Goal: Transaction & Acquisition: Purchase product/service

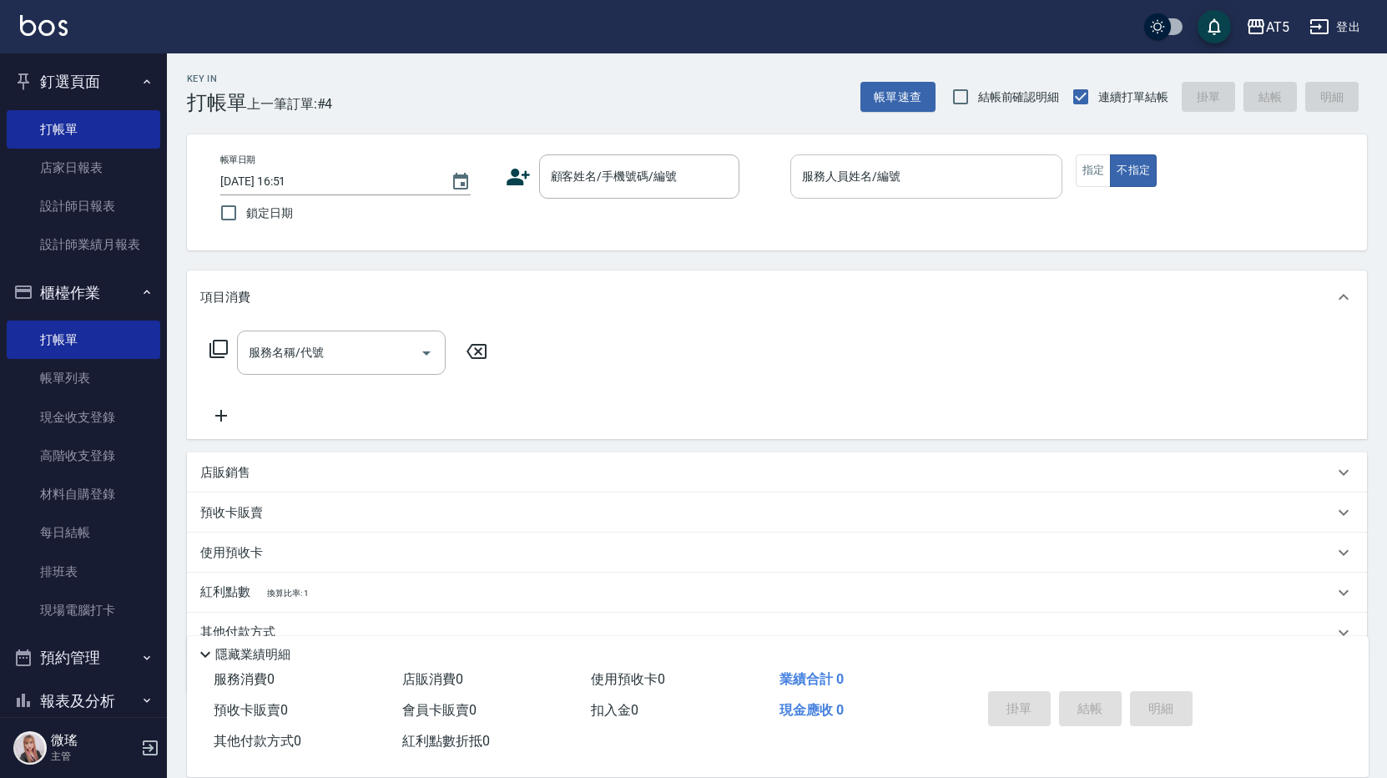
click at [862, 192] on div "服務人員姓名/編號" at bounding box center [926, 176] width 272 height 44
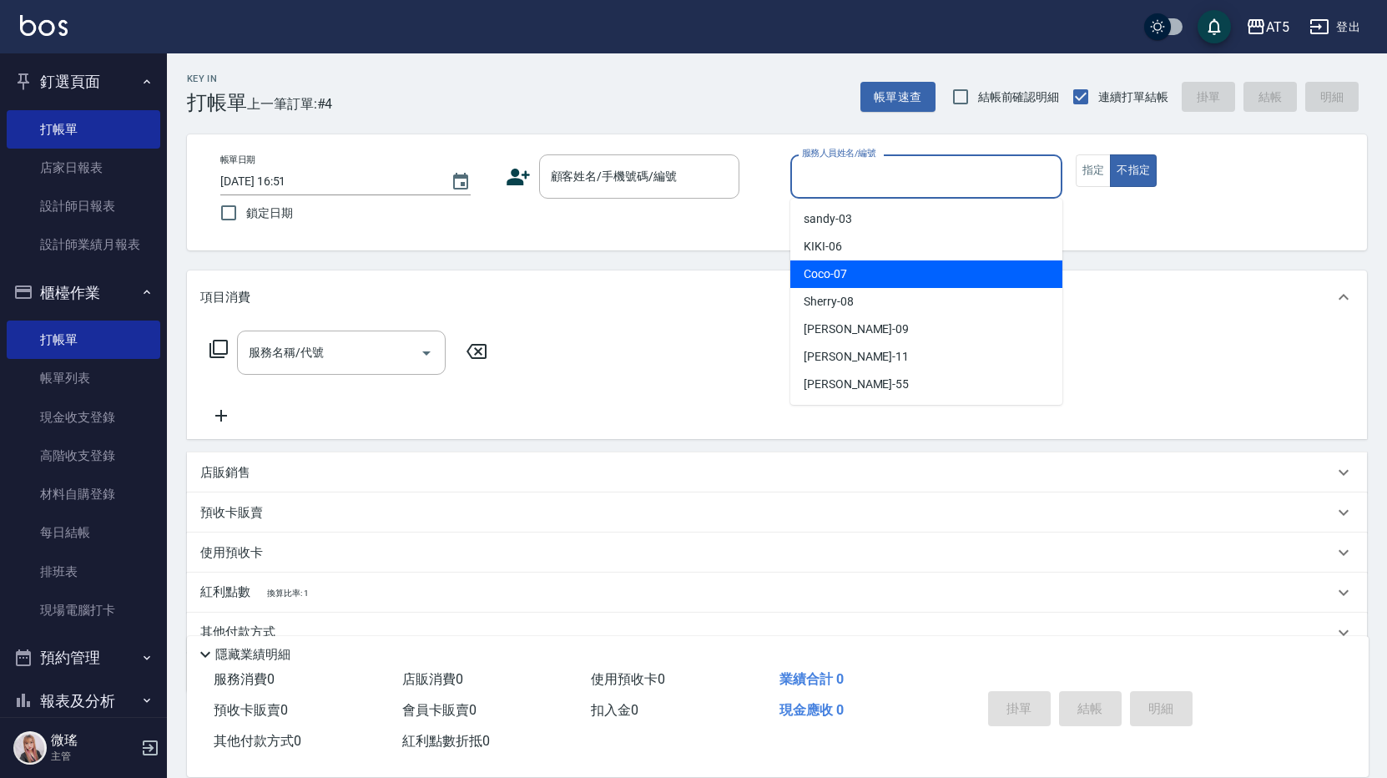
click at [856, 280] on div "Coco -07" at bounding box center [926, 274] width 272 height 28
type input "Coco-07"
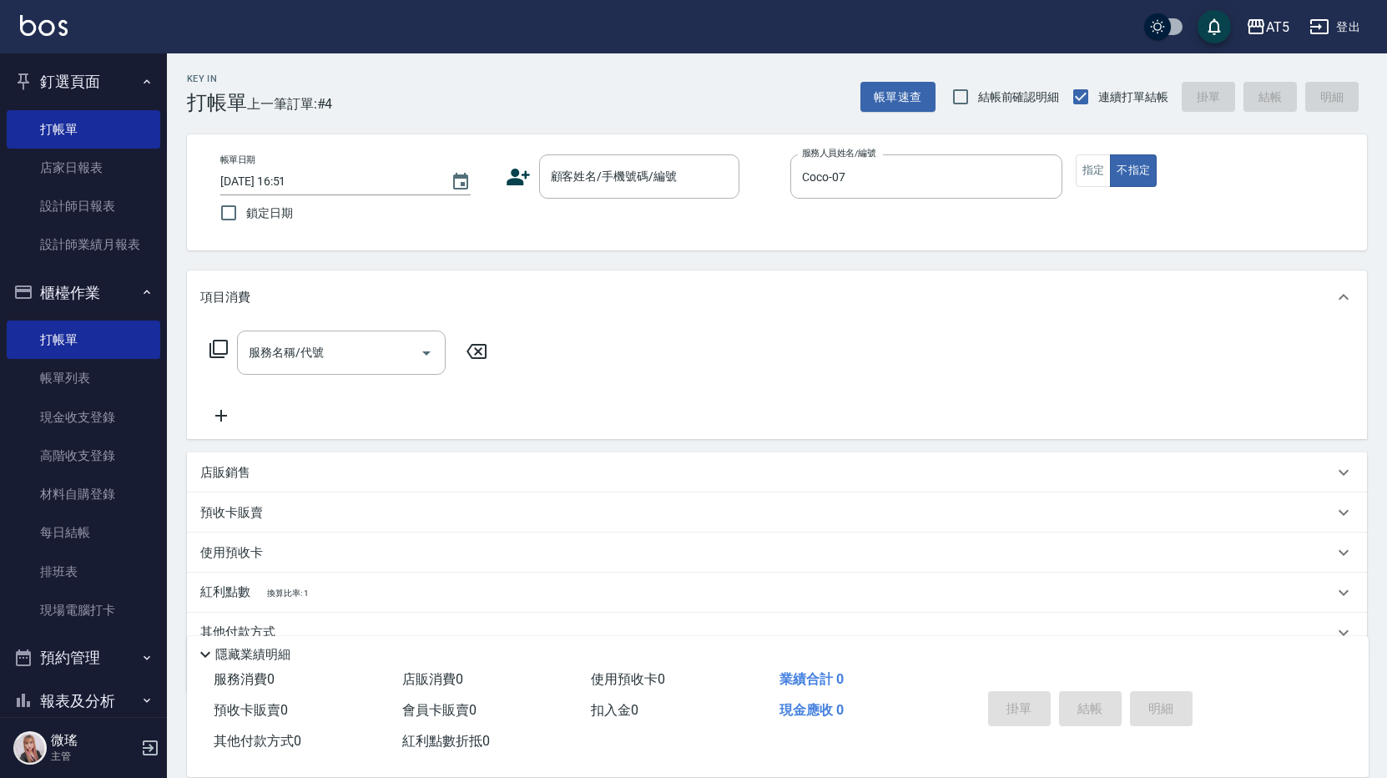
click at [1069, 169] on div "帳單日期 [DATE] 16:51 鎖定日期 顧客姓名/手機號碼/編號 顧客姓名/手機號碼/編號 服務人員姓名/編號 Coco-07 服務人員姓名/編號 指定…" at bounding box center [777, 192] width 1140 height 76
click at [1088, 169] on button "指定" at bounding box center [1093, 170] width 36 height 33
click at [643, 171] on div "顧客姓名/手機號碼/編號 顧客姓名/手機號碼/編號" at bounding box center [639, 176] width 200 height 44
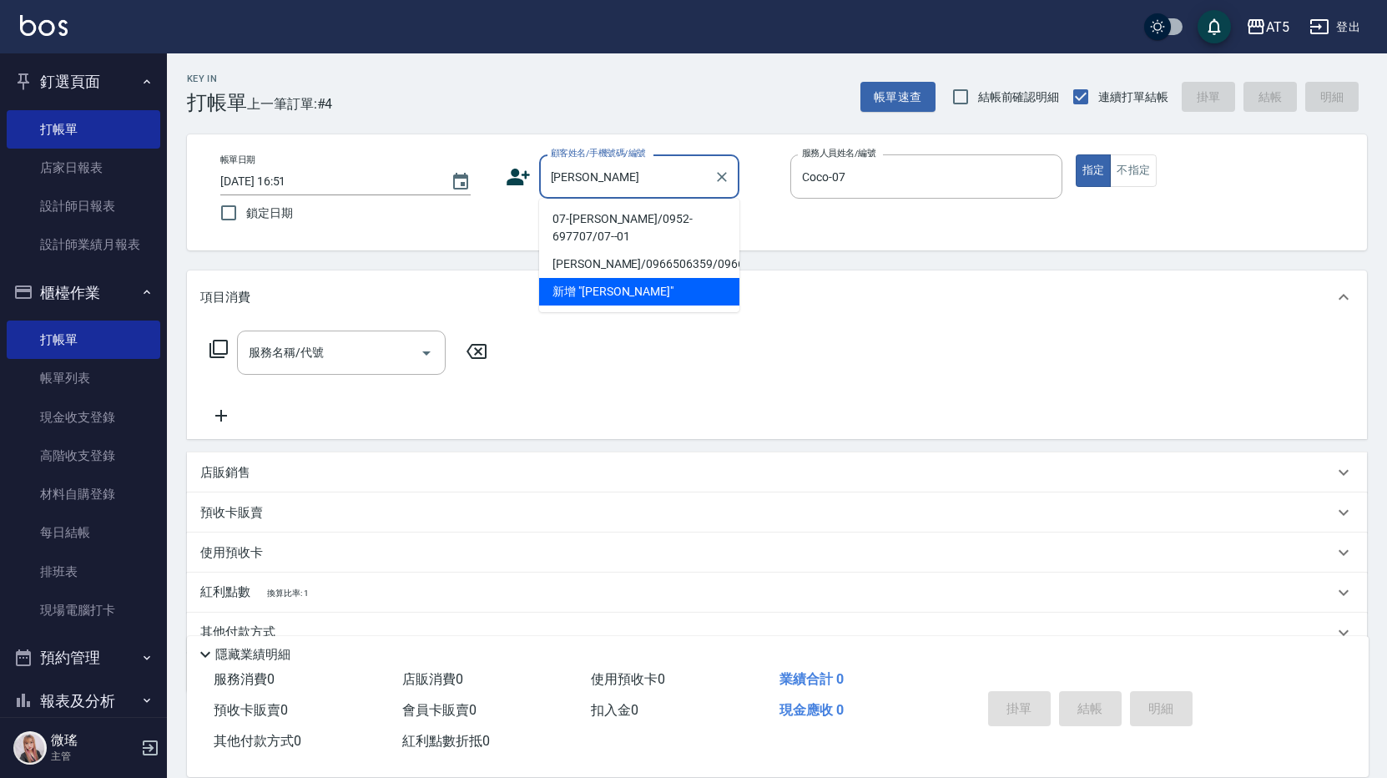
click at [593, 212] on li "07-吳珮瑄/0952-697707/07--01" at bounding box center [639, 227] width 200 height 45
type input "07-吳珮瑄/0952-697707/07--01"
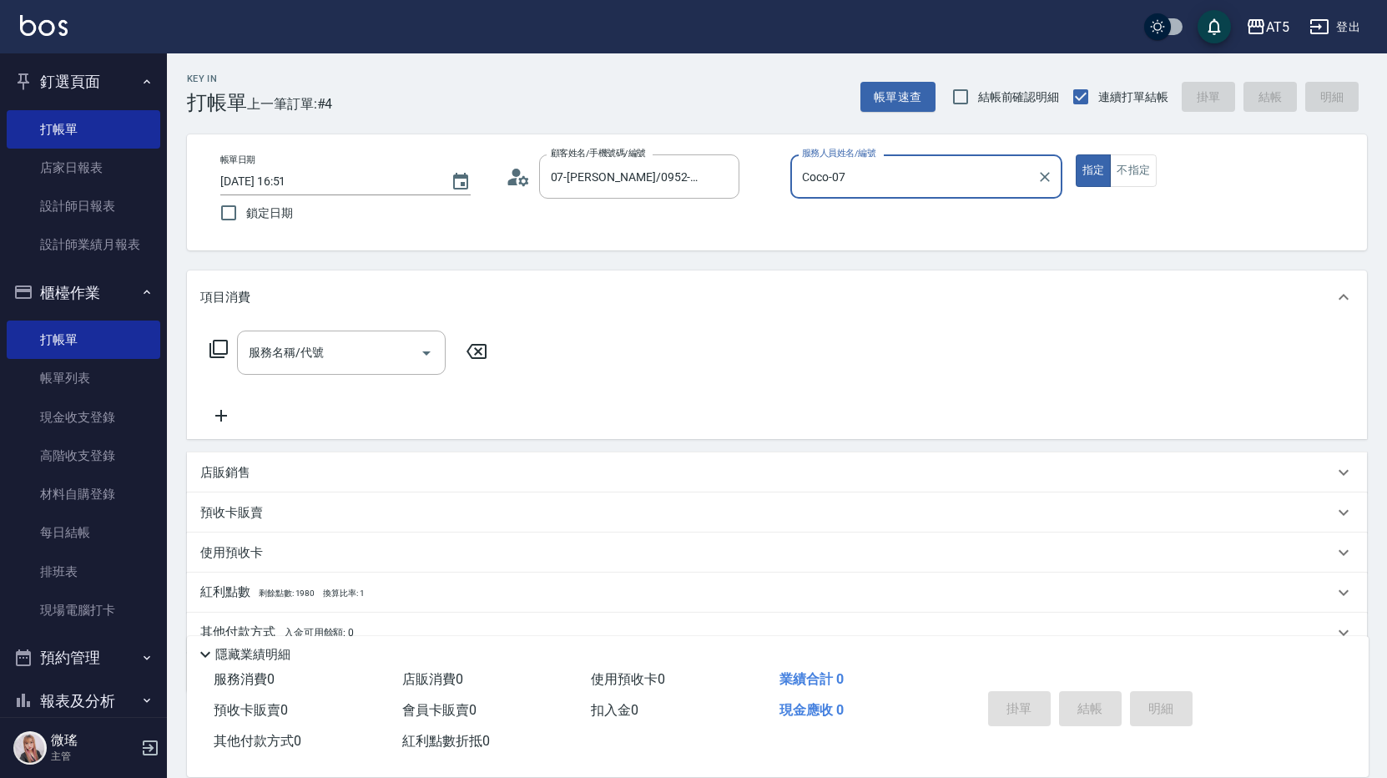
click at [521, 186] on icon at bounding box center [518, 176] width 25 height 25
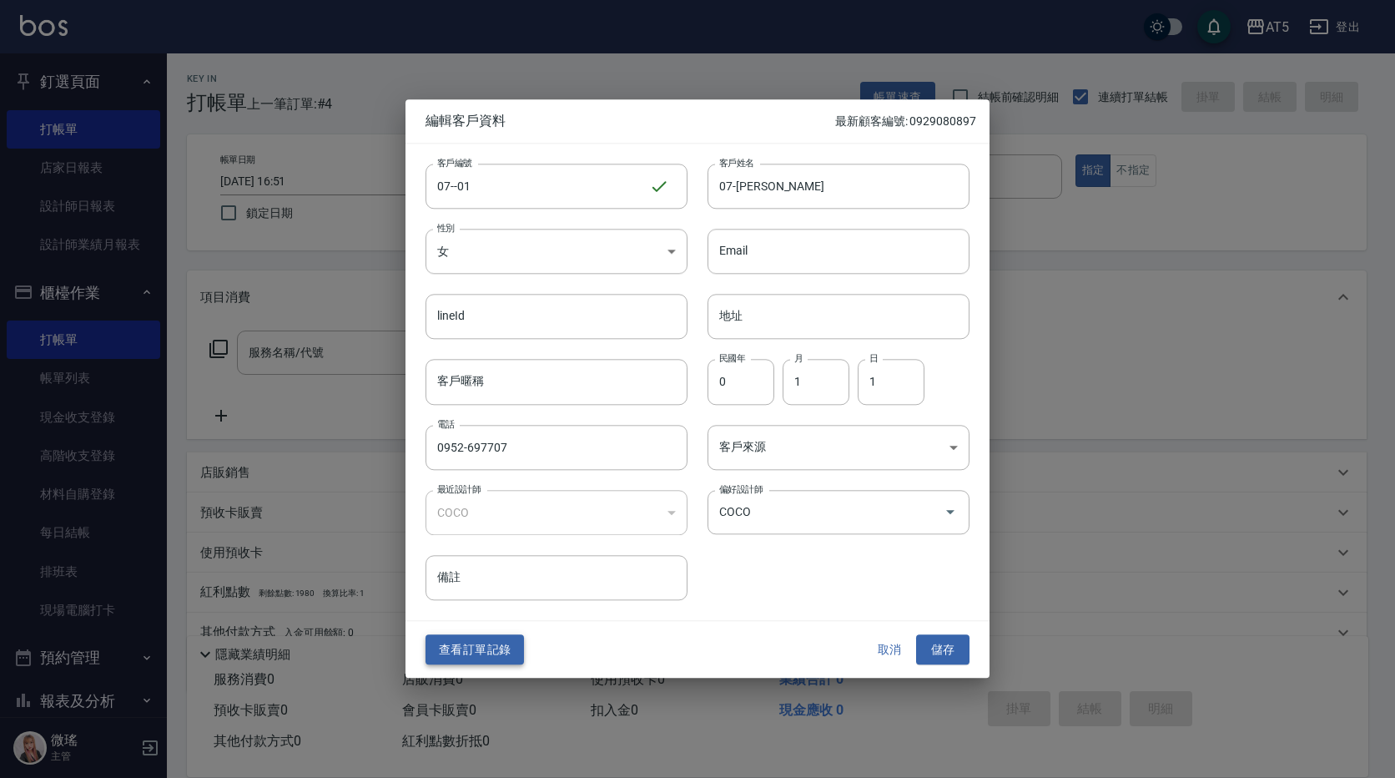
click at [501, 656] on button "查看訂單記錄" at bounding box center [475, 649] width 98 height 31
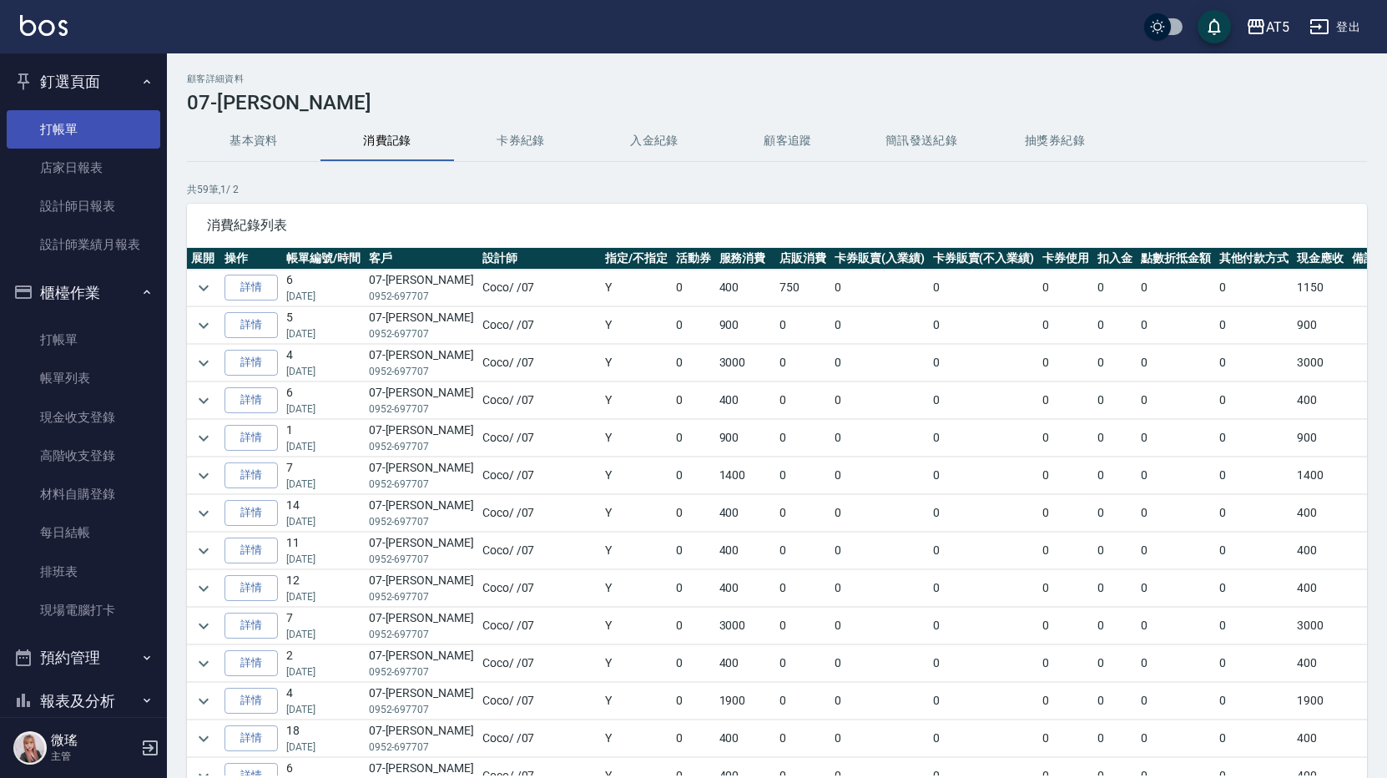
click at [87, 125] on link "打帳單" at bounding box center [84, 129] width 154 height 38
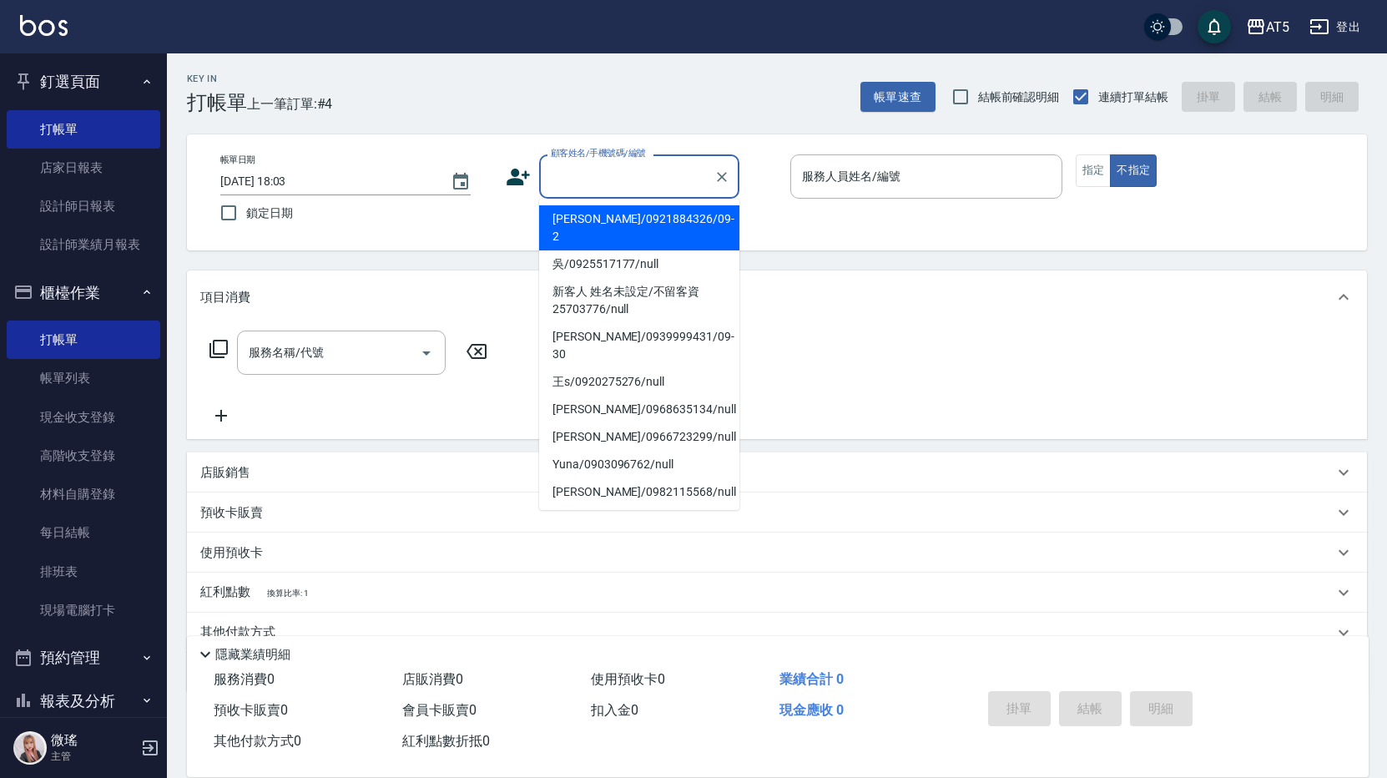
click at [646, 186] on input "顧客姓名/手機號碼/編號" at bounding box center [626, 176] width 160 height 29
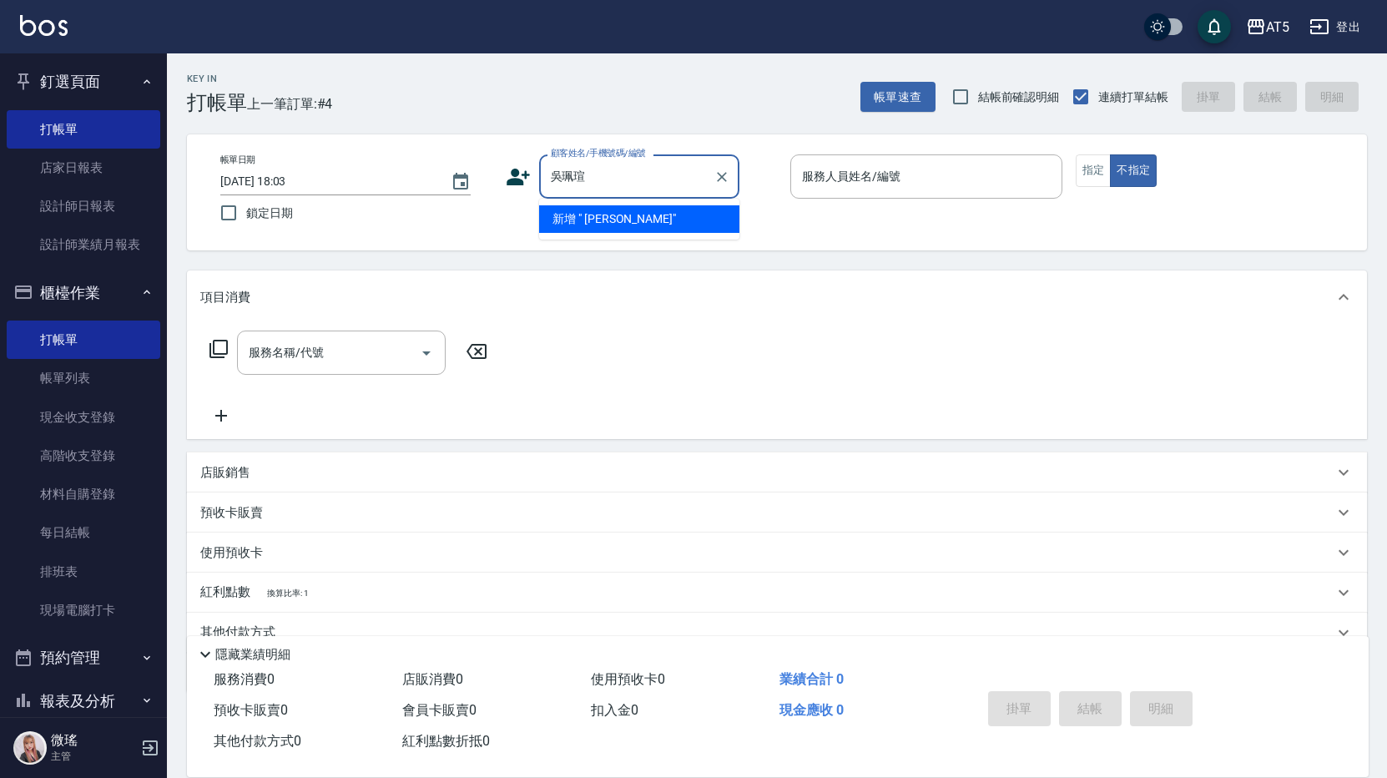
type input "吳珮瑄"
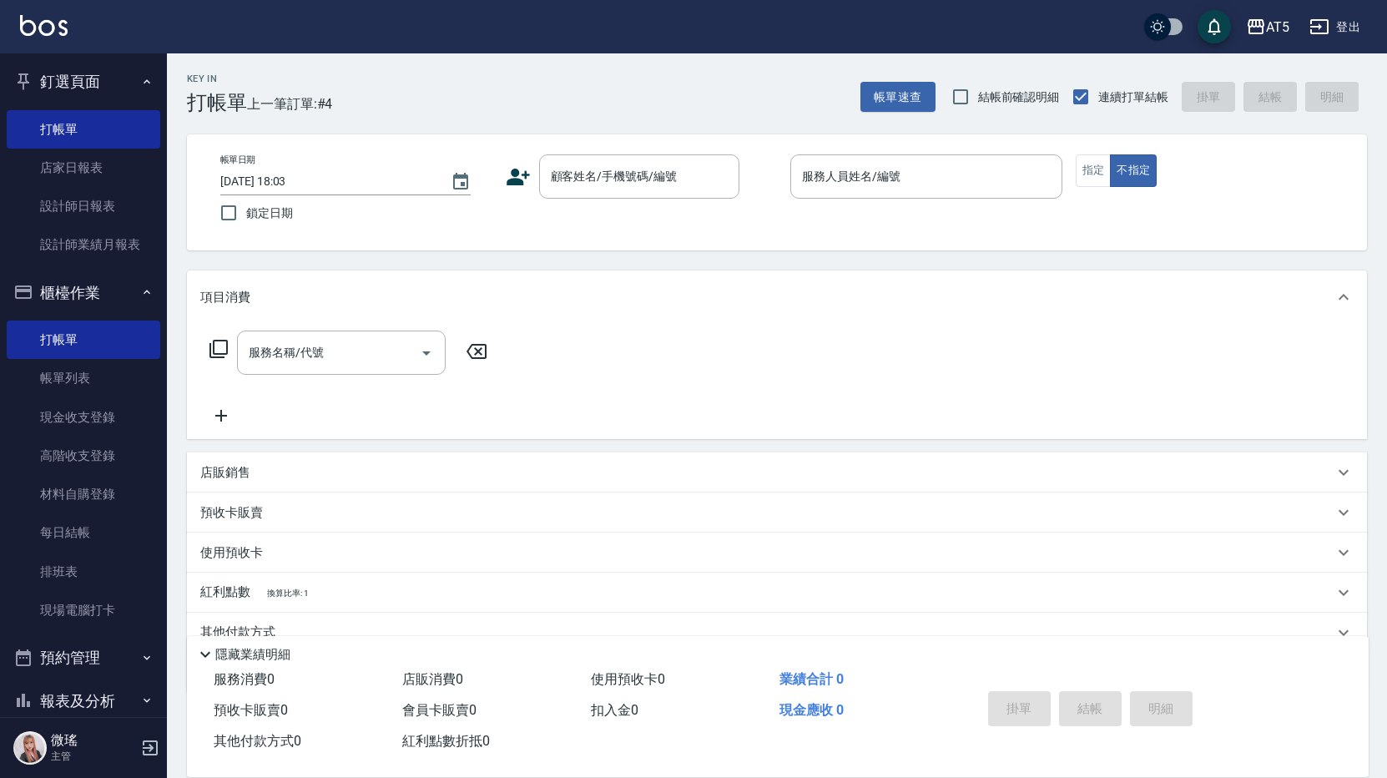
click at [856, 227] on div "帳單日期 2025/10/15 18:03 鎖定日期 顧客姓名/手機號碼/編號 顧客姓名/手機號碼/編號 服務人員姓名/編號 服務人員姓名/編號 指定 不指定" at bounding box center [777, 192] width 1140 height 76
click at [687, 183] on input "顧客姓名/手機號碼/編號" at bounding box center [626, 176] width 160 height 29
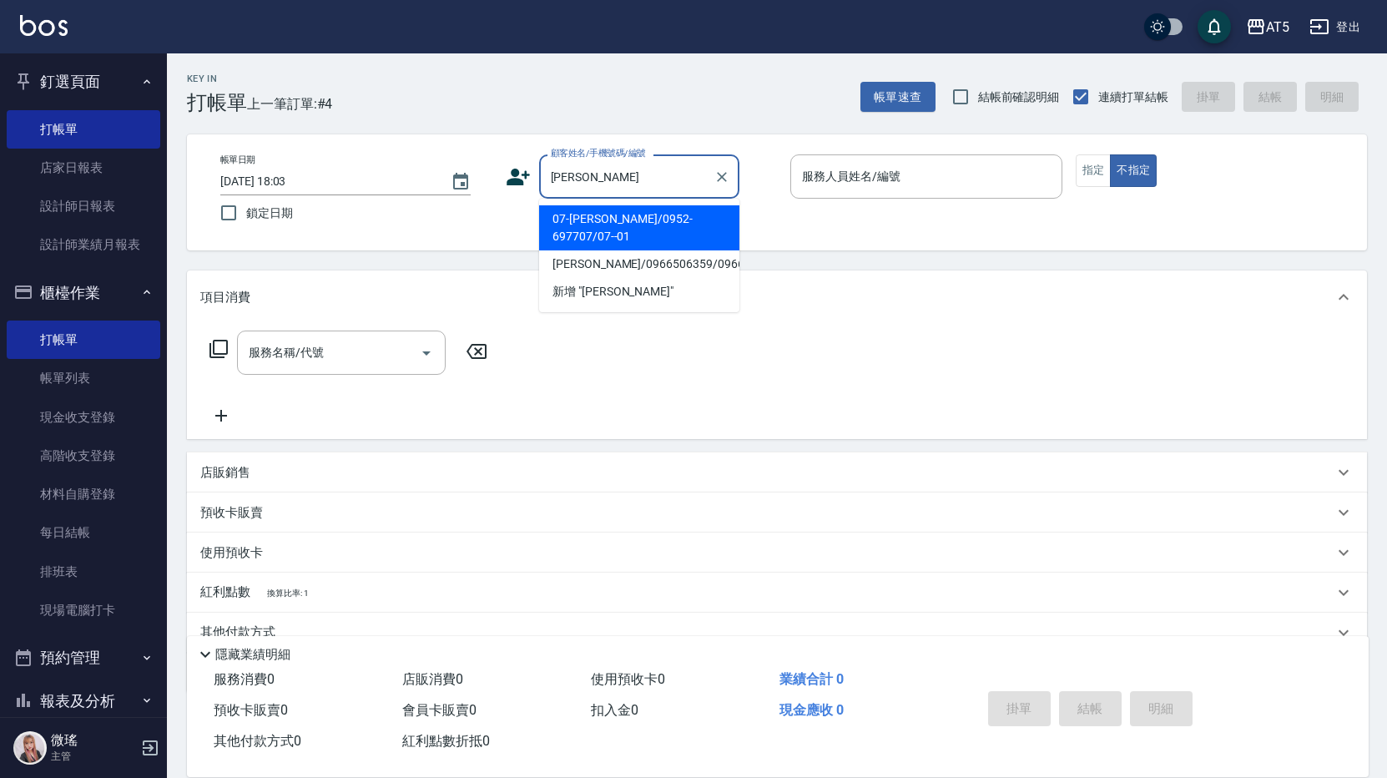
click at [602, 218] on li "07-吳珮瑄/0952-697707/07--01" at bounding box center [639, 227] width 200 height 45
type input "07-吳珮瑄/0952-697707/07--01"
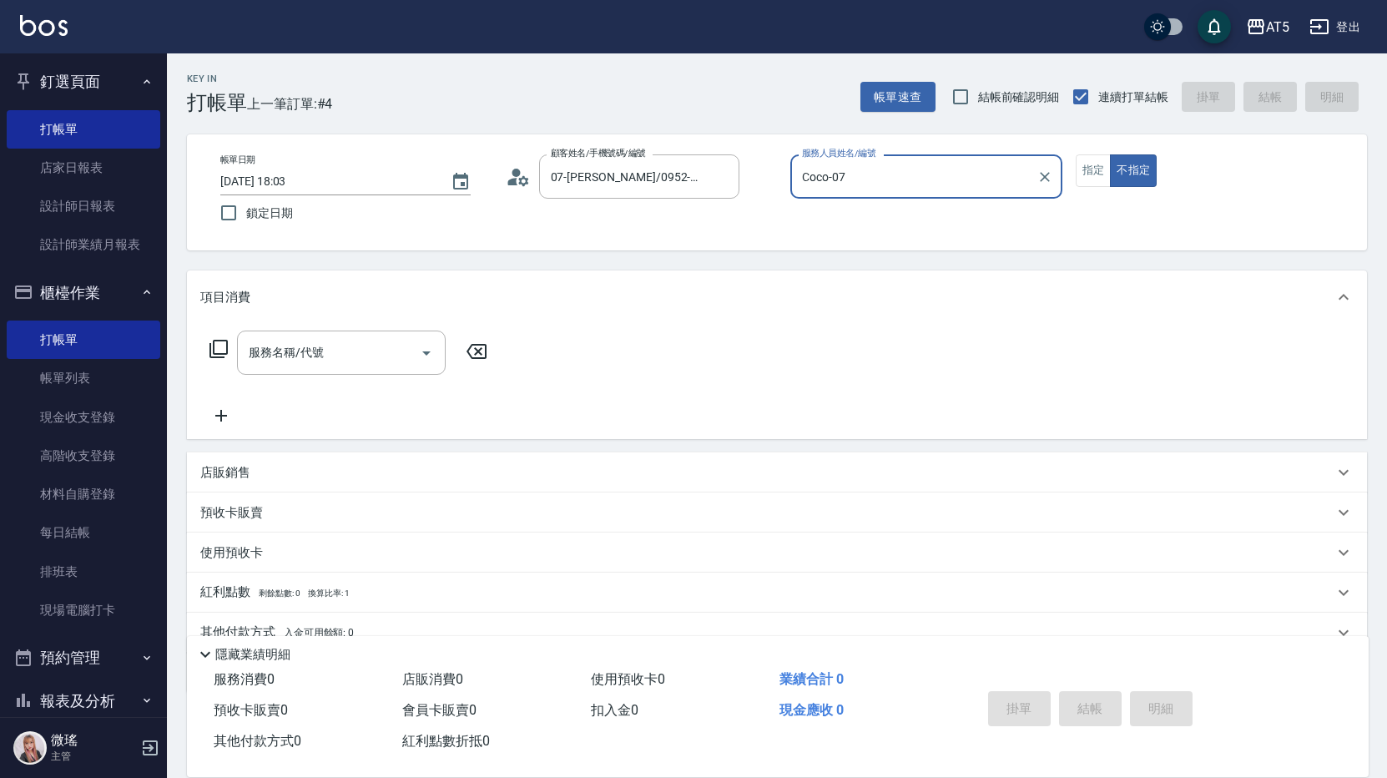
type input "Coco-07"
click at [216, 351] on icon at bounding box center [219, 349] width 20 height 20
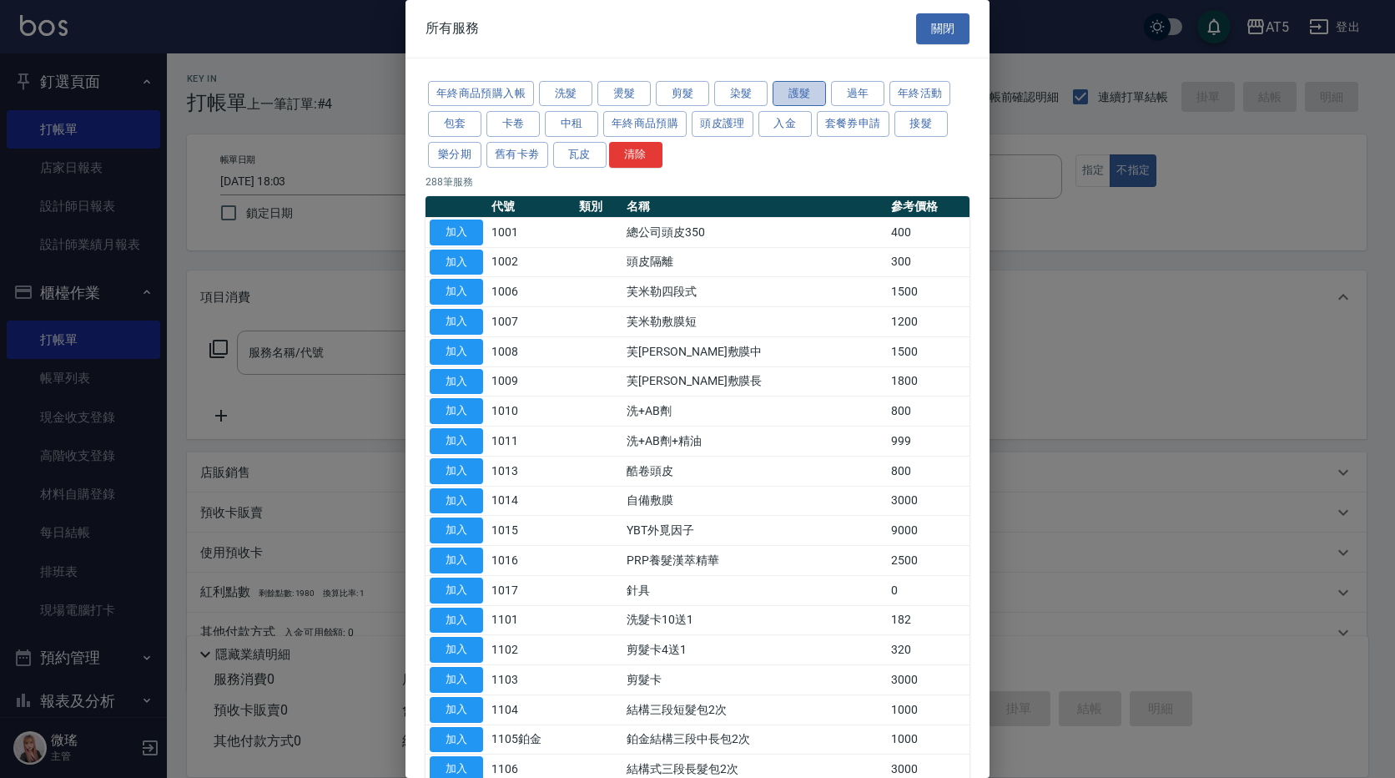
click at [783, 90] on button "護髮" at bounding box center [799, 94] width 53 height 26
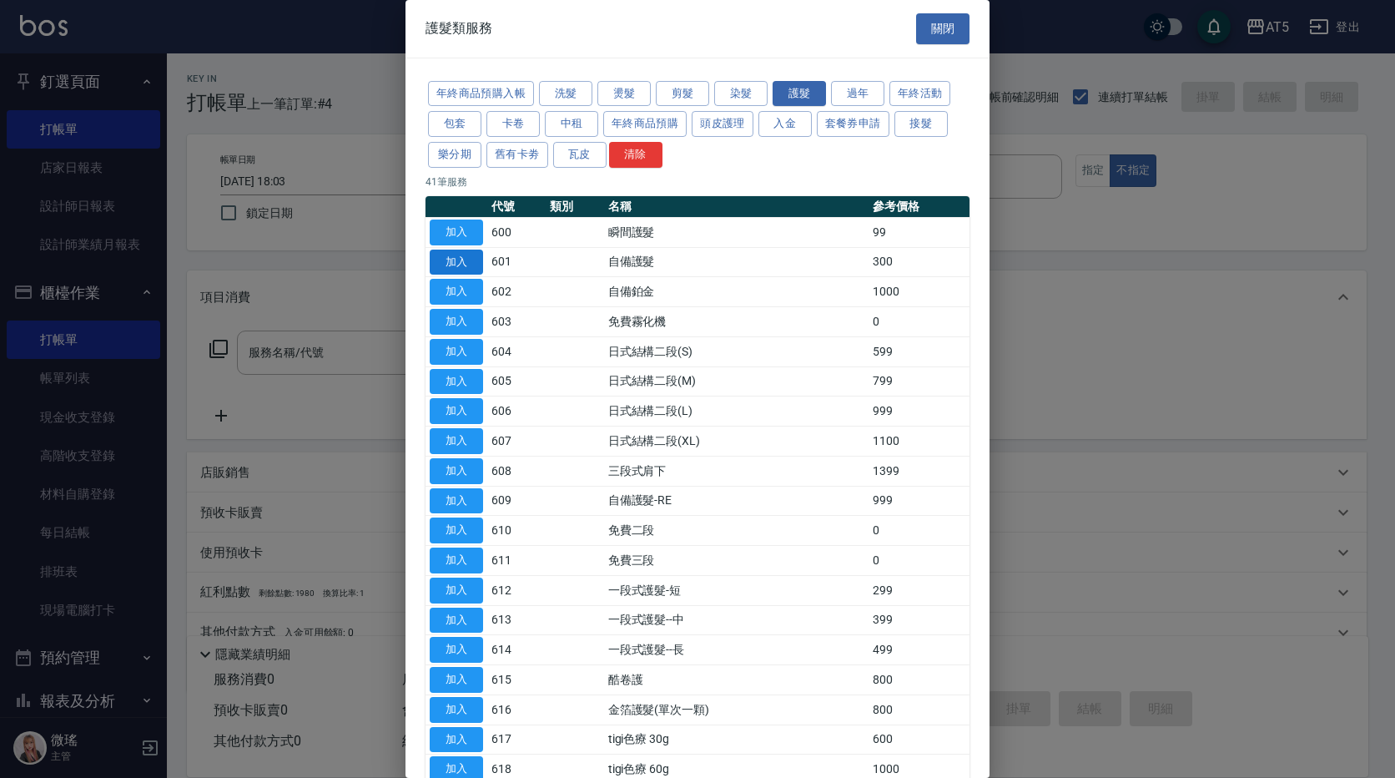
click at [475, 260] on button "加入" at bounding box center [456, 262] width 53 height 26
type input "自備護髮(601)"
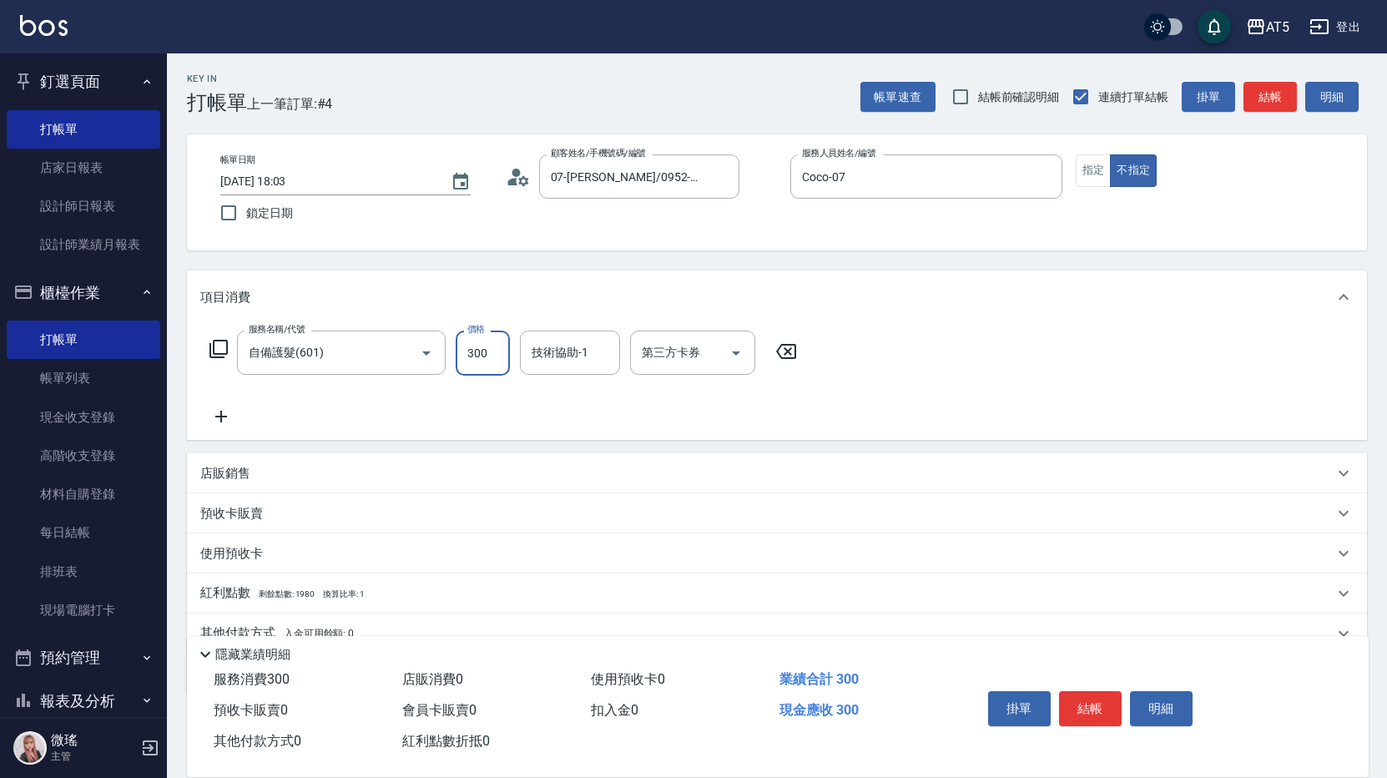
click at [476, 370] on input "300" at bounding box center [483, 352] width 54 height 45
type input "0"
type input "140"
type input "1400"
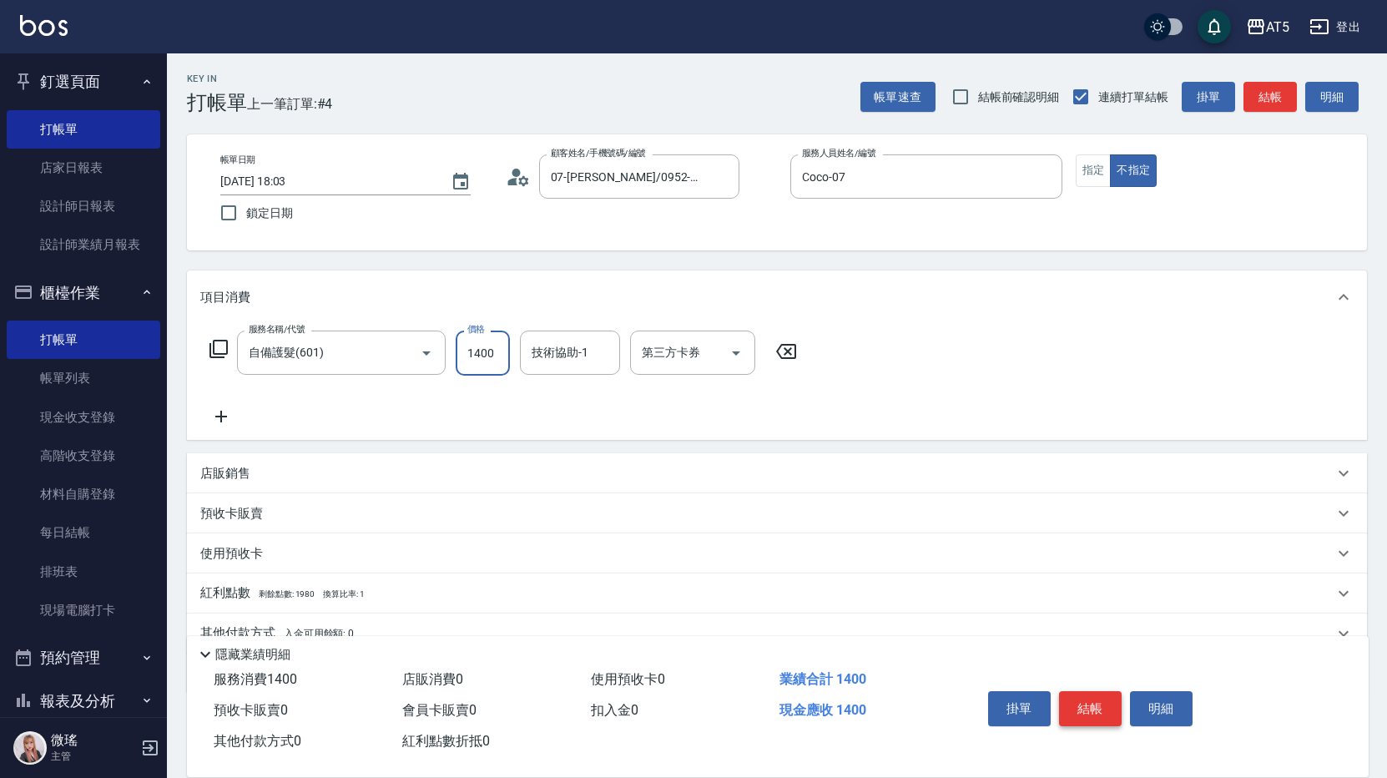
click at [1077, 706] on button "結帳" at bounding box center [1090, 708] width 63 height 35
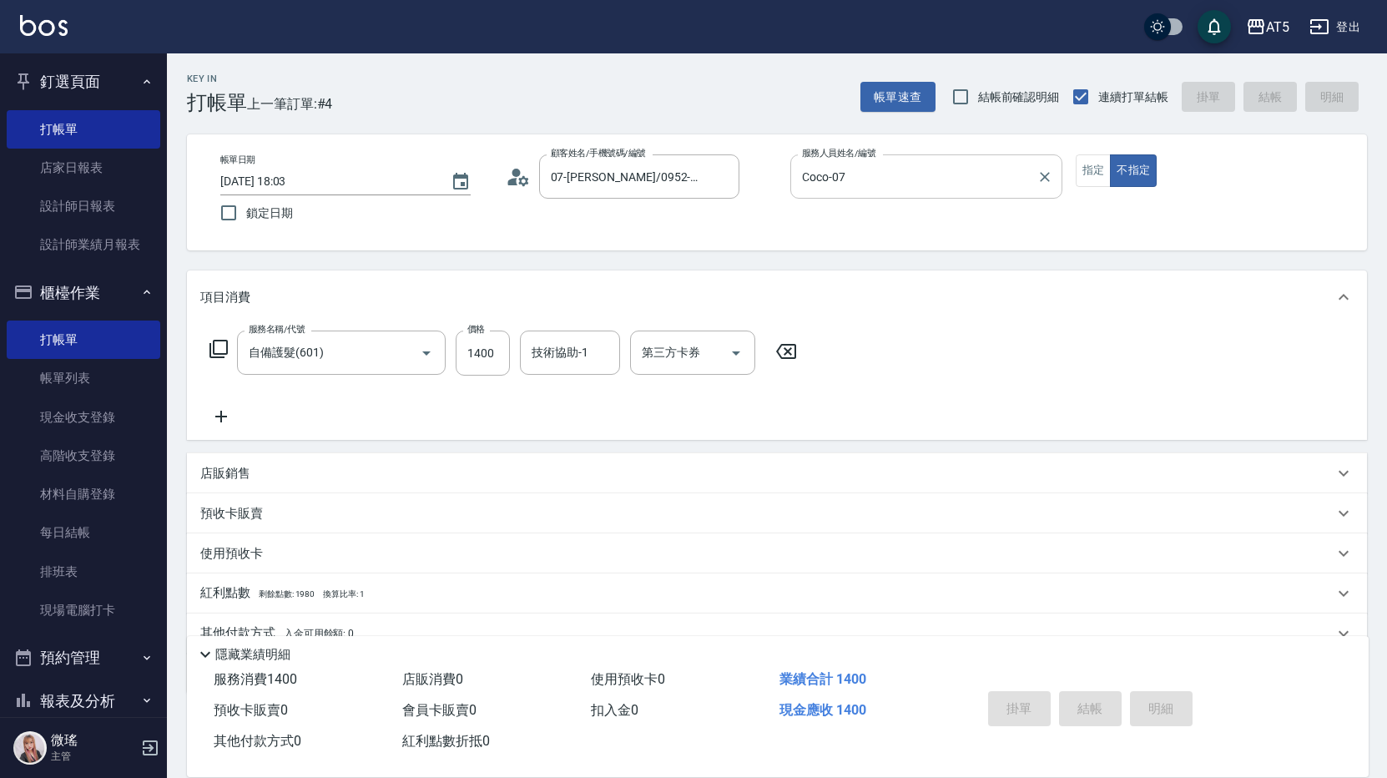
type input "0"
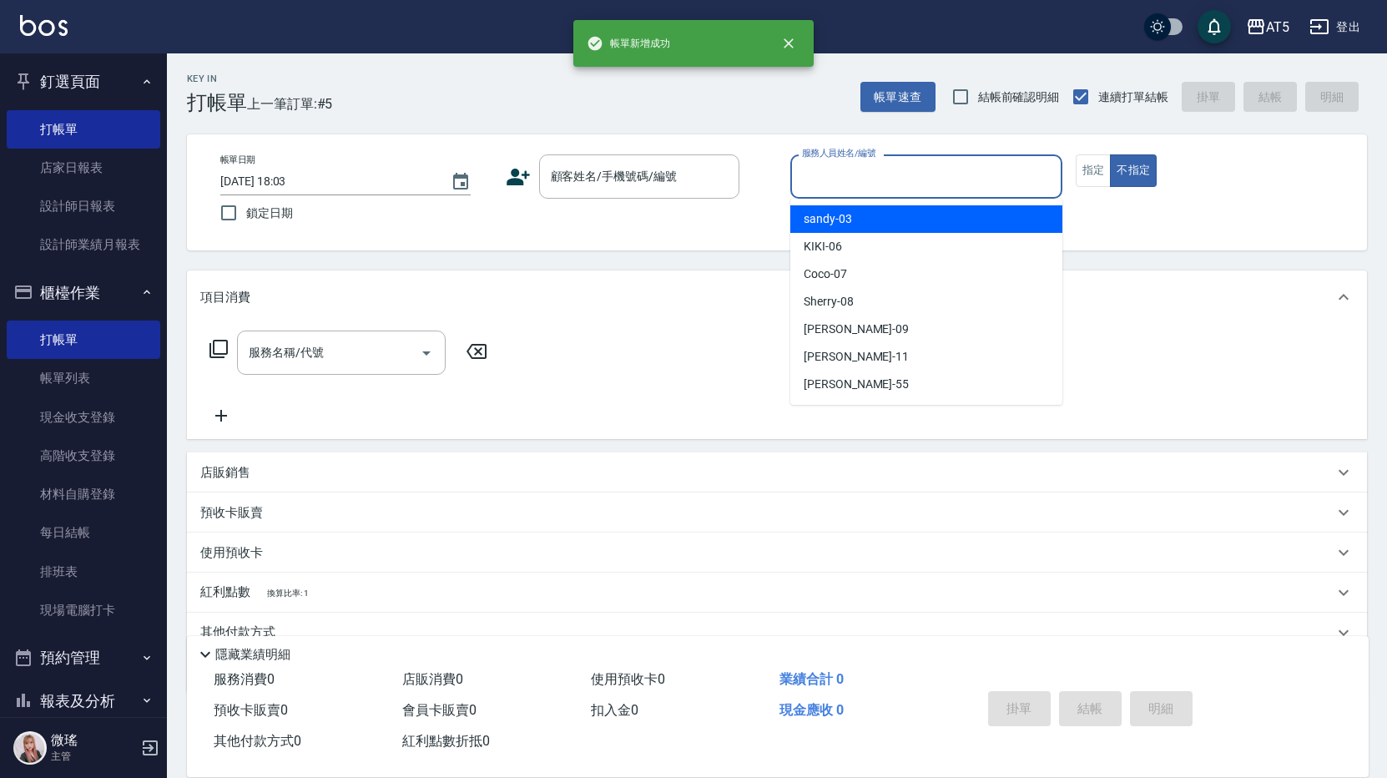
click at [879, 181] on input "服務人員姓名/編號" at bounding box center [926, 176] width 257 height 29
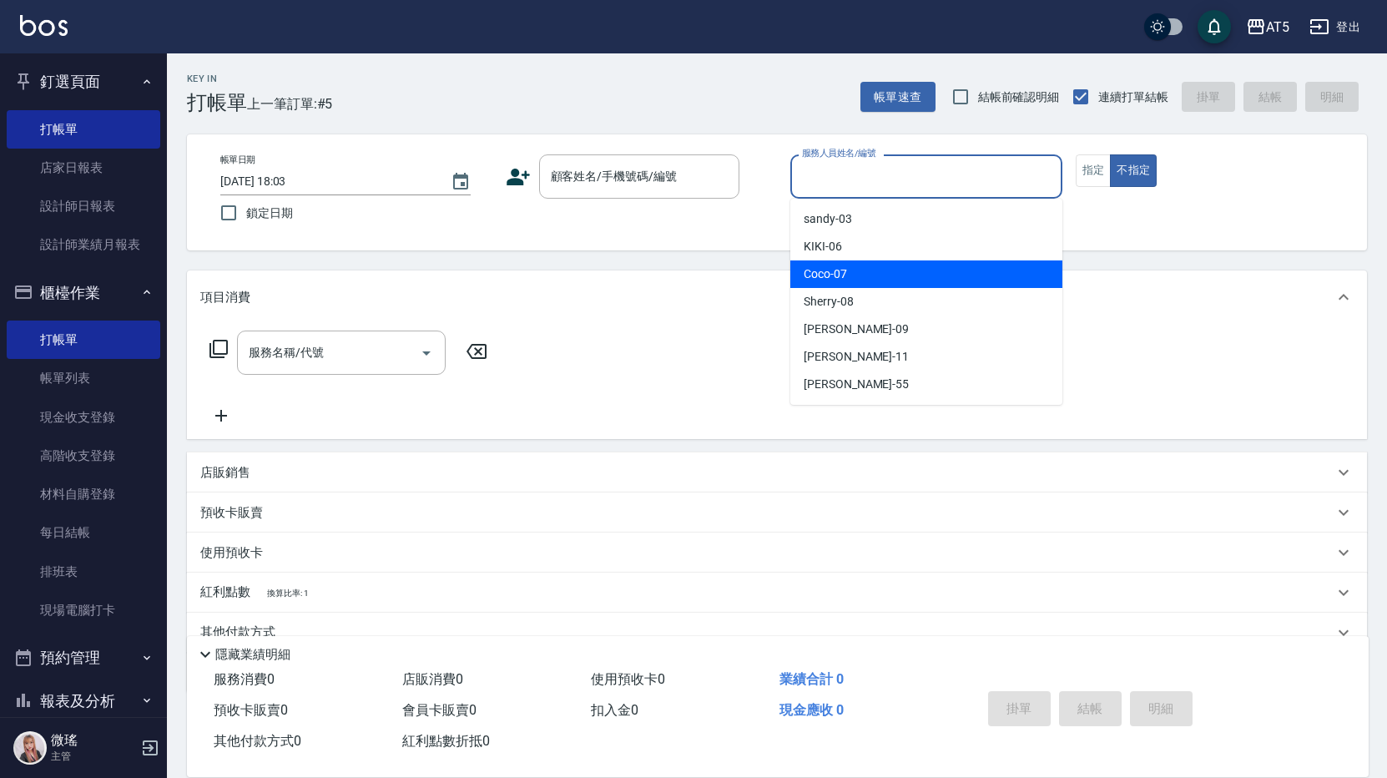
click at [868, 274] on div "Coco -07" at bounding box center [926, 274] width 272 height 28
type input "Coco-07"
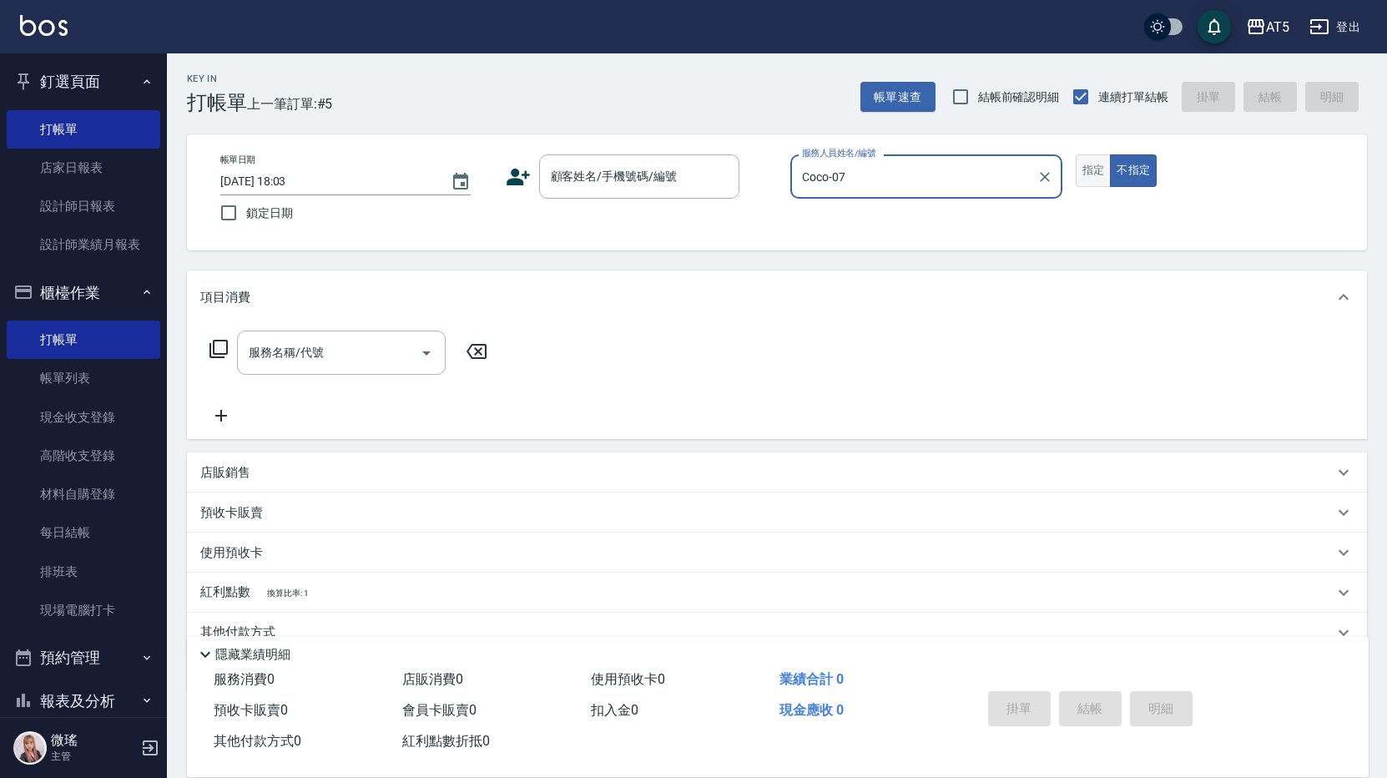
click at [1106, 168] on div "指定 不指定" at bounding box center [1211, 170] width 272 height 33
click at [1090, 171] on button "指定" at bounding box center [1093, 170] width 36 height 33
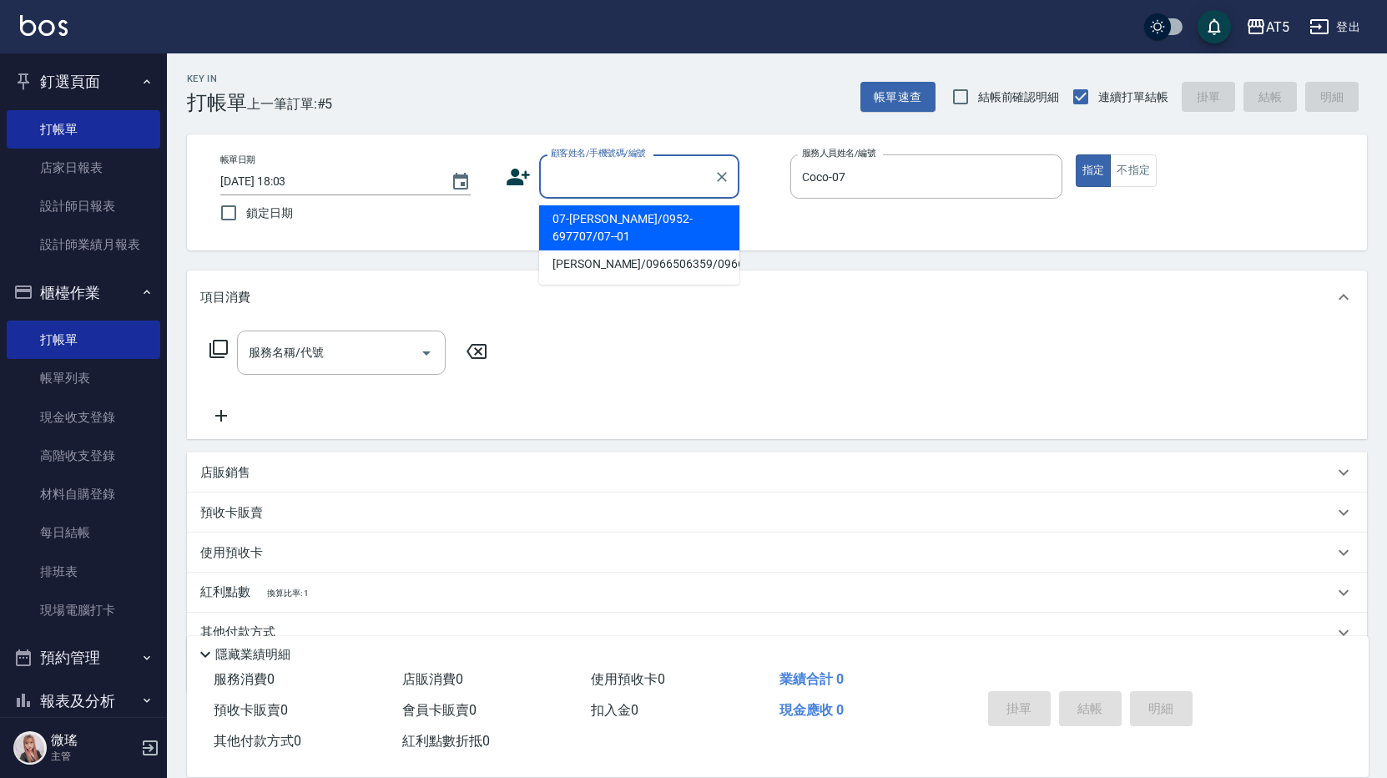
click at [621, 187] on input "顧客姓名/手機號碼/編號" at bounding box center [626, 176] width 160 height 29
click at [602, 179] on input "陳蔓" at bounding box center [626, 176] width 160 height 29
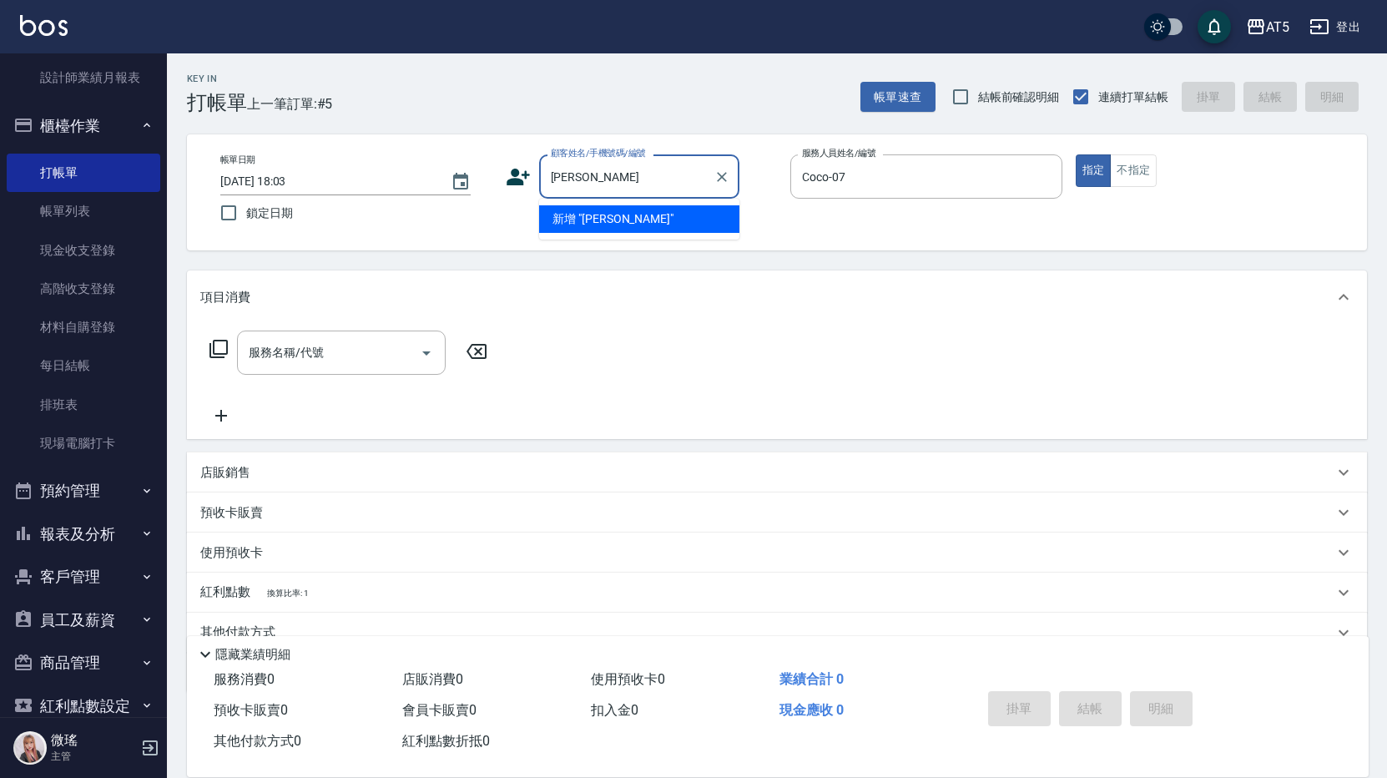
type input "陳蔓"
click at [106, 494] on button "預約管理" at bounding box center [84, 490] width 154 height 43
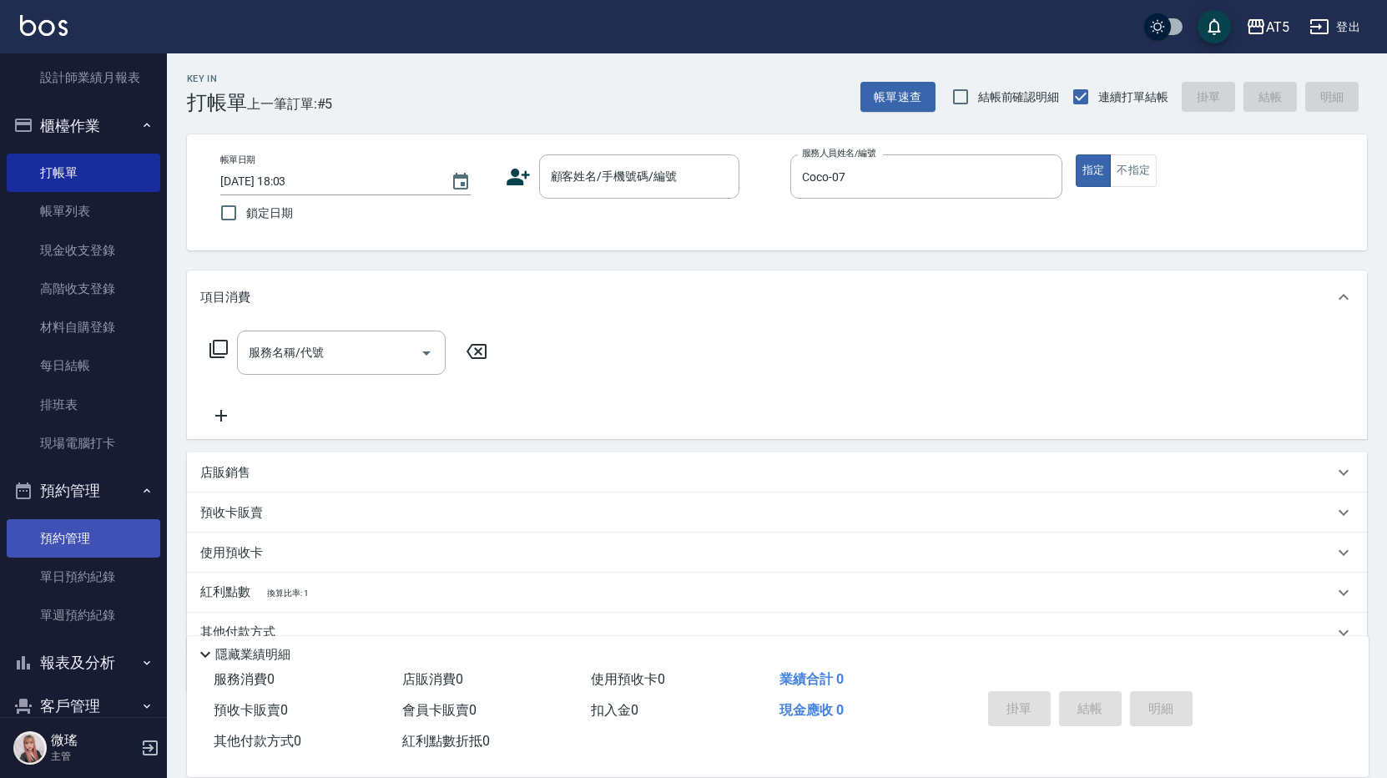
click at [84, 554] on link "預約管理" at bounding box center [84, 538] width 154 height 38
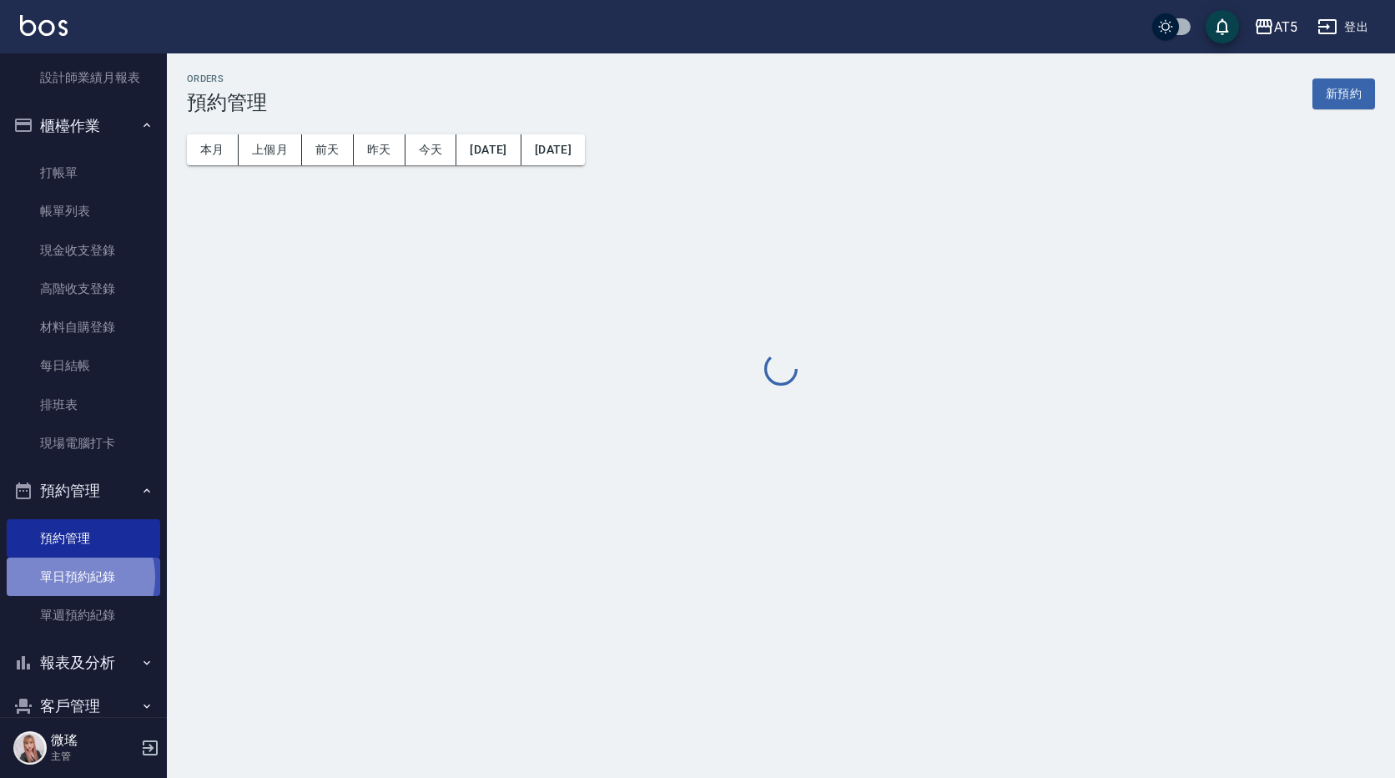
click at [76, 577] on link "單日預約紀錄" at bounding box center [84, 576] width 154 height 38
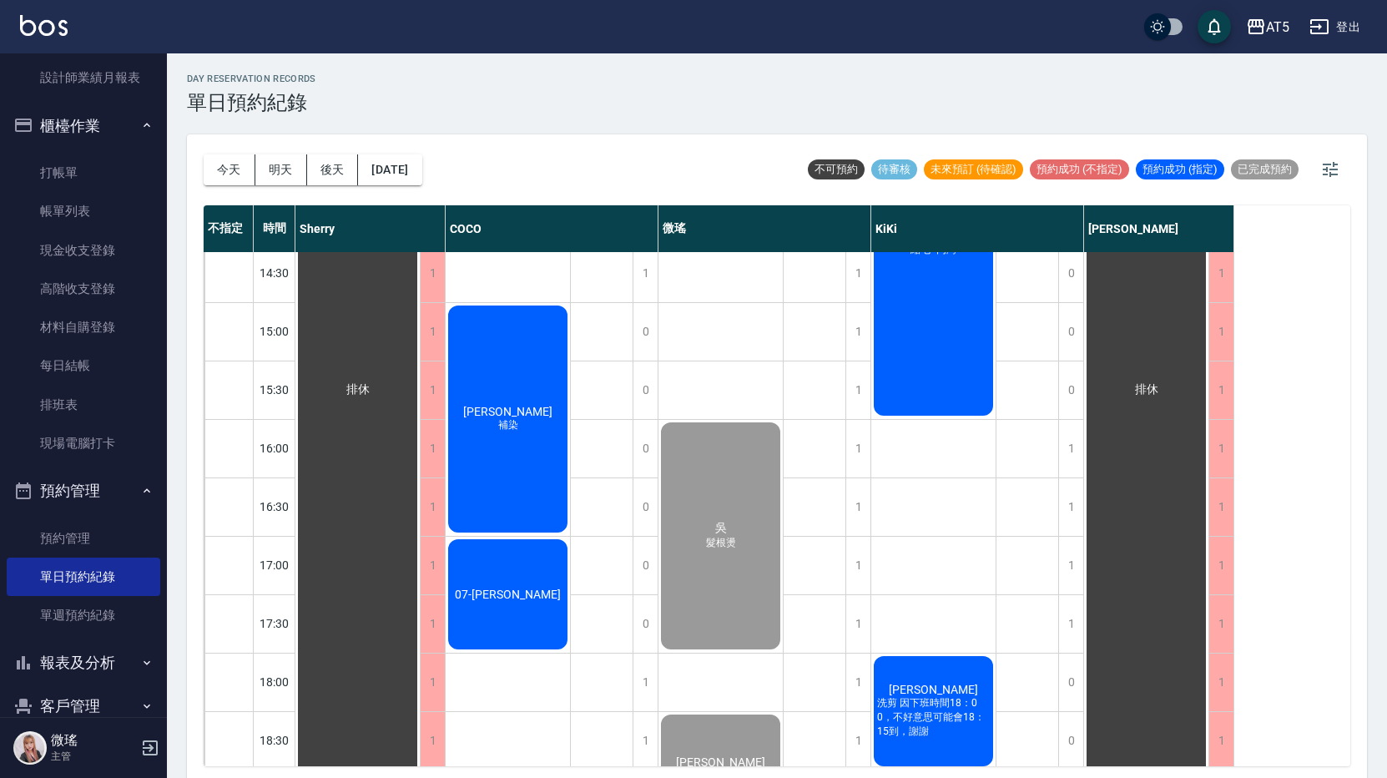
scroll to position [167, 0]
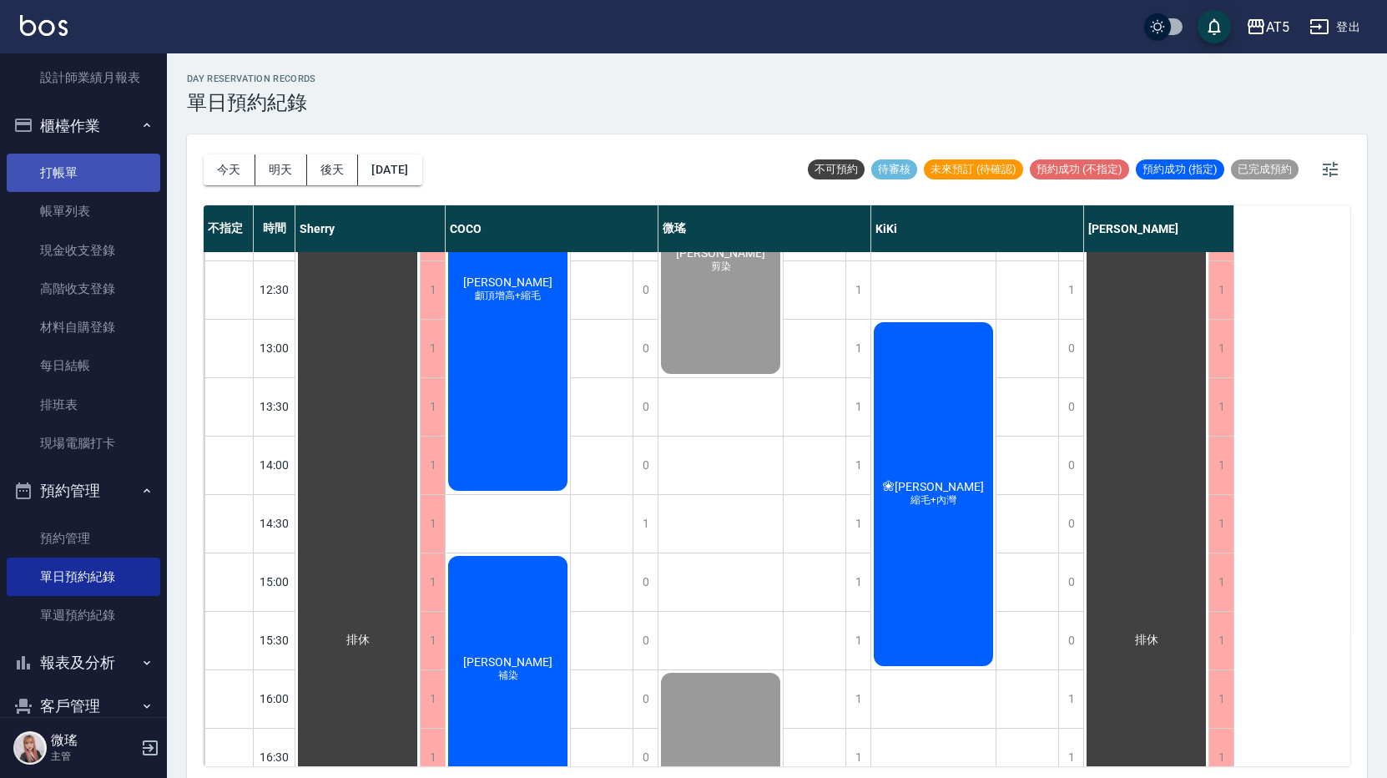
click at [80, 188] on link "打帳單" at bounding box center [84, 173] width 154 height 38
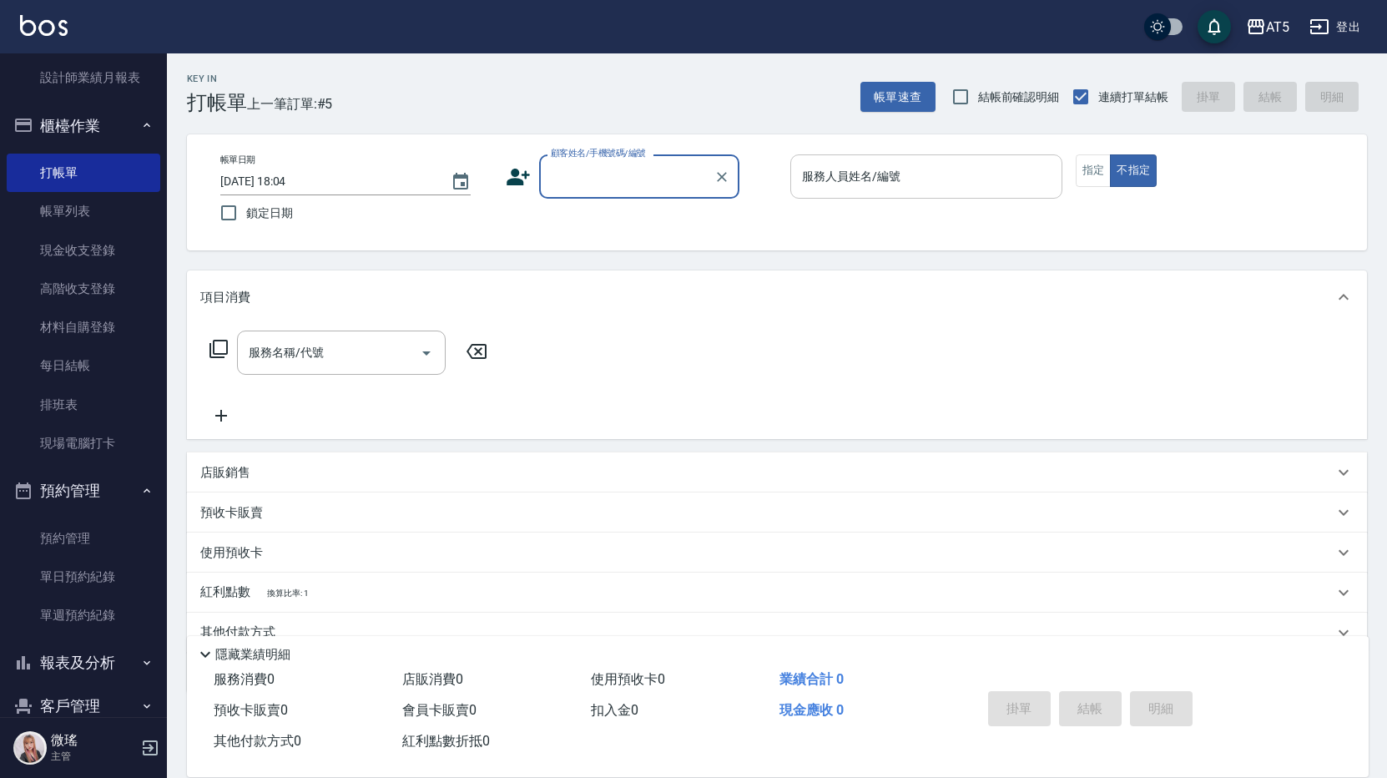
click at [831, 199] on div "服務人員姓名/編號" at bounding box center [926, 176] width 272 height 44
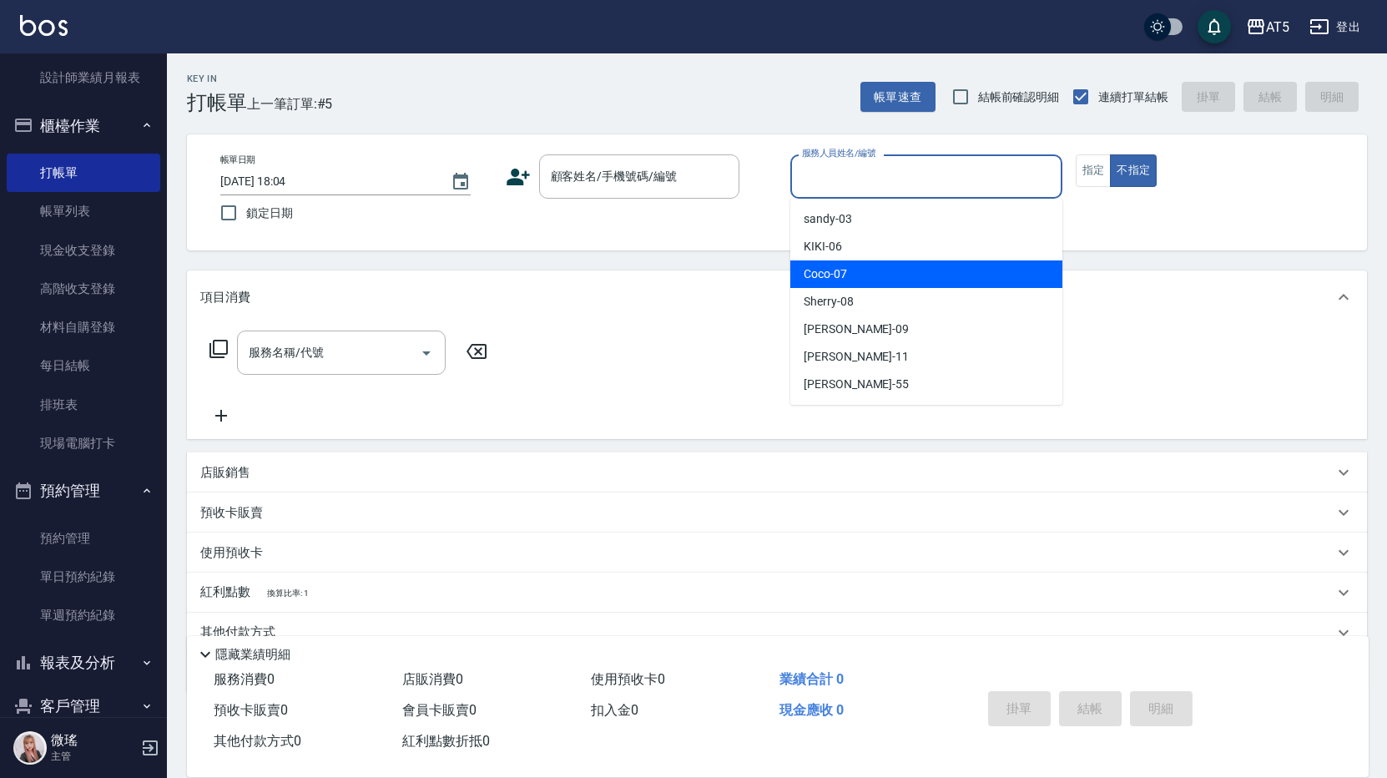
drag, startPoint x: 849, startPoint y: 279, endPoint x: 1031, endPoint y: 172, distance: 211.6
click at [849, 279] on div "Coco -07" at bounding box center [926, 274] width 272 height 28
type input "Coco-07"
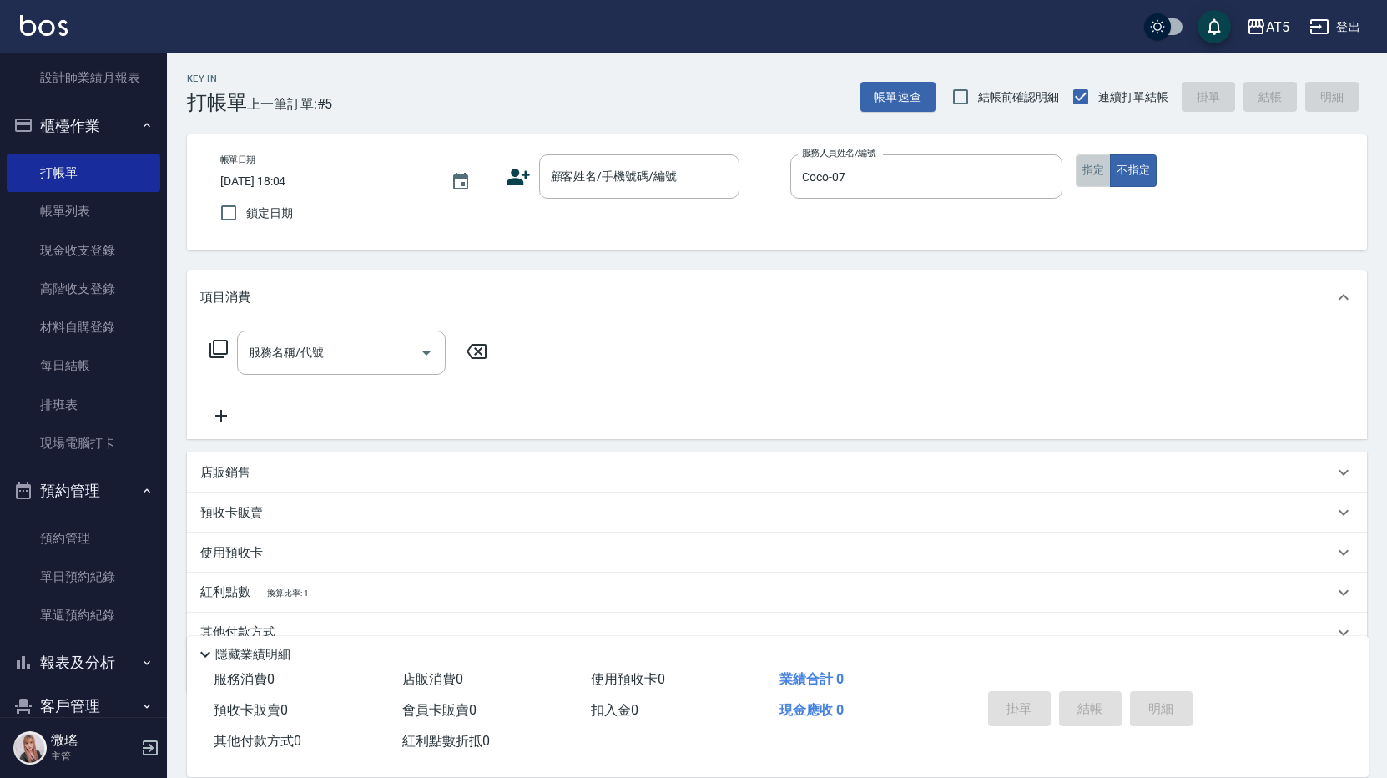
click at [1081, 167] on button "指定" at bounding box center [1093, 170] width 36 height 33
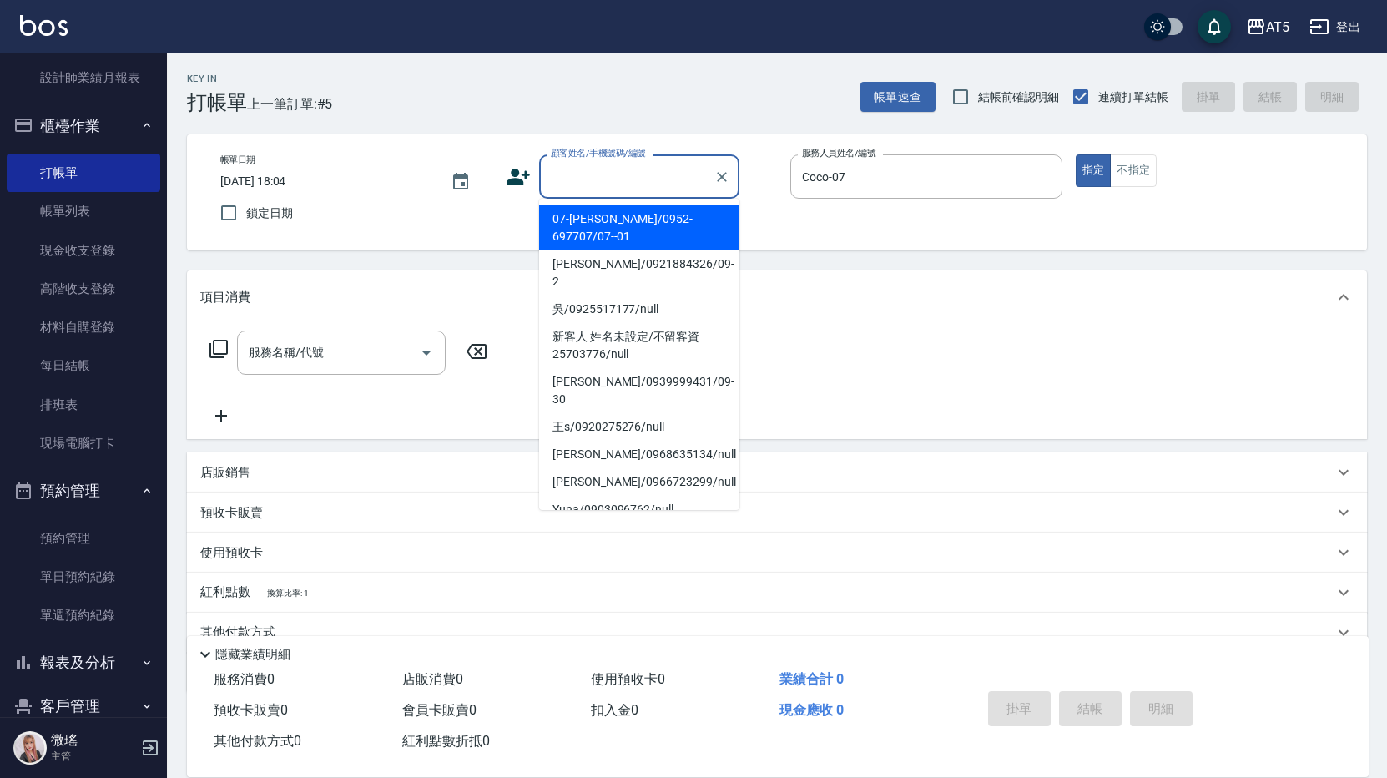
click at [617, 179] on input "顧客姓名/手機號碼/編號" at bounding box center [626, 176] width 160 height 29
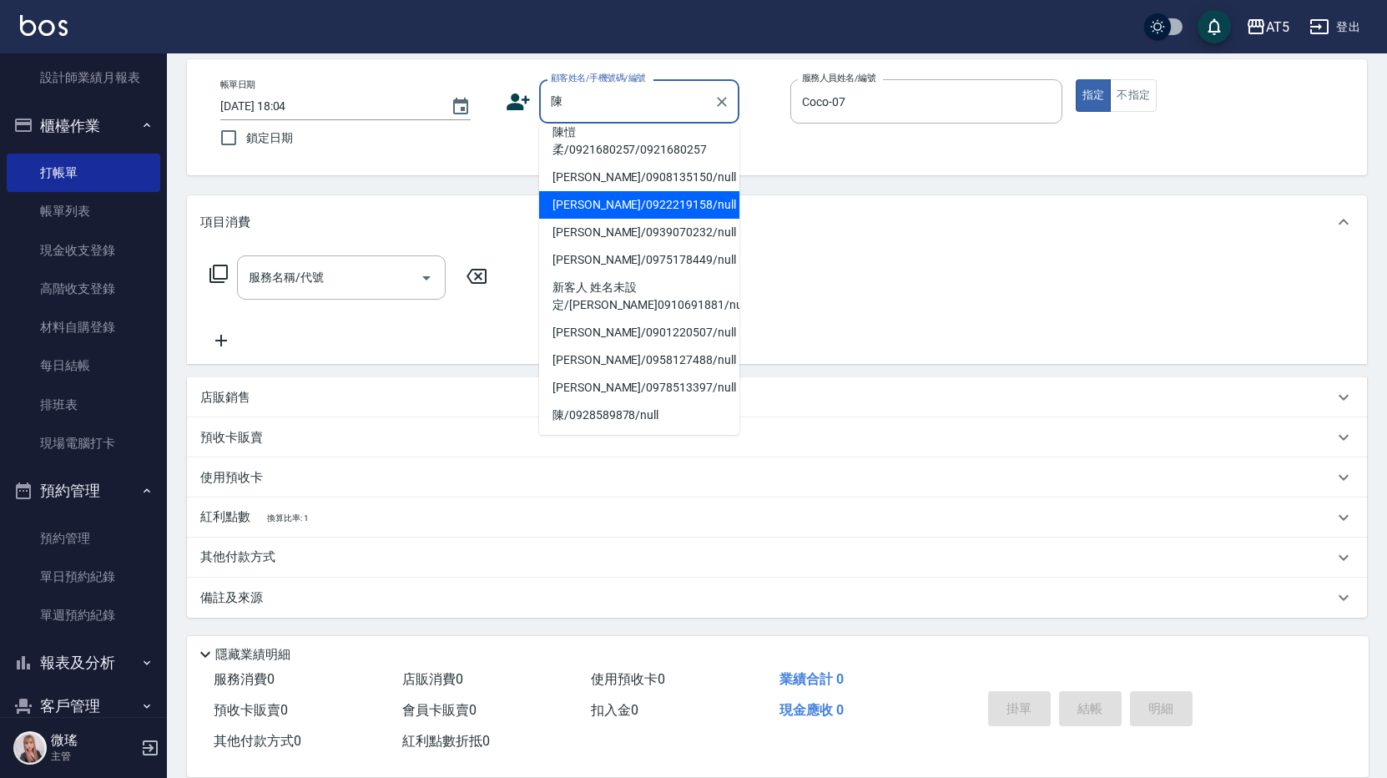
scroll to position [7, 0]
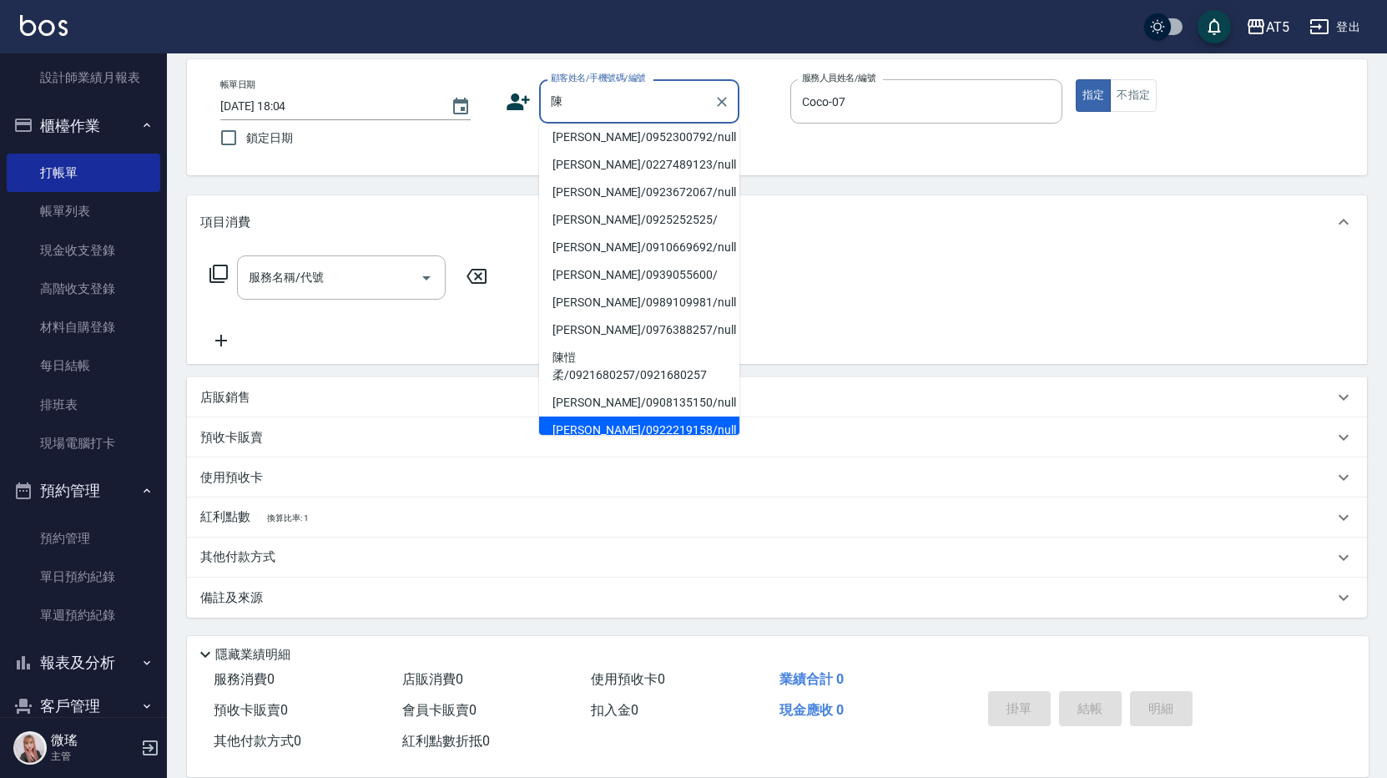
click at [607, 208] on li "陳明道/0925252525/" at bounding box center [639, 220] width 200 height 28
type input "陳明道/0925252525/"
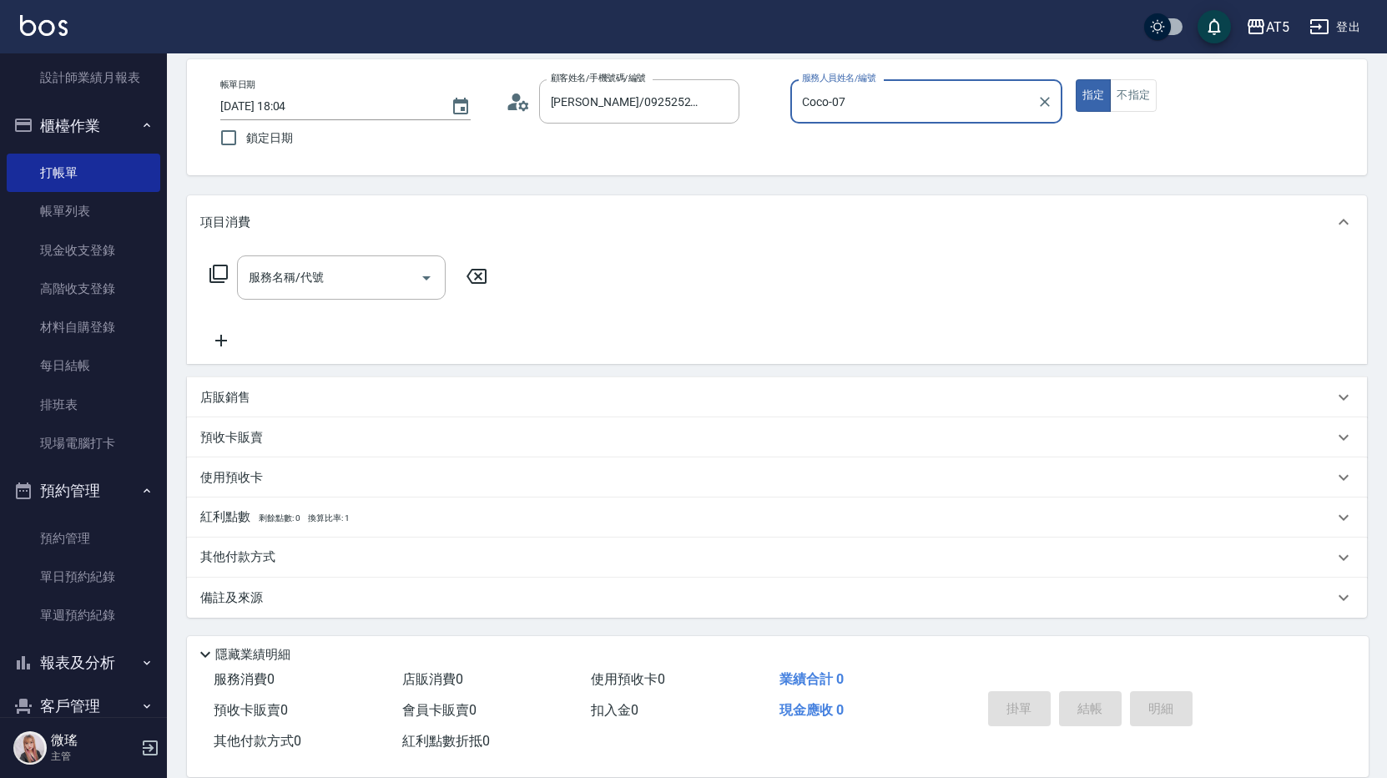
type input "KIKI-06"
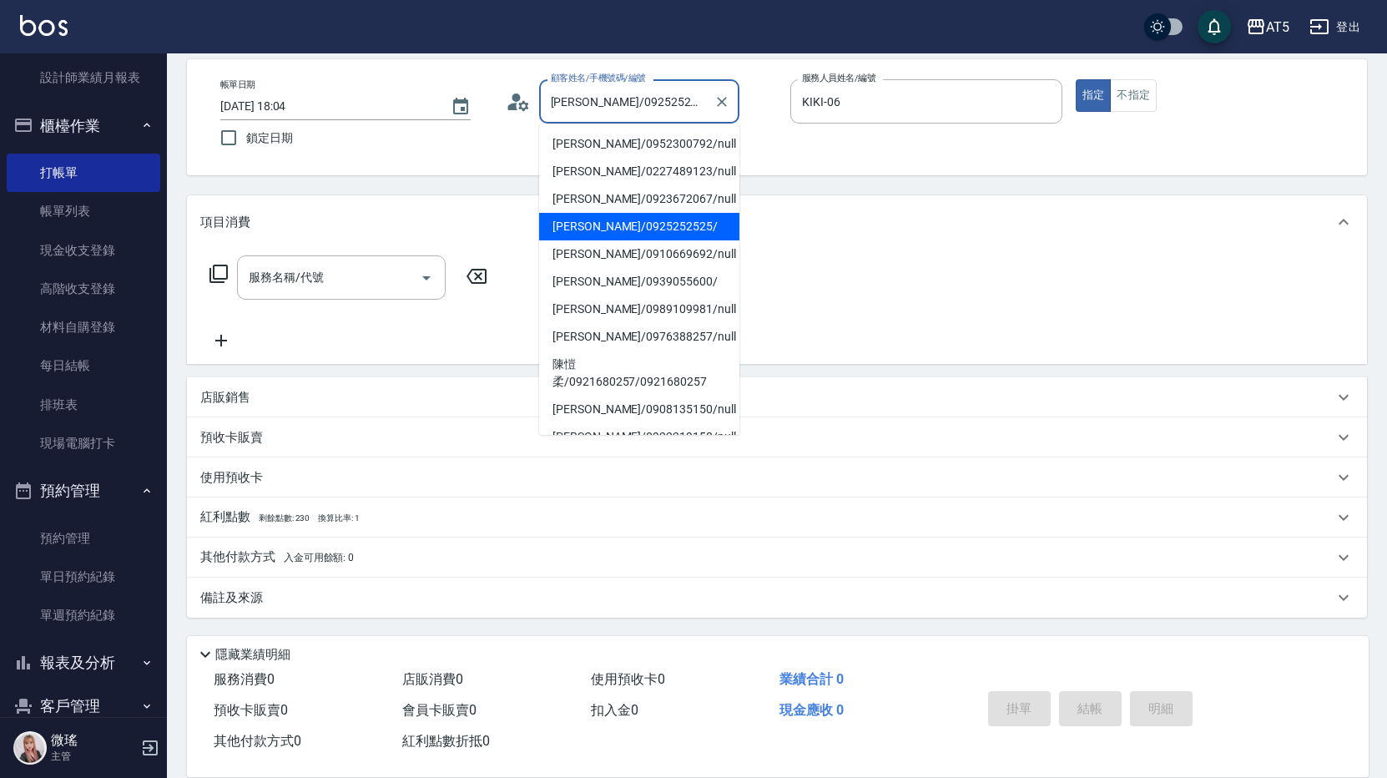
click at [612, 100] on input "陳明道/0925252525/" at bounding box center [626, 101] width 160 height 29
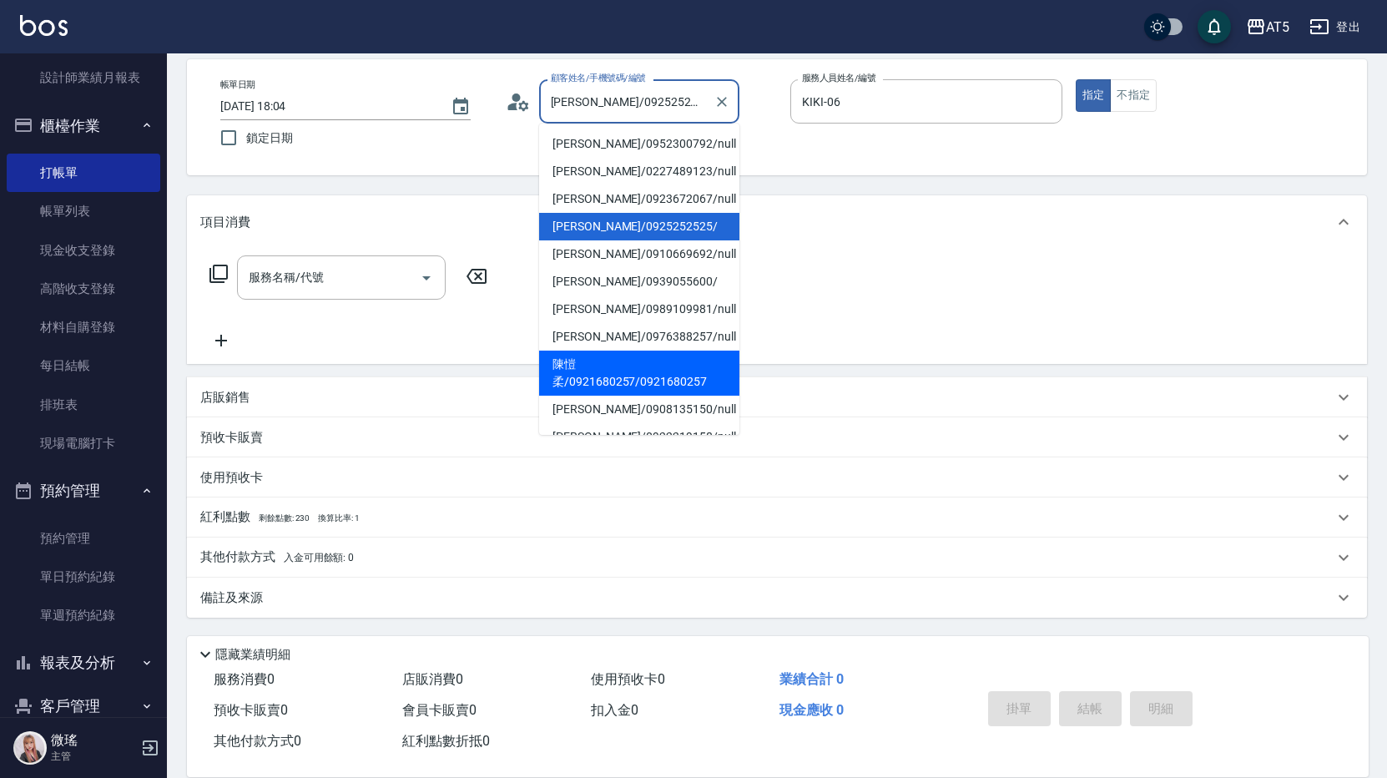
scroll to position [83, 0]
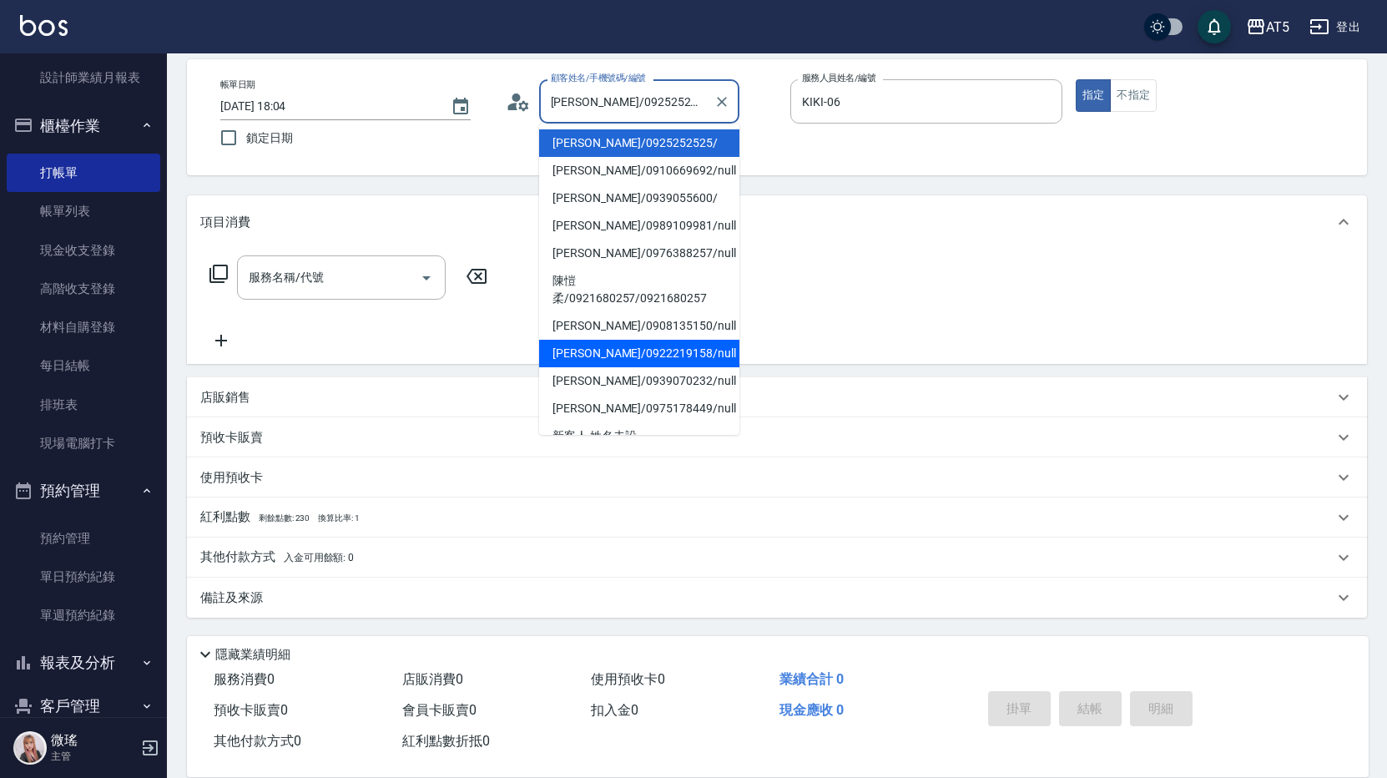
click at [579, 362] on li "陳嫚蕙 /0922219158/null" at bounding box center [639, 354] width 200 height 28
click at [579, 362] on div "服務名稱/代號 服務名稱/代號" at bounding box center [777, 306] width 1180 height 115
type input "陳嫚蕙 /0922219158/null"
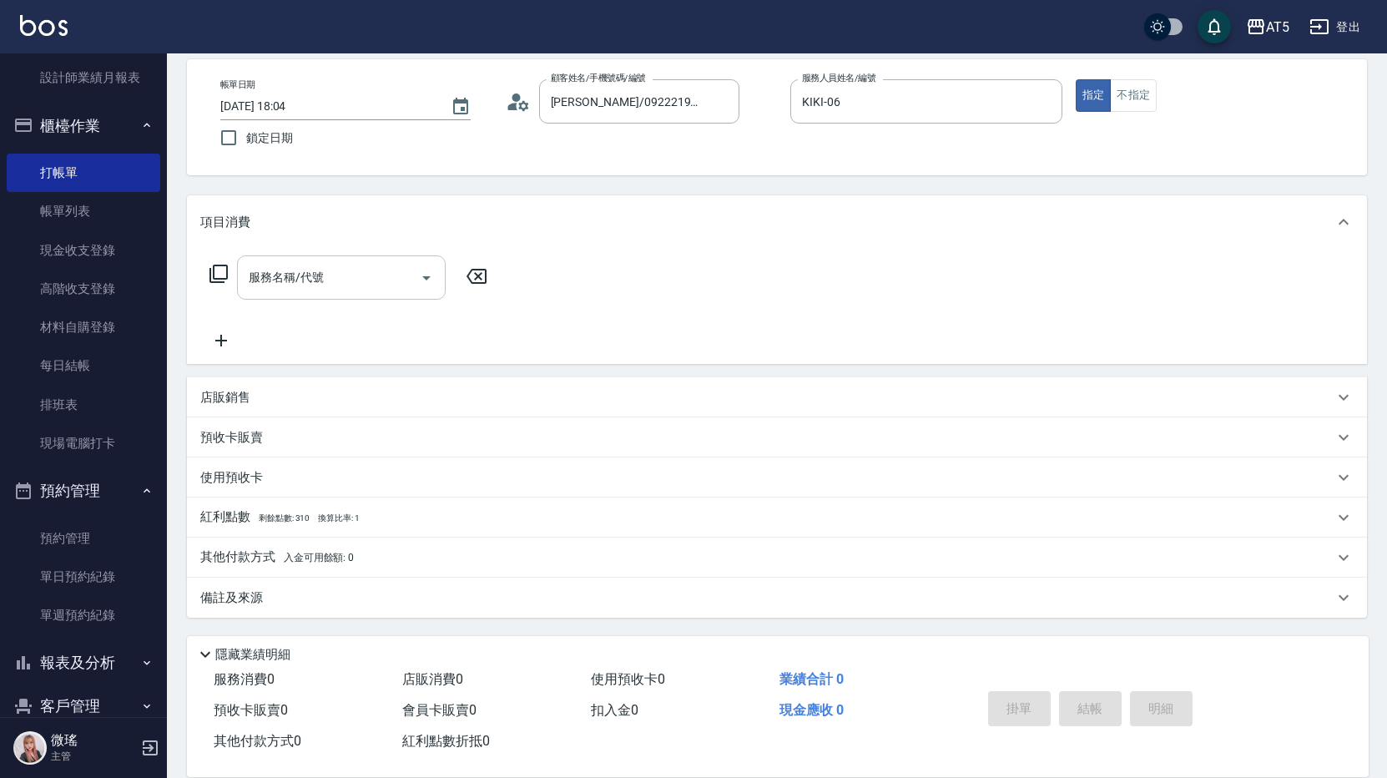
click at [330, 286] on input "服務名稱/代號" at bounding box center [328, 277] width 169 height 29
click at [217, 278] on icon at bounding box center [219, 274] width 20 height 20
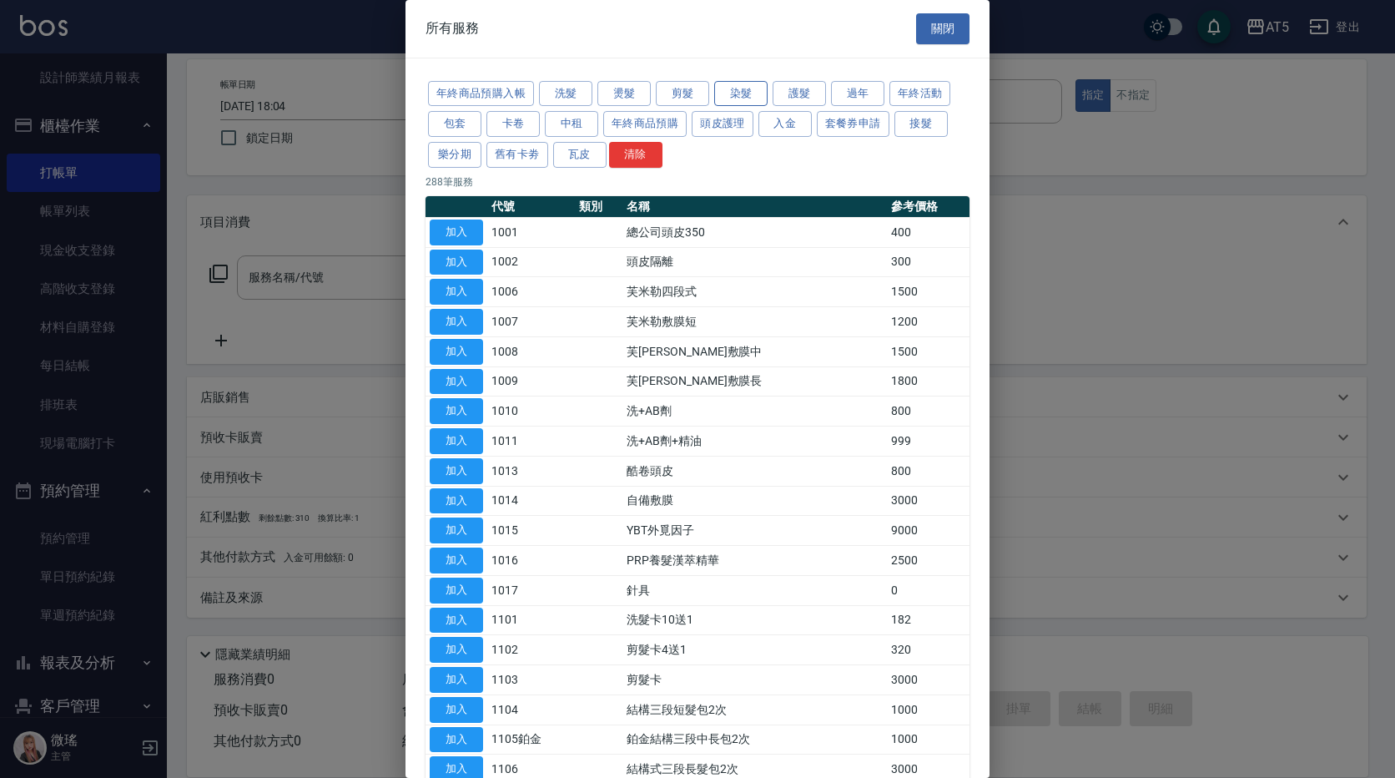
click at [747, 100] on button "染髮" at bounding box center [740, 94] width 53 height 26
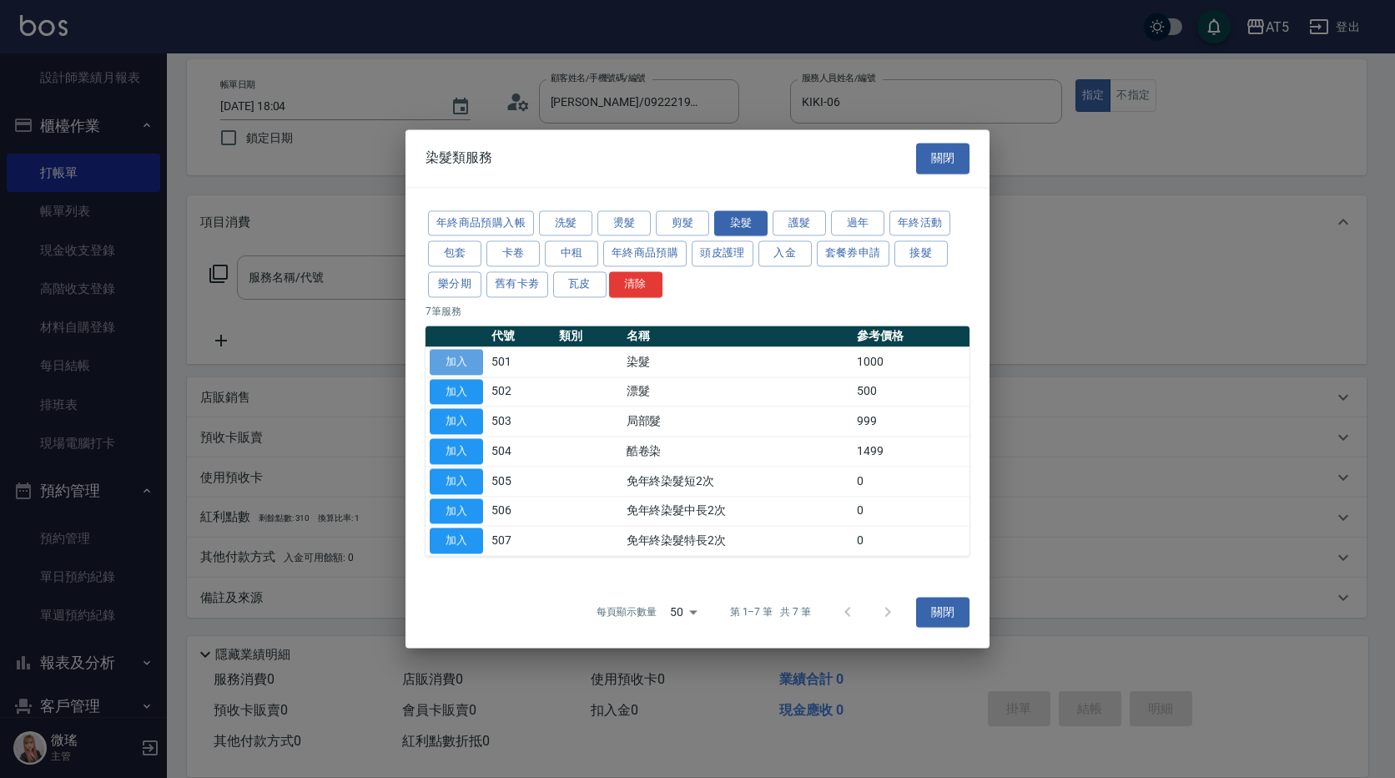
click at [448, 369] on button "加入" at bounding box center [456, 362] width 53 height 26
type input "染髮(501)"
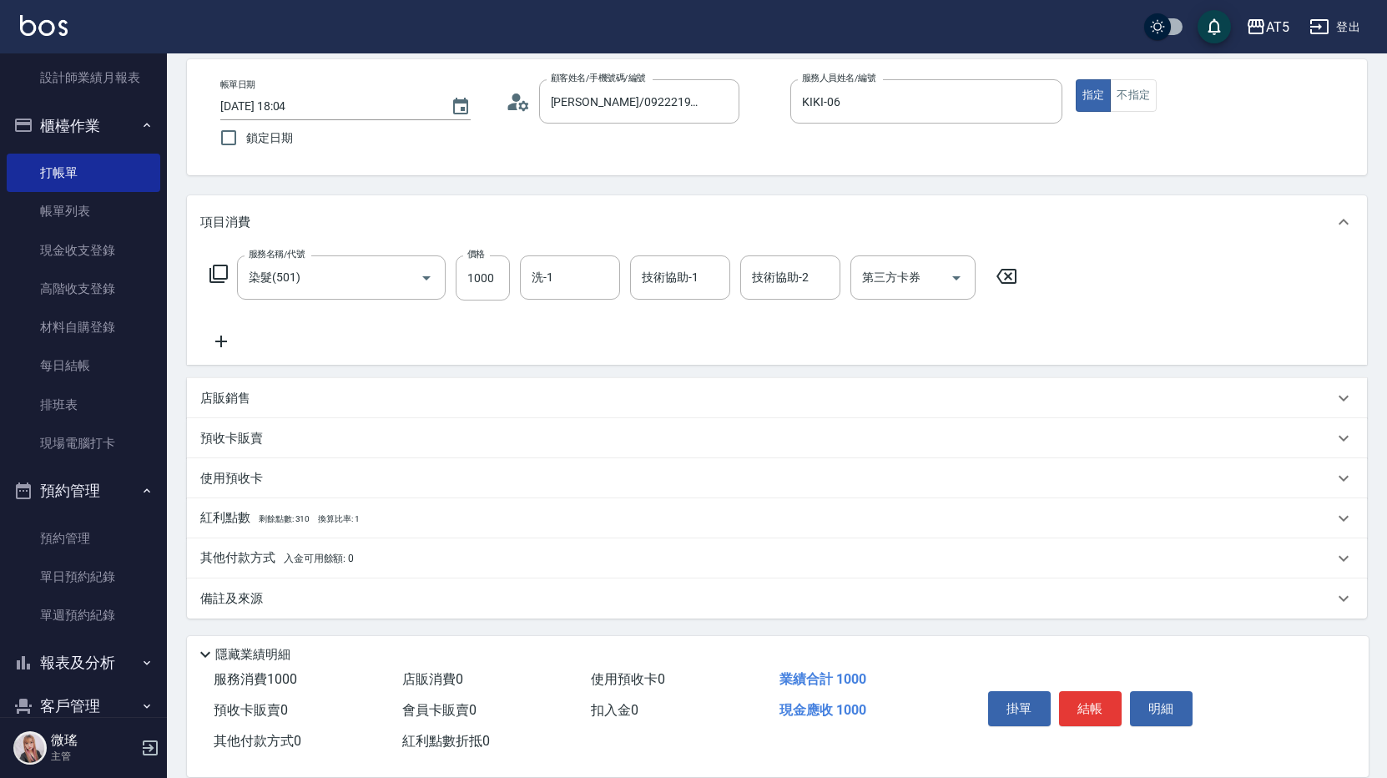
click at [211, 274] on icon at bounding box center [218, 273] width 18 height 18
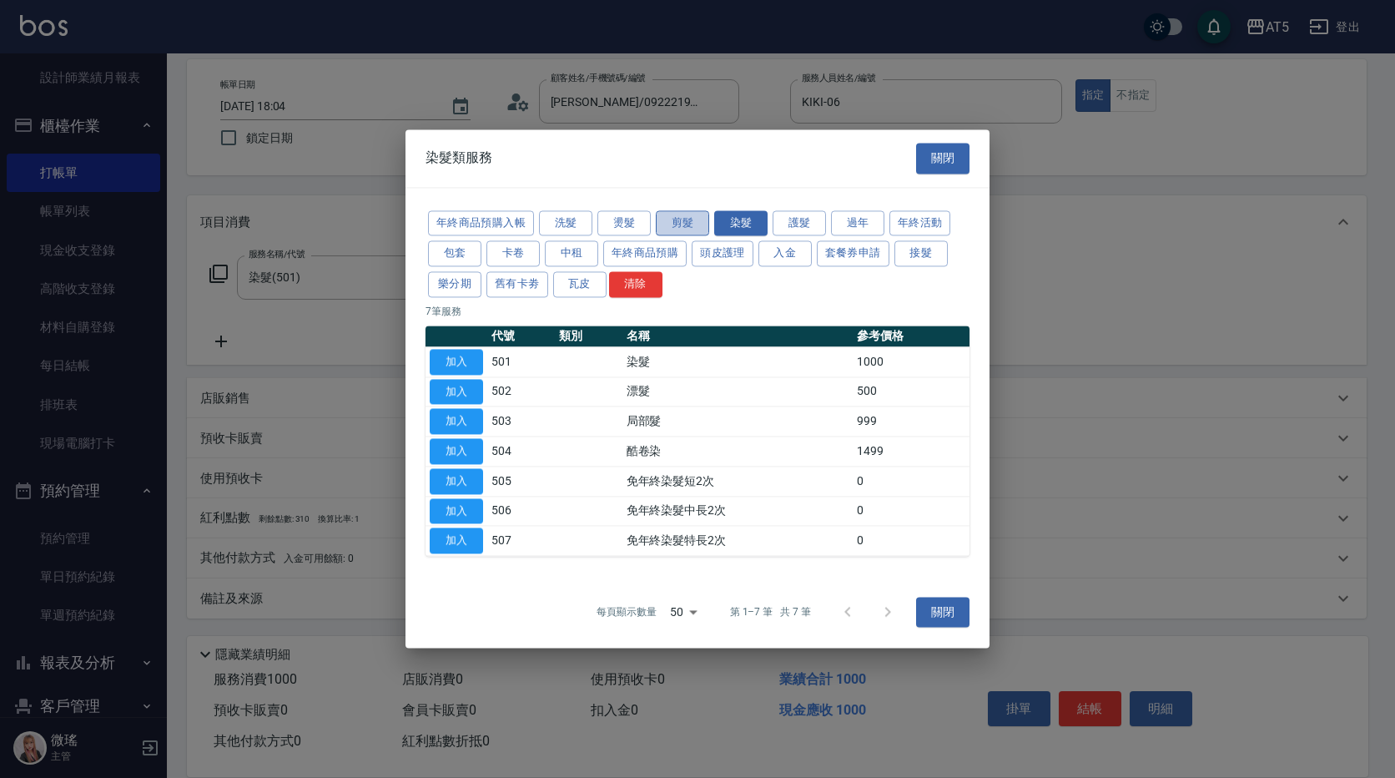
click at [683, 219] on button "剪髮" at bounding box center [682, 223] width 53 height 26
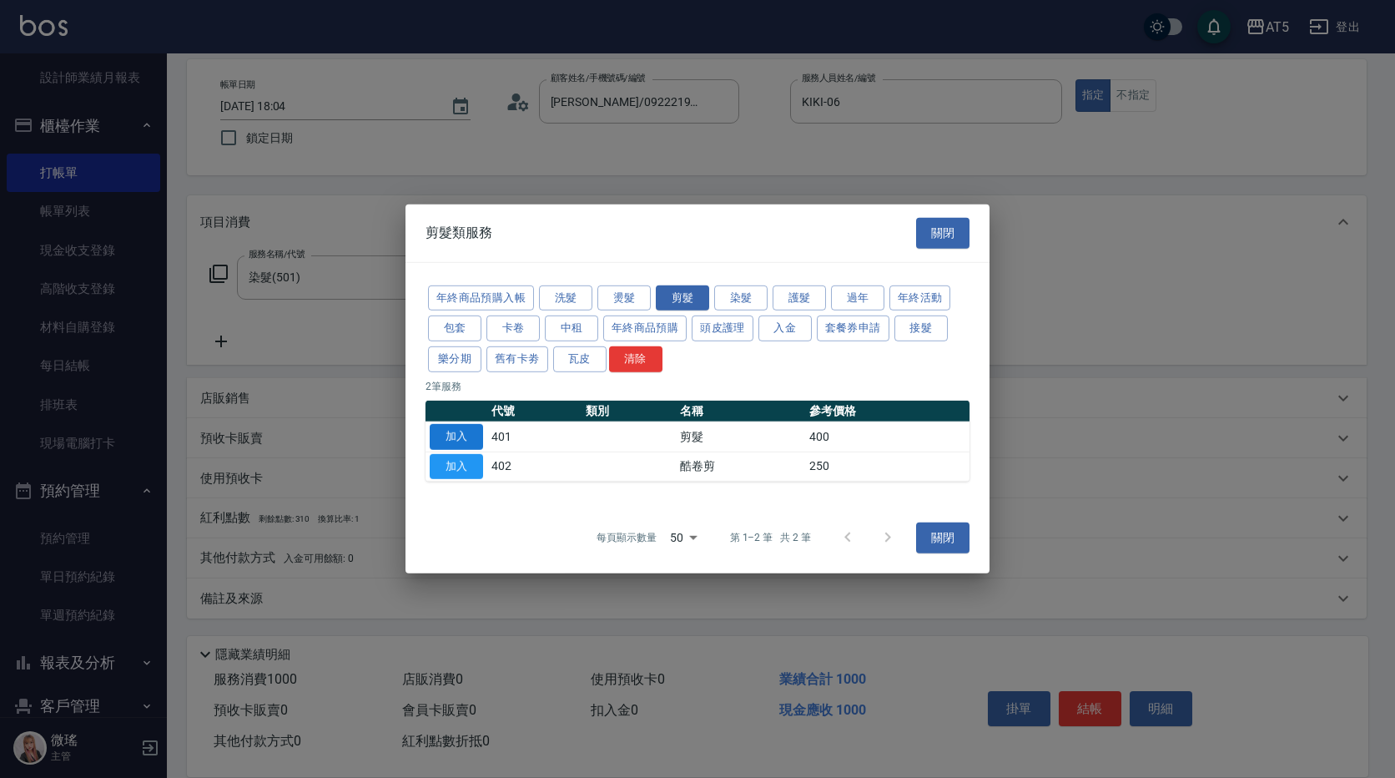
click at [452, 429] on button "加入" at bounding box center [456, 437] width 53 height 26
type input "140"
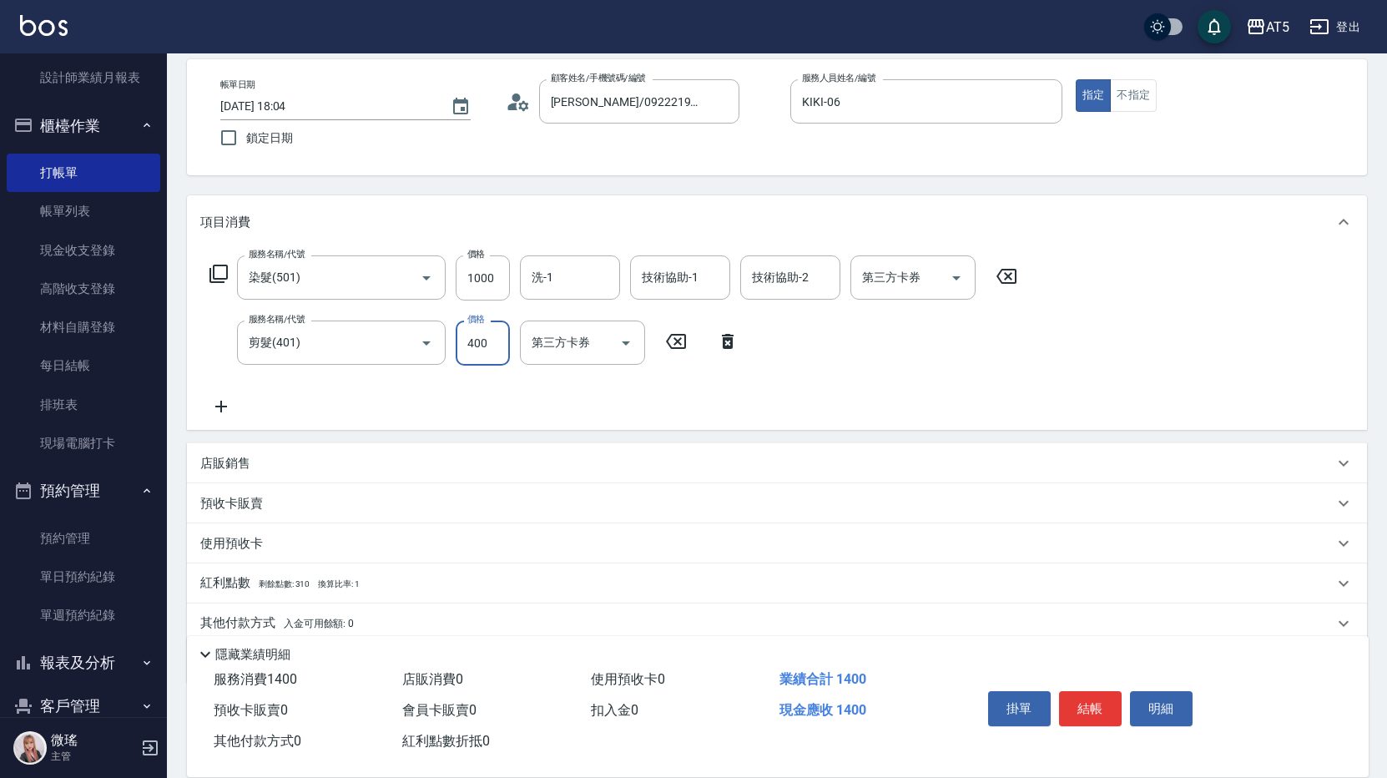
click at [477, 356] on input "400" at bounding box center [483, 342] width 54 height 45
type input "0"
type input "100"
type input "50"
type input "150"
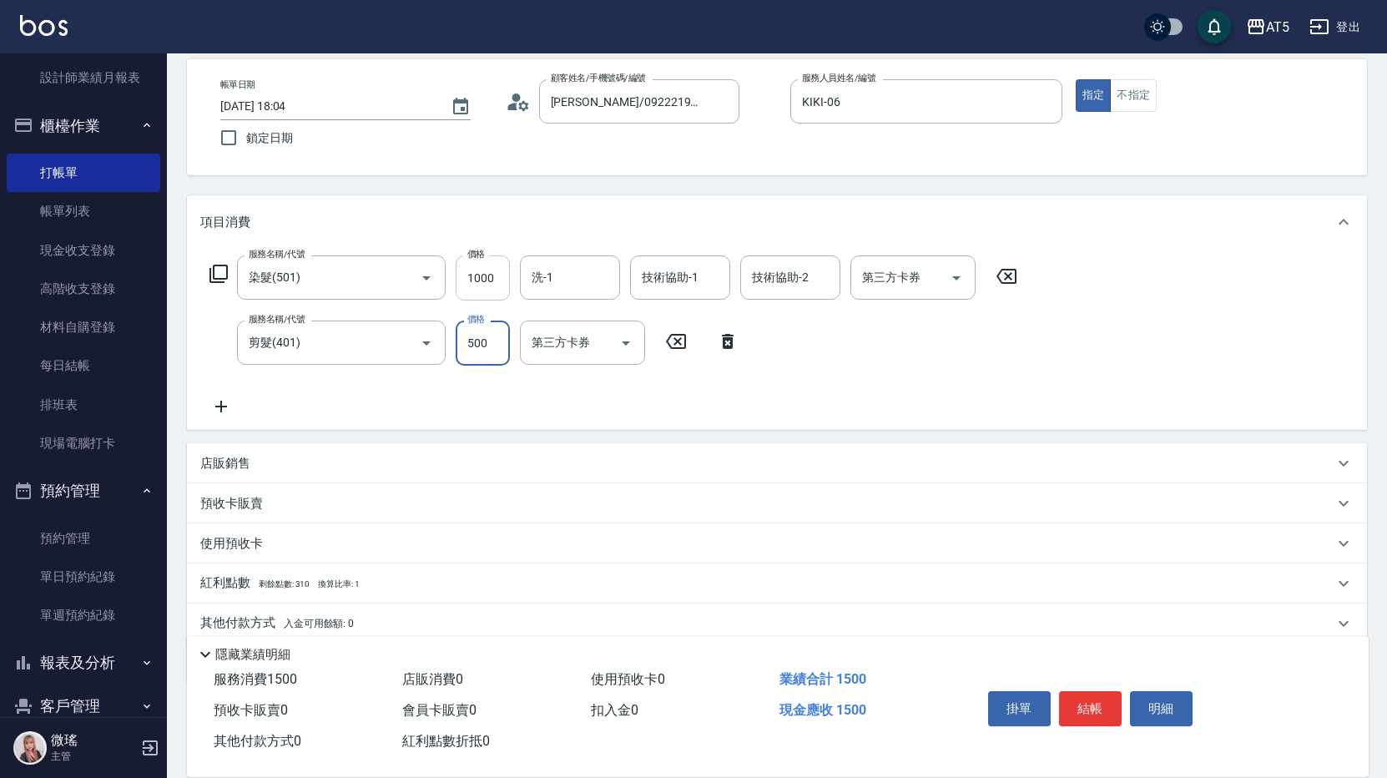
type input "500"
click at [495, 285] on input "1000" at bounding box center [483, 277] width 54 height 45
type input "50"
type input "114"
type input "60"
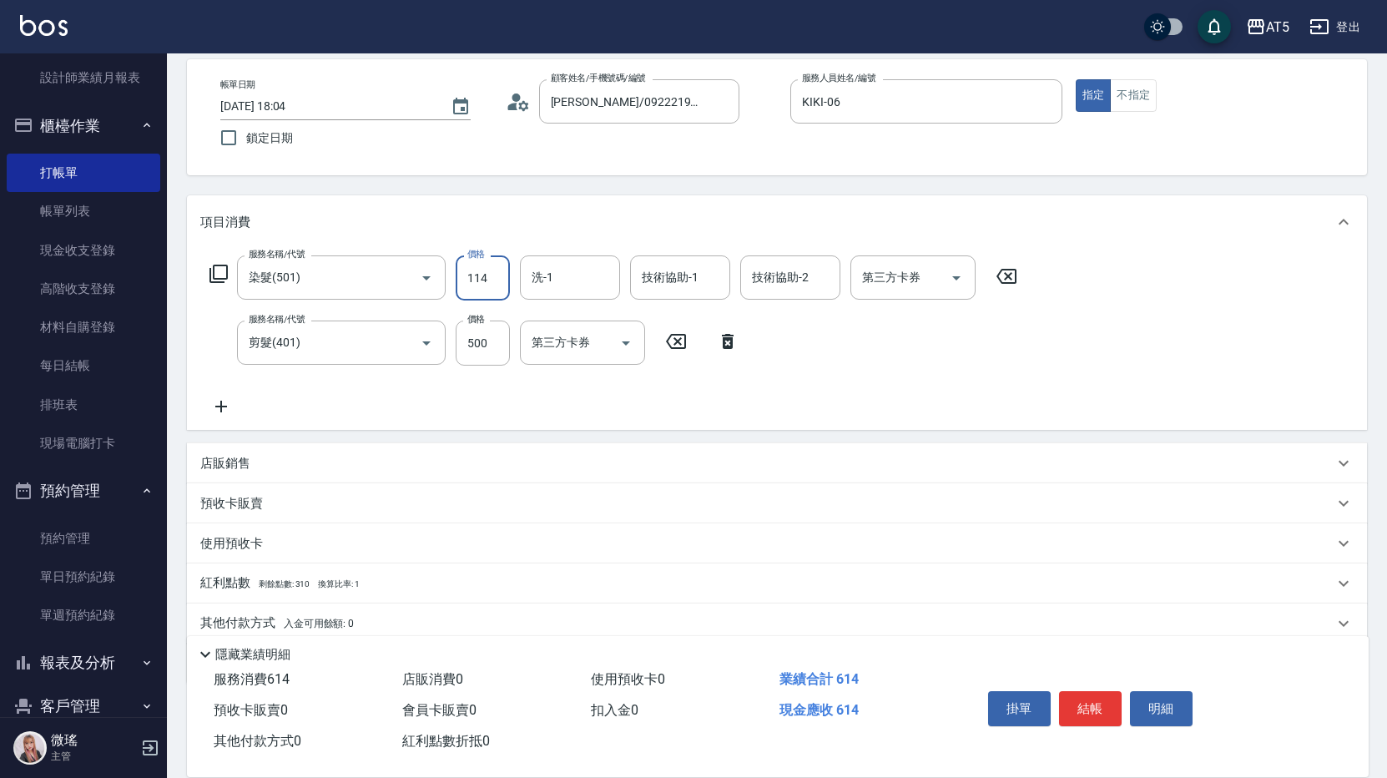
type input "11"
type input "50"
type input "14"
type input "60"
type input "1400"
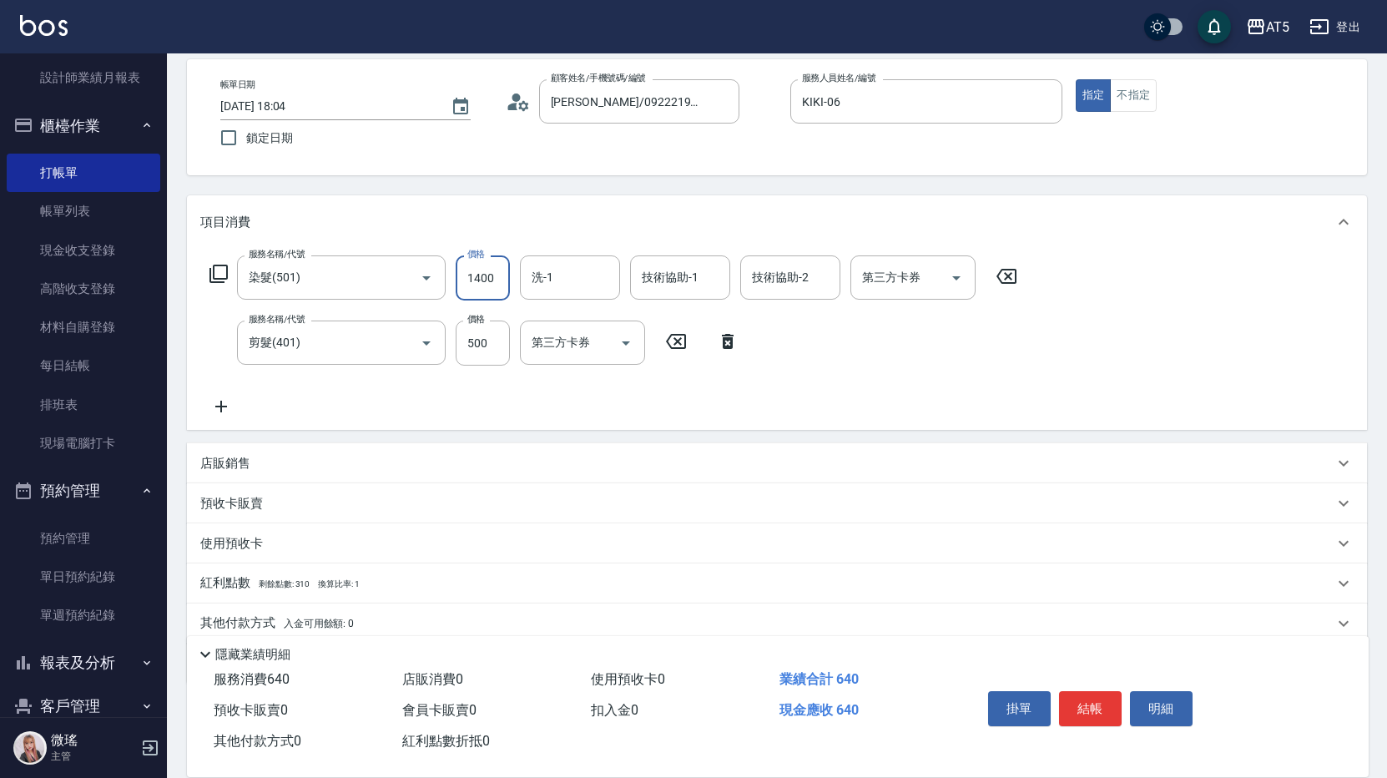
type input "190"
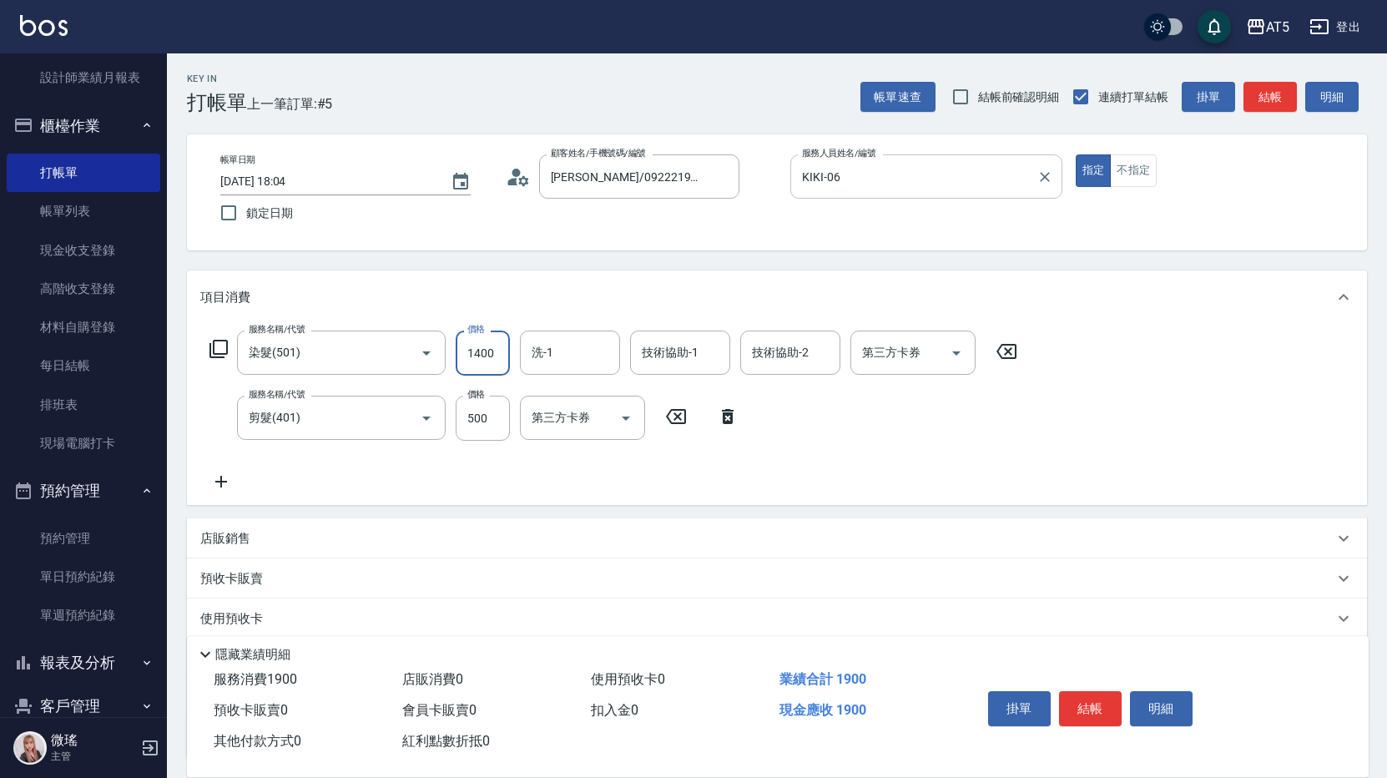
type input "1400"
click at [892, 191] on input "KIKI-06" at bounding box center [914, 176] width 232 height 29
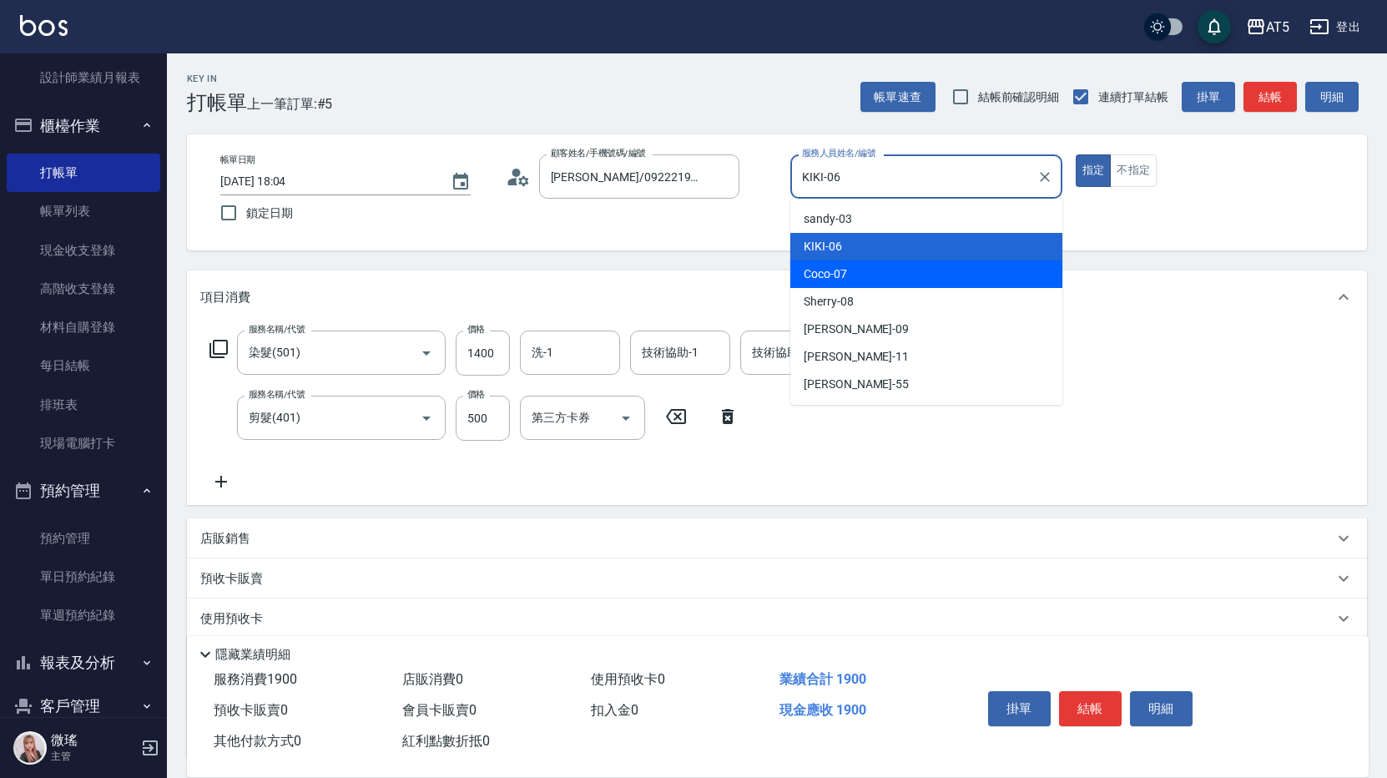
click at [866, 280] on div "Coco -07" at bounding box center [926, 274] width 272 height 28
type input "Coco-07"
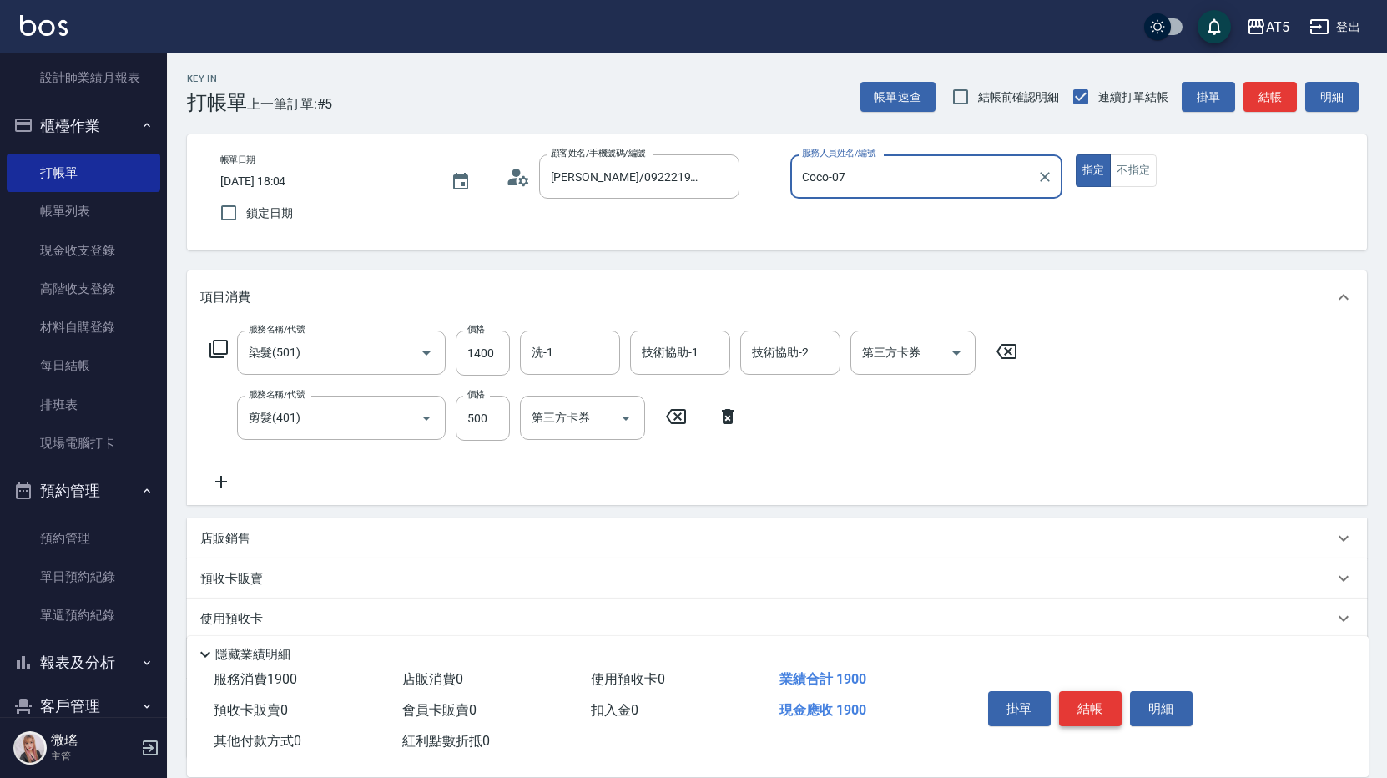
click at [1095, 701] on button "結帳" at bounding box center [1090, 708] width 63 height 35
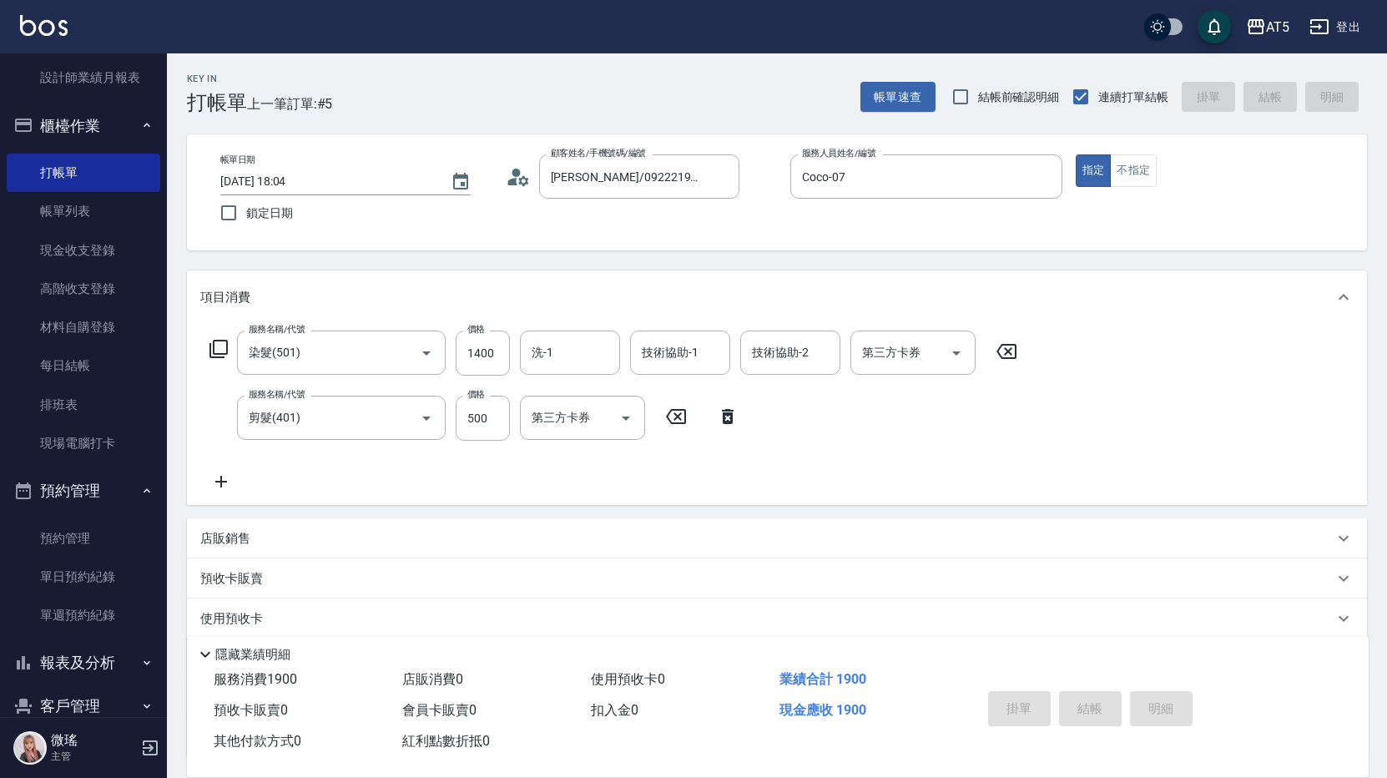
type input "2025/10/15 18:05"
type input "0"
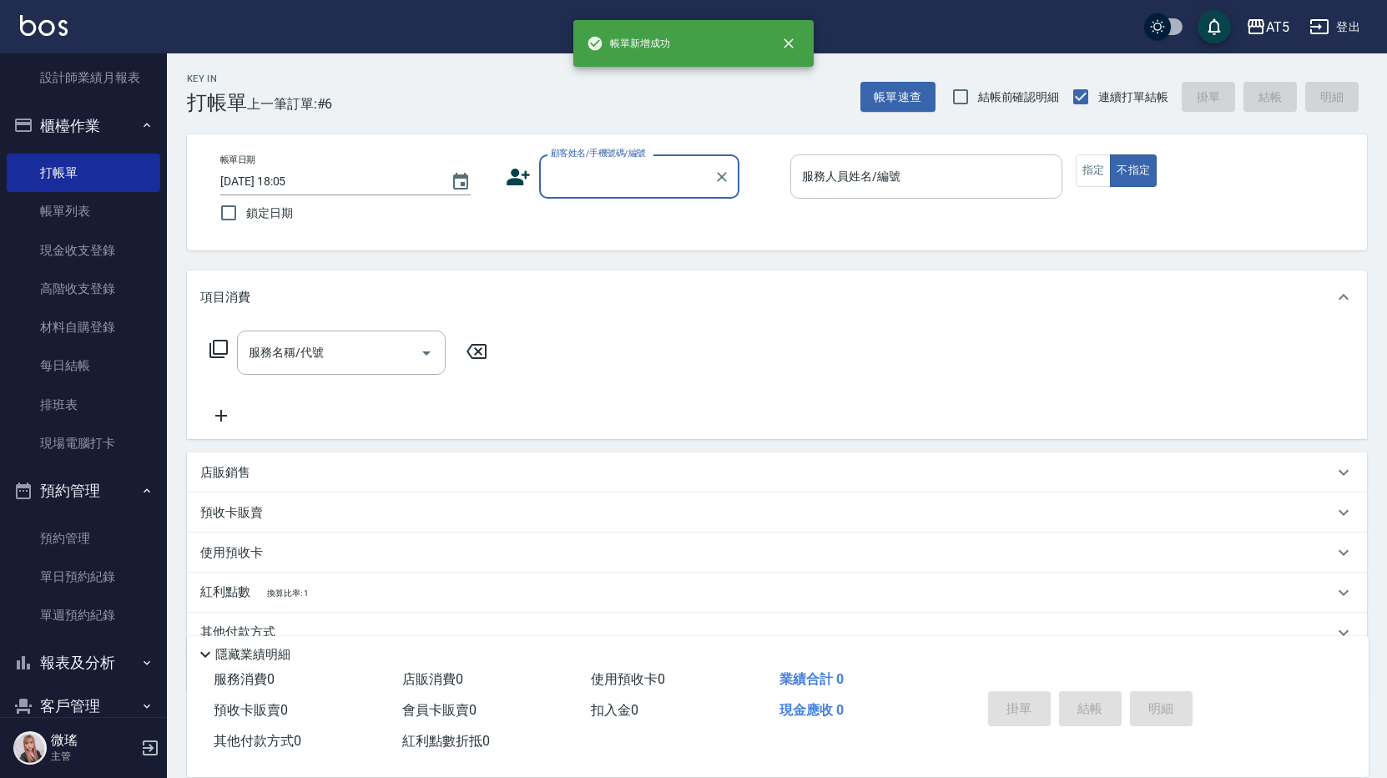
click at [863, 194] on div "服務人員姓名/編號" at bounding box center [926, 176] width 272 height 44
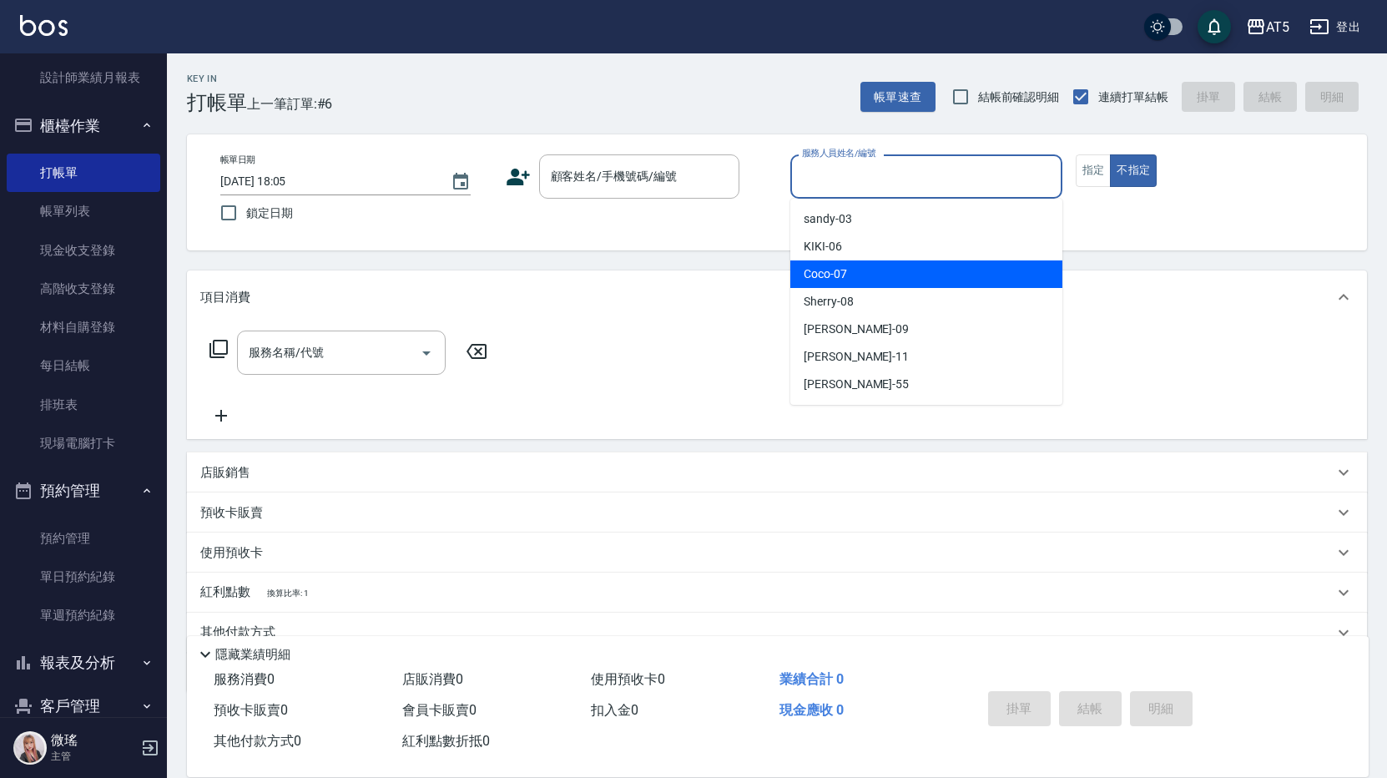
click at [867, 285] on div "Coco -07" at bounding box center [926, 274] width 272 height 28
type input "Coco-07"
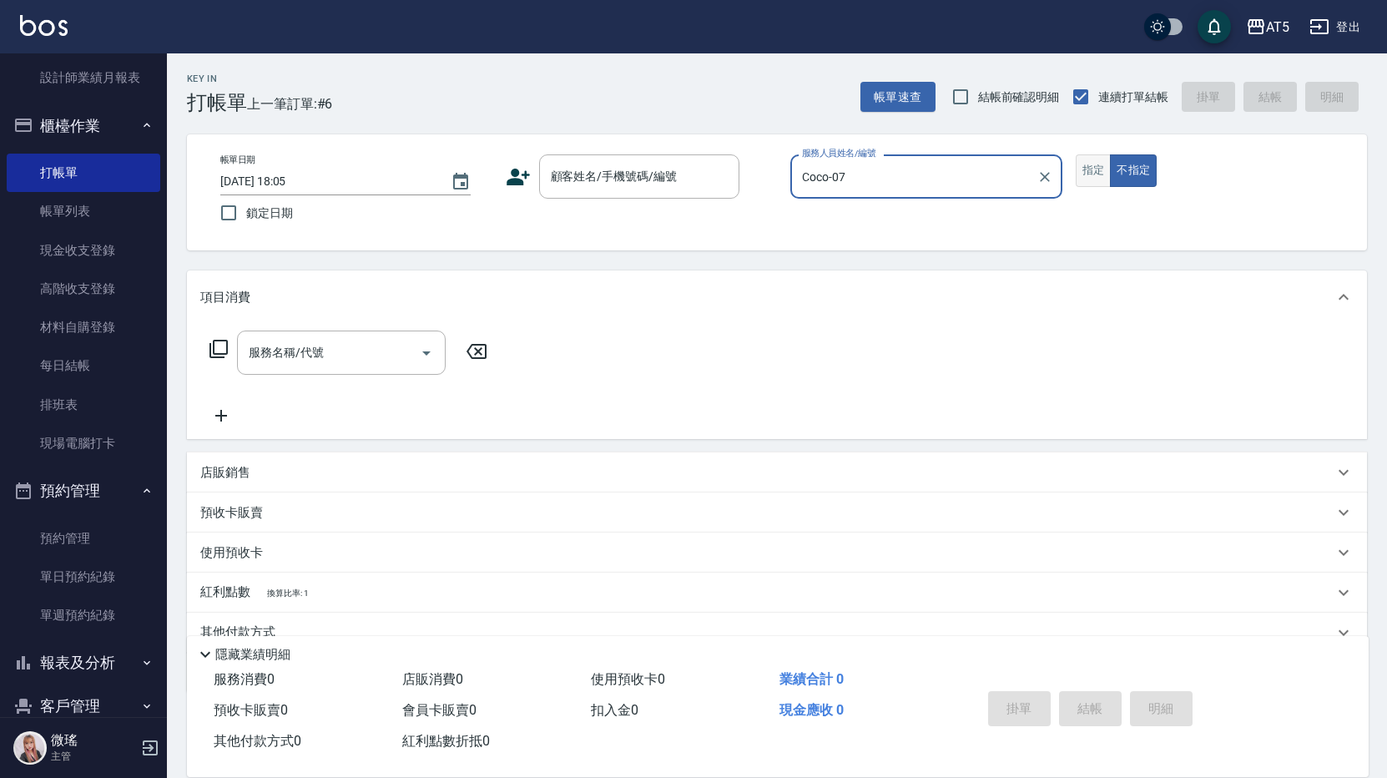
click at [1099, 173] on button "指定" at bounding box center [1093, 170] width 36 height 33
click at [573, 184] on input "顧客姓名/手機號碼/編號" at bounding box center [626, 176] width 160 height 29
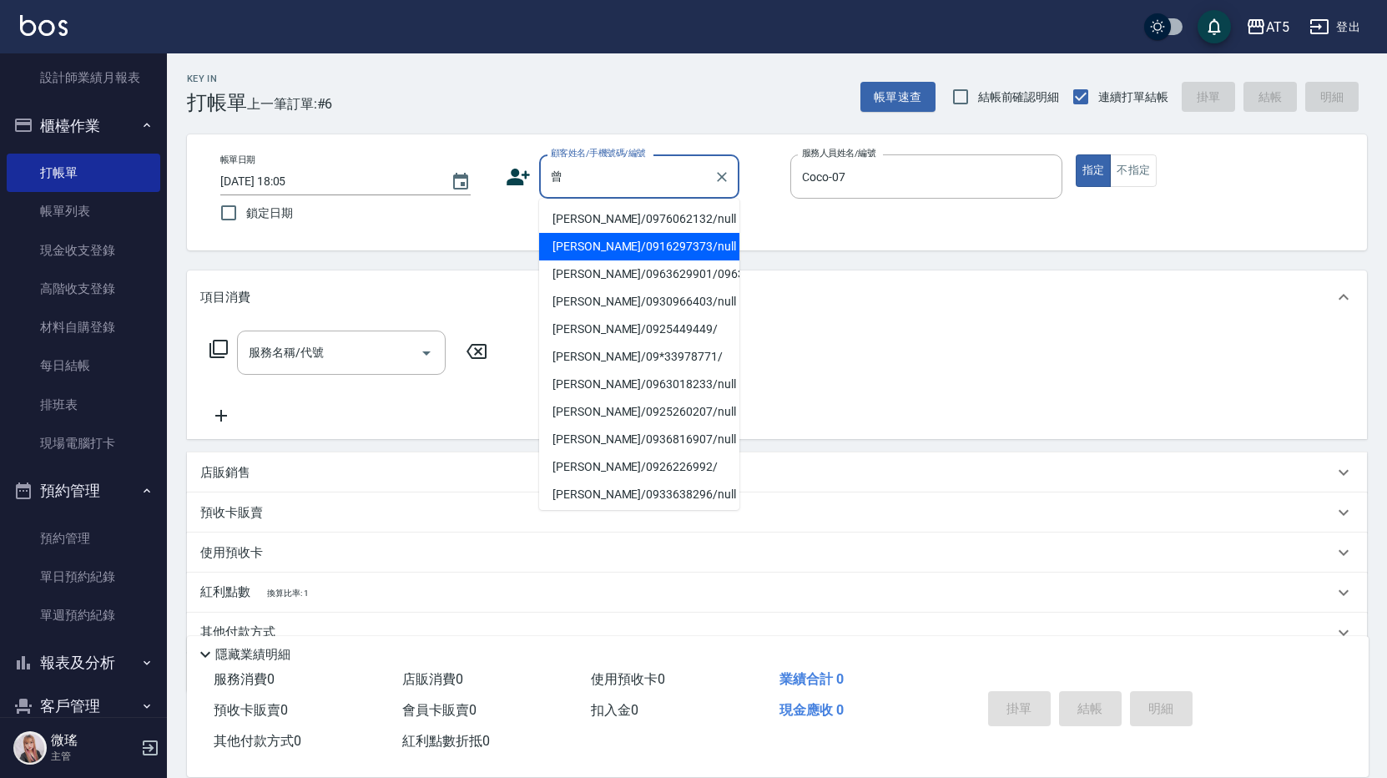
click at [616, 246] on li "曾韻澄/0916297373/null" at bounding box center [639, 247] width 200 height 28
type input "曾韻澄/0916297373/null"
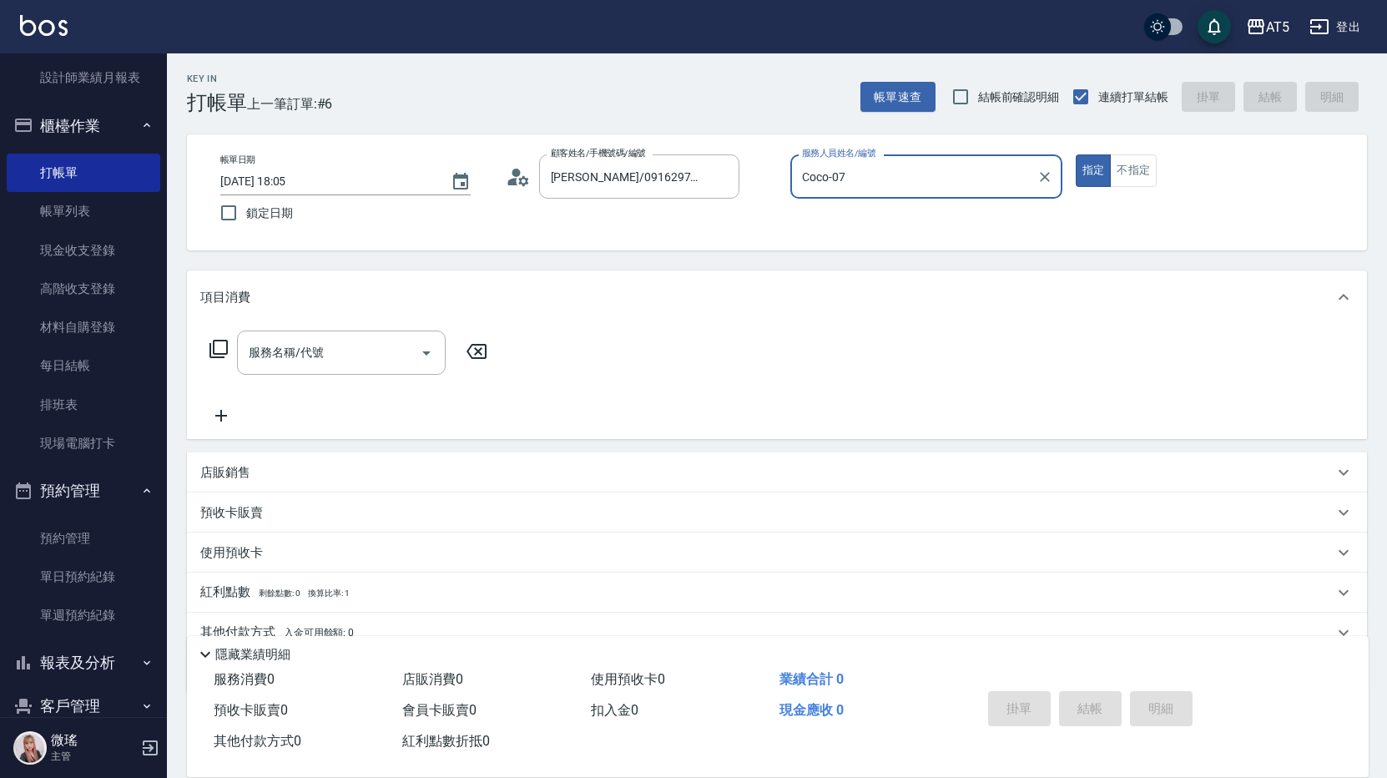
click at [220, 355] on icon at bounding box center [218, 349] width 18 height 18
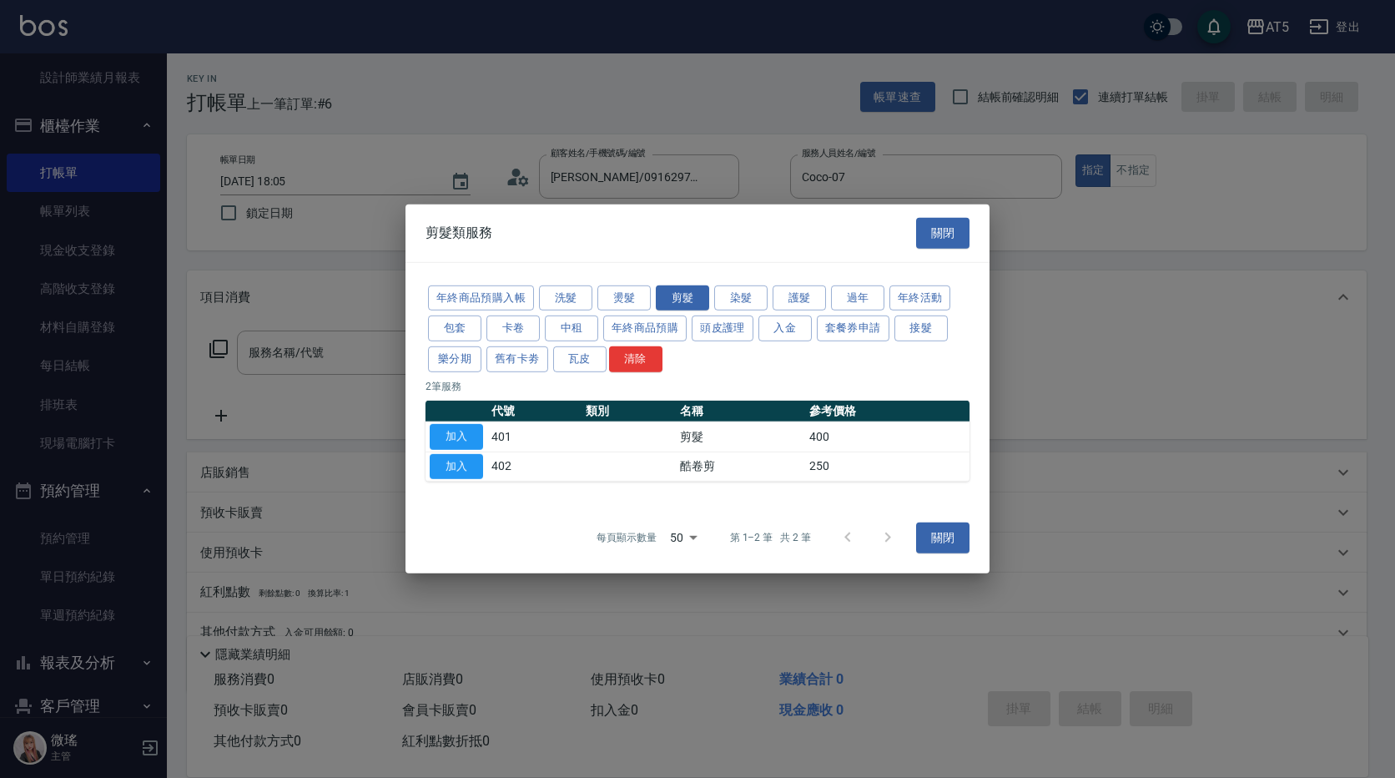
click at [78, 497] on div at bounding box center [697, 389] width 1395 height 778
drag, startPoint x: 88, startPoint y: 486, endPoint x: 77, endPoint y: 526, distance: 41.7
click at [85, 493] on div at bounding box center [697, 389] width 1395 height 778
drag, startPoint x: 78, startPoint y: 538, endPoint x: 152, endPoint y: 372, distance: 181.5
click at [97, 493] on div at bounding box center [697, 389] width 1395 height 778
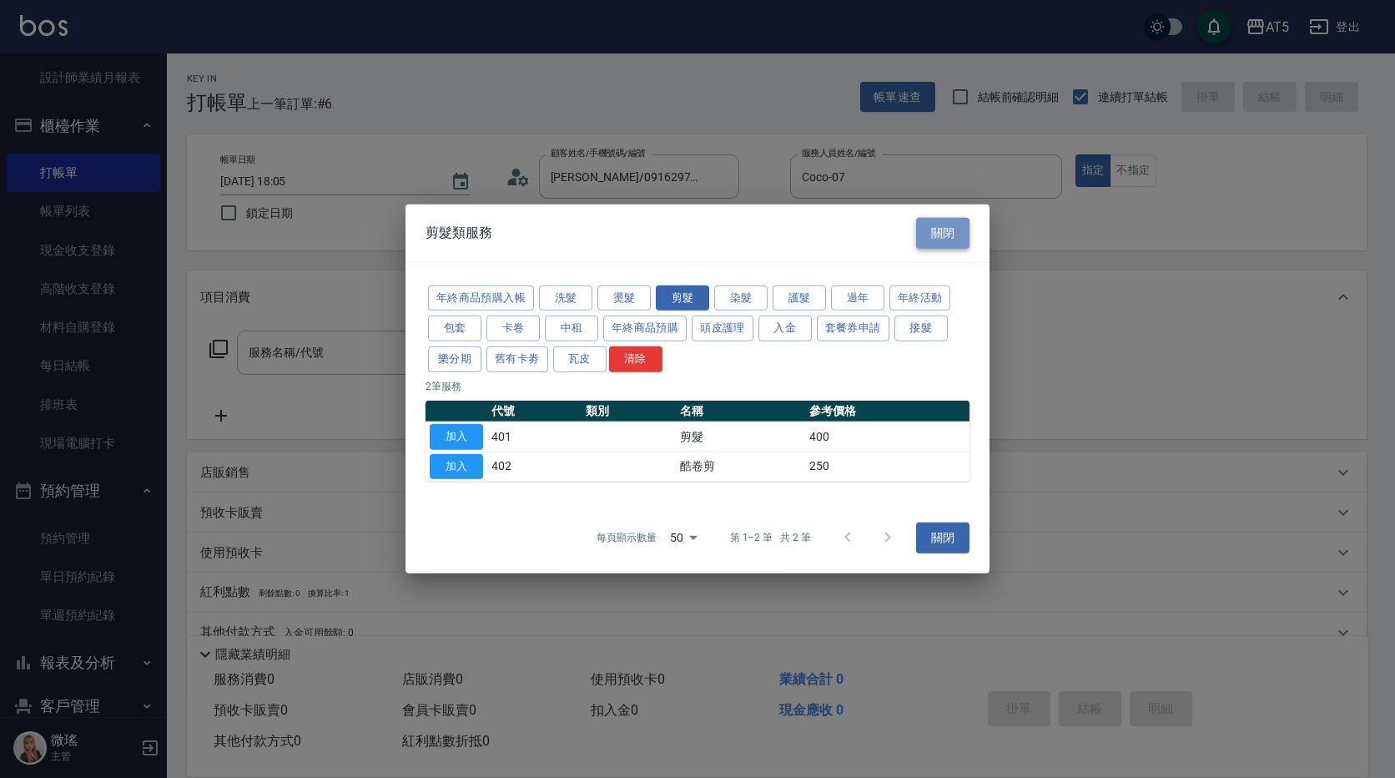
click at [963, 229] on button "關閉" at bounding box center [942, 233] width 53 height 31
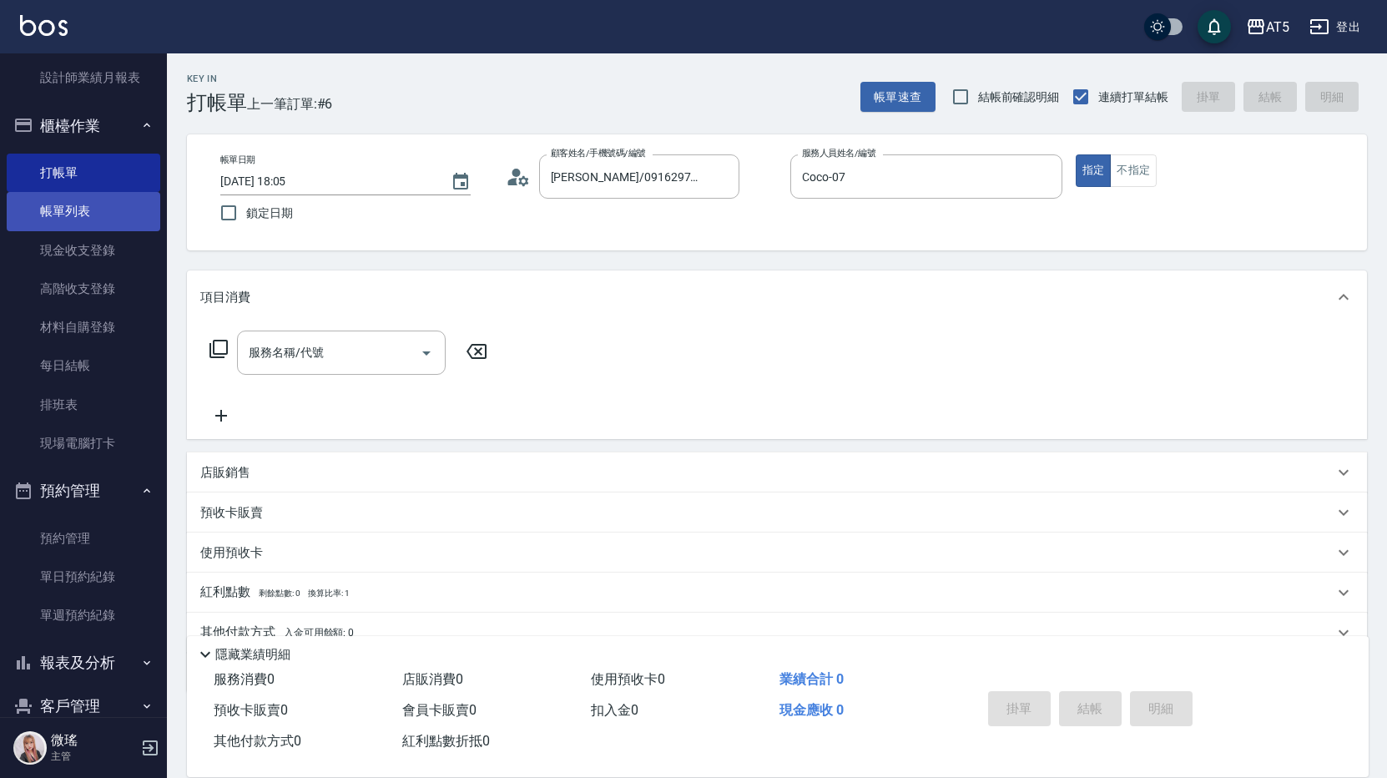
click at [90, 212] on link "帳單列表" at bounding box center [84, 211] width 154 height 38
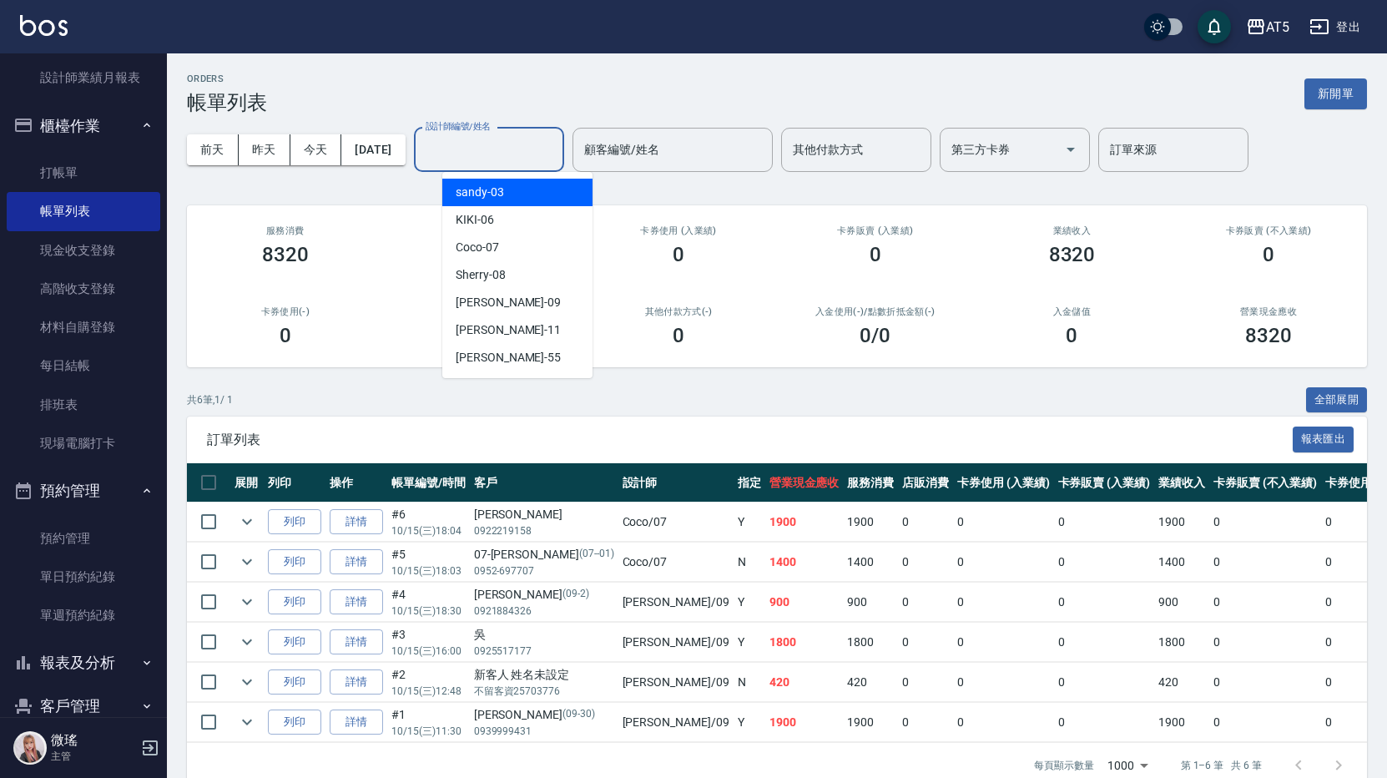
click at [486, 157] on input "設計師編號/姓名" at bounding box center [488, 149] width 135 height 29
click at [513, 246] on div "Coco -07" at bounding box center [517, 248] width 150 height 28
type input "Coco-07"
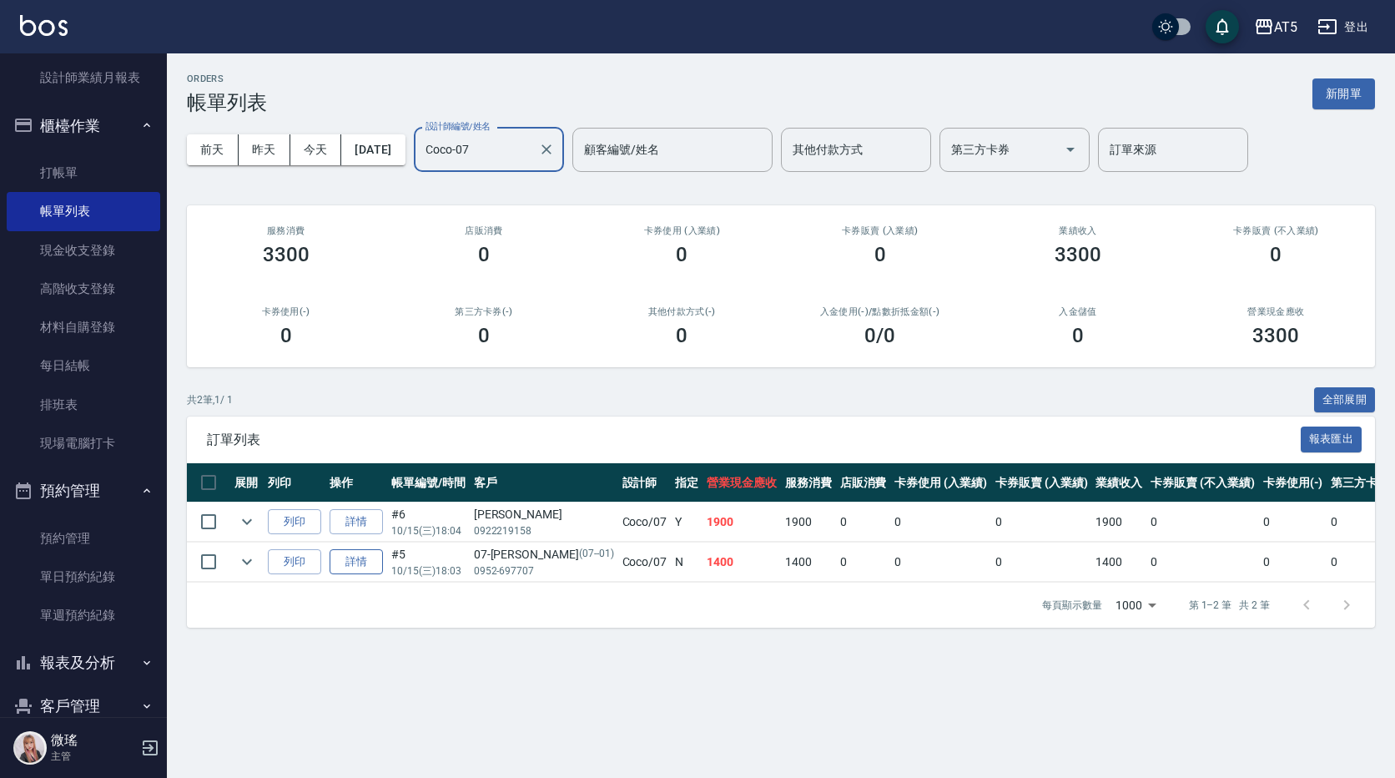
click at [362, 564] on link "詳情" at bounding box center [356, 562] width 53 height 26
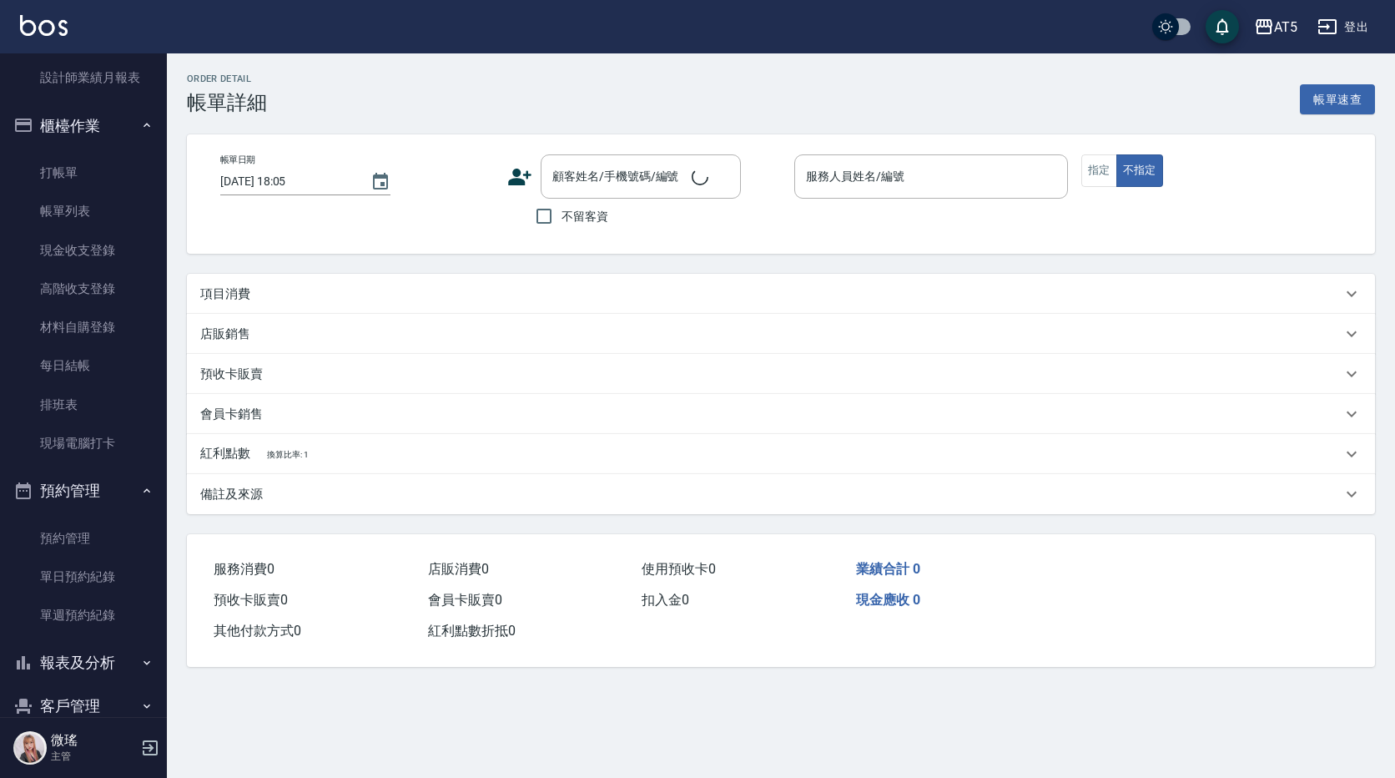
type input "2025/10/15 18:03"
type input "Coco-07"
type input "140"
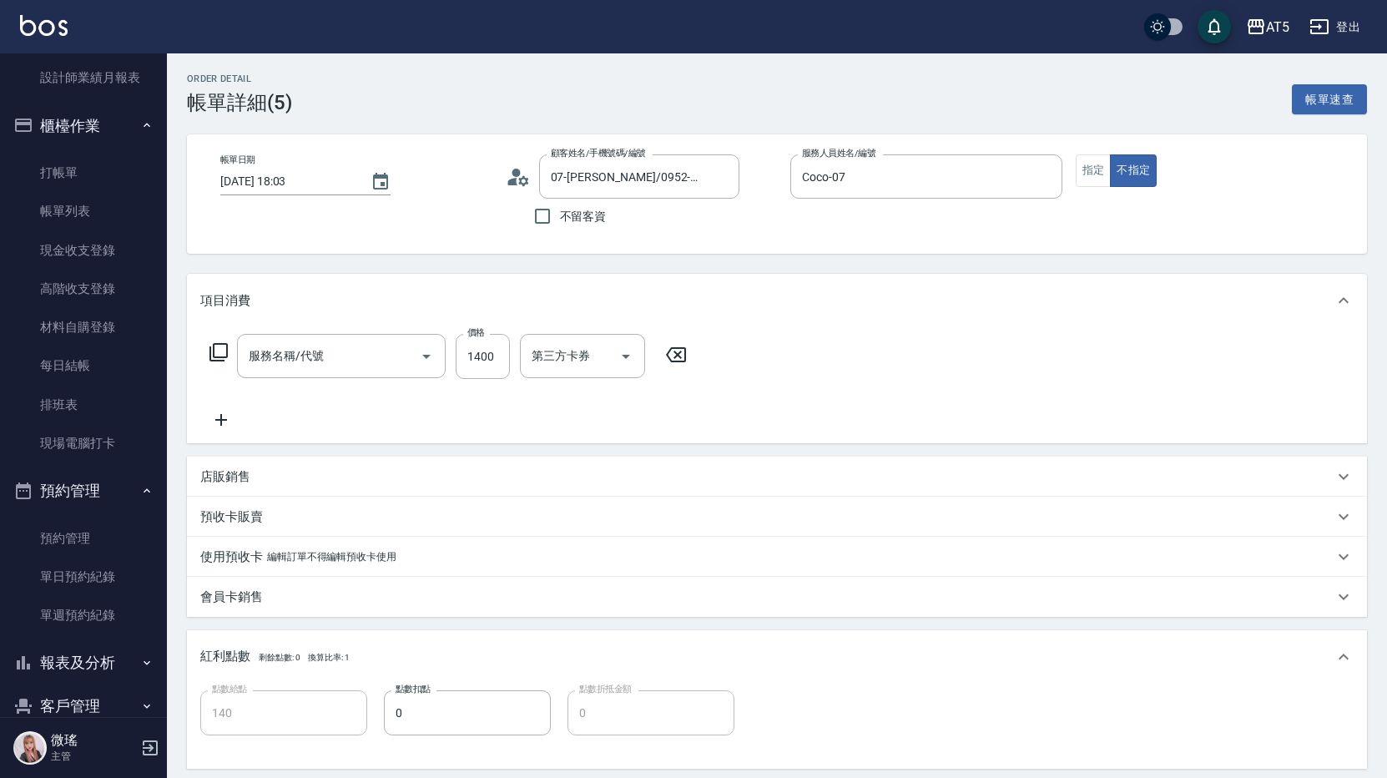
type input "07-吳珮瑄/0952-697707/07--01"
click at [1097, 179] on button "指定" at bounding box center [1093, 170] width 36 height 33
type input "自備護髮(601)"
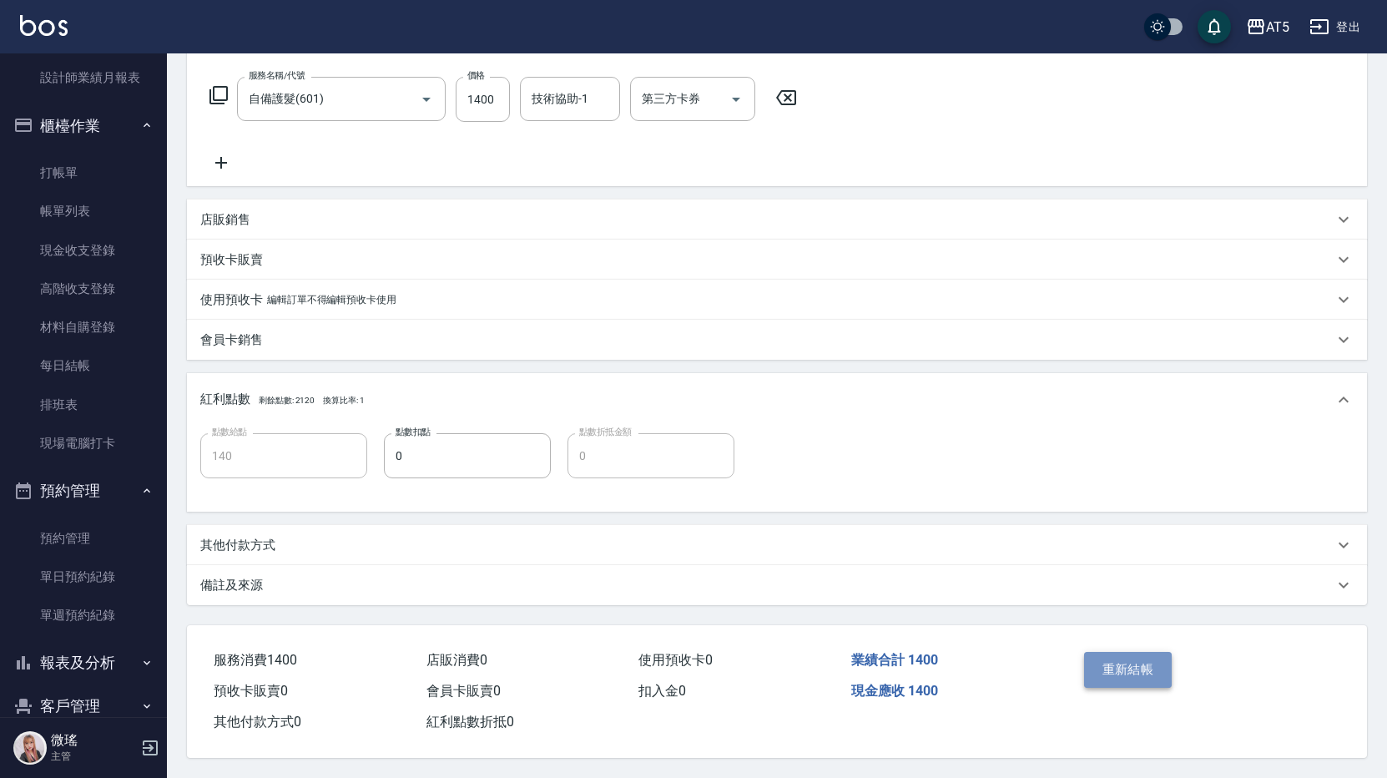
click at [1139, 668] on button "重新結帳" at bounding box center [1128, 669] width 88 height 35
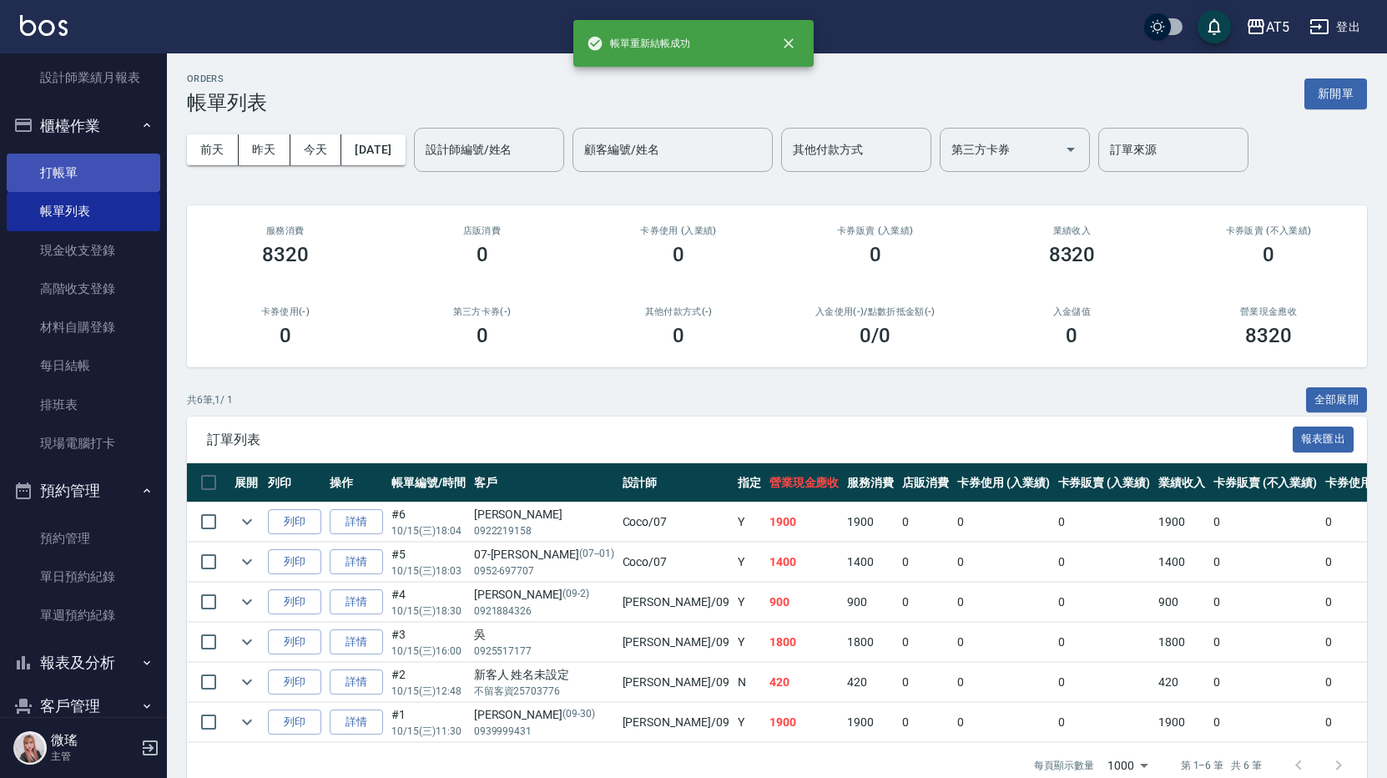
click at [70, 172] on link "打帳單" at bounding box center [84, 173] width 154 height 38
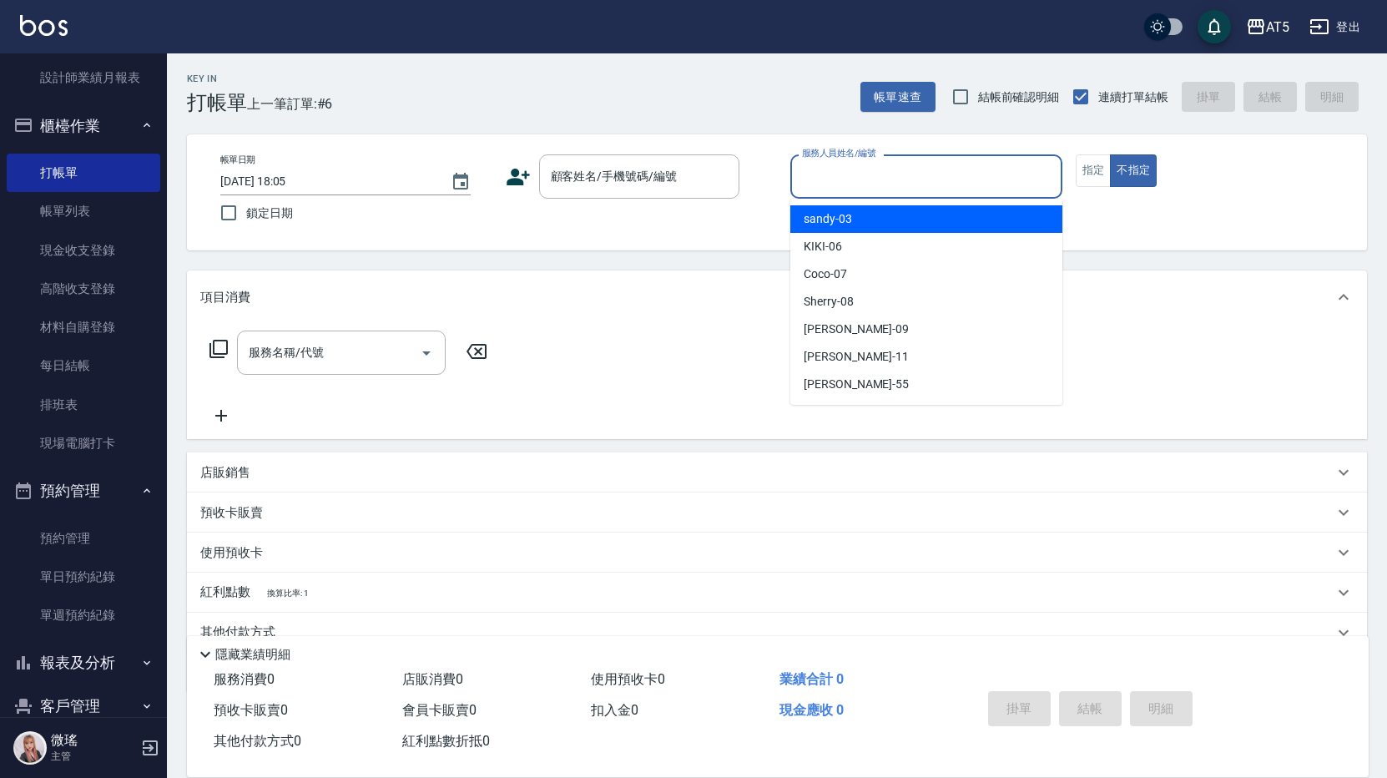
drag, startPoint x: 1000, startPoint y: 187, endPoint x: 972, endPoint y: 221, distance: 44.4
click at [1000, 195] on div "服務人員姓名/編號" at bounding box center [926, 176] width 272 height 44
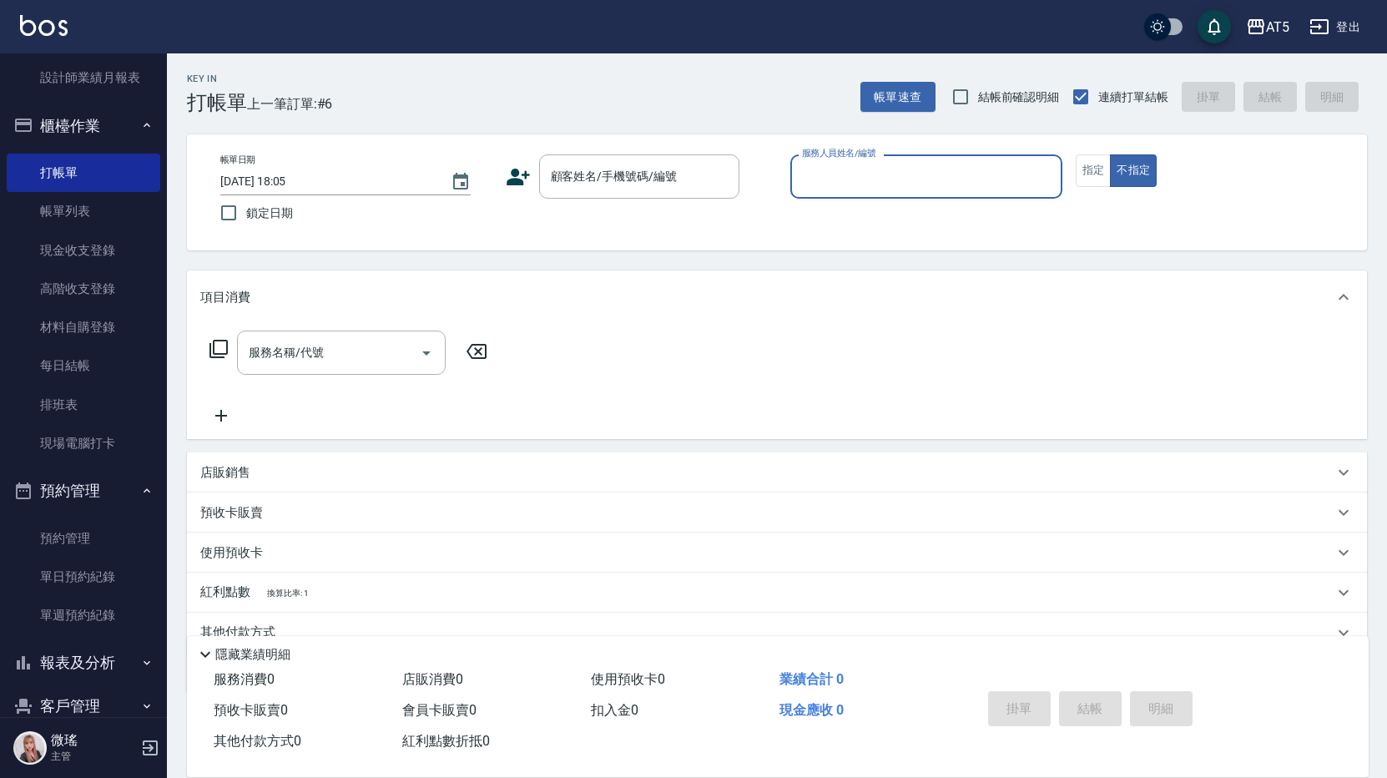
click at [899, 185] on input "服務人員姓名/編號" at bounding box center [926, 176] width 257 height 29
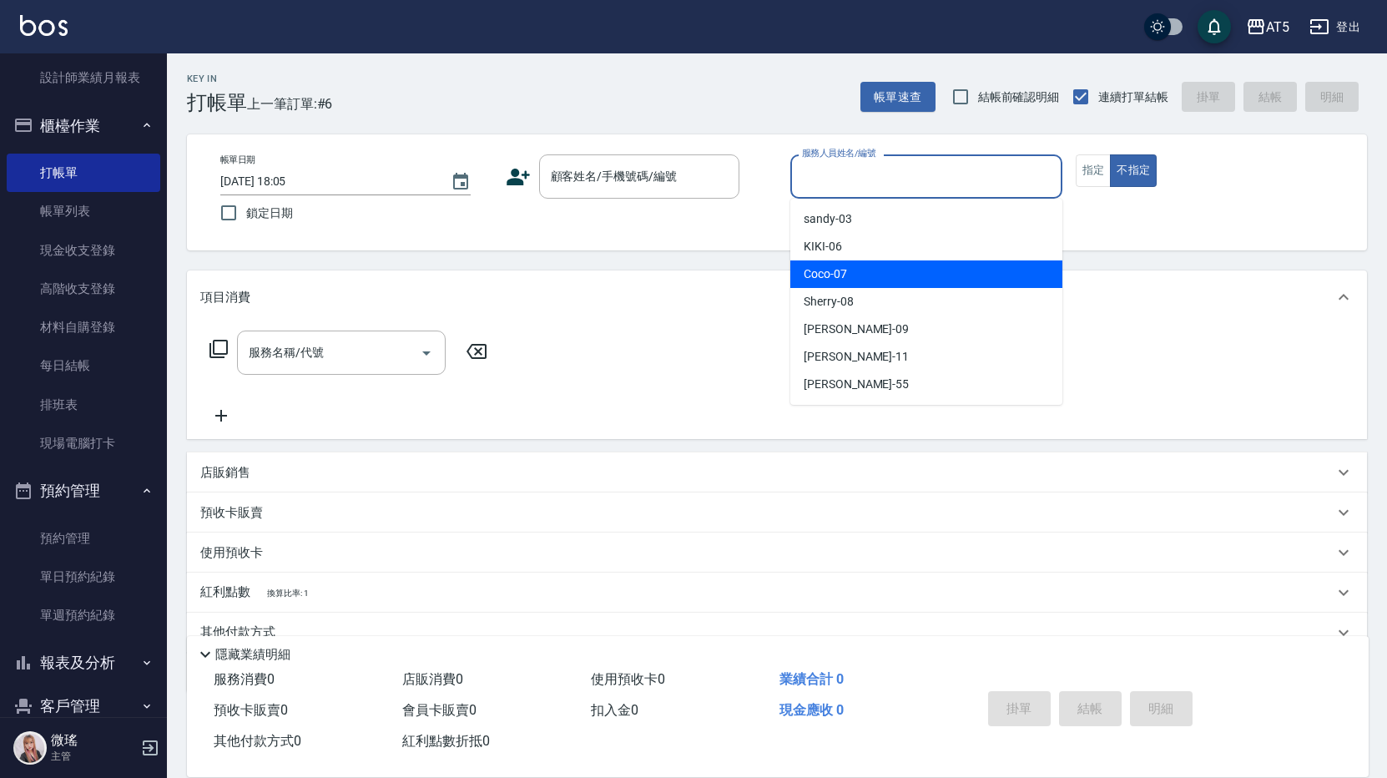
click at [889, 264] on div "Coco -07" at bounding box center [926, 274] width 272 height 28
type input "Coco-07"
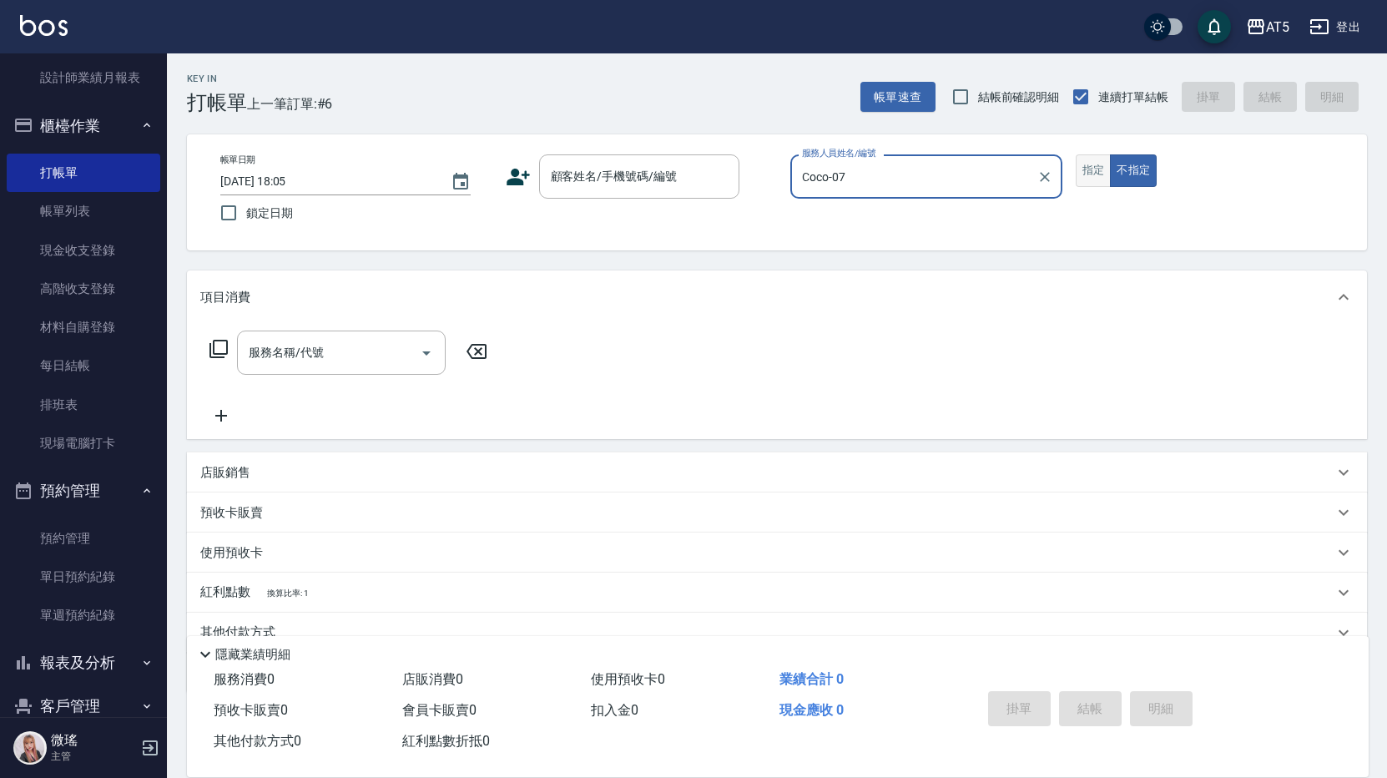
click at [1079, 168] on button "指定" at bounding box center [1093, 170] width 36 height 33
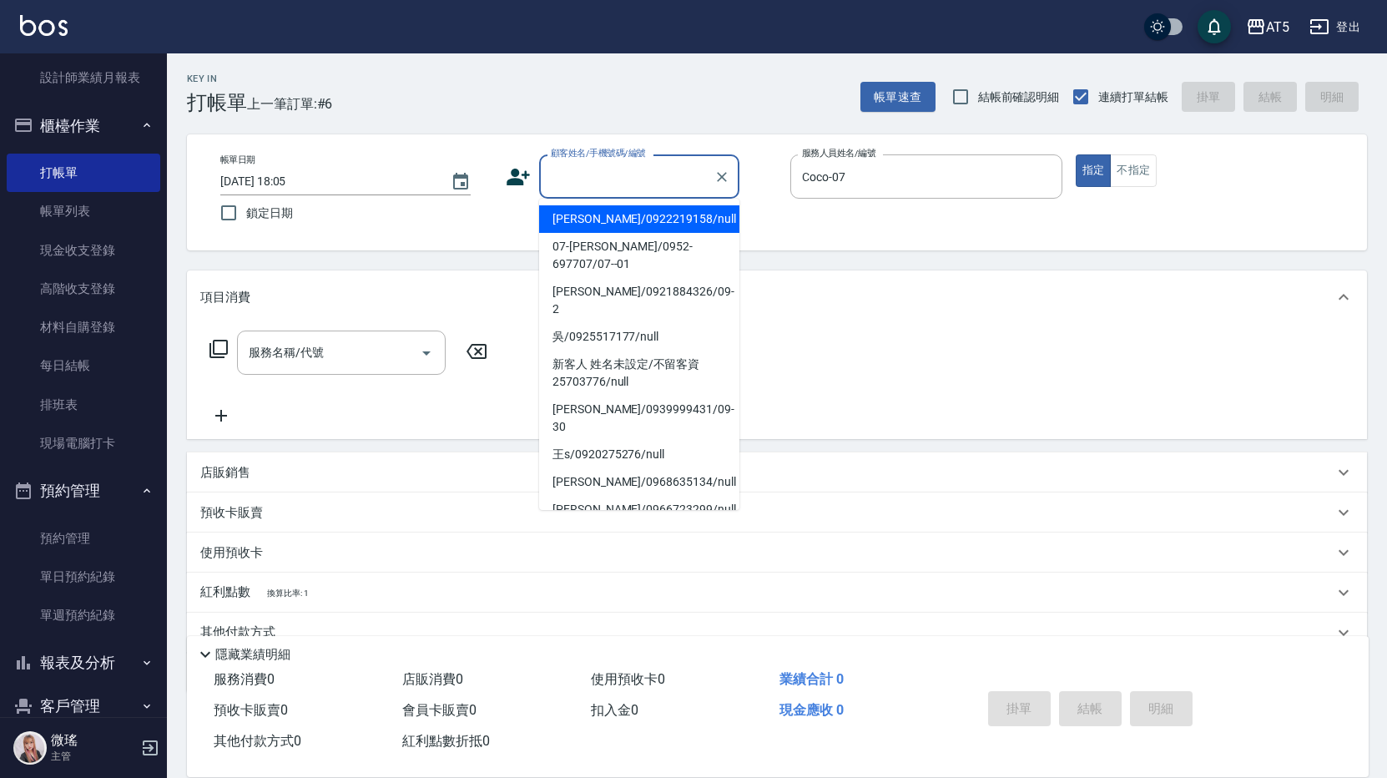
click at [626, 184] on input "顧客姓名/手機號碼/編號" at bounding box center [626, 176] width 160 height 29
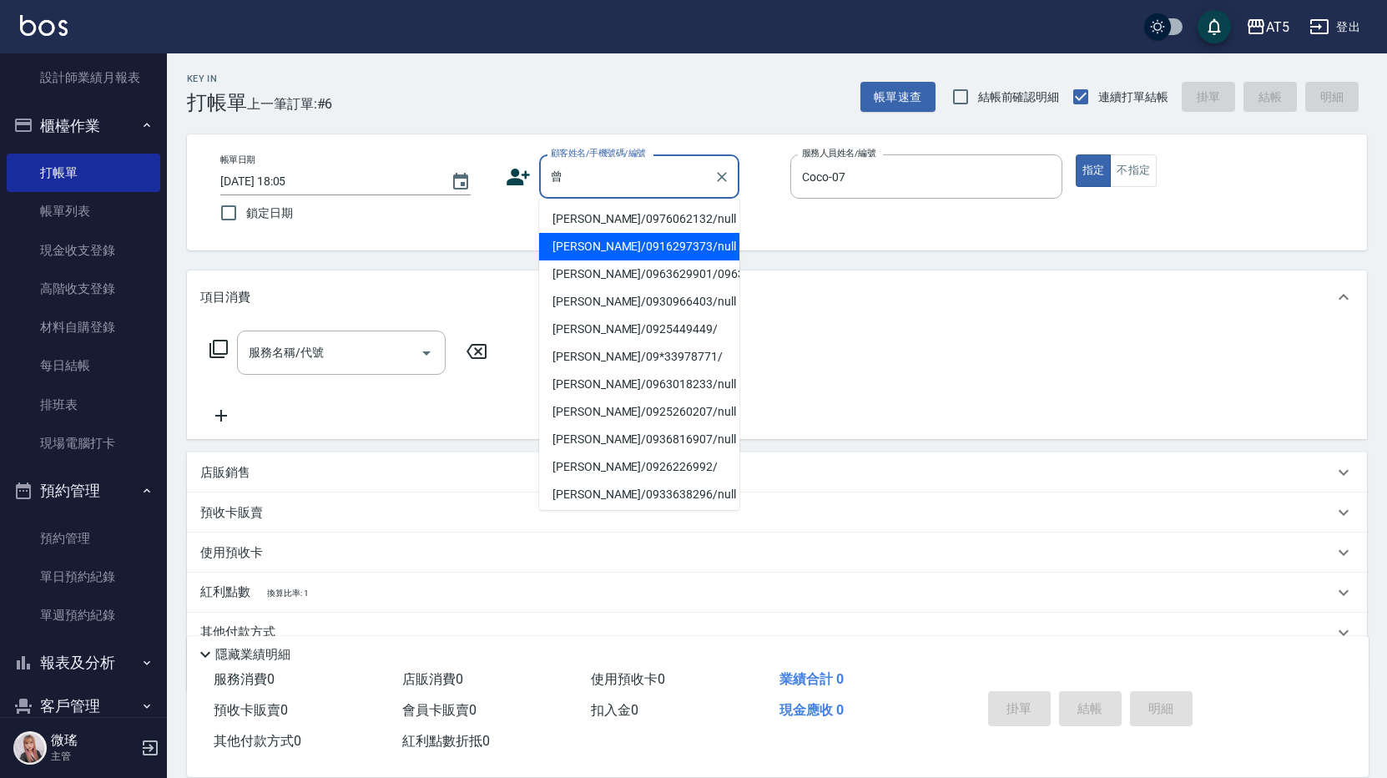
click at [607, 249] on li "曾韻澄/0916297373/null" at bounding box center [639, 247] width 200 height 28
type input "曾韻澄/0916297373/null"
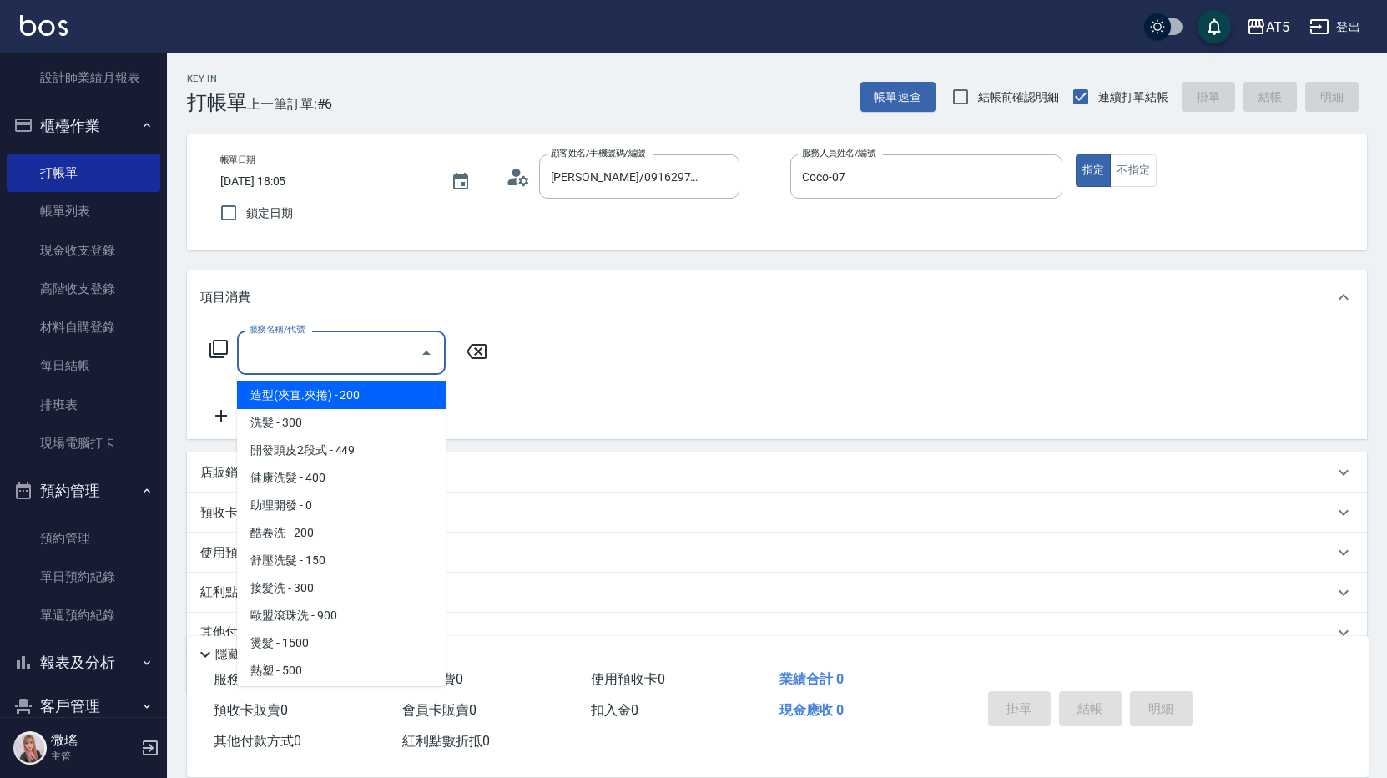
click at [320, 363] on input "服務名稱/代號" at bounding box center [328, 352] width 169 height 29
click at [223, 343] on icon at bounding box center [219, 349] width 20 height 20
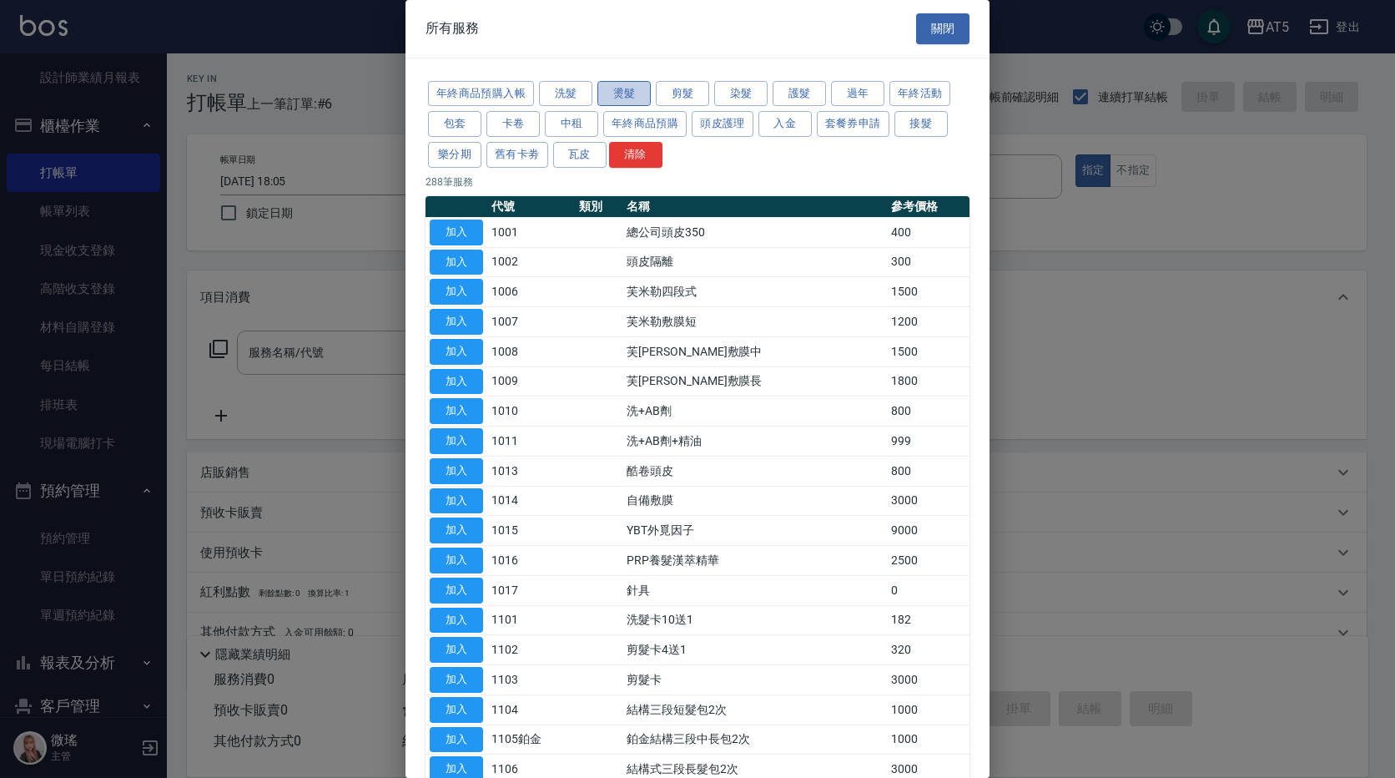
click at [645, 94] on button "燙髮" at bounding box center [623, 94] width 53 height 26
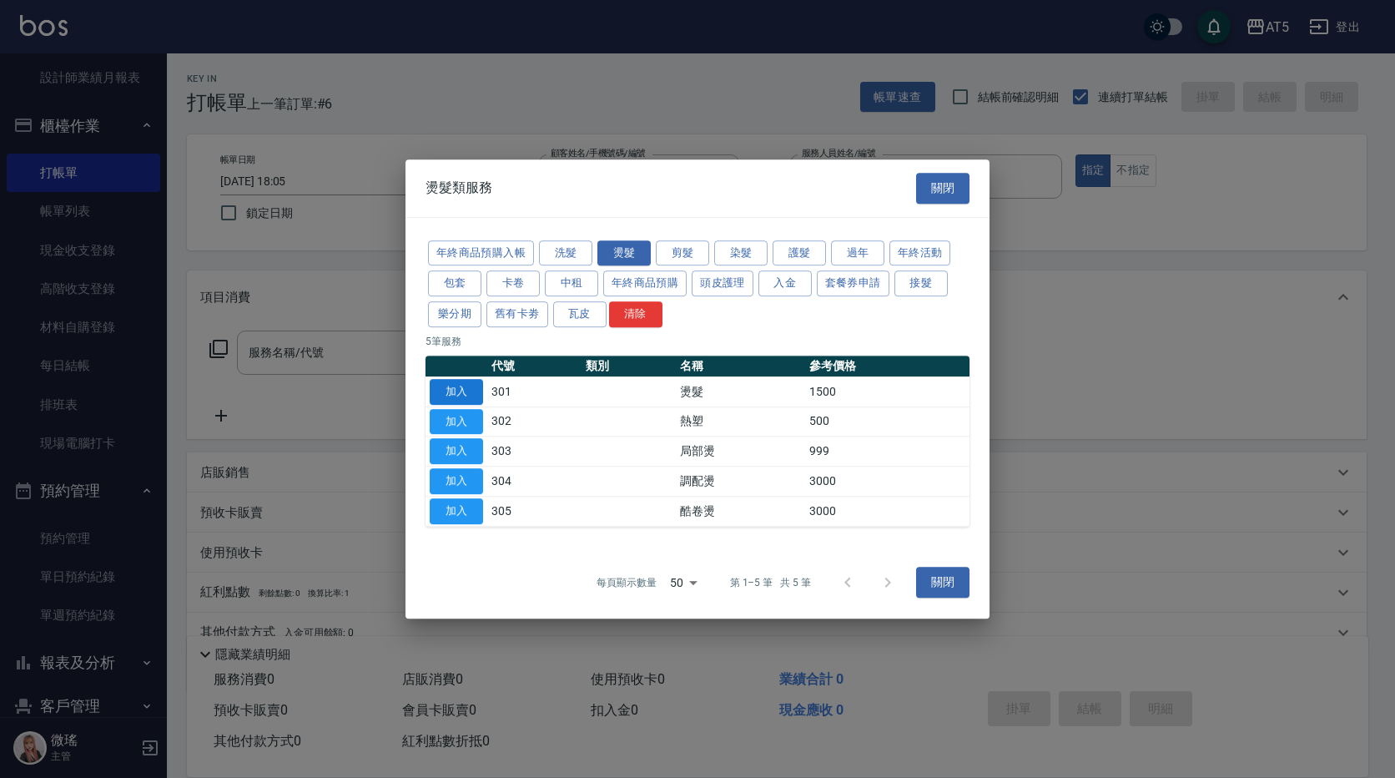
click at [448, 398] on button "加入" at bounding box center [456, 392] width 53 height 26
type input "燙髮(301)"
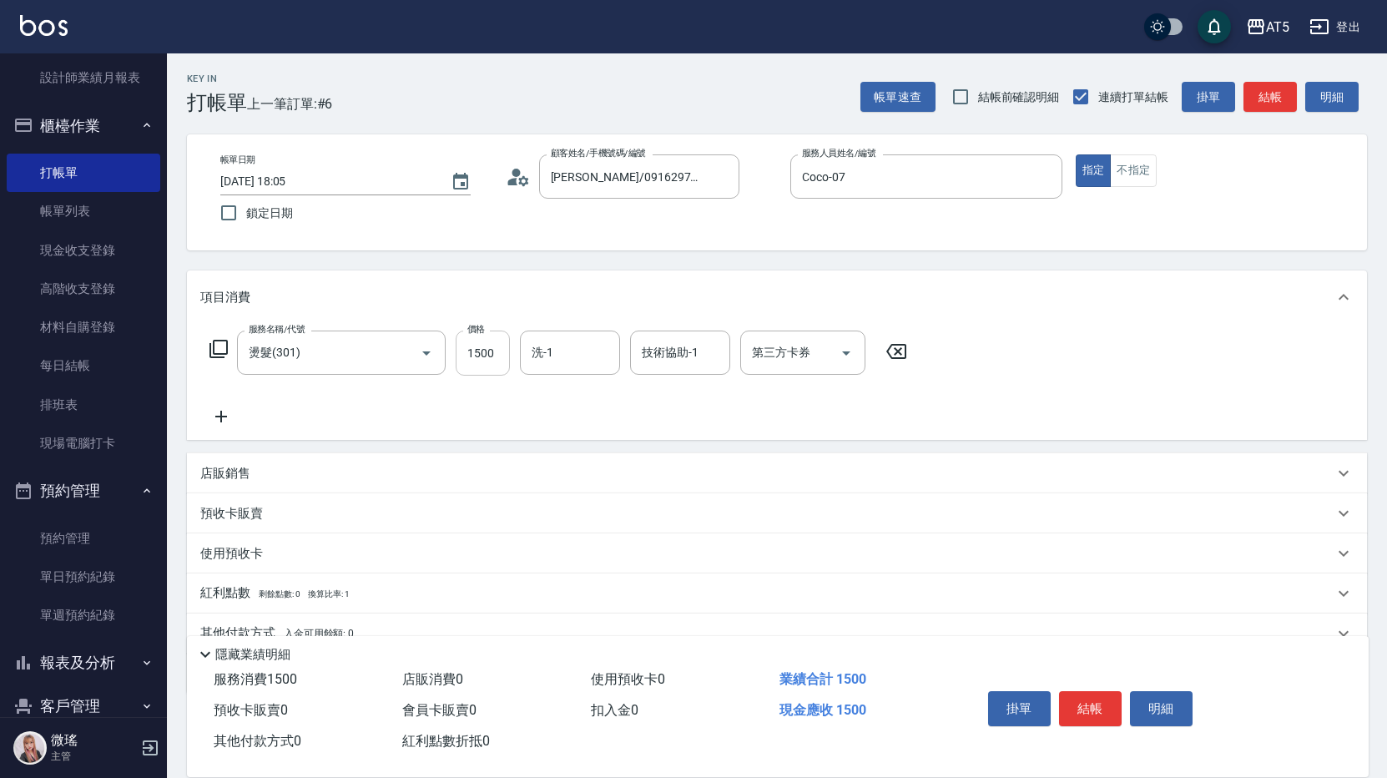
click at [484, 366] on input "1500" at bounding box center [483, 352] width 54 height 45
type input "0"
type input "11"
type input "10"
type input "11"
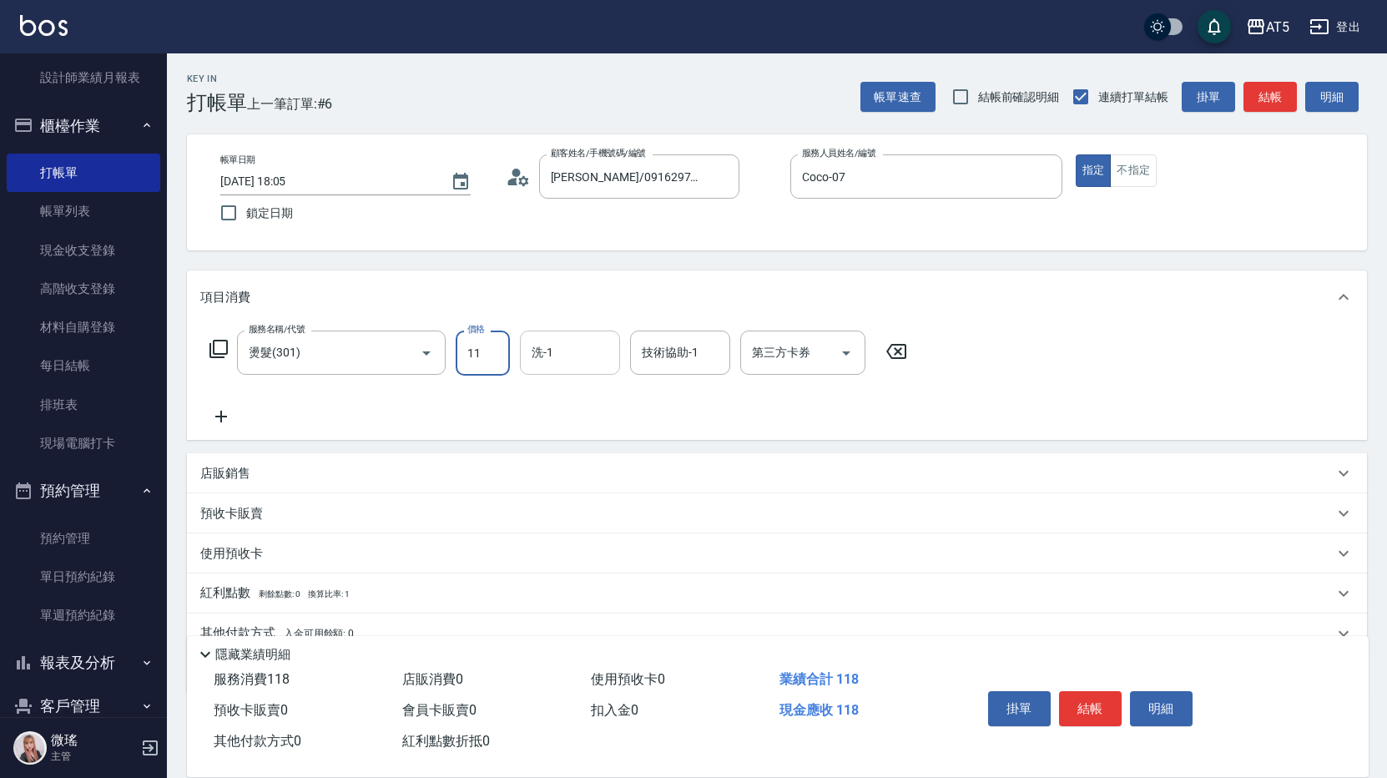
type input "0"
type input "188"
type input "180"
type input "1880"
click at [1095, 691] on button "結帳" at bounding box center [1090, 708] width 63 height 35
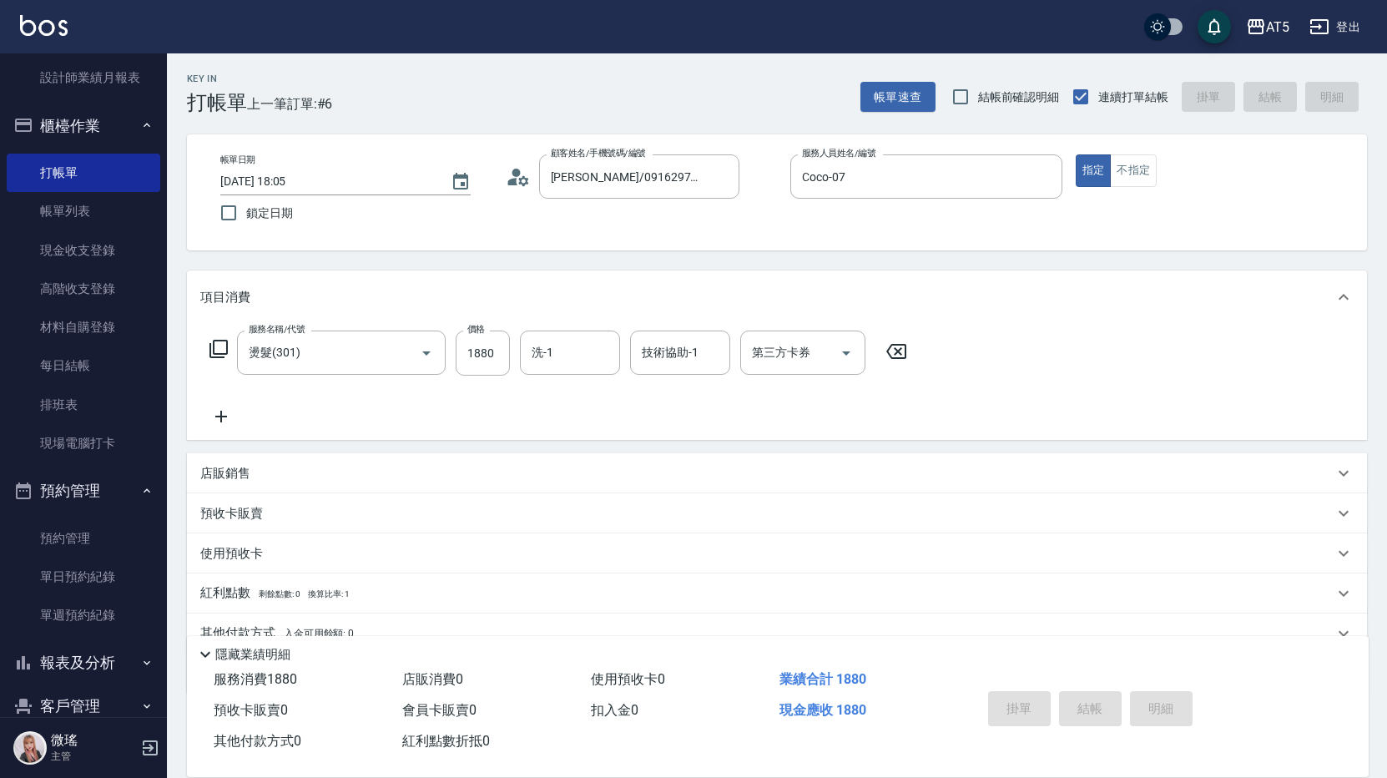
type input "2025/10/15 18:06"
type input "0"
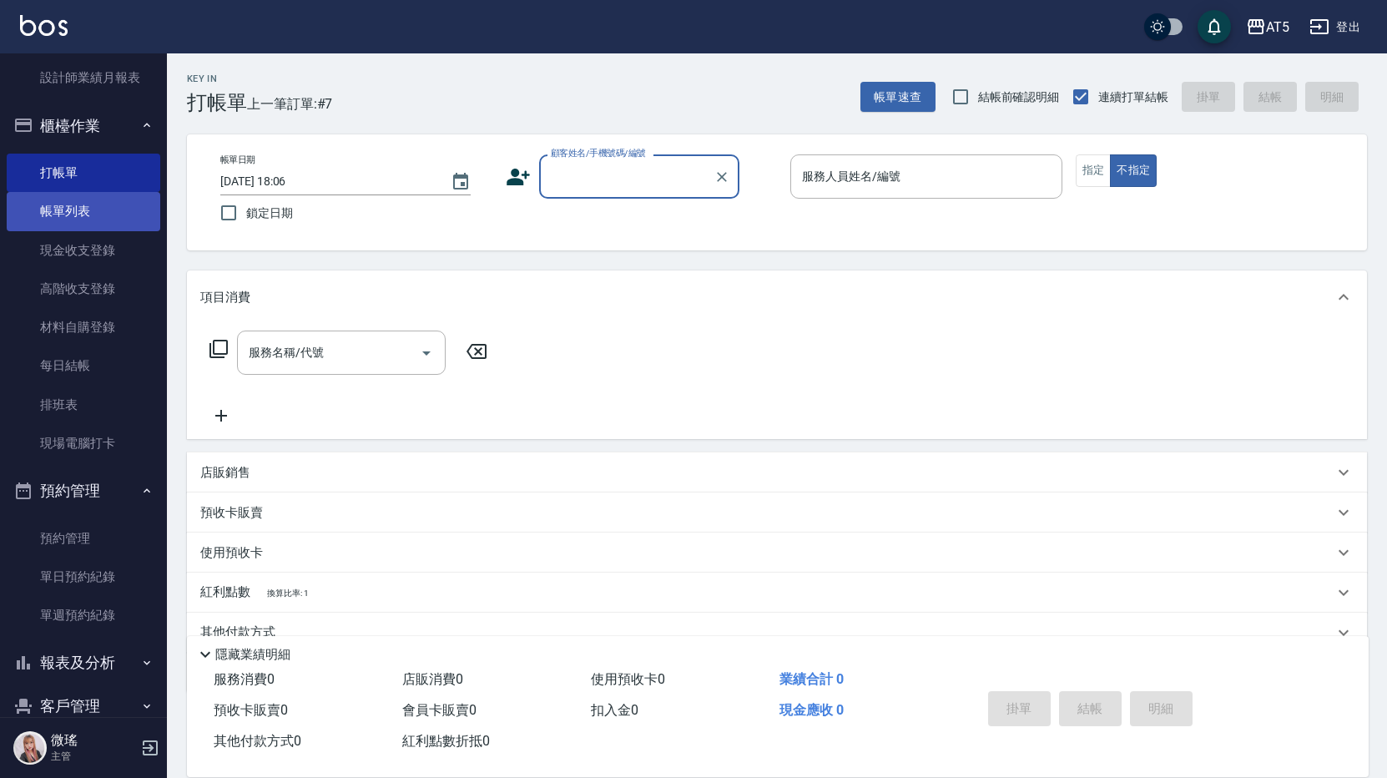
click at [93, 228] on link "帳單列表" at bounding box center [84, 211] width 154 height 38
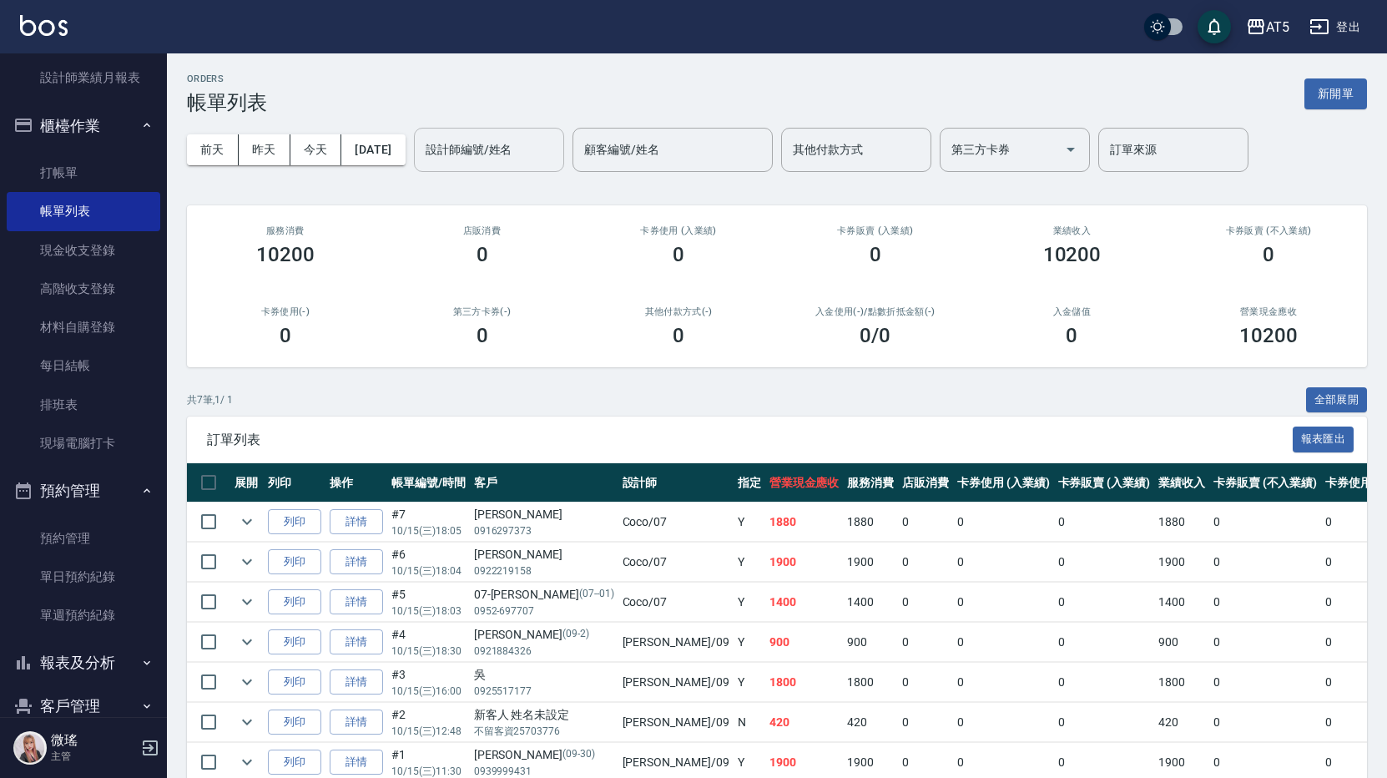
click at [518, 171] on div "設計師編號/姓名" at bounding box center [489, 150] width 150 height 44
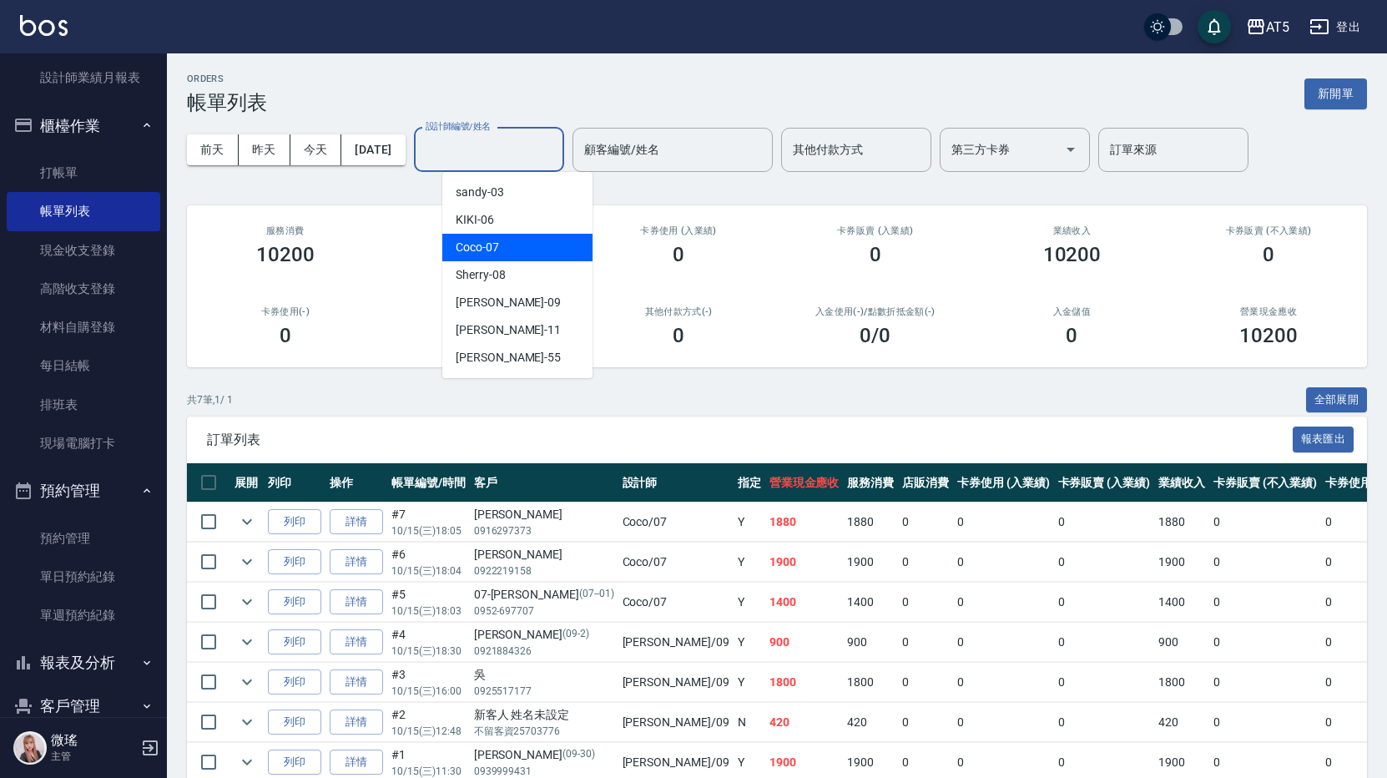
click at [501, 259] on div "Coco -07" at bounding box center [517, 248] width 150 height 28
type input "Coco-07"
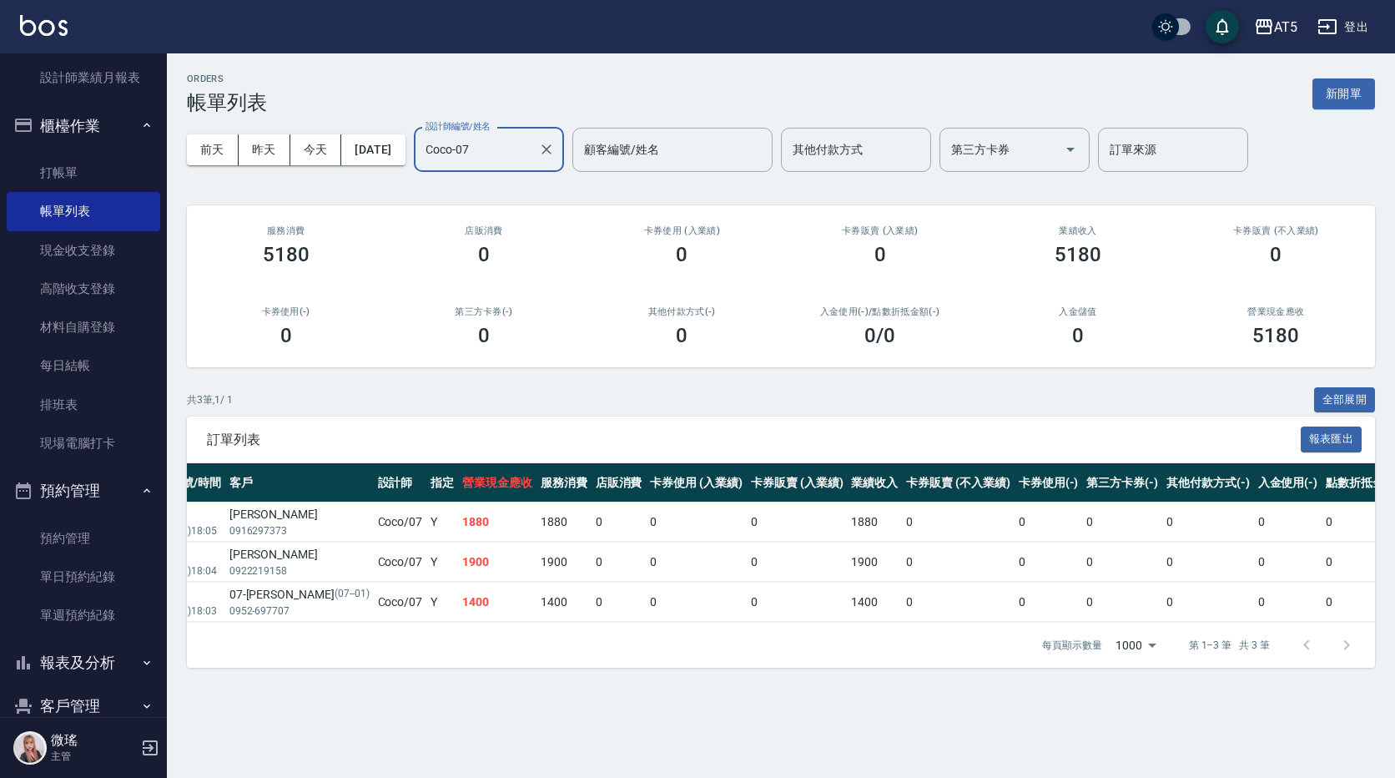
scroll to position [0, 313]
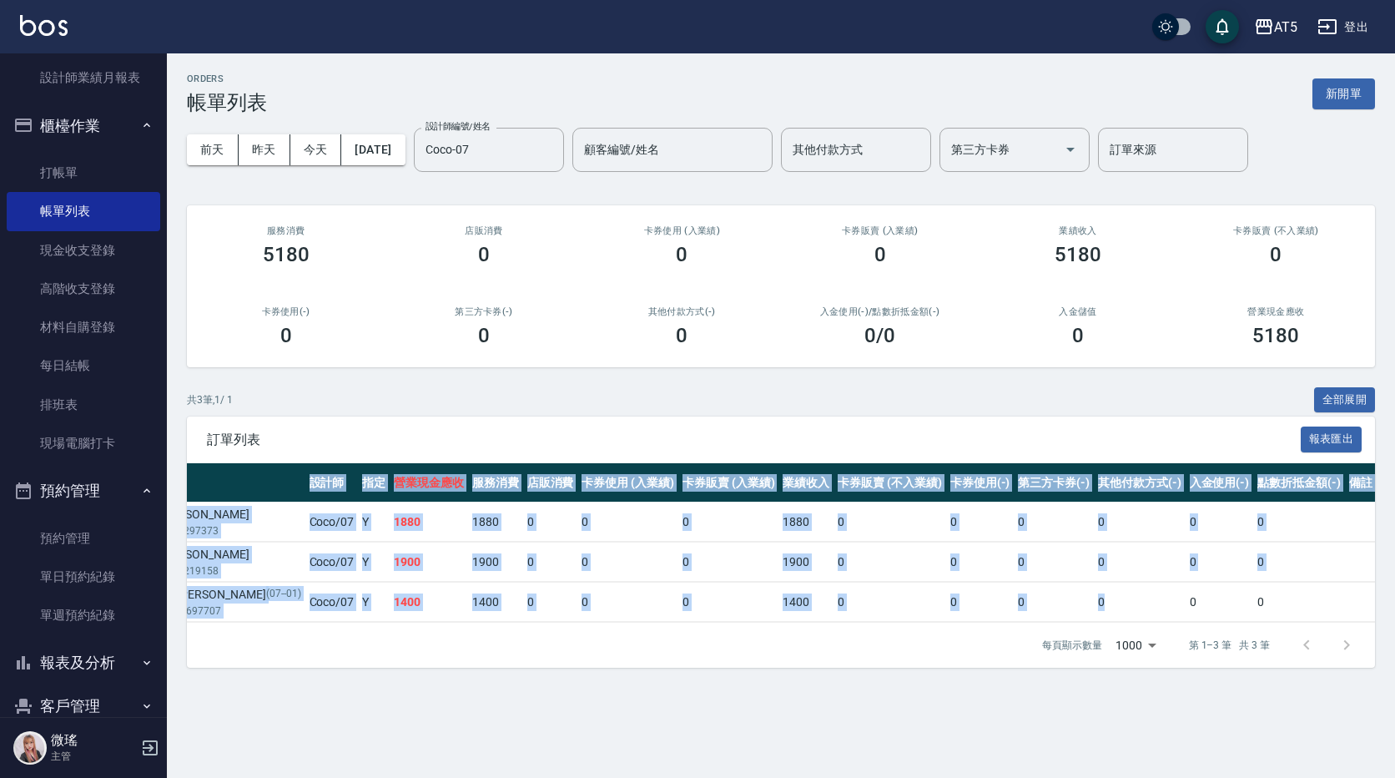
drag, startPoint x: 1078, startPoint y: 620, endPoint x: 962, endPoint y: 625, distance: 116.1
click at [962, 622] on div "展開 列印 操作 帳單編號/時間 客戶 設計師 指定 營業現金應收 服務消費 店販消費 卡券使用 (入業績) 卡券販賣 (入業績) 業績收入 卡券販賣 (不入…" at bounding box center [781, 542] width 1188 height 159
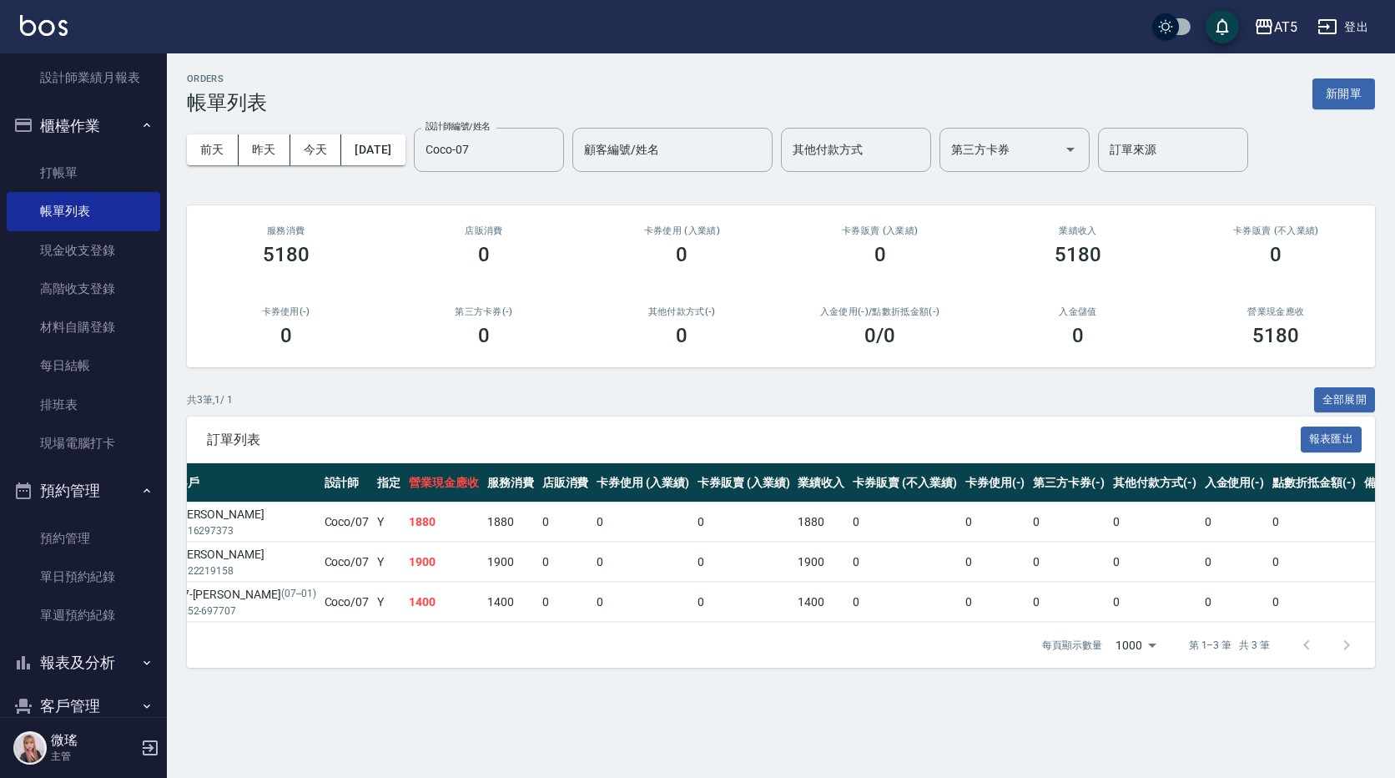
drag, startPoint x: 932, startPoint y: 636, endPoint x: 866, endPoint y: 640, distance: 66.0
click at [869, 640] on div "每頁顯示數量 1000 1000 第 1–3 筆 共 3 筆" at bounding box center [781, 644] width 1188 height 45
click at [866, 640] on div "每頁顯示數量 1000 1000 第 1–3 筆 共 3 筆" at bounding box center [781, 644] width 1188 height 45
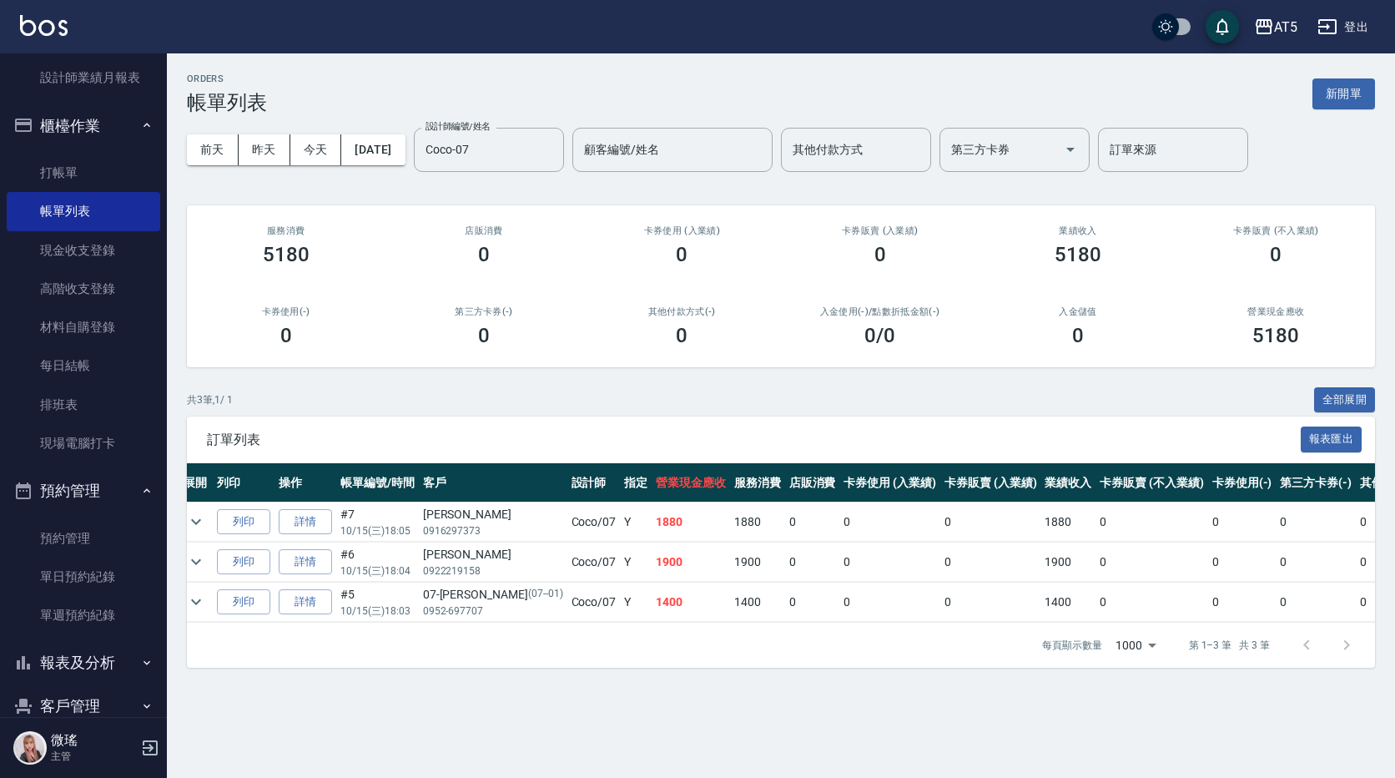
scroll to position [0, 0]
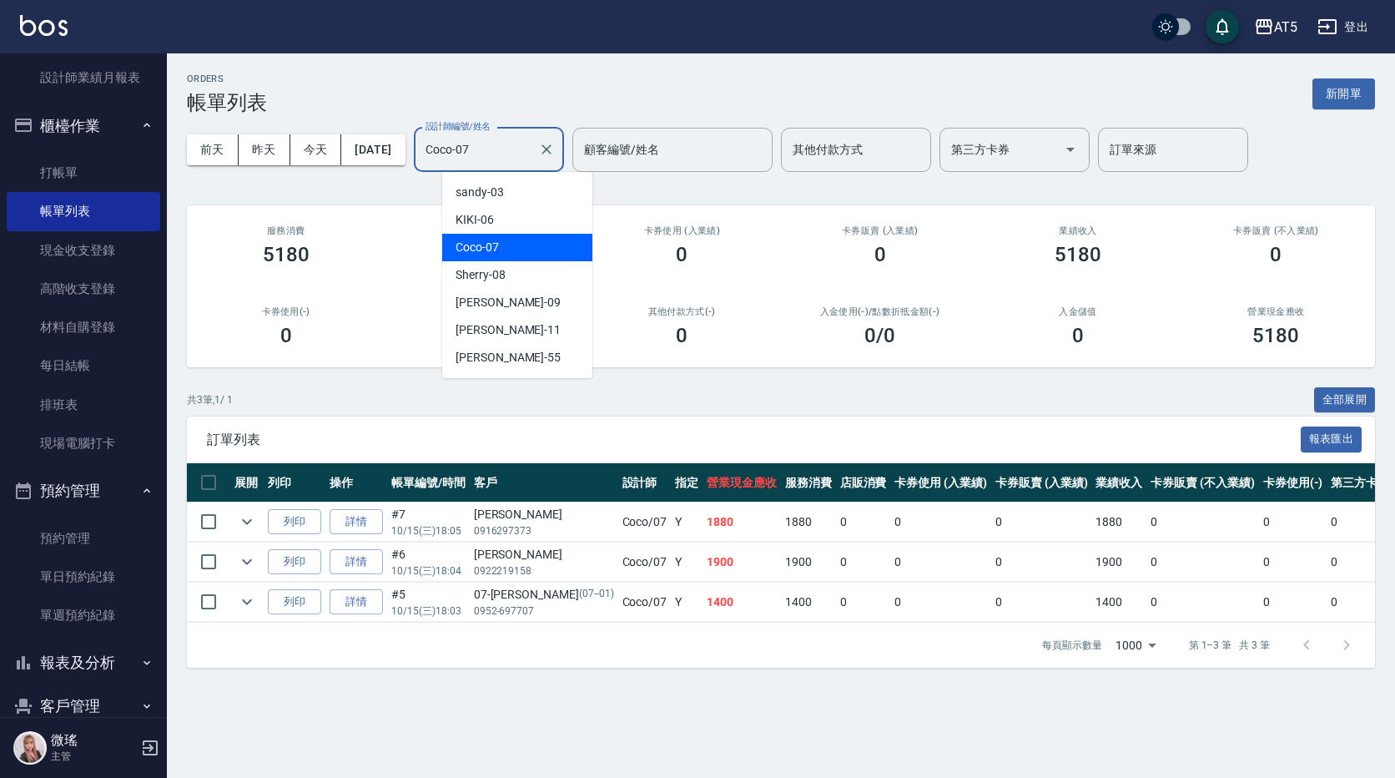
click at [506, 151] on input "Coco-07" at bounding box center [476, 149] width 110 height 29
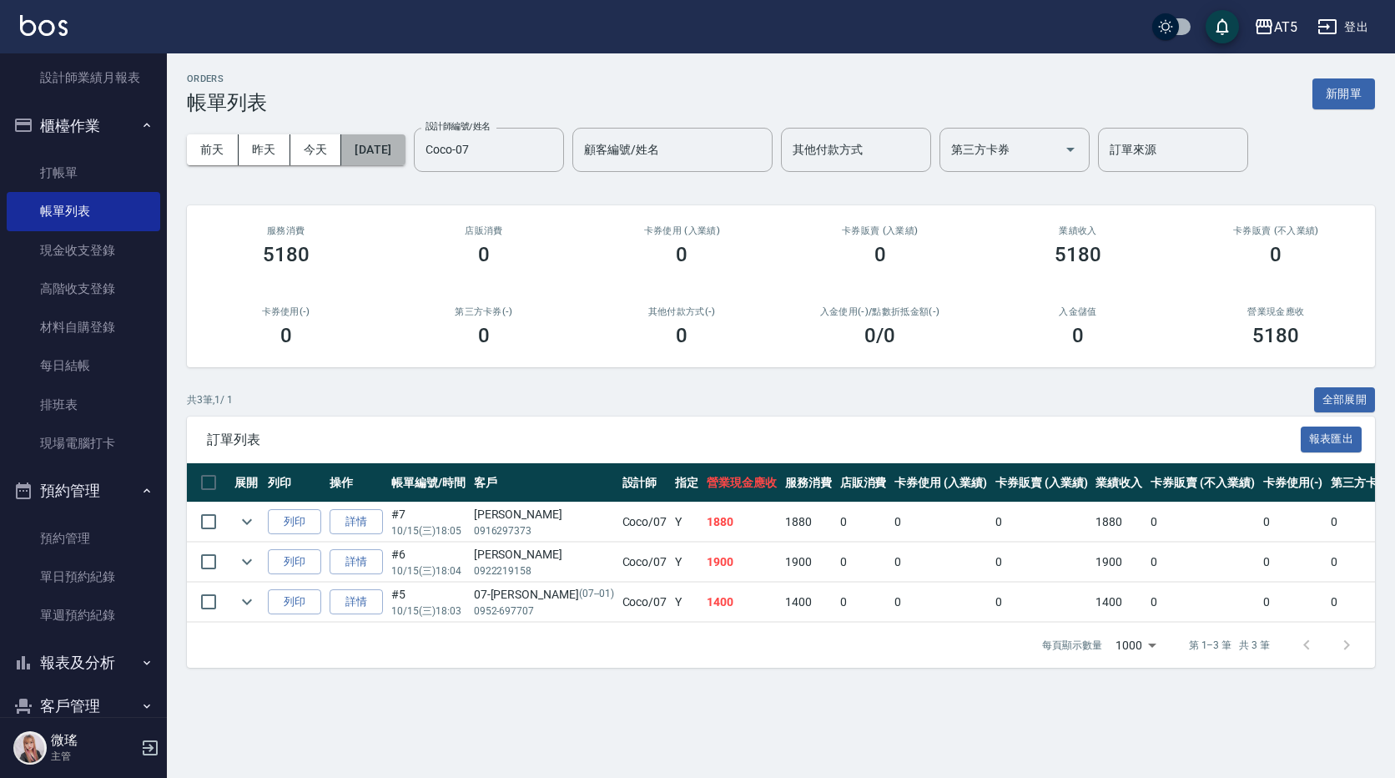
click at [382, 142] on button "2025/10/15" at bounding box center [372, 149] width 63 height 31
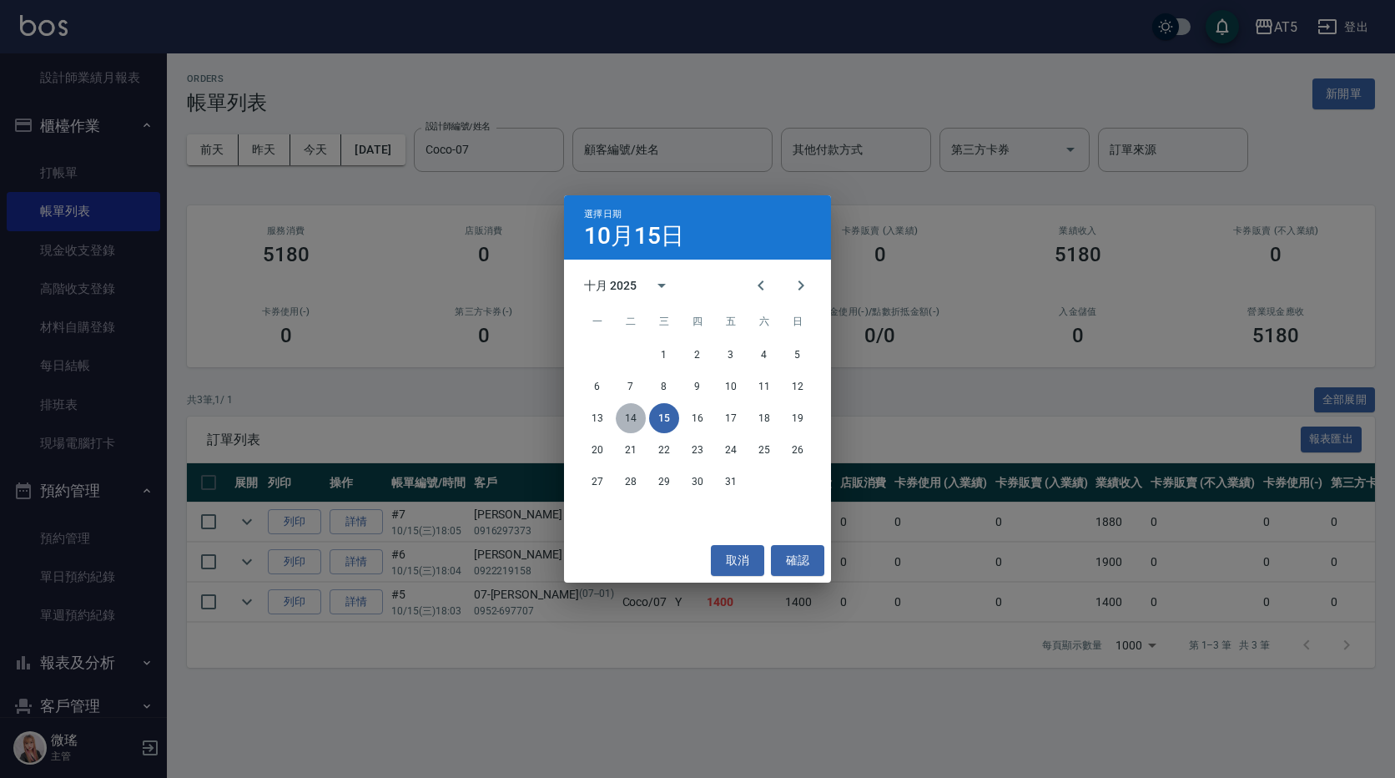
click at [632, 423] on button "14" at bounding box center [631, 418] width 30 height 30
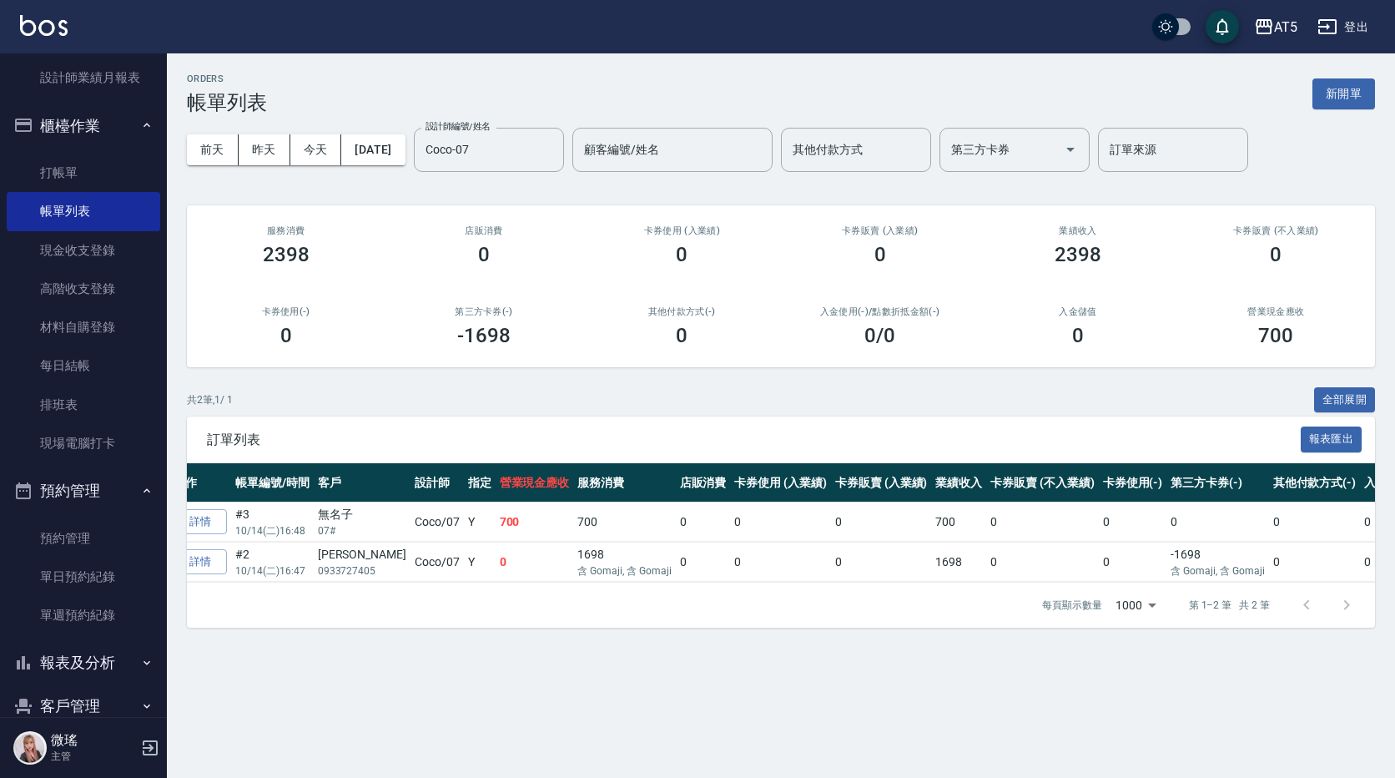
scroll to position [0, 210]
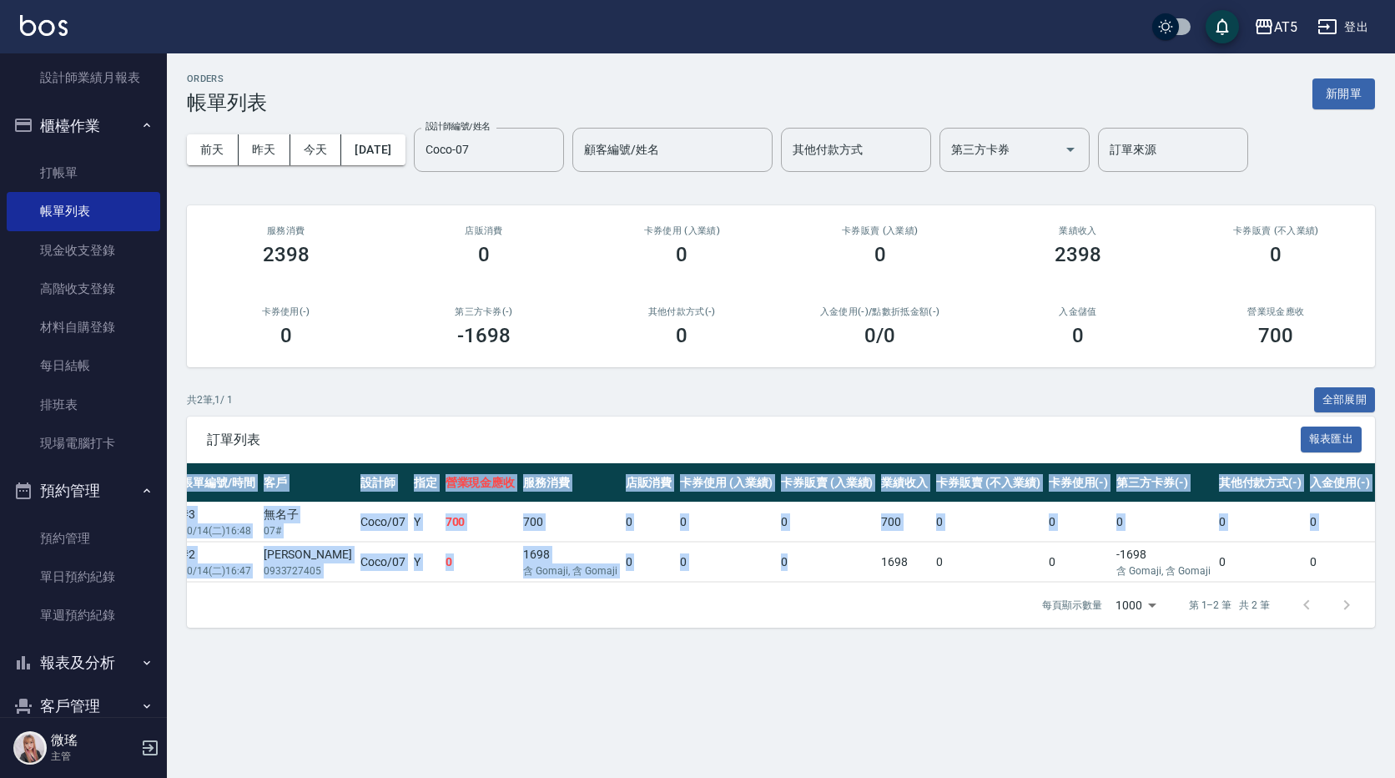
click at [699, 582] on div "展開 列印 操作 帳單編號/時間 客戶 設計師 指定 營業現金應收 服務消費 店販消費 卡券使用 (入業績) 卡券販賣 (入業績) 業績收入 卡券販賣 (不入…" at bounding box center [781, 522] width 1188 height 119
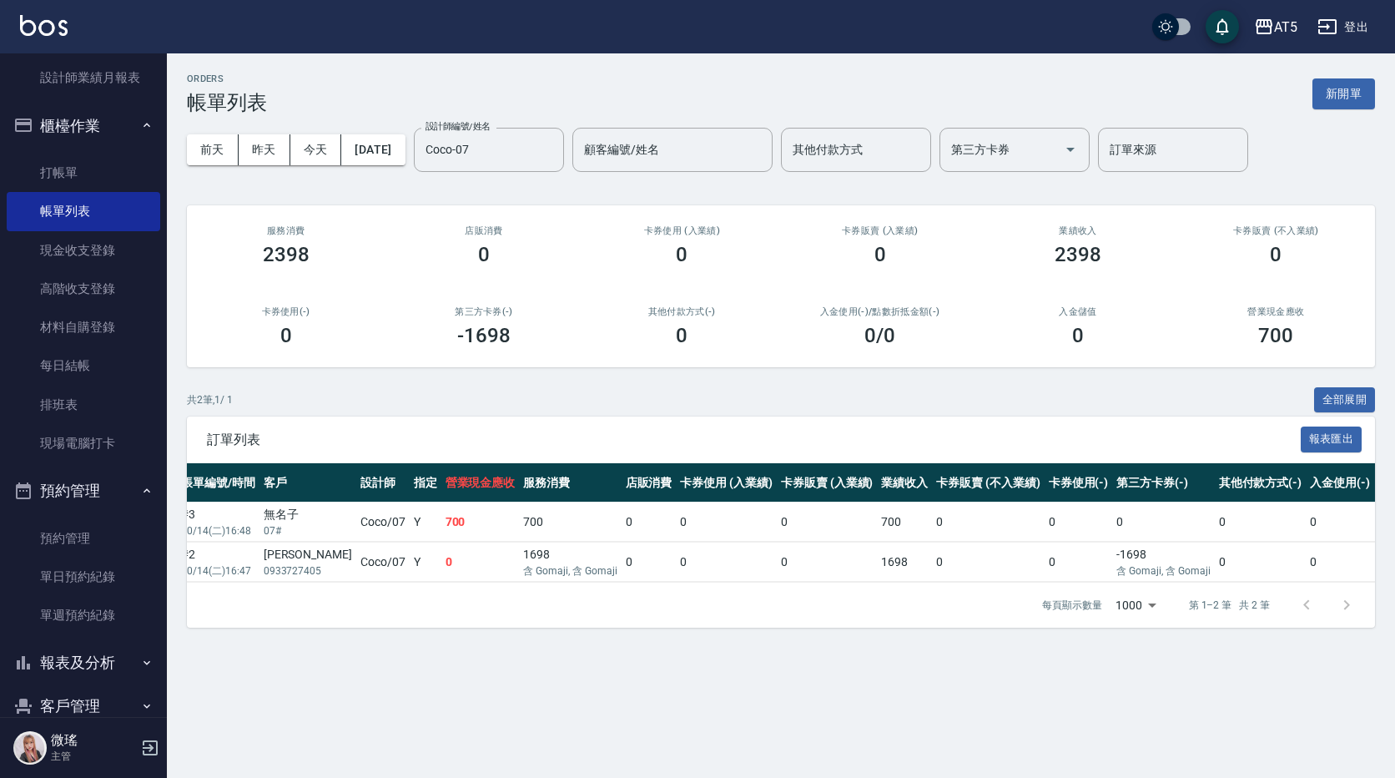
drag, startPoint x: 699, startPoint y: 590, endPoint x: 496, endPoint y: 637, distance: 208.2
click at [496, 627] on div "每頁顯示數量 1000 1000 第 1–2 筆 共 2 筆" at bounding box center [781, 604] width 1188 height 45
drag, startPoint x: 459, startPoint y: 596, endPoint x: 325, endPoint y: 617, distance: 135.2
click at [325, 617] on div "每頁顯示數量 1000 1000 第 1–2 筆 共 2 筆" at bounding box center [781, 604] width 1188 height 45
click at [506, 140] on input "Coco-07" at bounding box center [476, 149] width 110 height 29
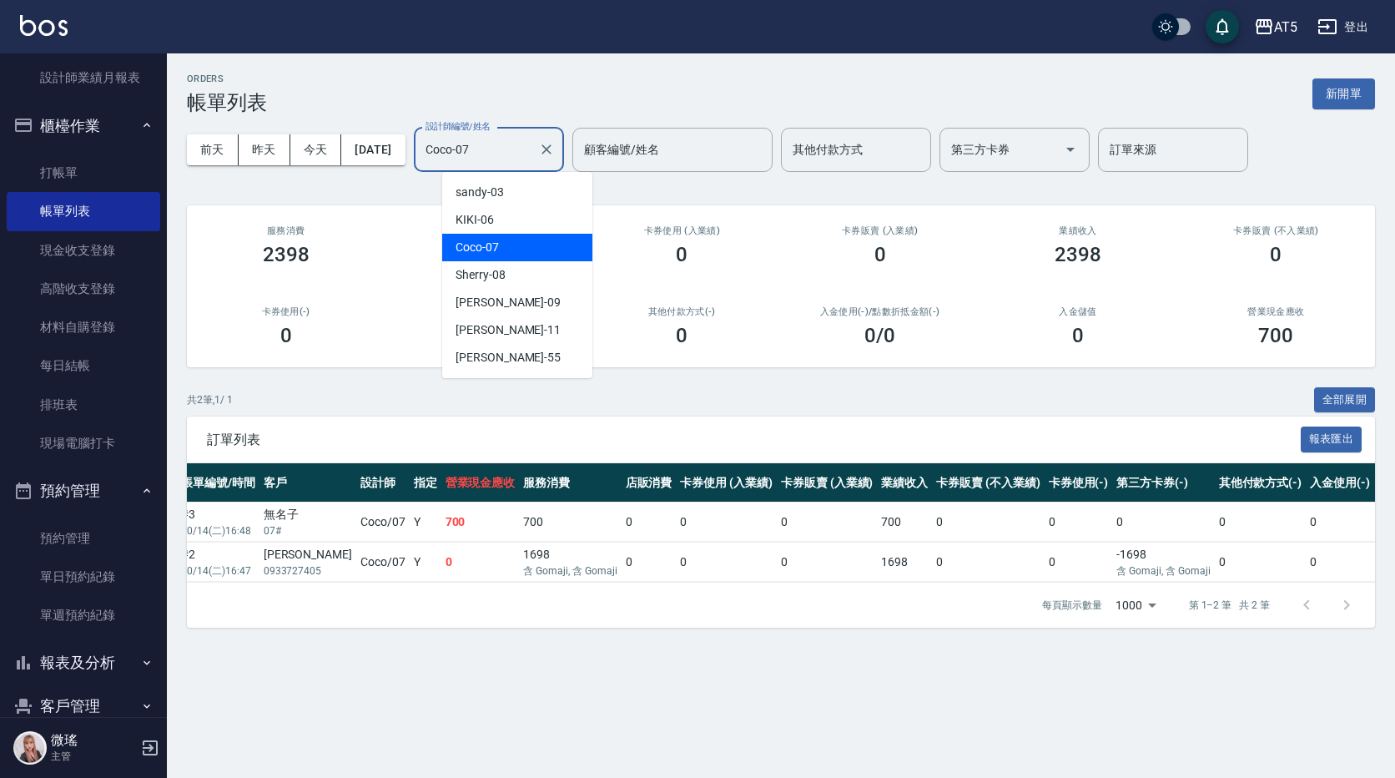
click at [506, 140] on input "Coco-07" at bounding box center [476, 149] width 110 height 29
click at [405, 150] on button "2025/10/14" at bounding box center [372, 149] width 63 height 31
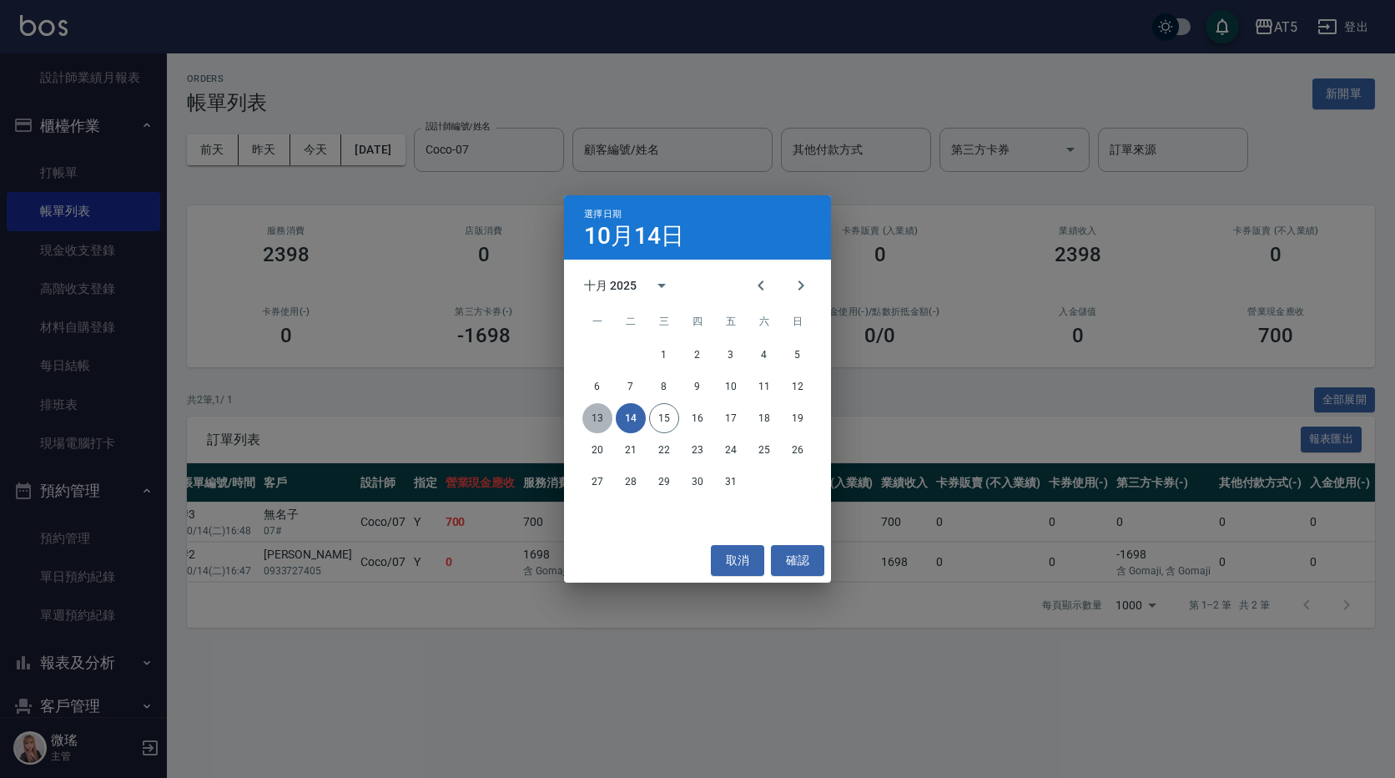
click at [600, 423] on button "13" at bounding box center [597, 418] width 30 height 30
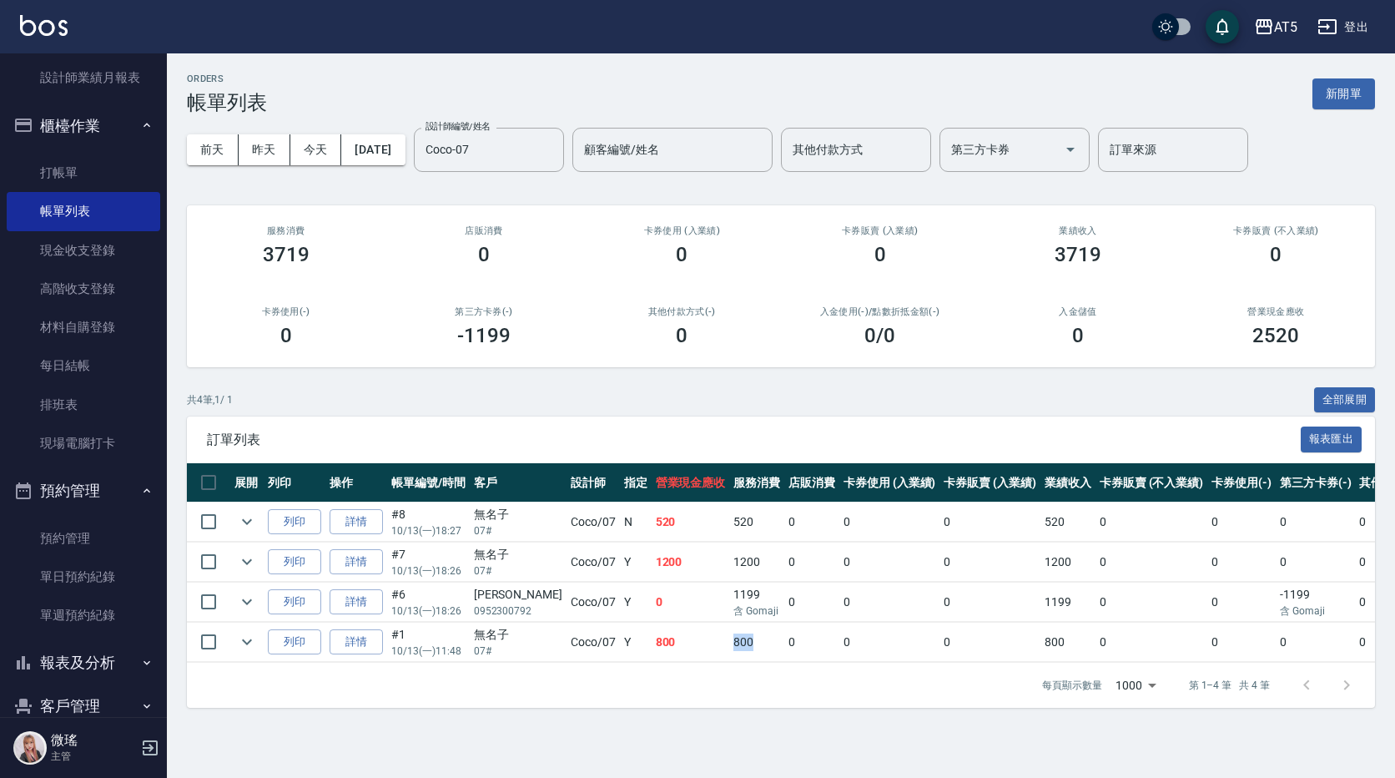
drag, startPoint x: 669, startPoint y: 660, endPoint x: 746, endPoint y: 644, distance: 78.4
click at [746, 644] on tr "列印 詳情 #1 10/13 (一) 11:48 無名子 07# Coco /07 Y 800 800 0 0 0 800 0 0 0 0 0 0" at bounding box center [940, 641] width 1506 height 39
click at [521, 133] on div "Coco-07 設計師編號/姓名" at bounding box center [489, 150] width 150 height 44
click at [405, 157] on button "2025/10/13" at bounding box center [372, 149] width 63 height 31
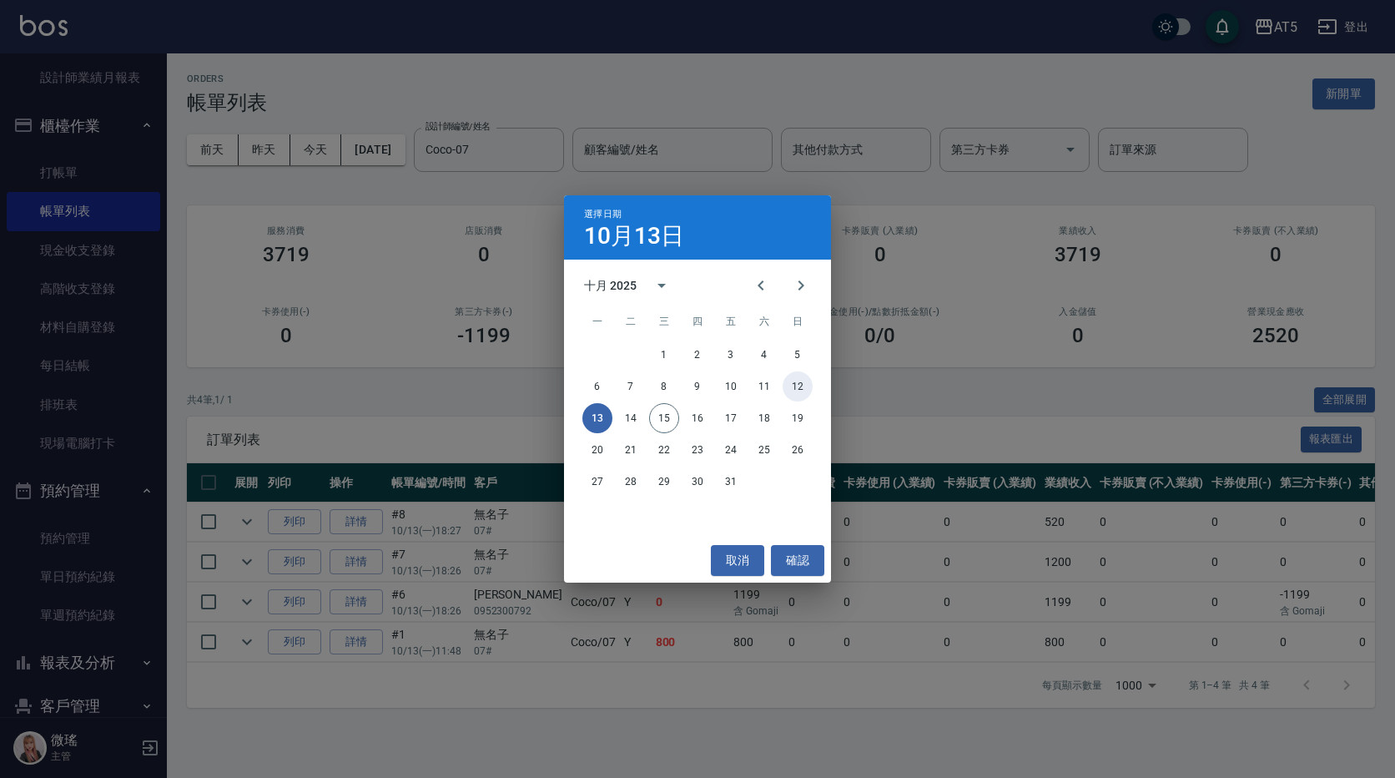
click at [791, 388] on button "12" at bounding box center [798, 386] width 30 height 30
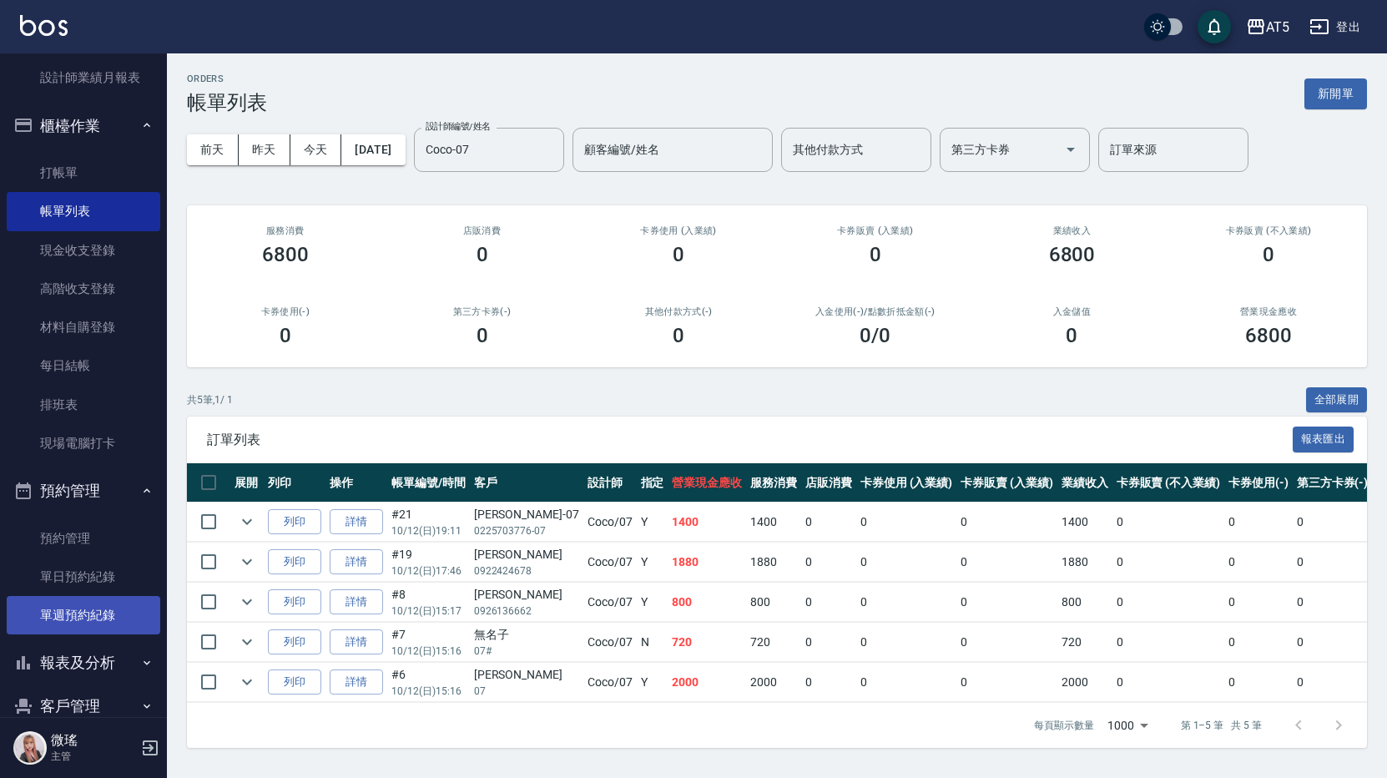
scroll to position [326, 0]
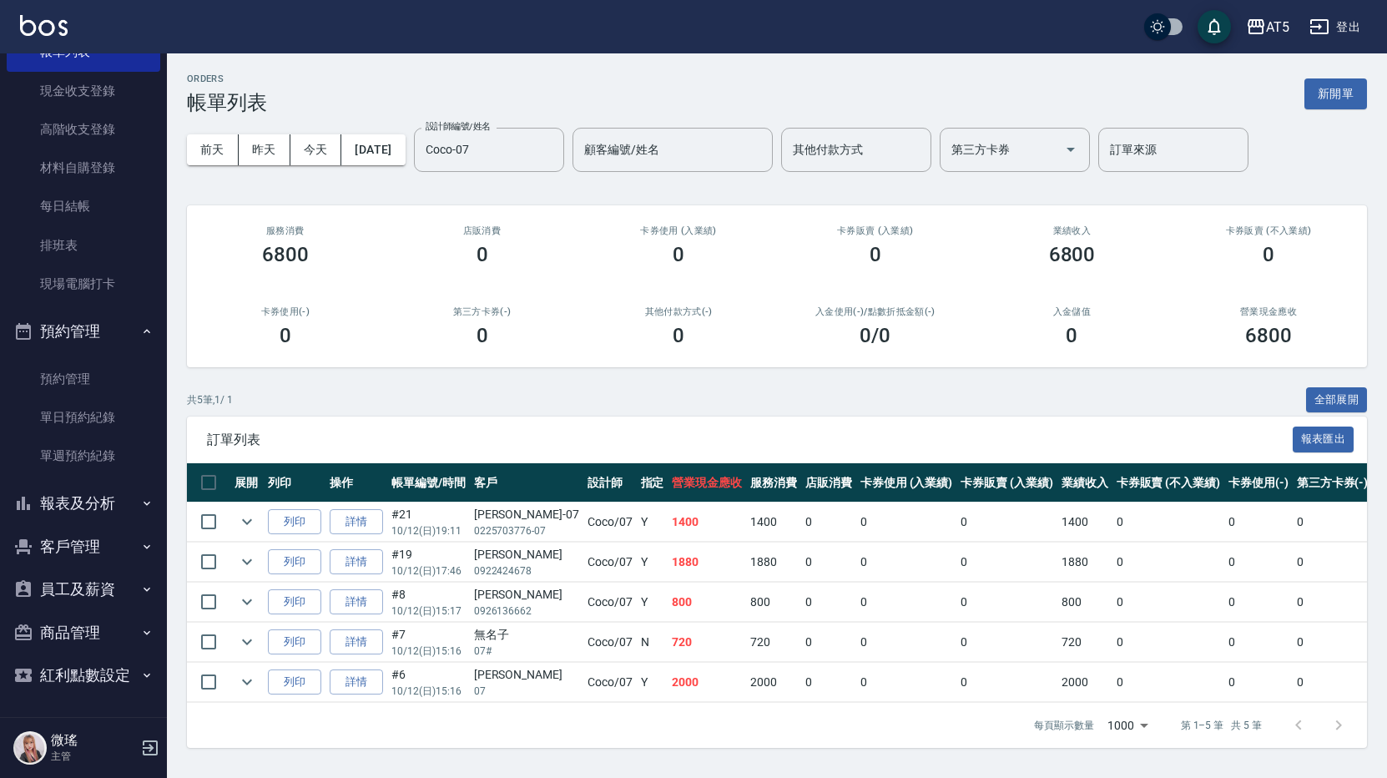
click at [83, 517] on button "報表及分析" at bounding box center [84, 502] width 154 height 43
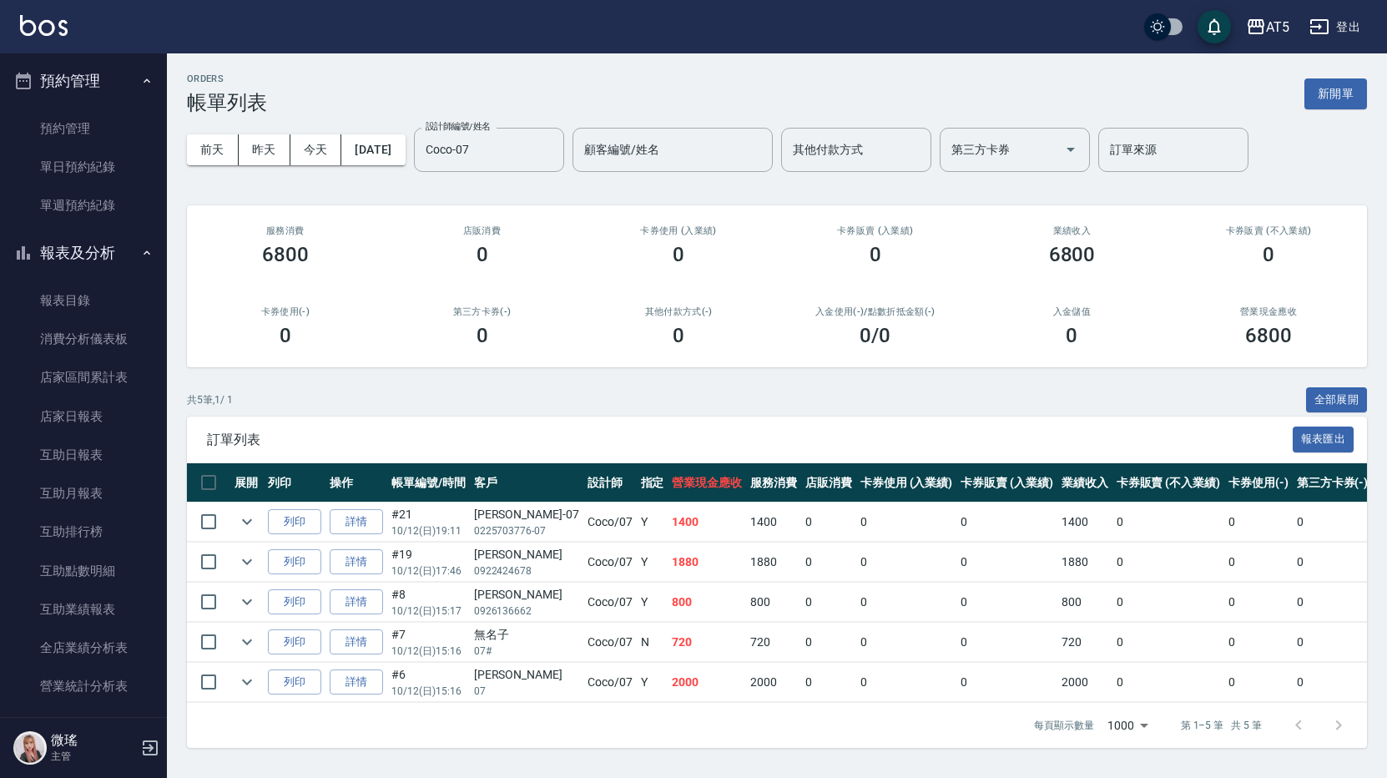
scroll to position [910, 0]
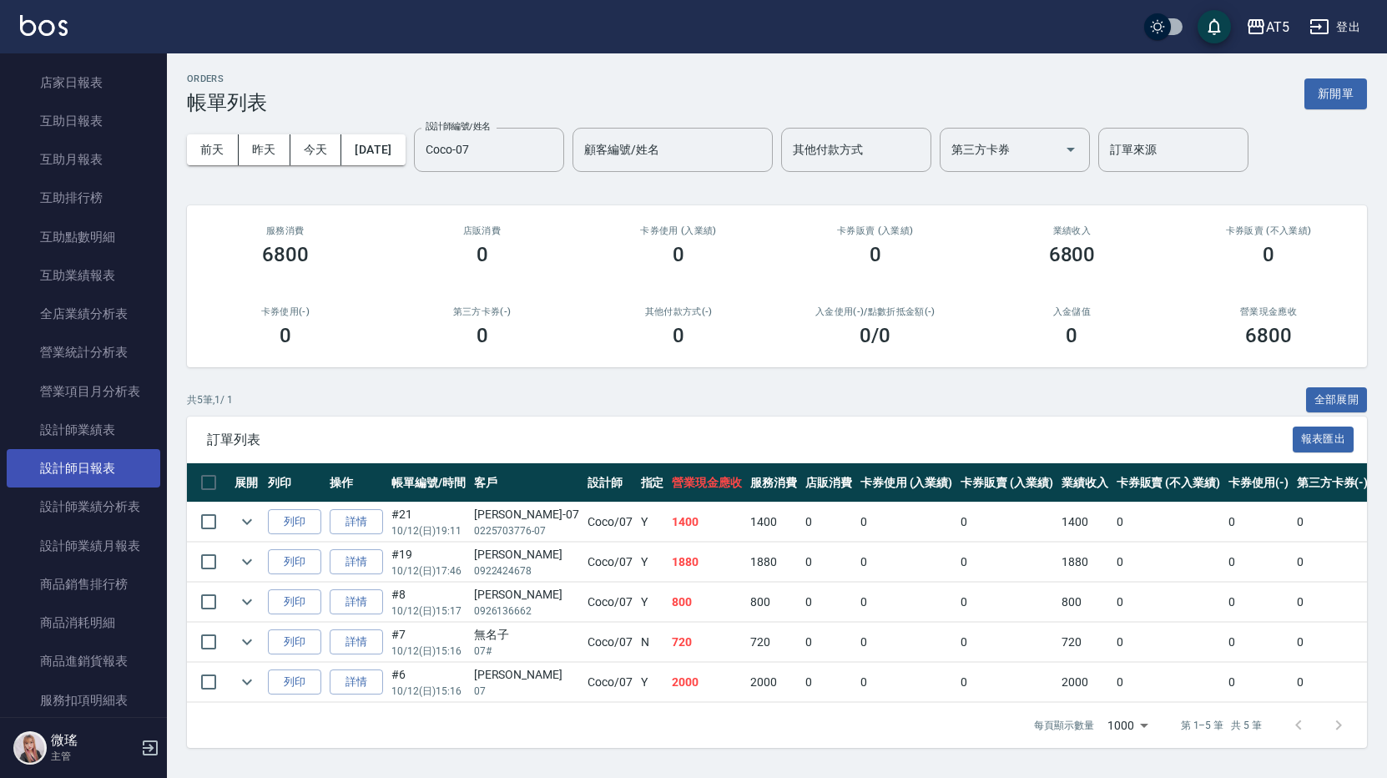
click at [102, 475] on link "設計師日報表" at bounding box center [84, 468] width 154 height 38
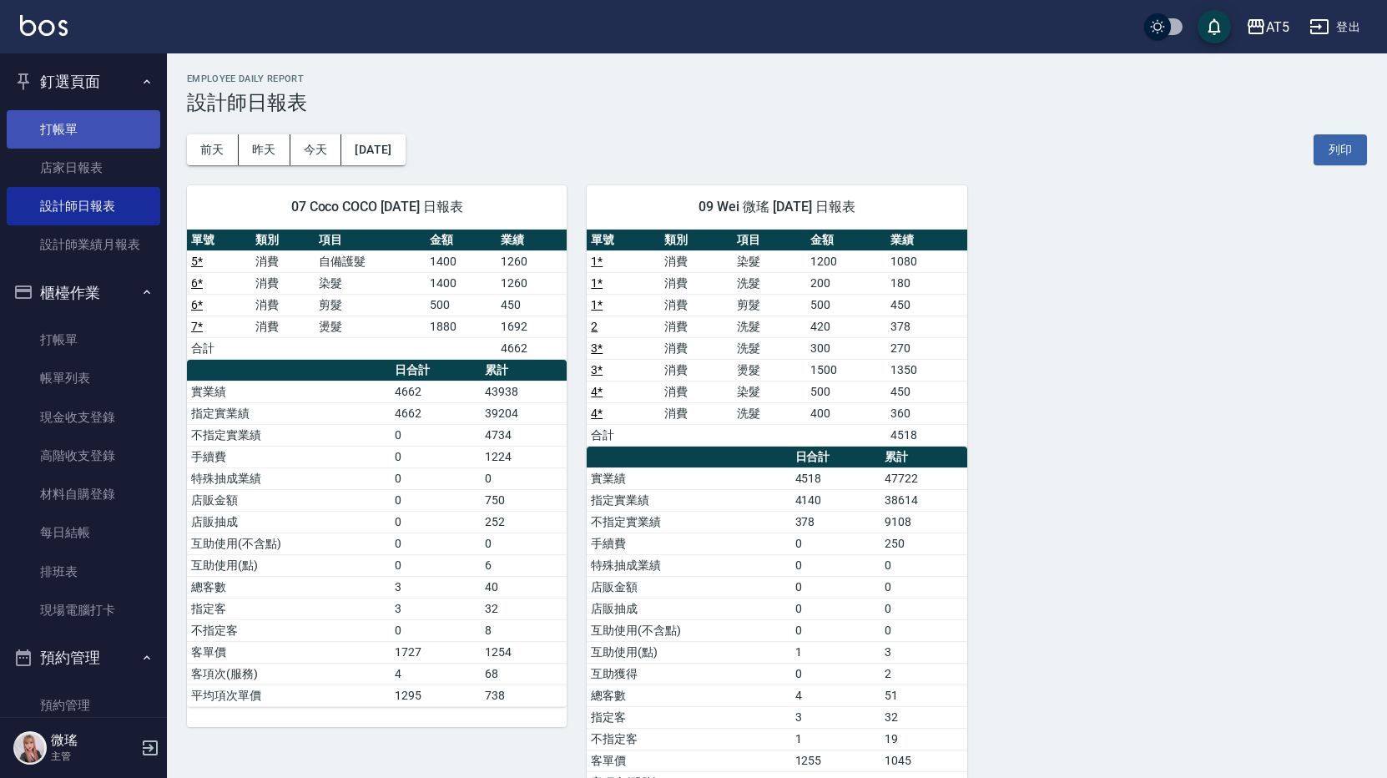
click at [98, 133] on link "打帳單" at bounding box center [84, 129] width 154 height 38
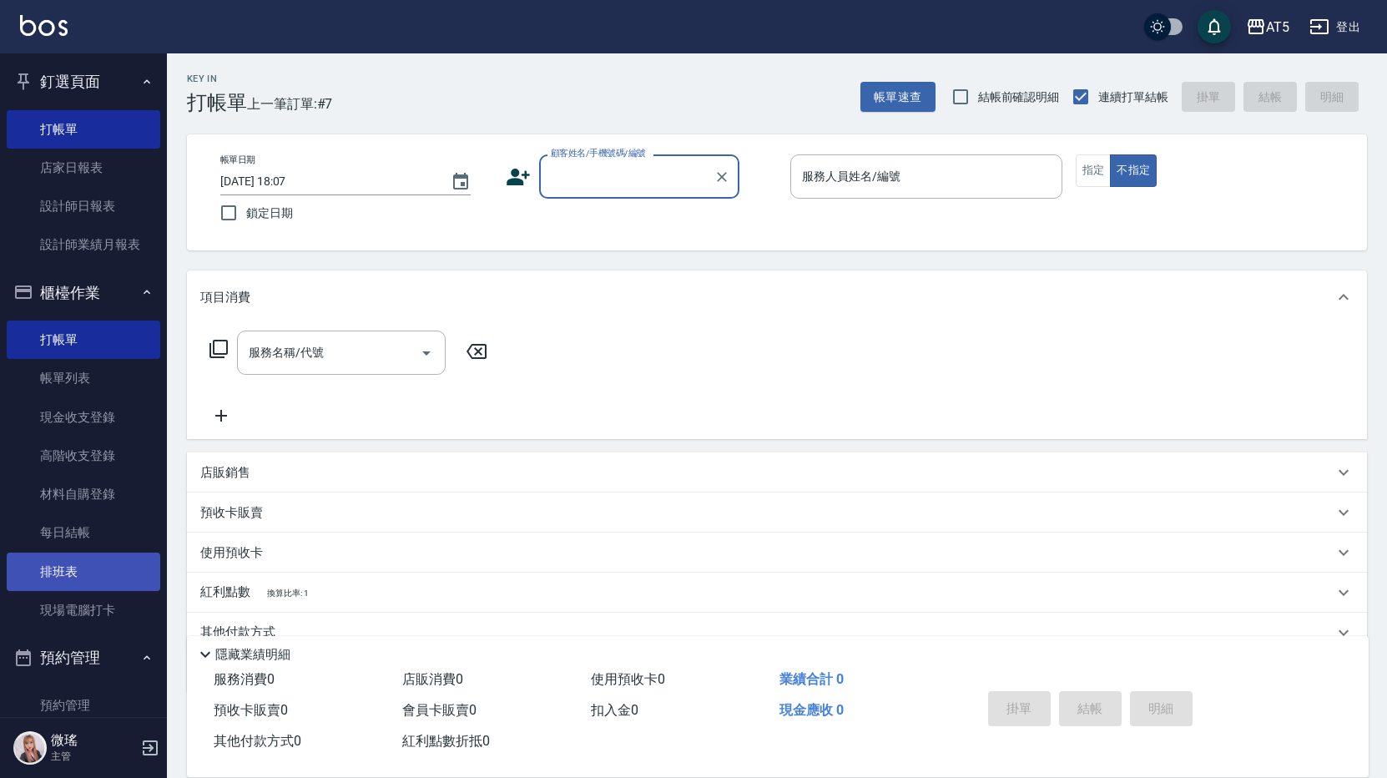
scroll to position [334, 0]
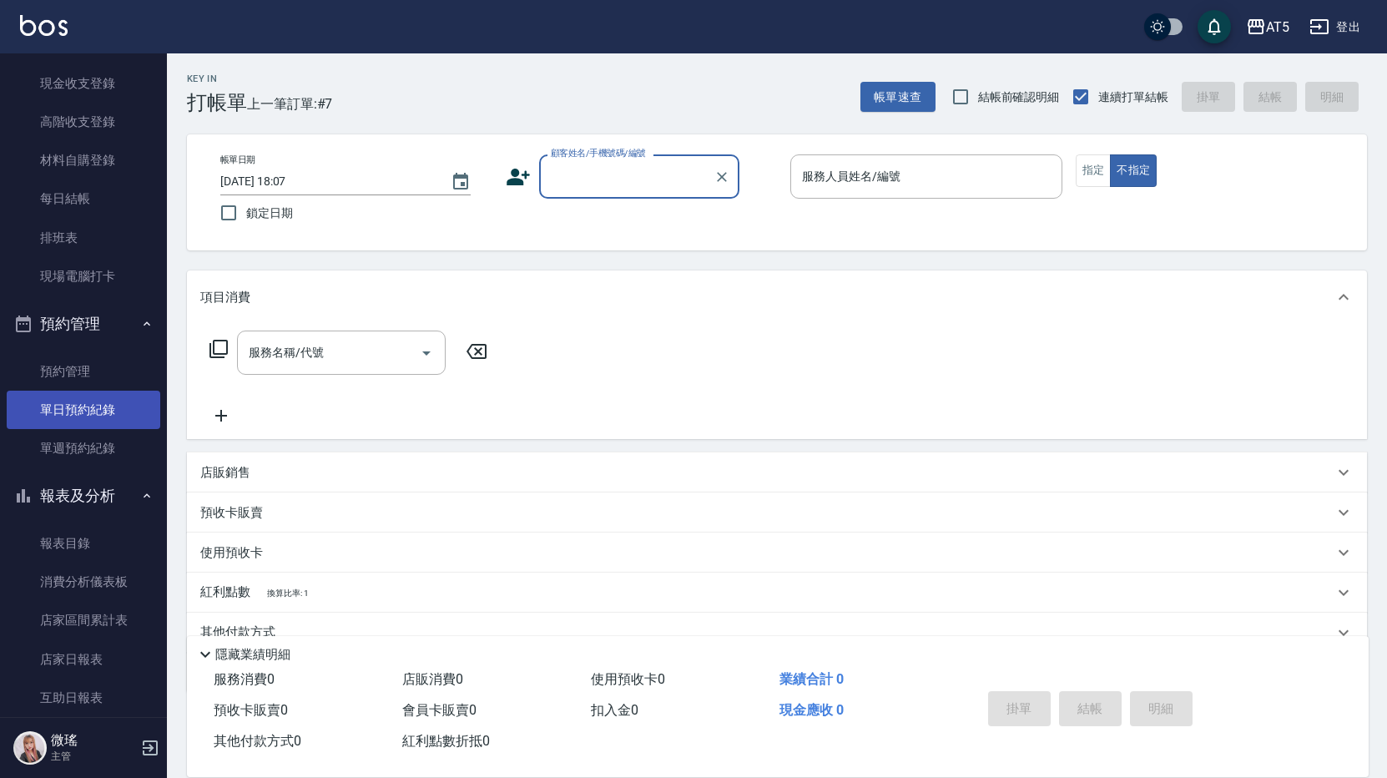
click at [73, 411] on link "單日預約紀錄" at bounding box center [84, 409] width 154 height 38
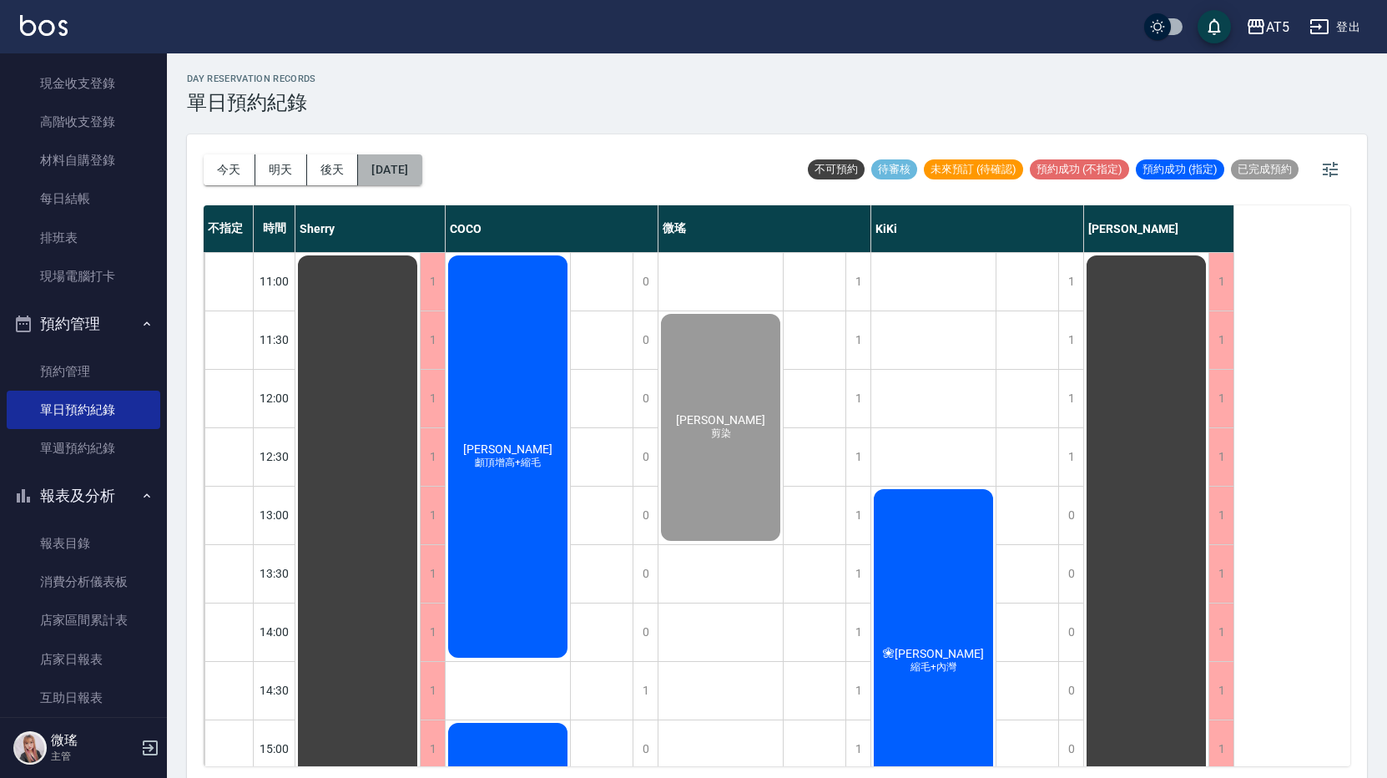
click at [363, 177] on button "2025/10/15" at bounding box center [389, 169] width 63 height 31
click at [396, 155] on button "2025/10/15" at bounding box center [389, 169] width 63 height 31
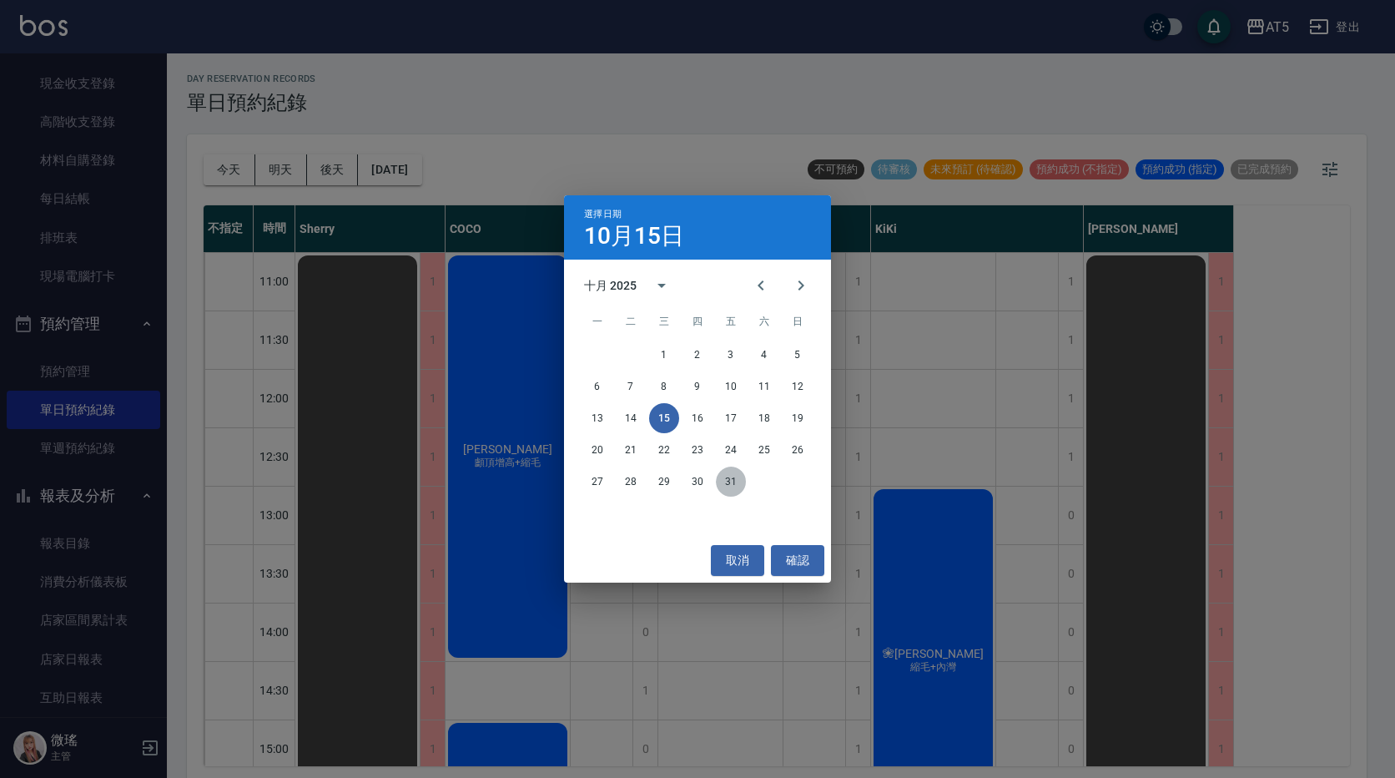
click at [732, 488] on button "31" at bounding box center [731, 481] width 30 height 30
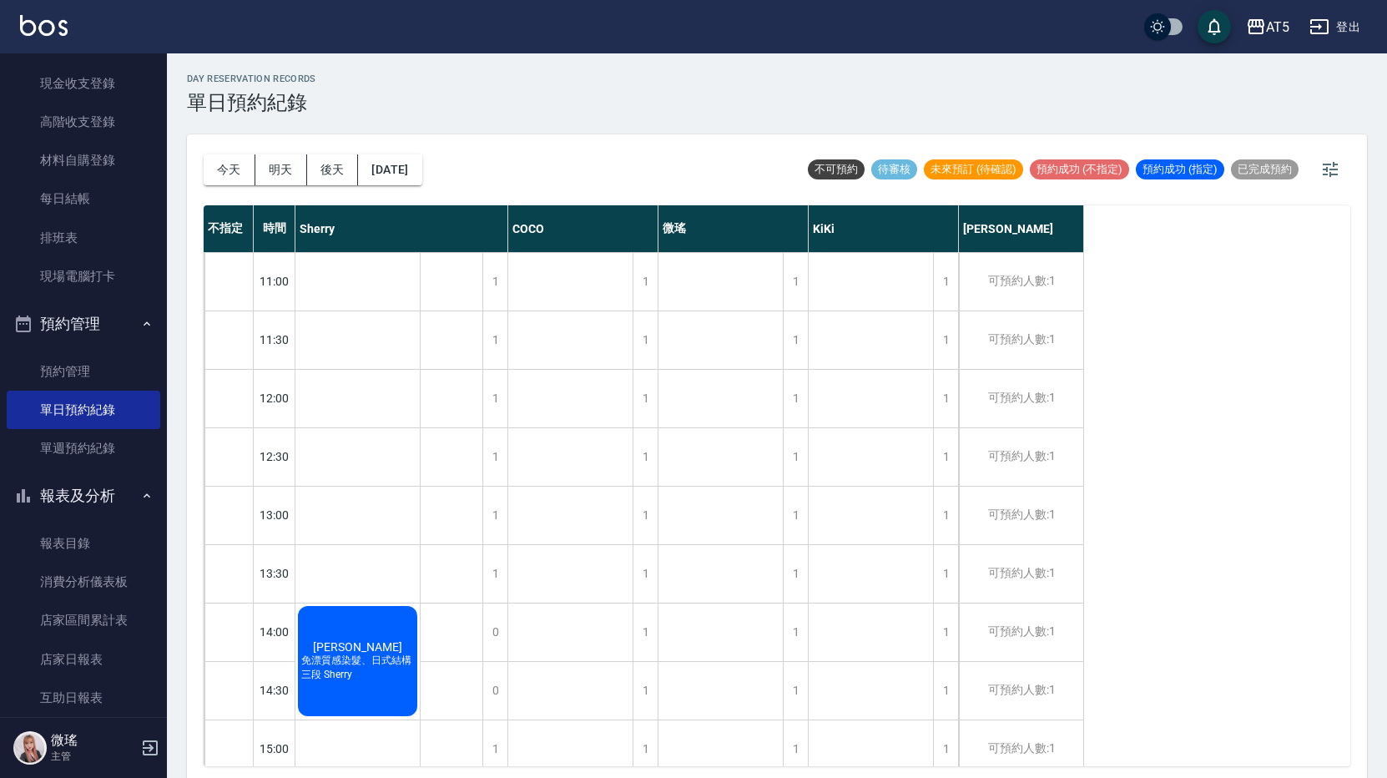
drag, startPoint x: 793, startPoint y: 572, endPoint x: 906, endPoint y: 597, distance: 115.4
drag, startPoint x: 906, startPoint y: 597, endPoint x: 524, endPoint y: 169, distance: 574.4
click at [524, 169] on div "今天 明天 後天 2025/10/31 不可預約 待審核 未來預訂 (待確認) 預約成功 (不指定) 預約成功 (指定) 已完成預約" at bounding box center [777, 169] width 1146 height 71
click at [632, 147] on div "今天 明天 後天 2025/10/31 不可預約 待審核 未來預訂 (待確認) 預約成功 (不指定) 預約成功 (指定) 已完成預約" at bounding box center [777, 169] width 1146 height 71
click at [800, 270] on div "1" at bounding box center [795, 282] width 25 height 58
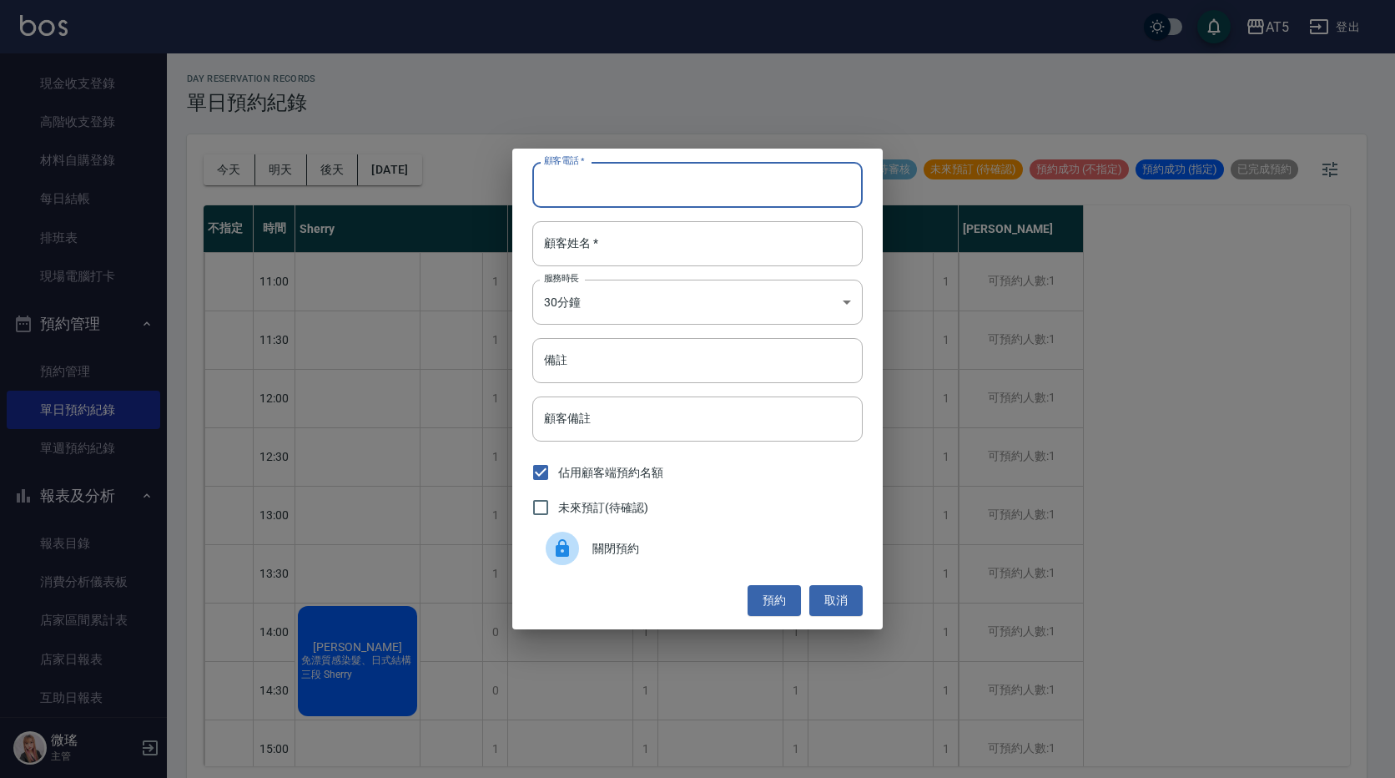
click at [680, 192] on input "顧客電話   *" at bounding box center [697, 184] width 330 height 45
type input "0928008796"
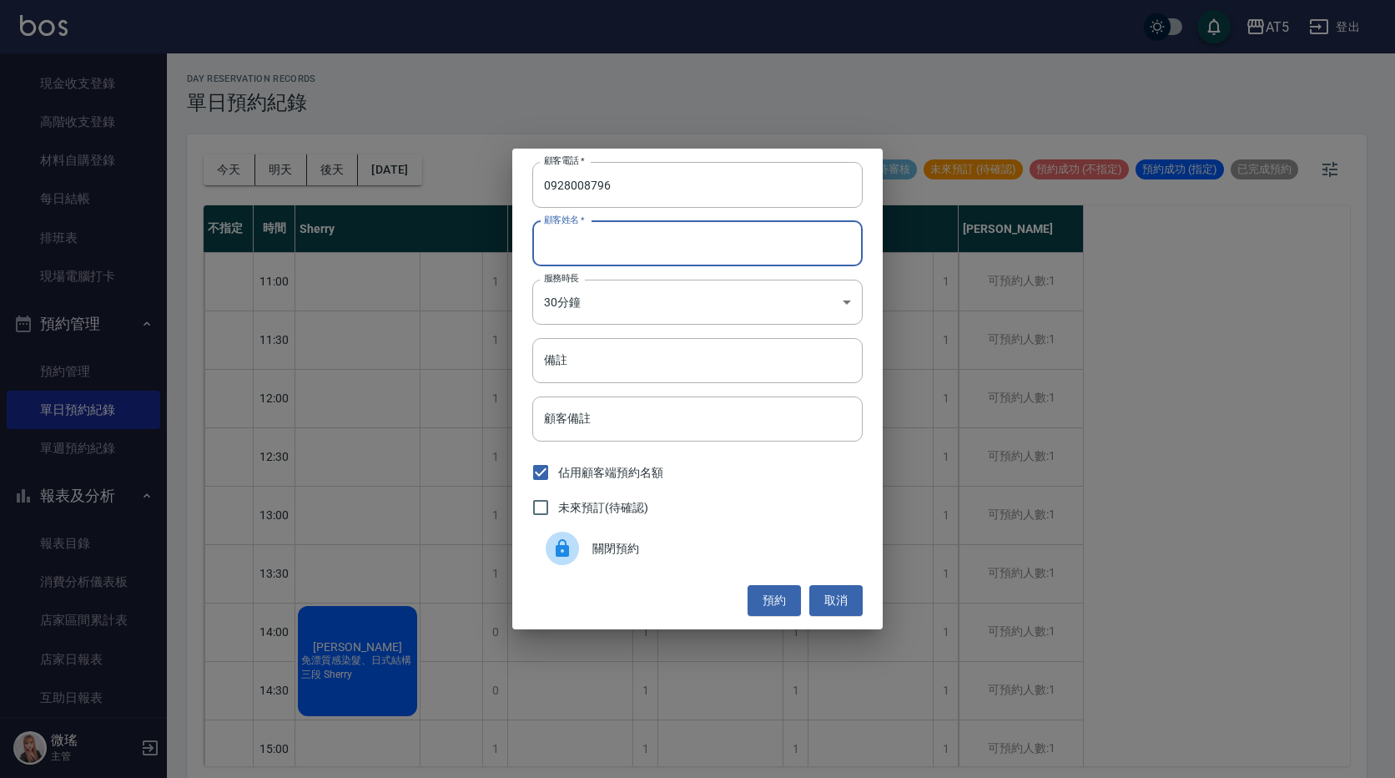
click at [660, 221] on input "顧客姓名   *" at bounding box center [697, 243] width 330 height 45
type input "F"
type input "ㄠ"
type input "方S"
drag, startPoint x: 600, startPoint y: 375, endPoint x: 592, endPoint y: 362, distance: 15.0
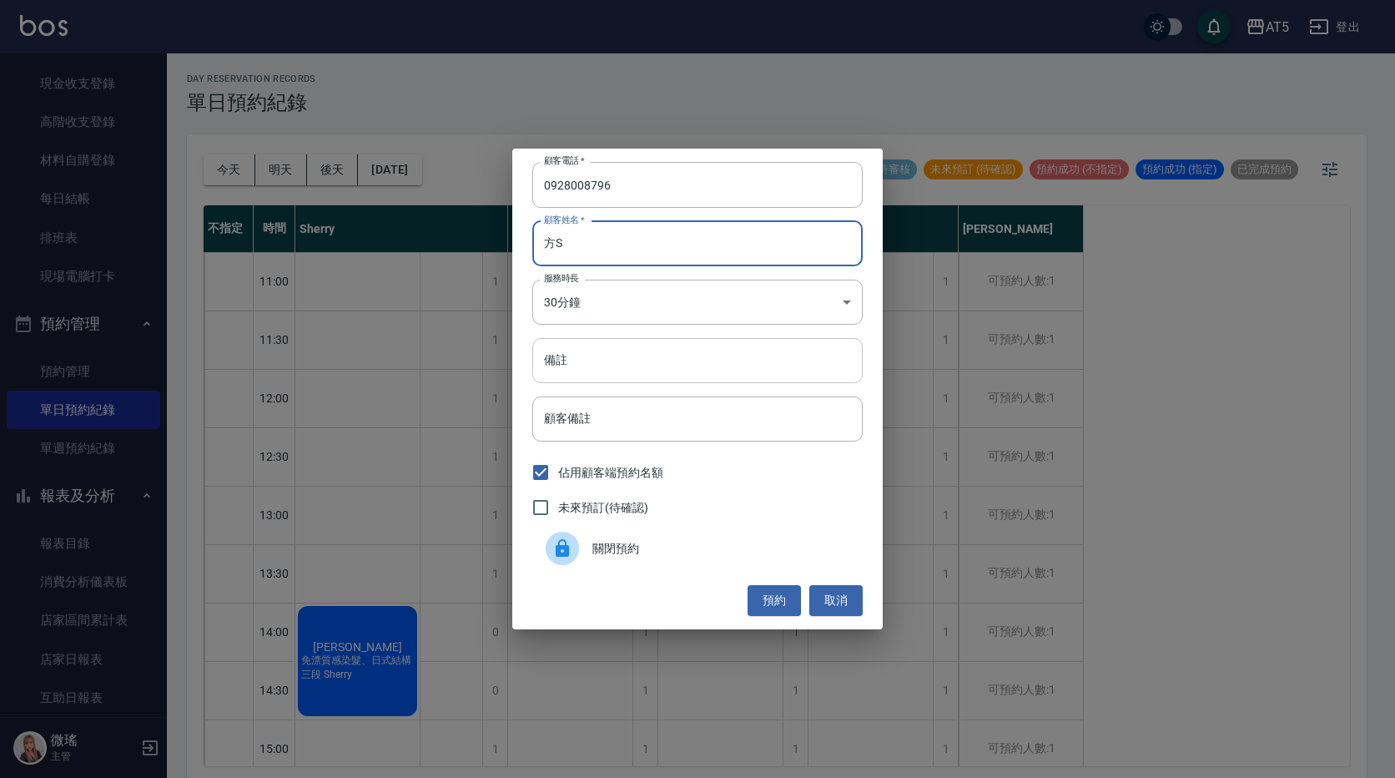
click at [597, 369] on input "備註" at bounding box center [697, 360] width 330 height 45
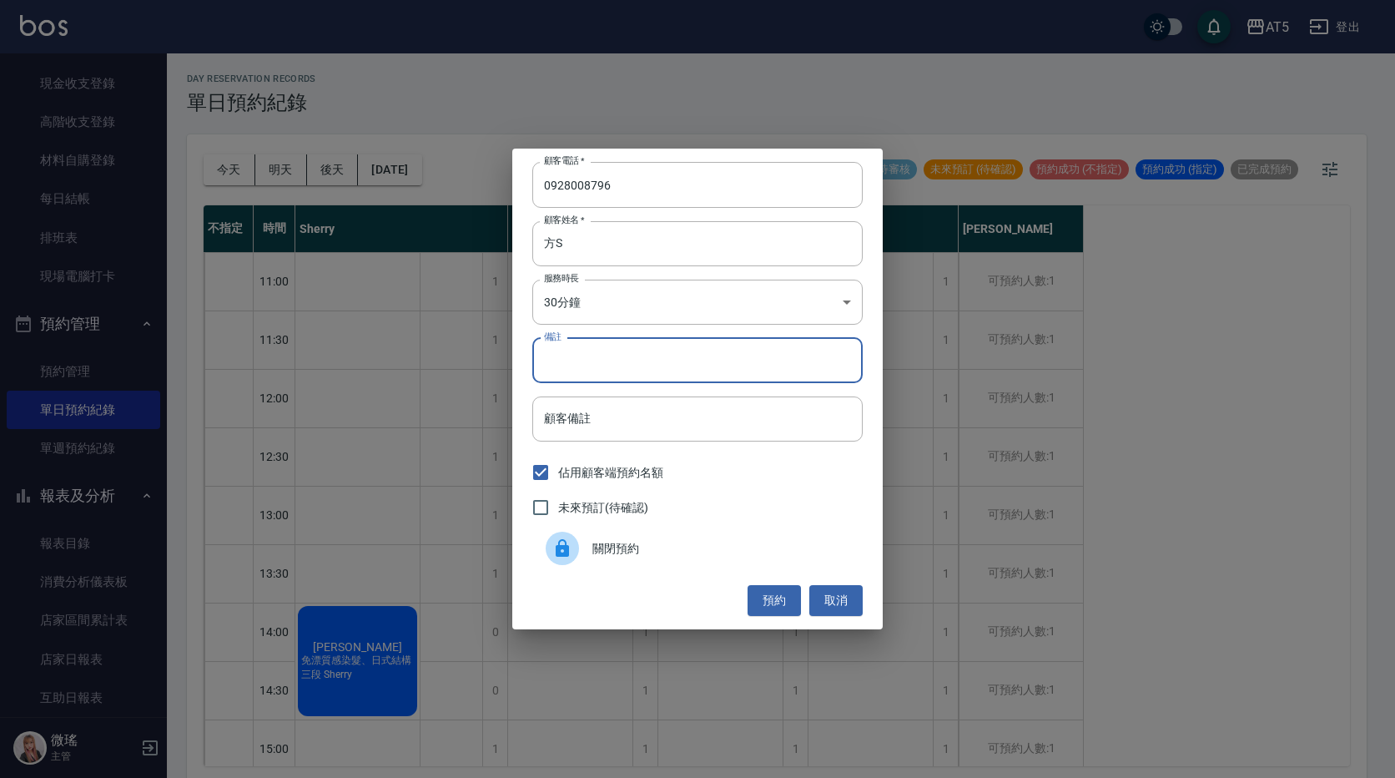
type input "F"
type input "gomoji燙"
click at [607, 495] on label "未來預訂(待確認)" at bounding box center [585, 507] width 125 height 35
click at [558, 495] on input "未來預訂(待確認)" at bounding box center [540, 507] width 35 height 35
checkbox input "true"
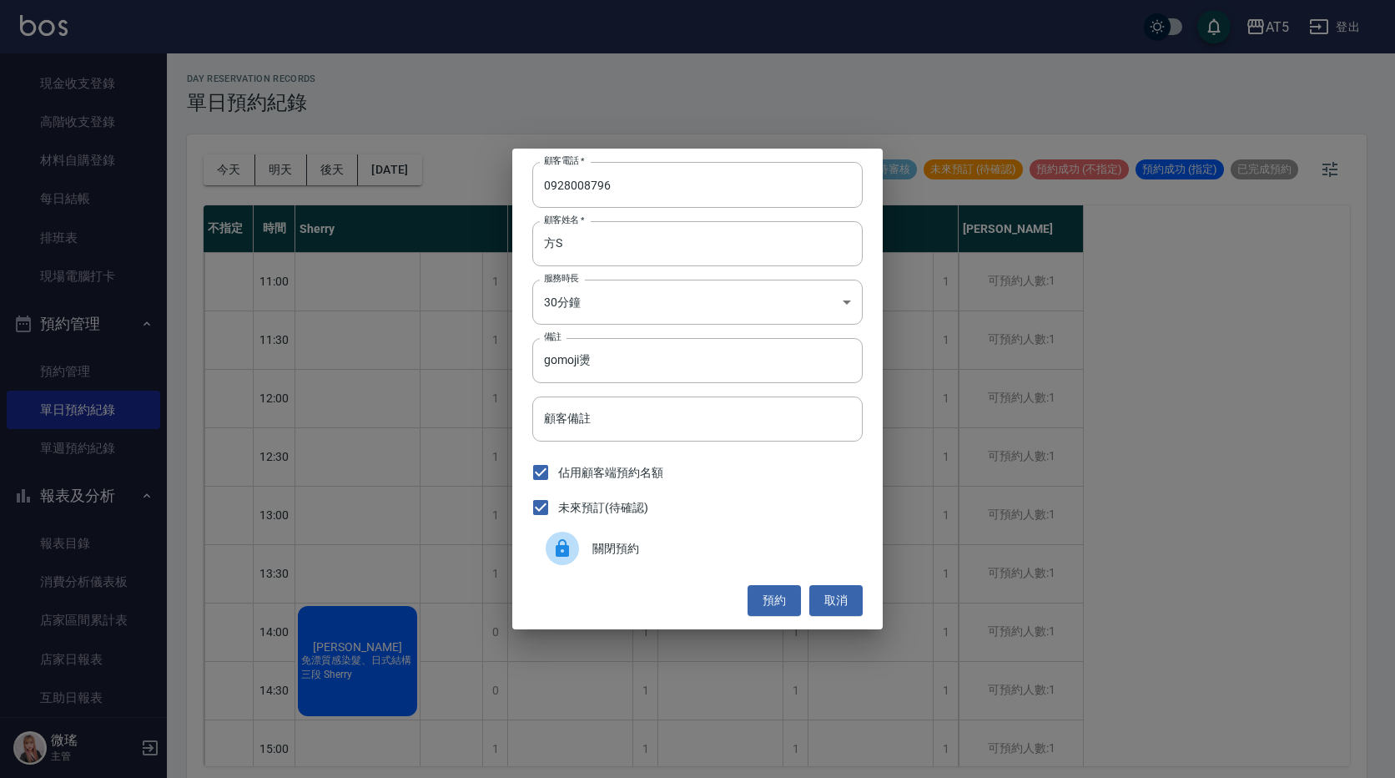
click at [783, 632] on div "顧客電話   * 0928008796 顧客電話   * 顧客姓名   * 方S 顧客姓名   * 服務時長 30分鐘 1 服務時長 備註 gomoji燙 備…" at bounding box center [697, 389] width 1395 height 778
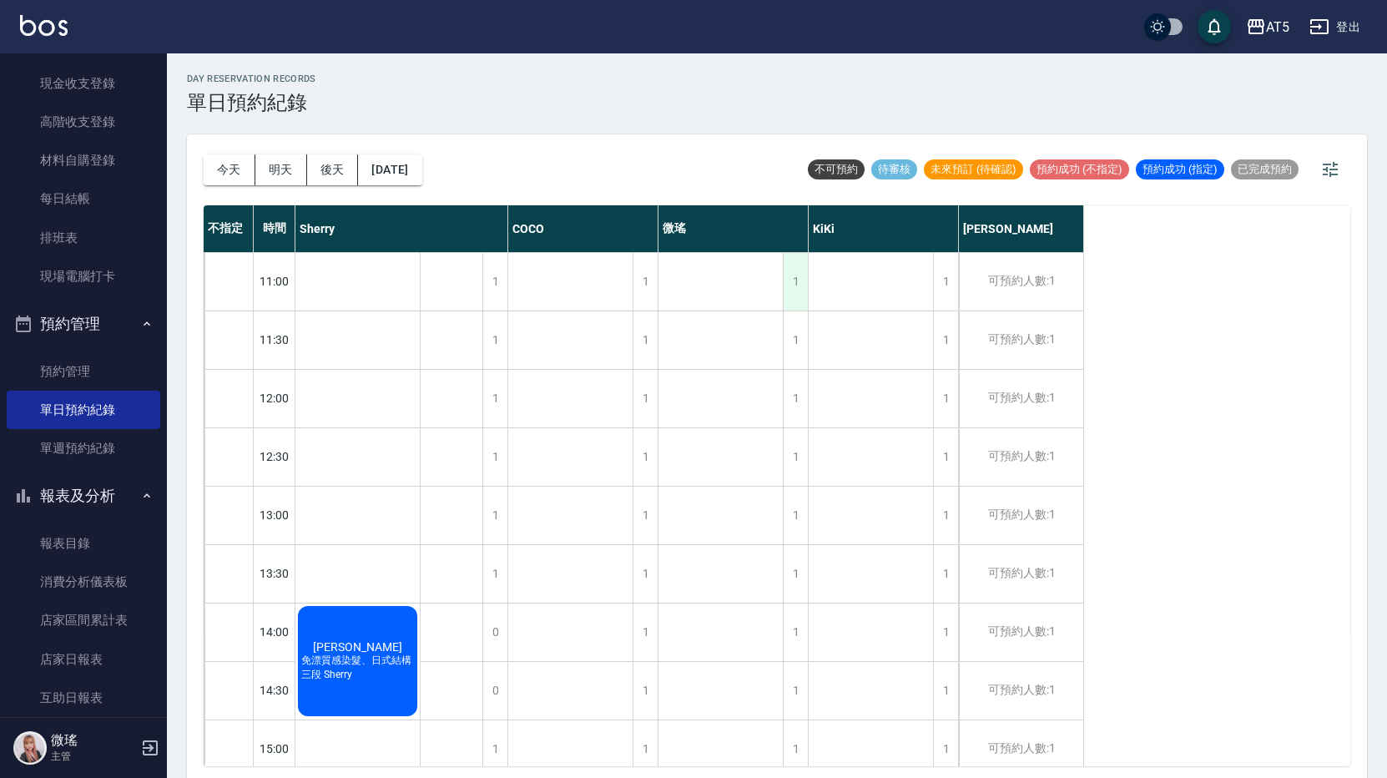
click at [795, 280] on div "1" at bounding box center [795, 282] width 25 height 58
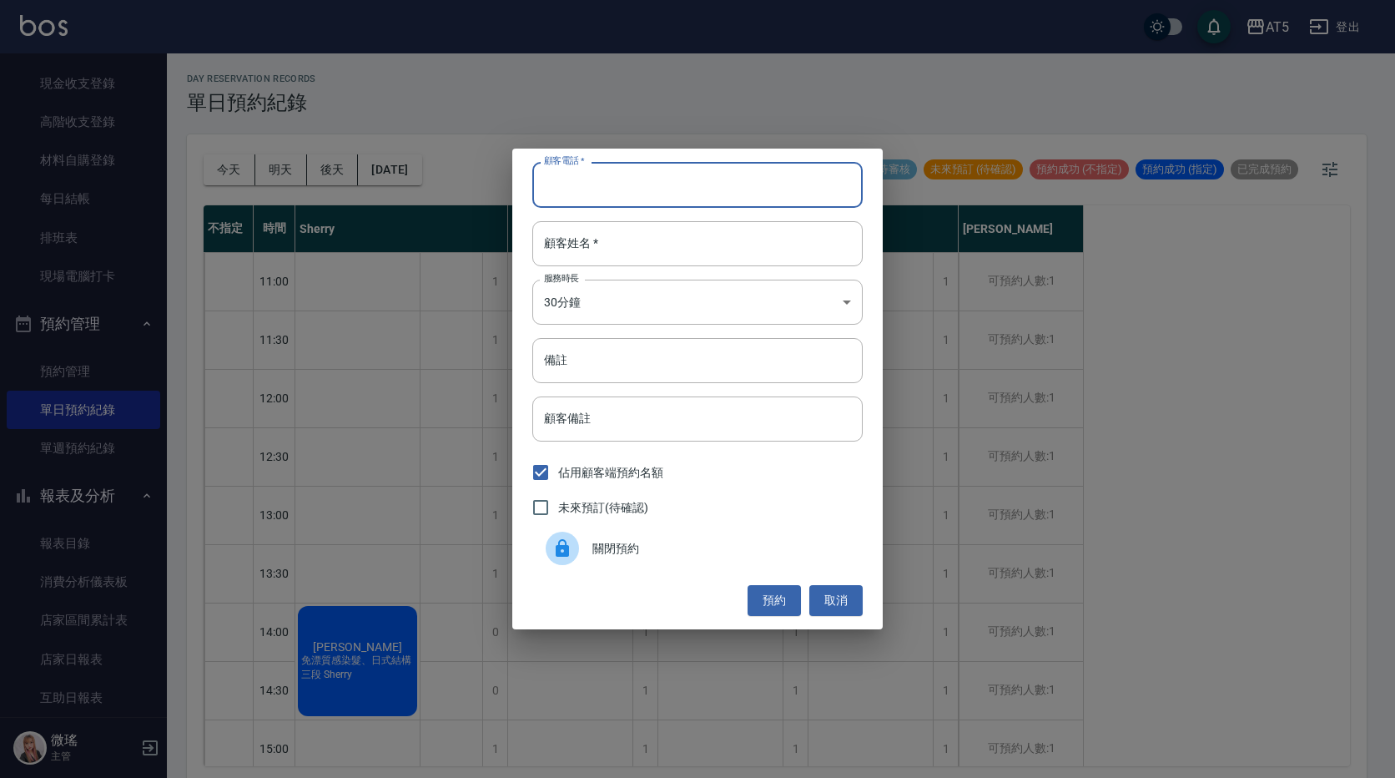
click at [619, 191] on input "顧客電話   *" at bounding box center [697, 184] width 330 height 45
type input "0928008796"
type input "方S"
type input "gomoji燙"
click at [584, 503] on span "未來預訂(待確認)" at bounding box center [603, 508] width 90 height 18
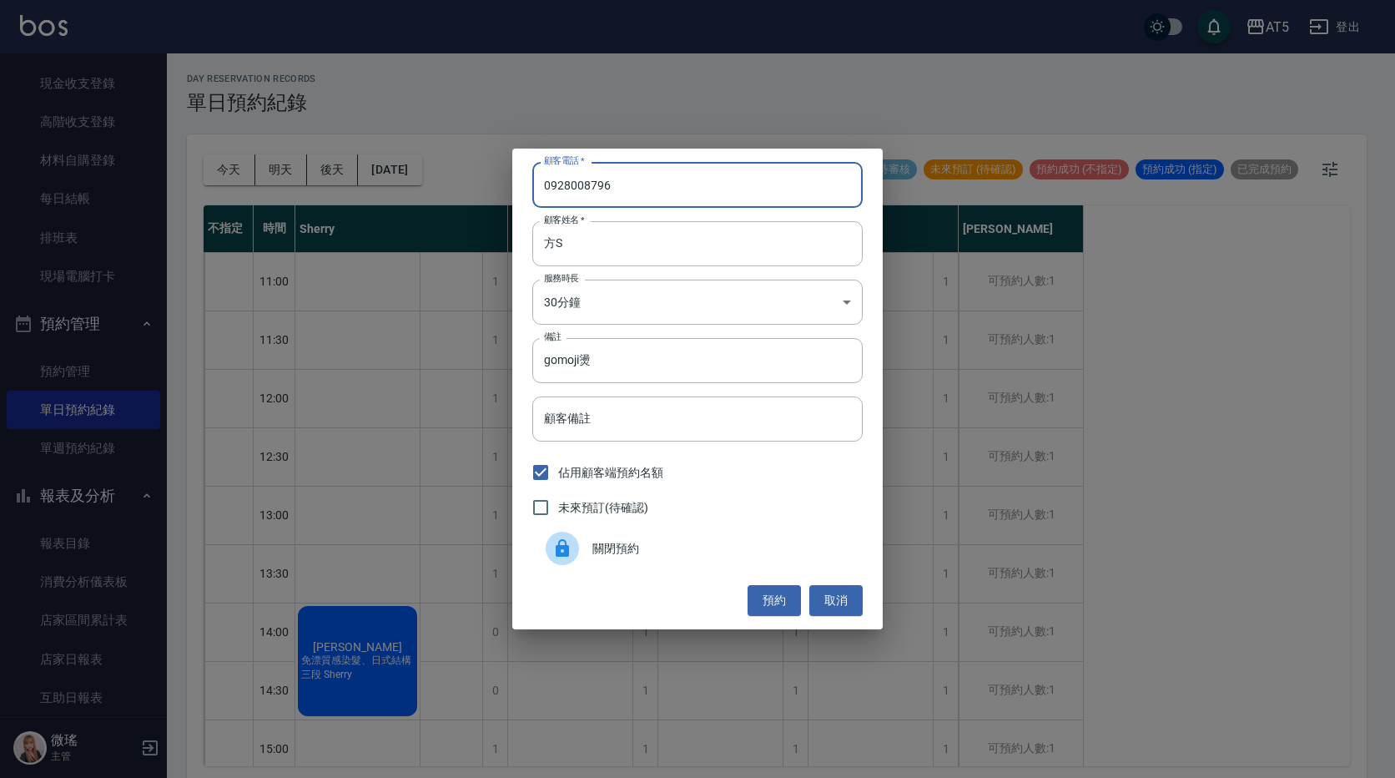
click at [558, 503] on input "未來預訂(待確認)" at bounding box center [540, 507] width 35 height 35
checkbox input "true"
click at [765, 597] on button "預約" at bounding box center [774, 600] width 53 height 31
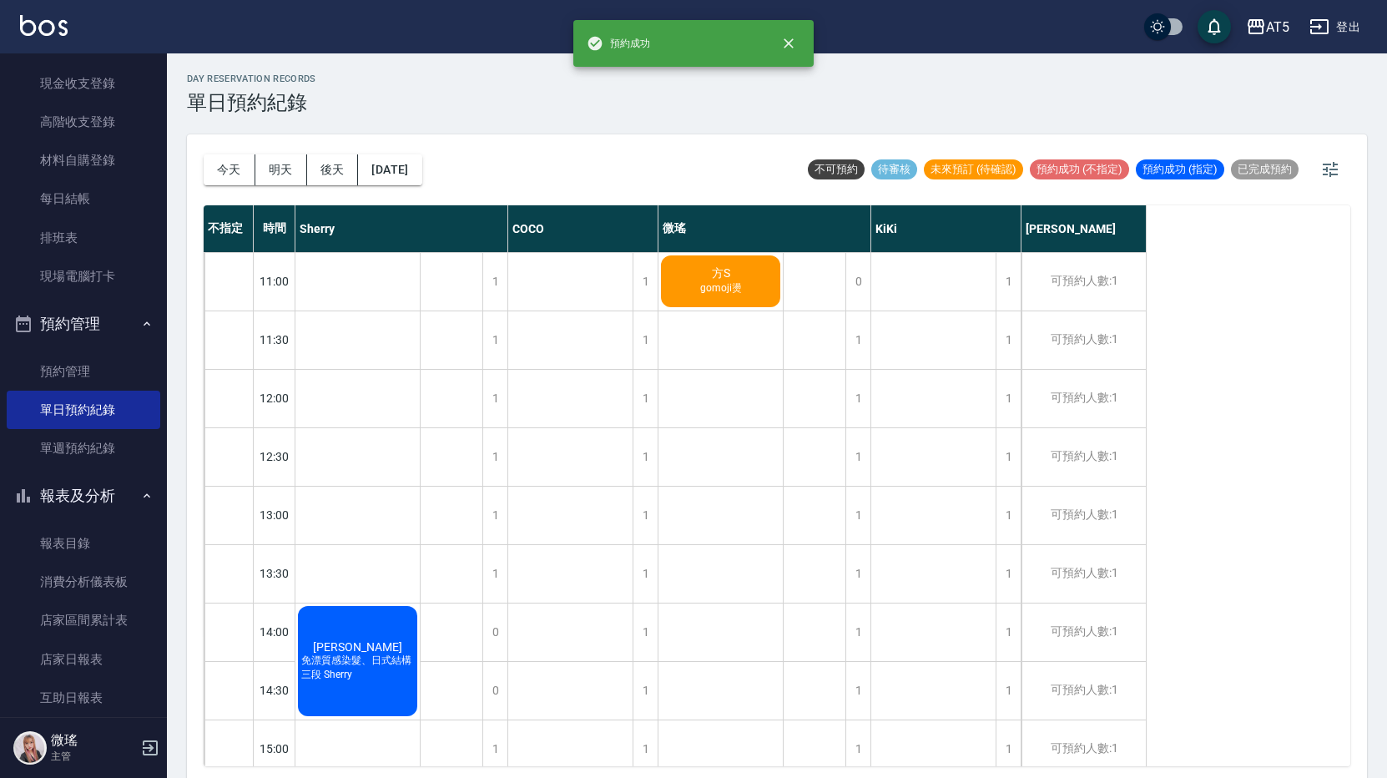
click at [713, 281] on span "方S" at bounding box center [720, 273] width 25 height 15
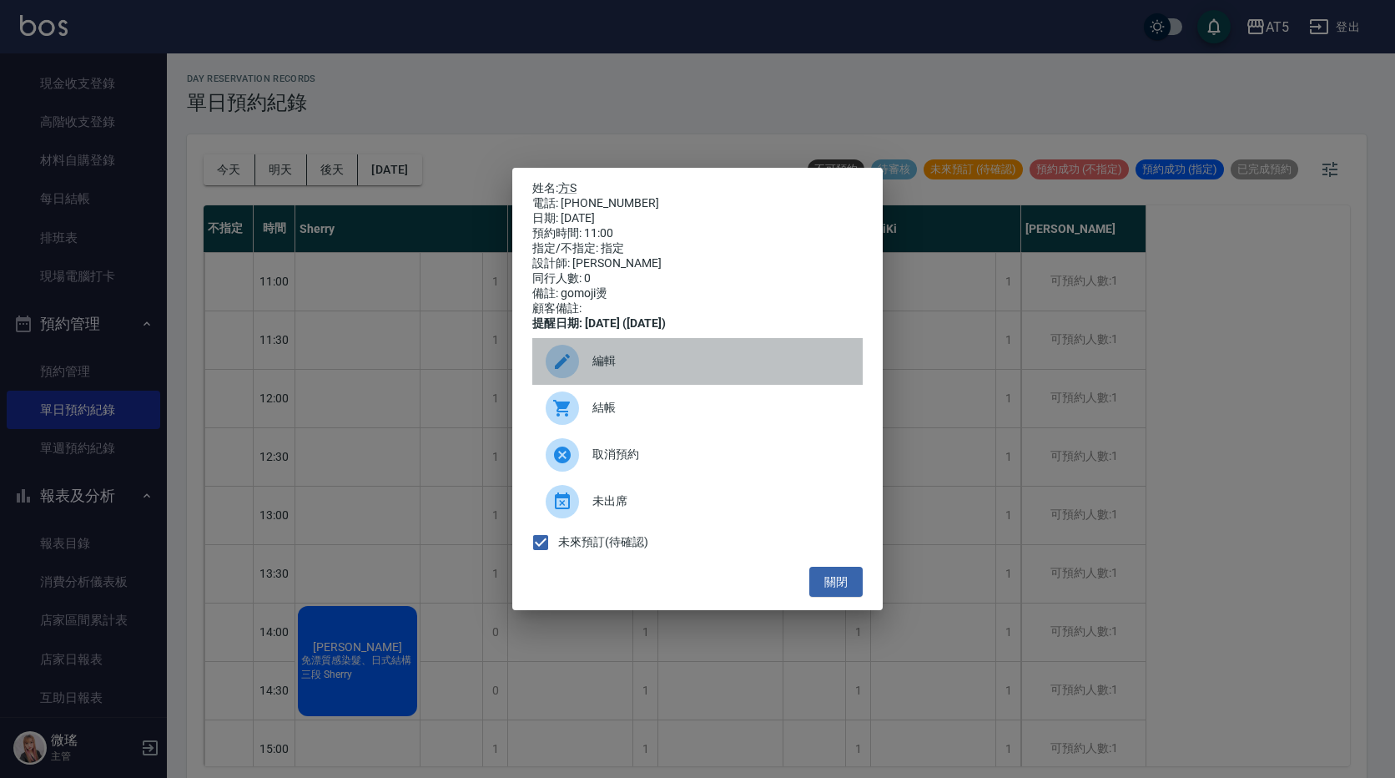
click at [570, 369] on icon at bounding box center [562, 361] width 20 height 20
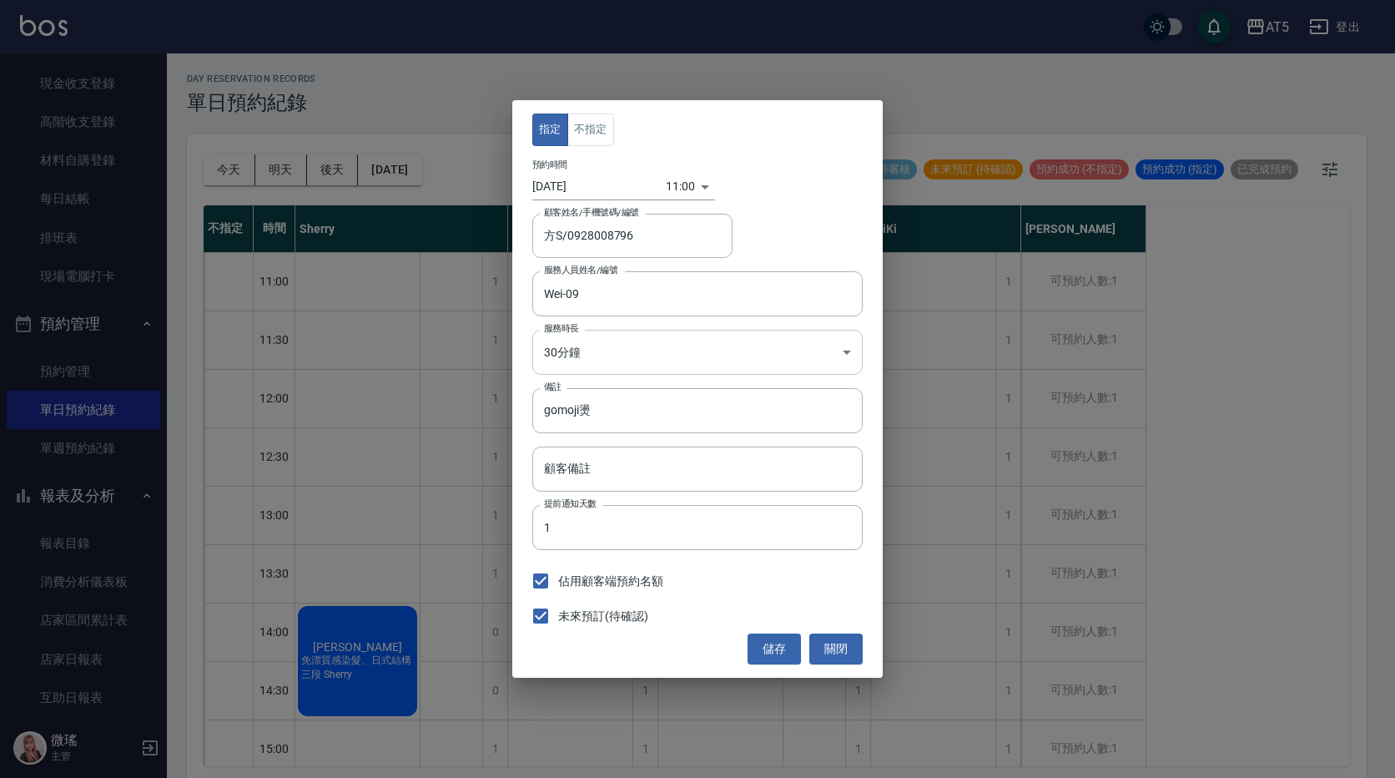
click at [663, 340] on body "AT5 登出 釘選頁面 打帳單 店家日報表 設計師日報表 設計師業績月報表 櫃檯作業 打帳單 帳單列表 現金收支登錄 高階收支登錄 材料自購登錄 每日結帳 排…" at bounding box center [697, 391] width 1395 height 783
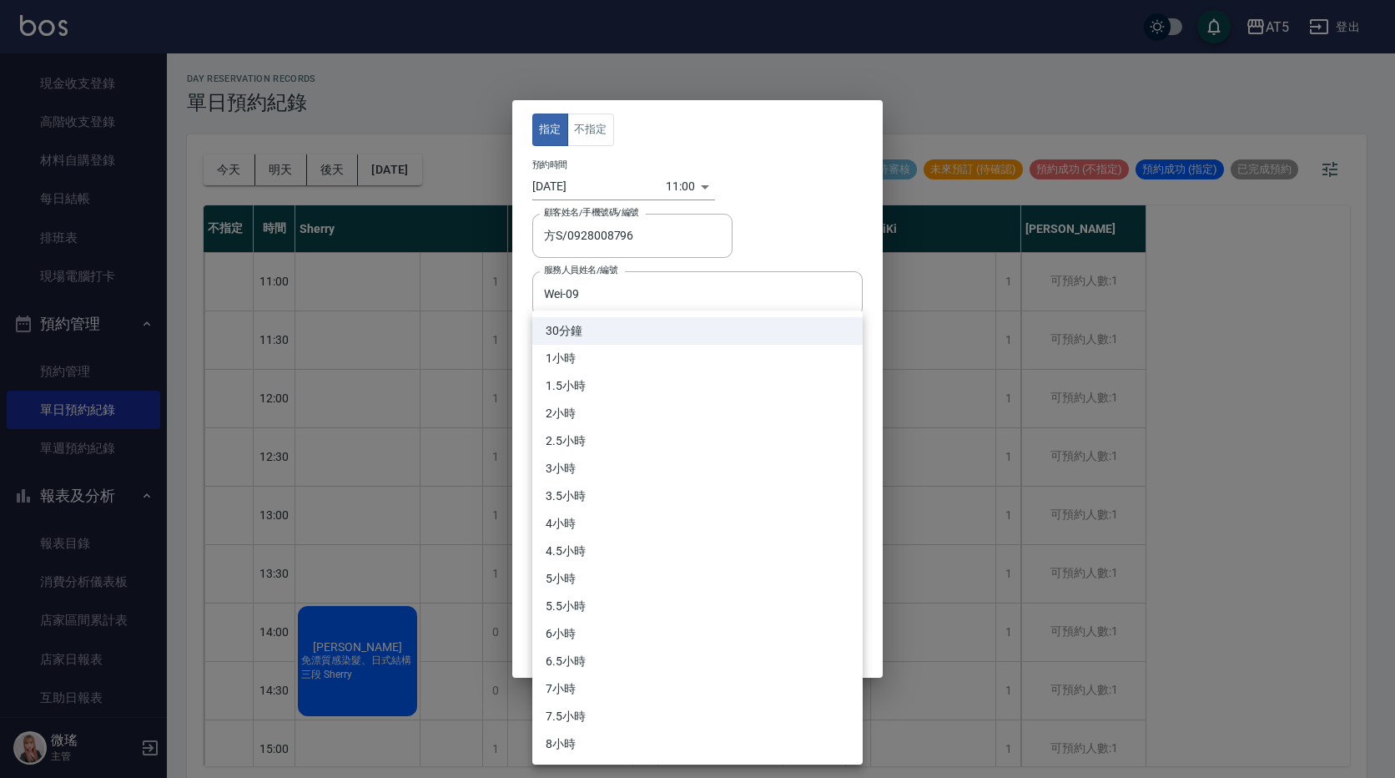
click at [610, 471] on li "3小時" at bounding box center [697, 469] width 330 height 28
type input "6"
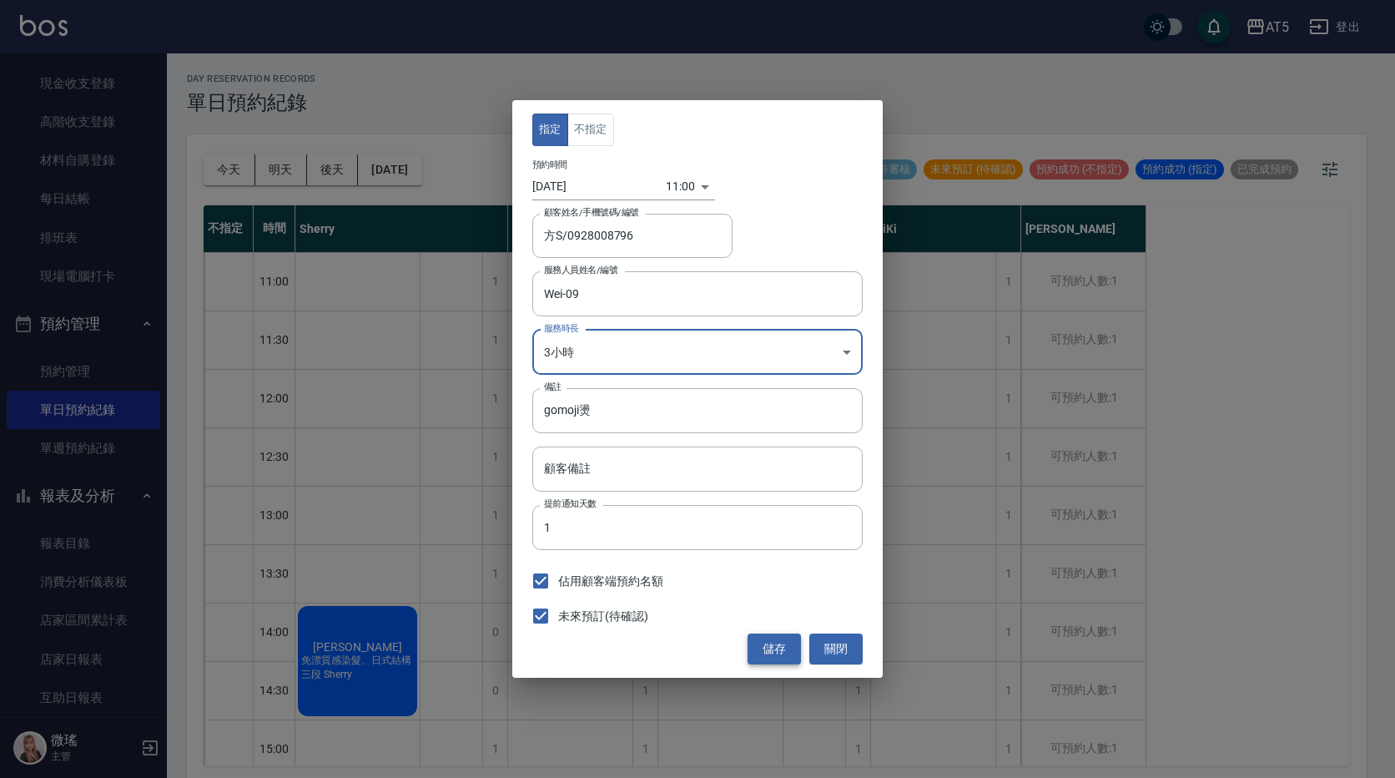
click at [760, 642] on button "儲存" at bounding box center [774, 648] width 53 height 31
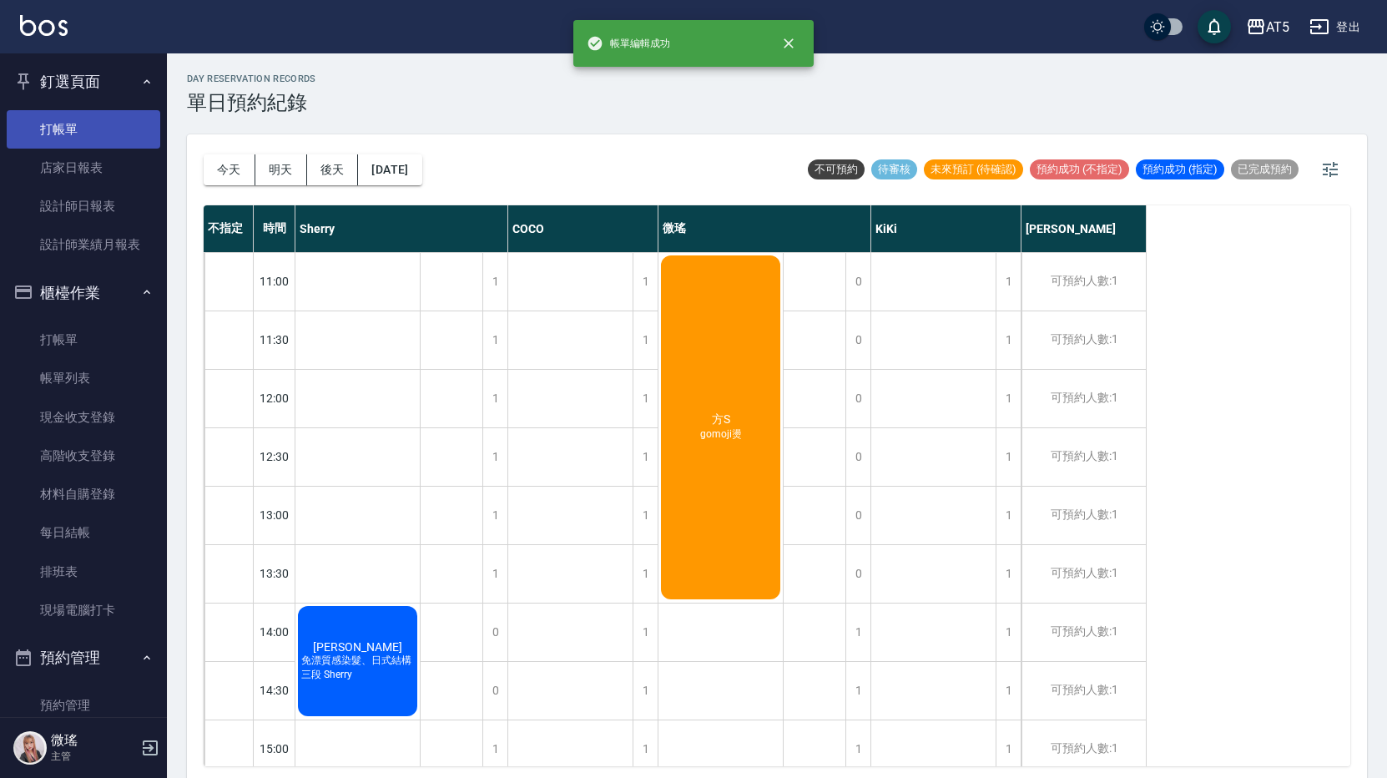
click at [91, 124] on link "打帳單" at bounding box center [84, 129] width 154 height 38
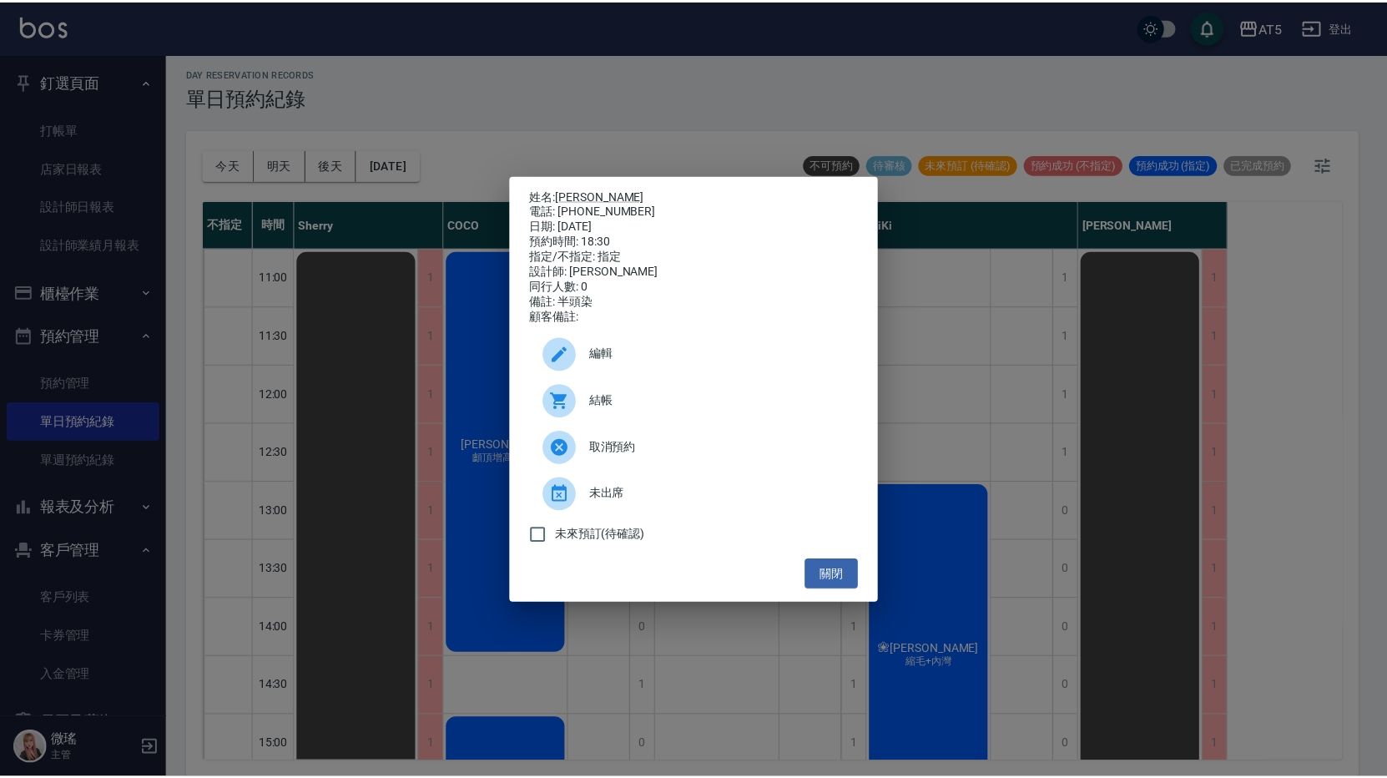
scroll to position [551, 0]
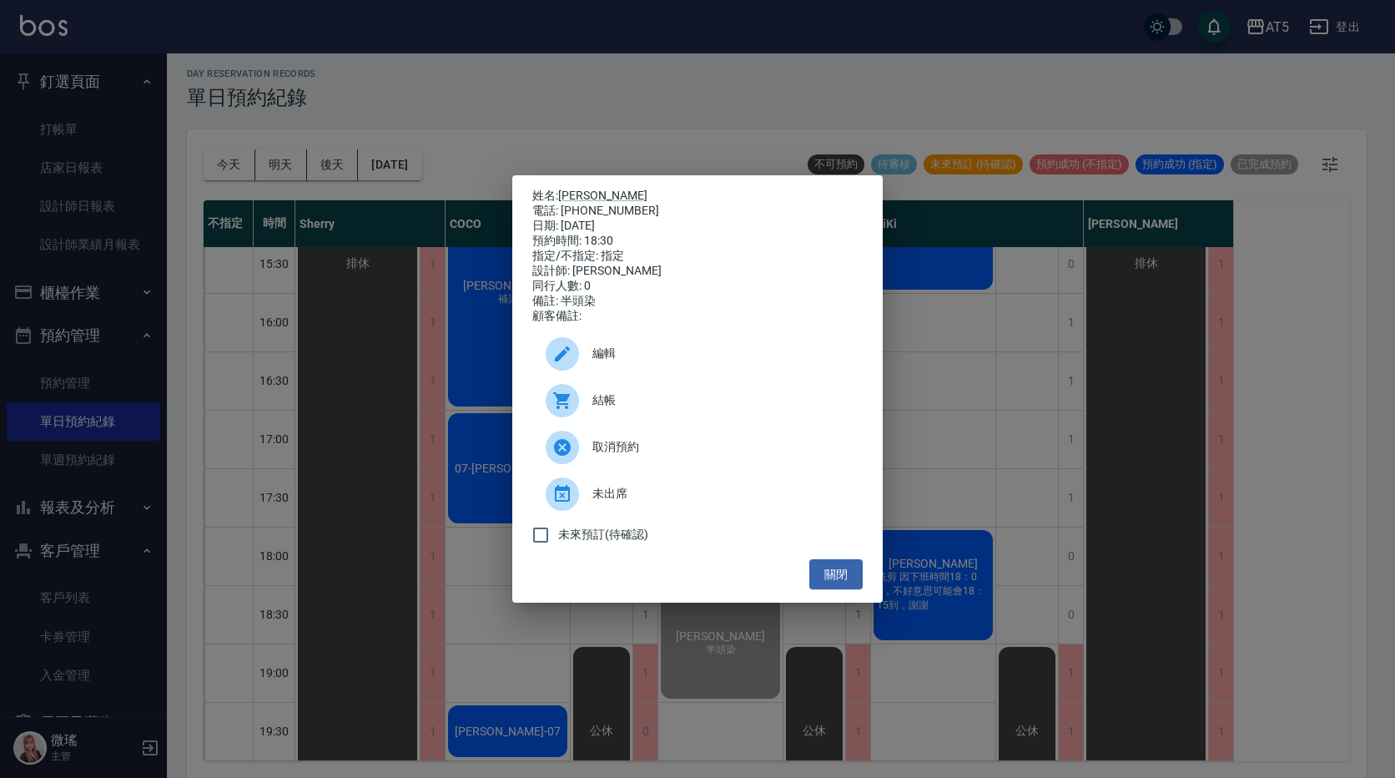
click at [824, 559] on ul "編輯 結帳 取消預約 未出席 未來預訂(待確認)" at bounding box center [697, 441] width 330 height 235
click at [829, 579] on button "關閉" at bounding box center [835, 574] width 53 height 31
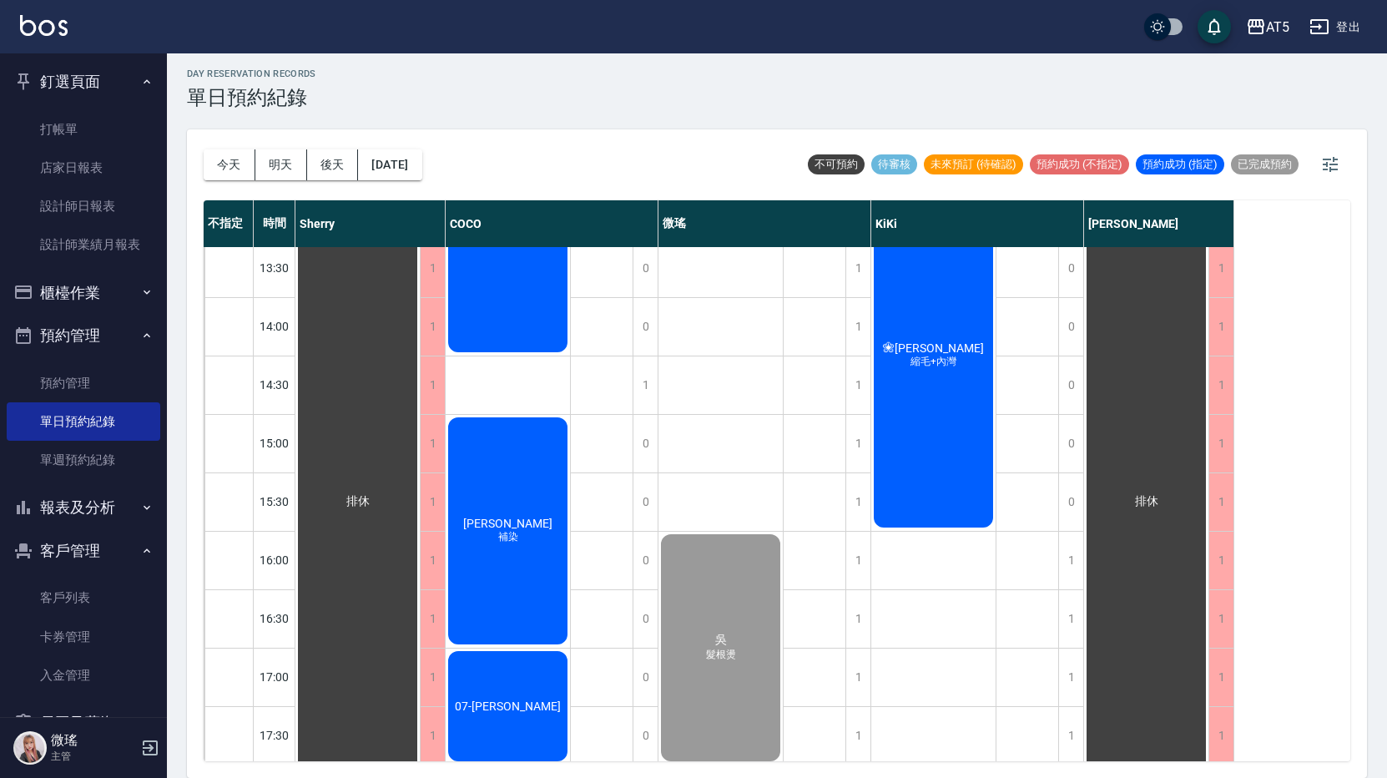
scroll to position [50, 0]
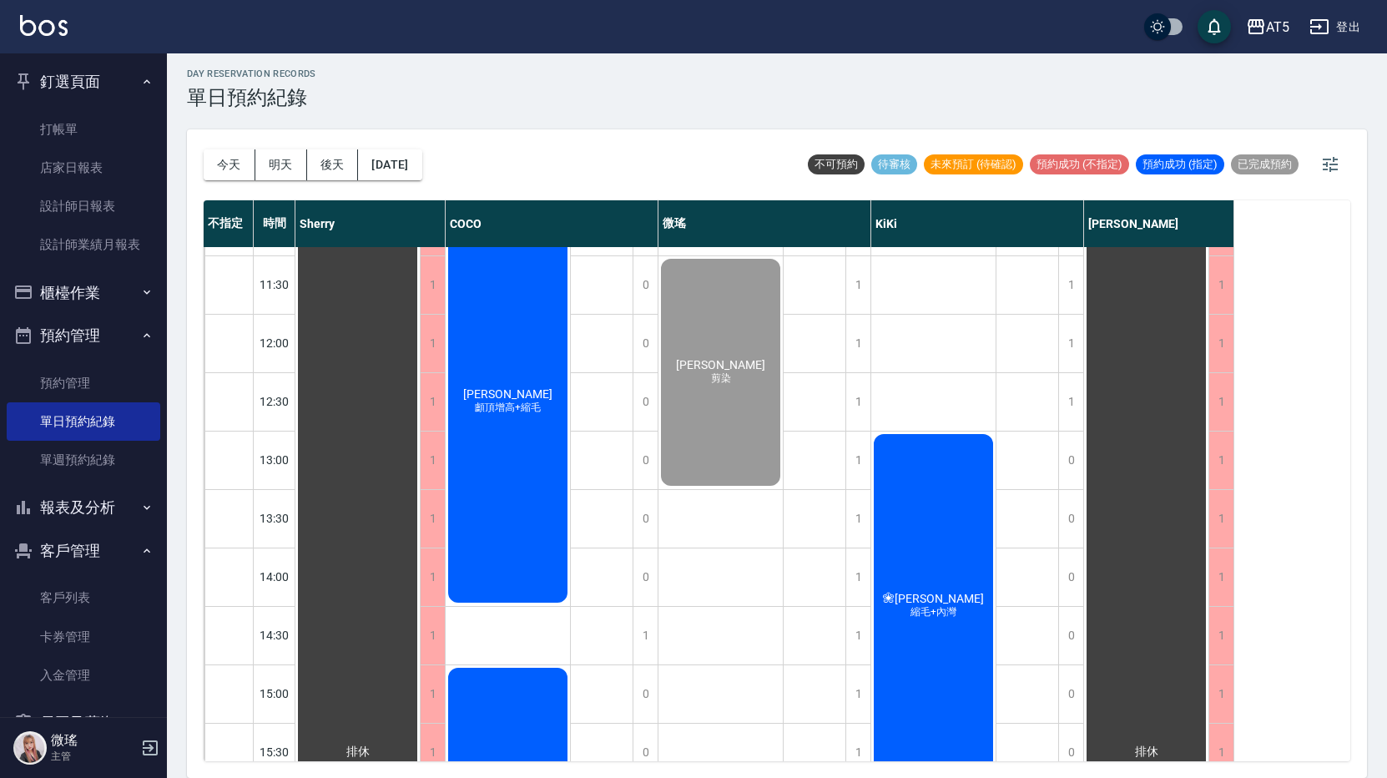
click at [908, 496] on div "❀葉昱琳❀ 縮毛+內灣" at bounding box center [933, 605] width 124 height 349
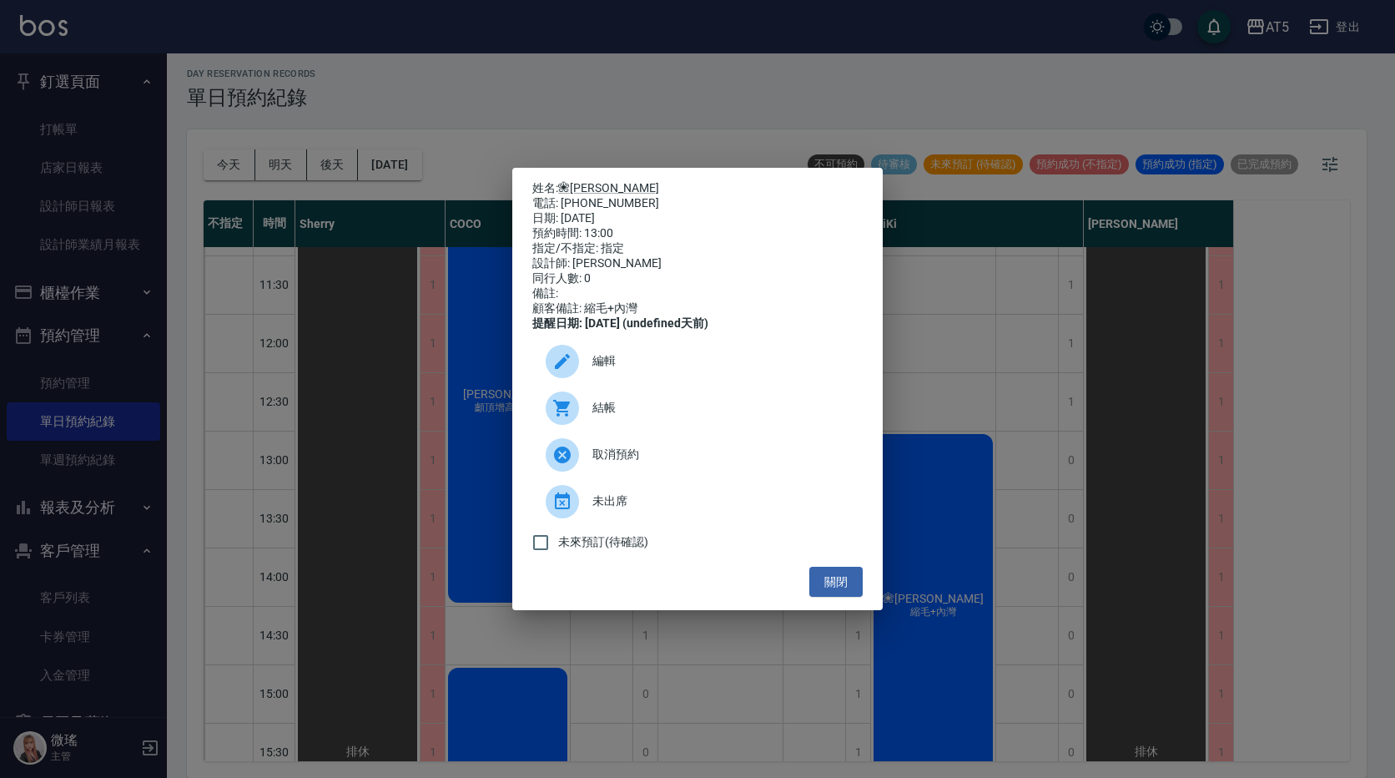
click at [644, 410] on span "結帳" at bounding box center [720, 408] width 257 height 18
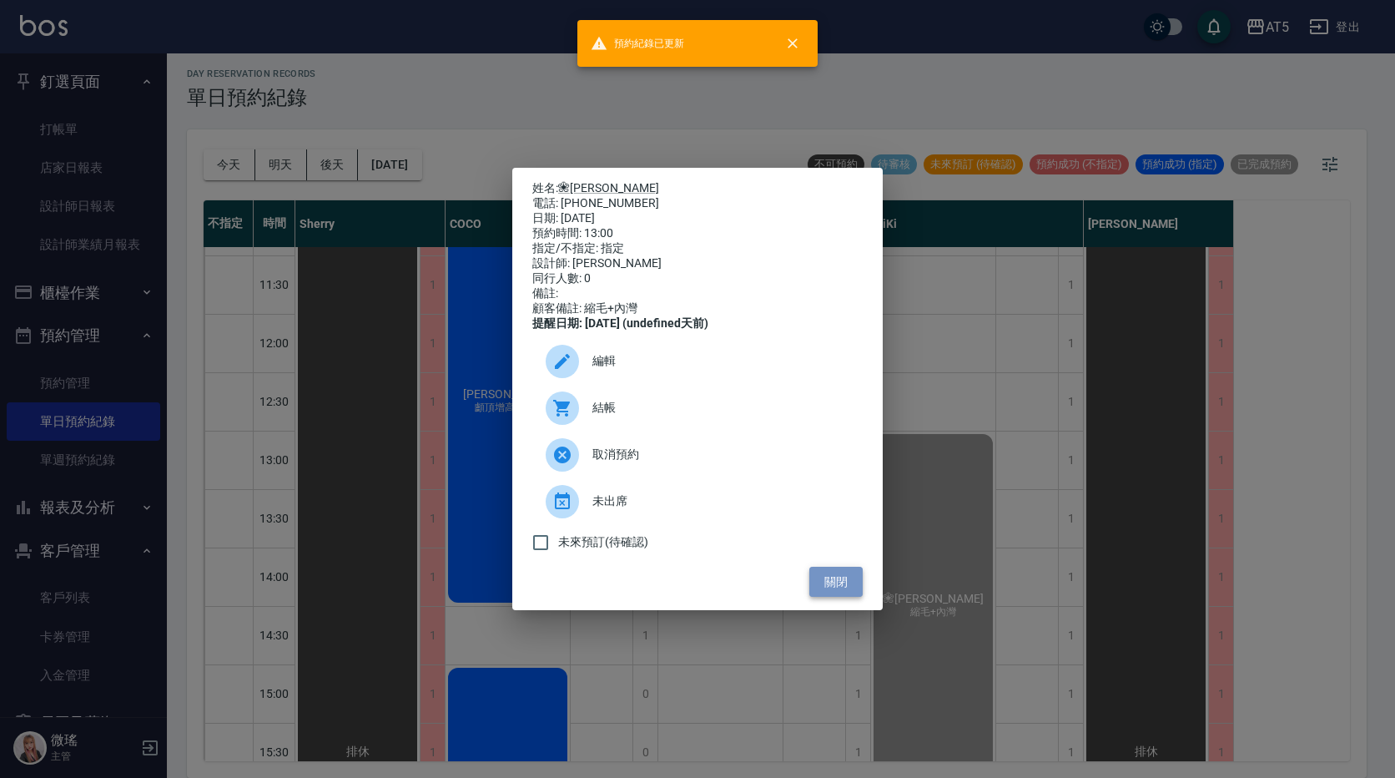
click at [829, 591] on button "關閉" at bounding box center [835, 582] width 53 height 31
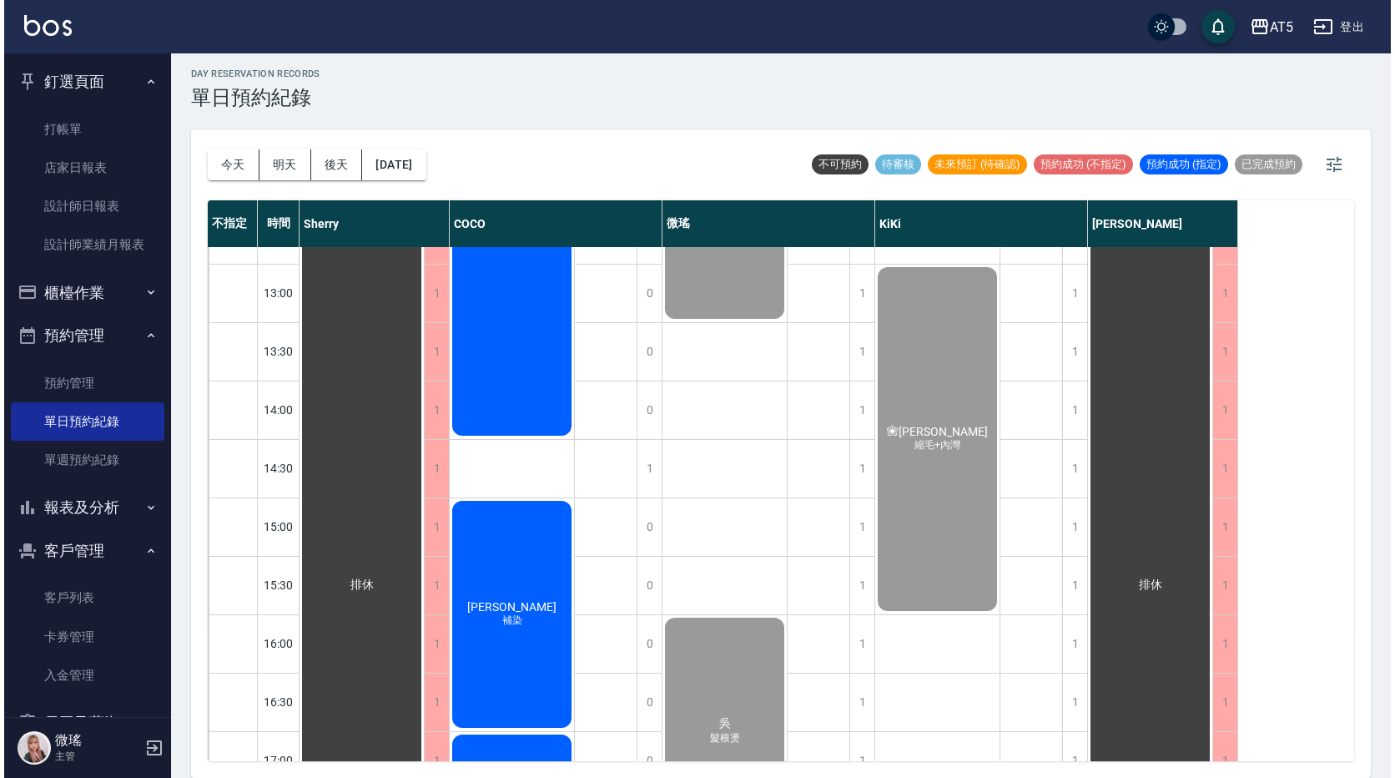
scroll to position [551, 0]
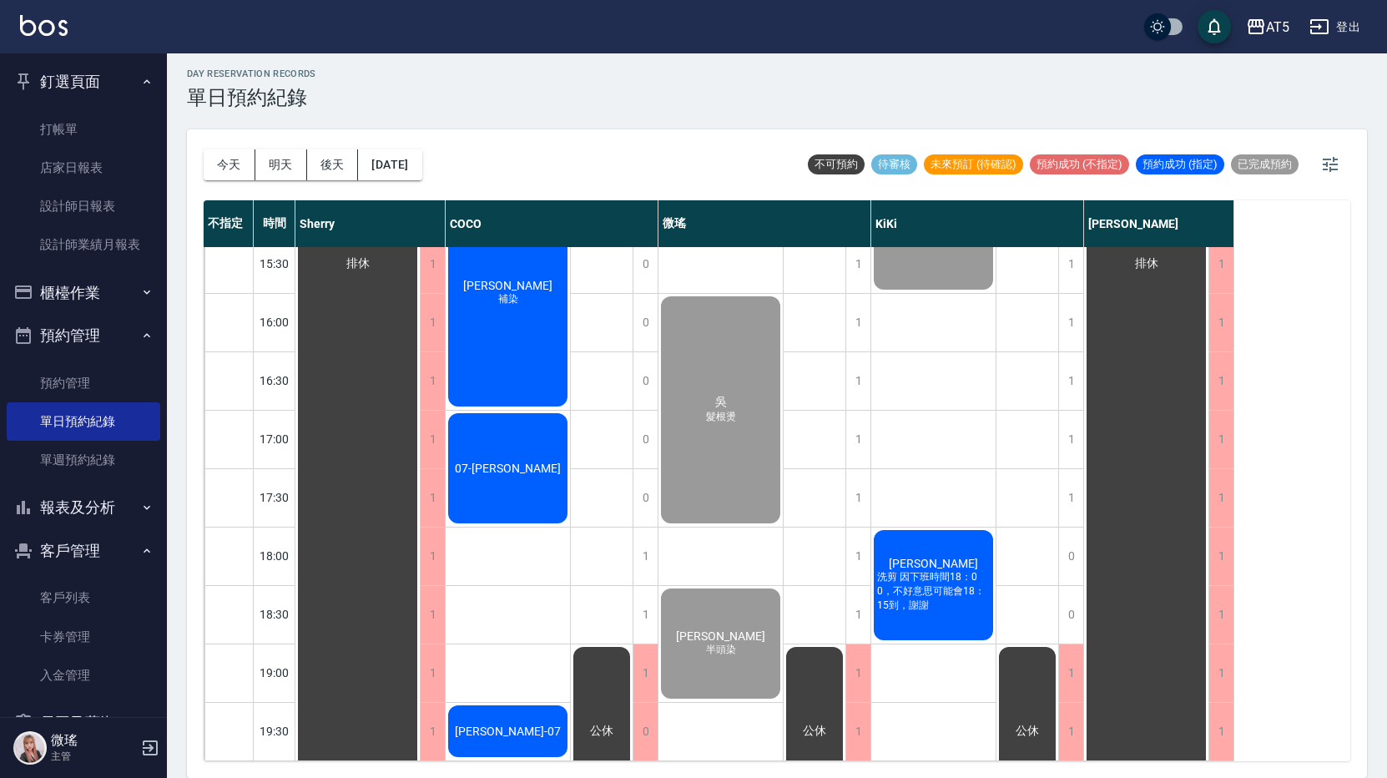
click at [924, 557] on span "[PERSON_NAME]" at bounding box center [933, 563] width 96 height 13
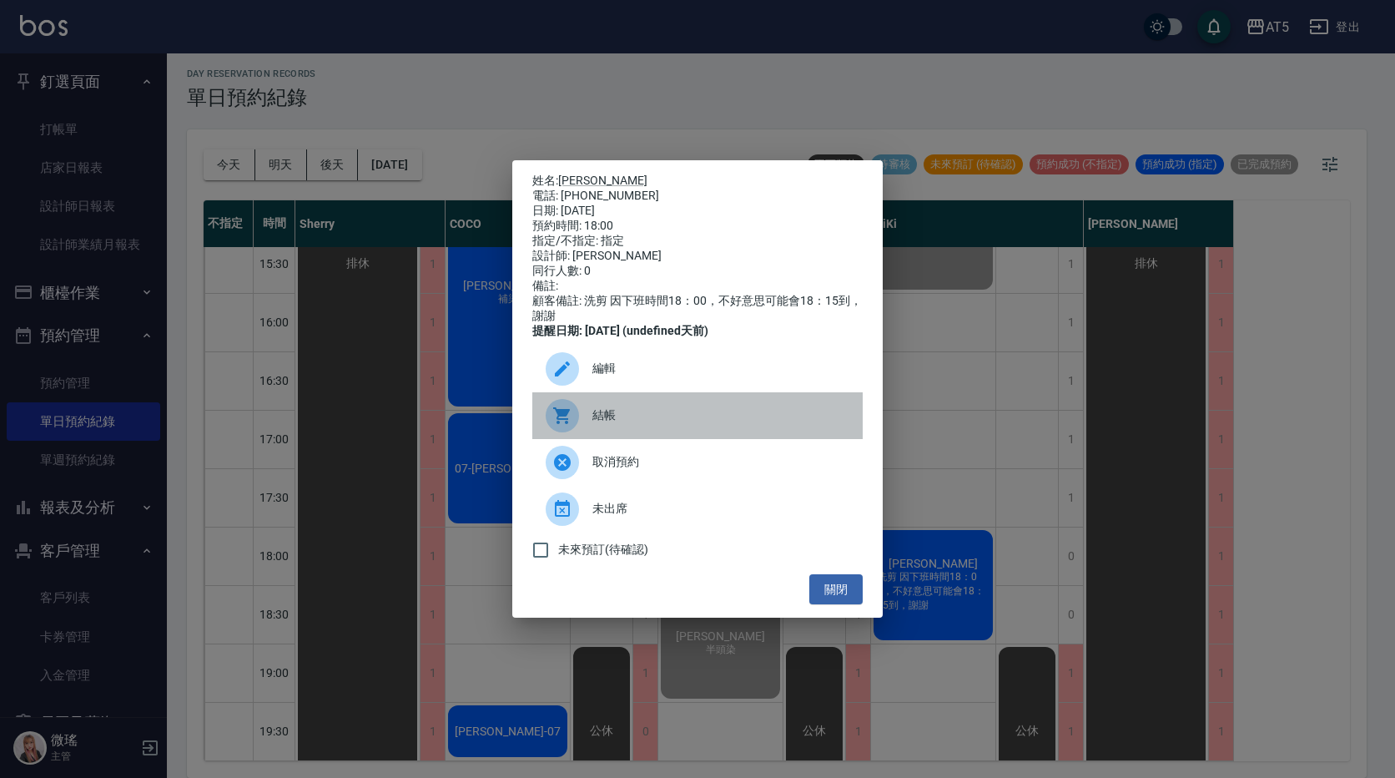
click at [639, 422] on span "結帳" at bounding box center [720, 415] width 257 height 18
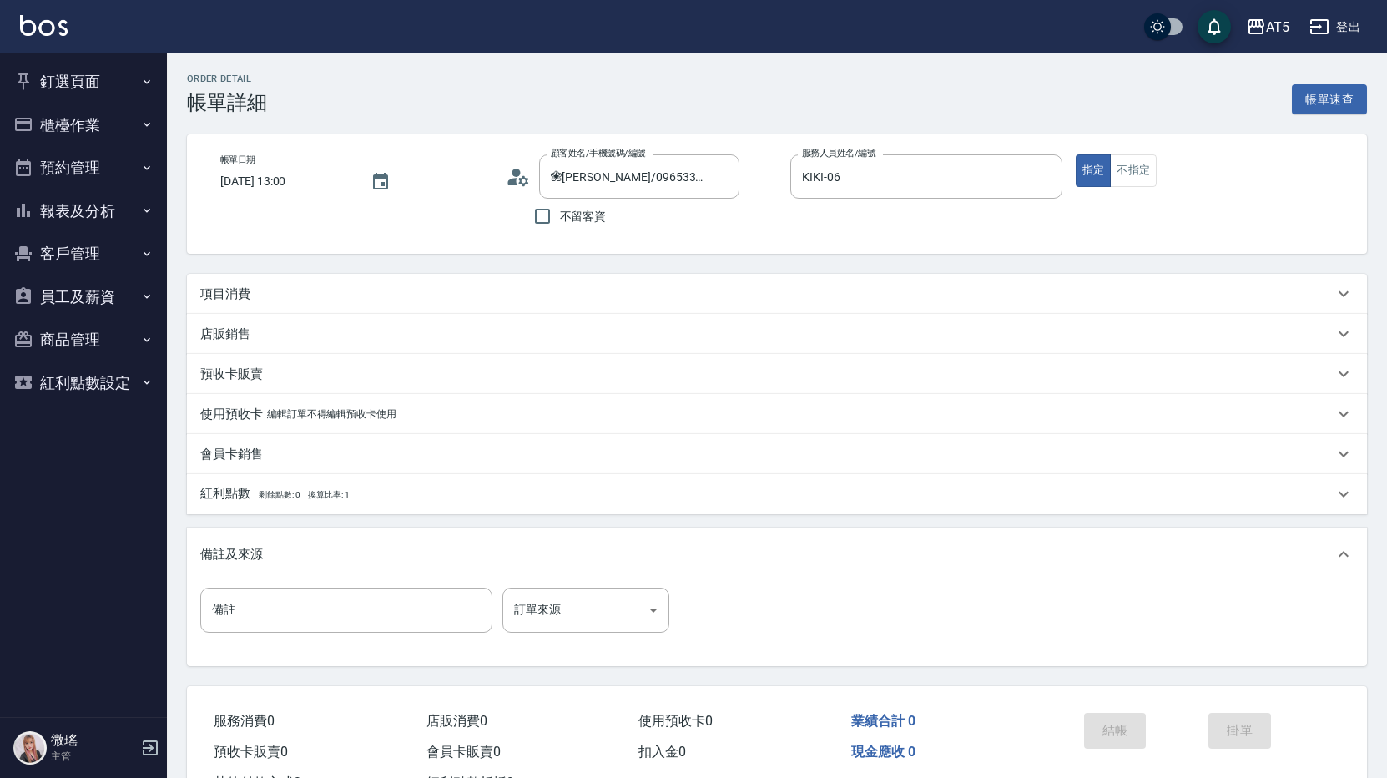
click at [429, 305] on div "項目消費" at bounding box center [777, 294] width 1180 height 40
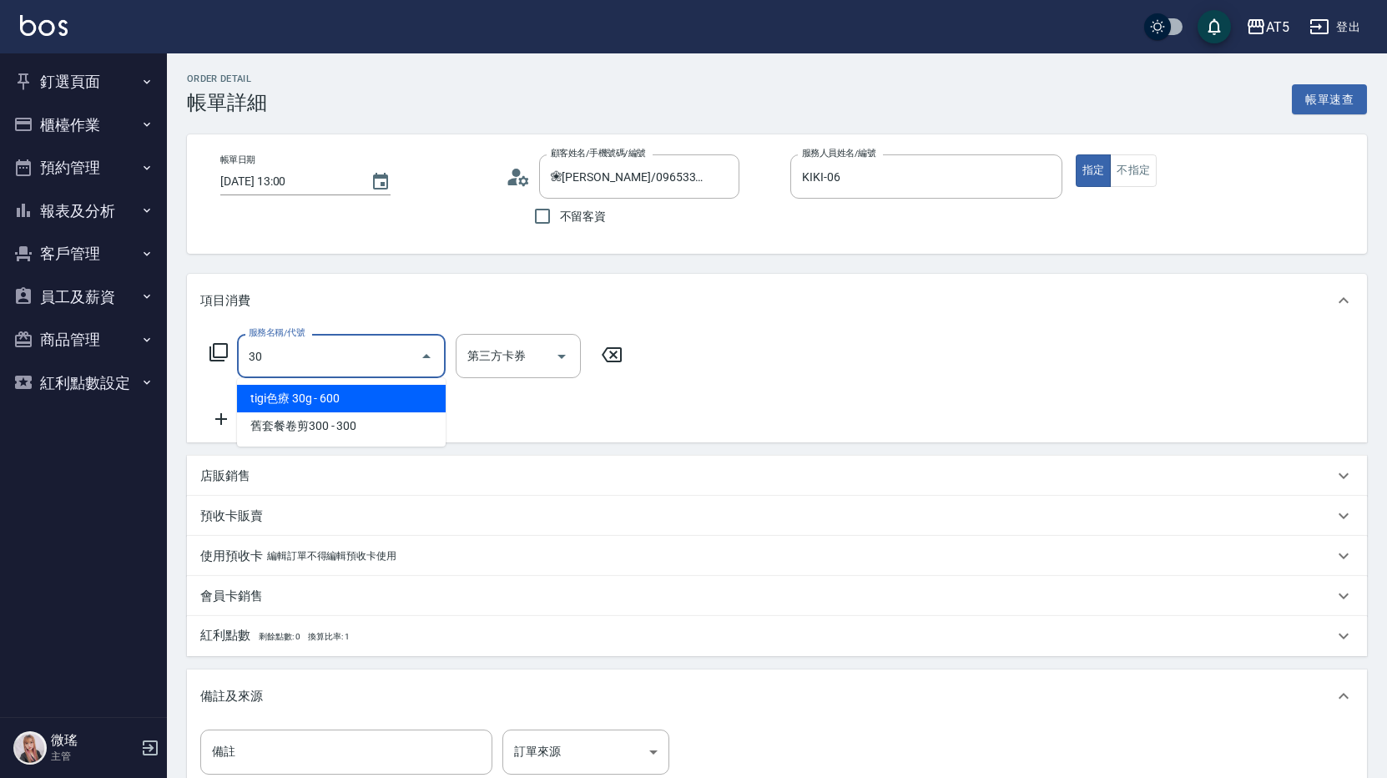
type input "301"
type input "150"
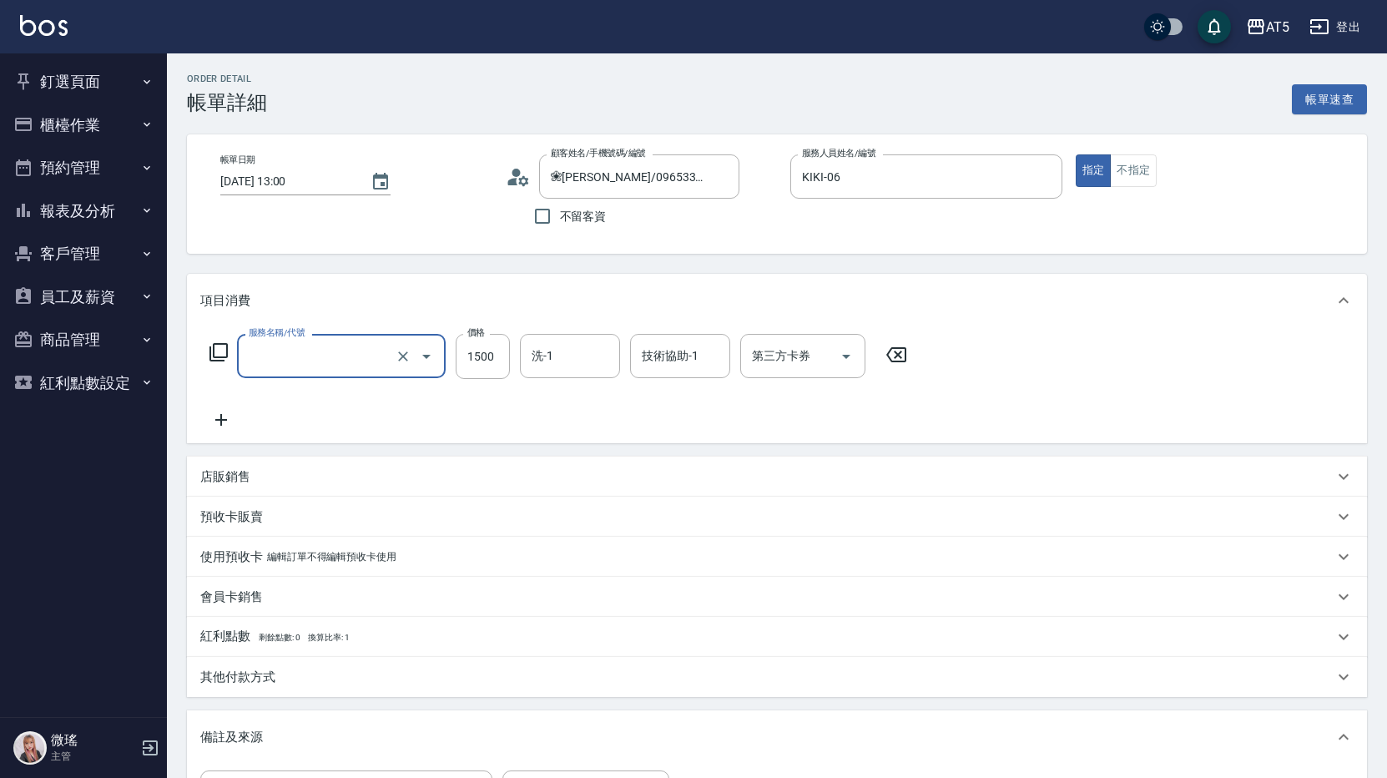
type input "0"
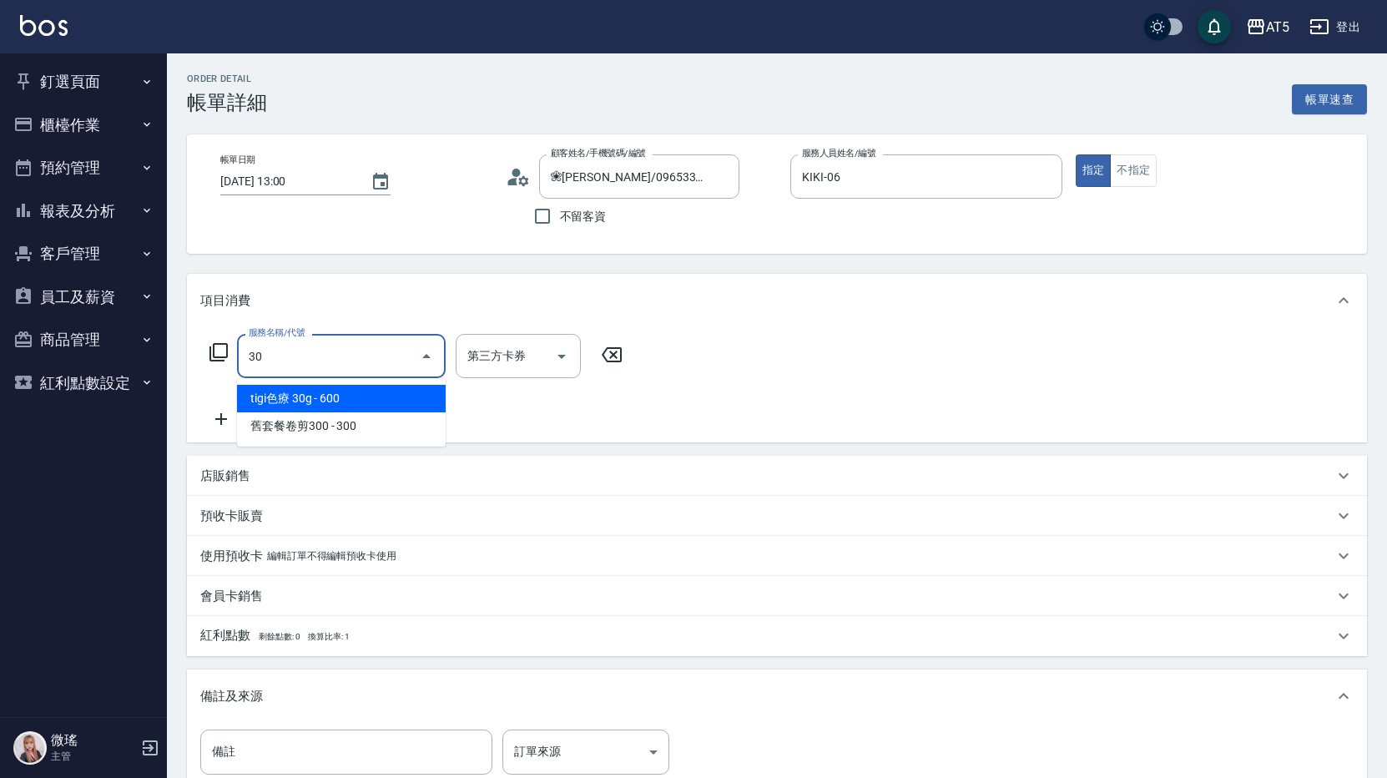
type input "301"
type input "150"
type input "燙髮(301)"
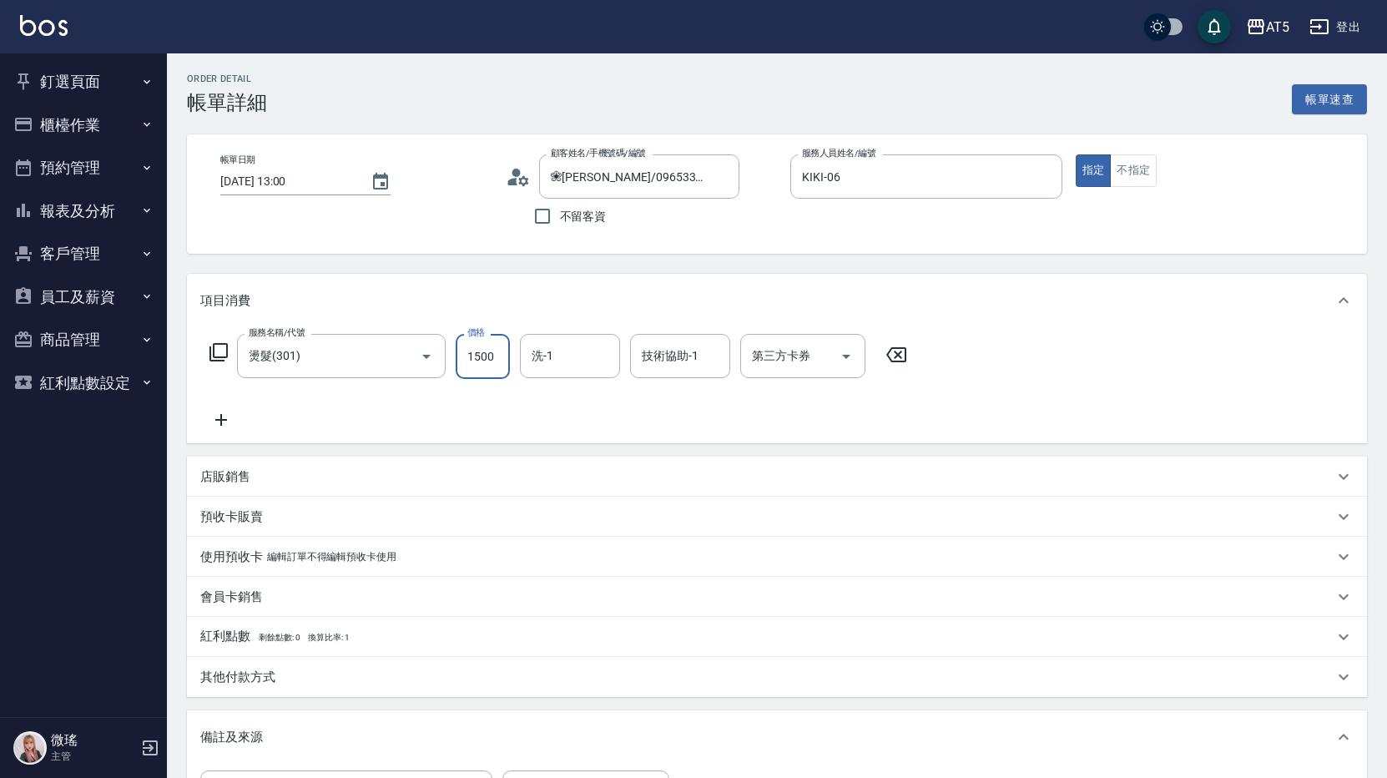
type input "0"
type input "23"
type input "20"
type input "238"
type input "230"
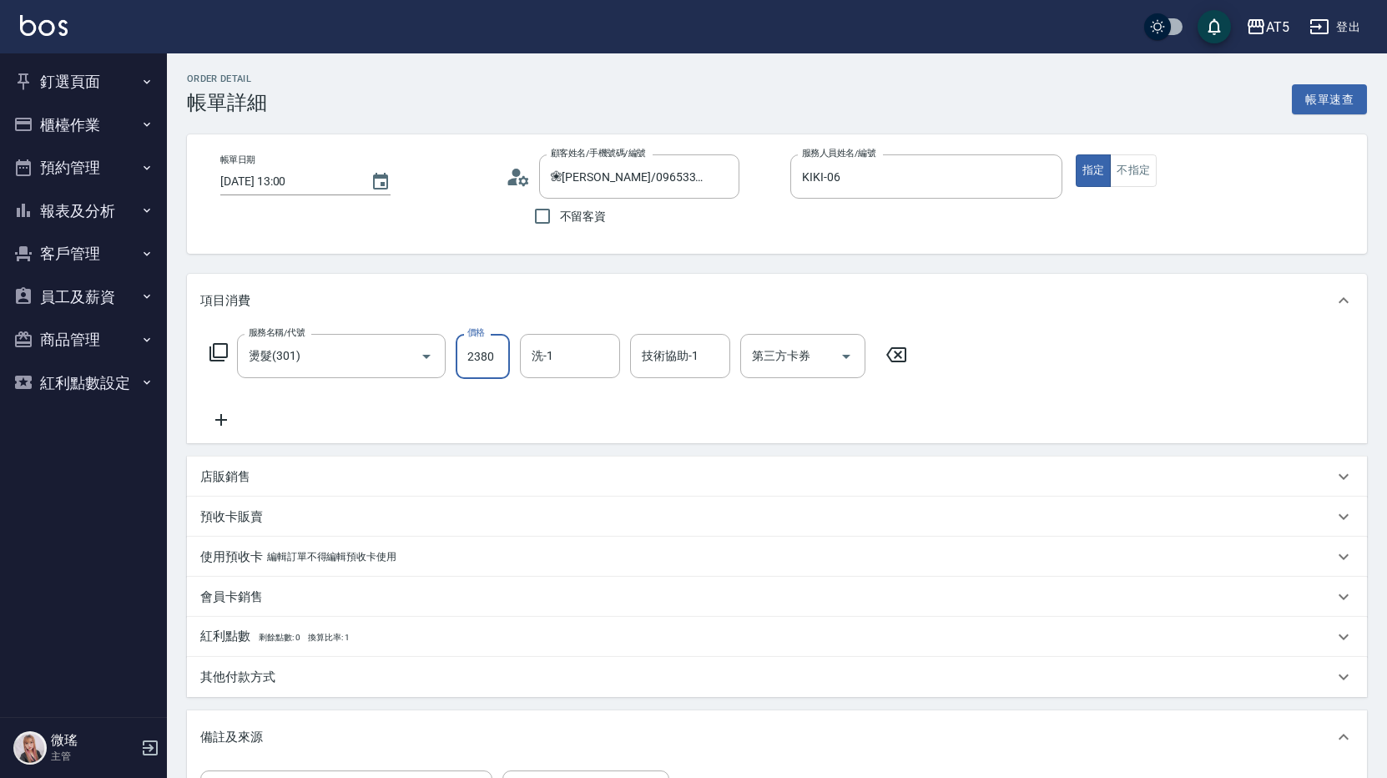
type input "2380"
click at [477, 356] on input "2380" at bounding box center [483, 356] width 54 height 45
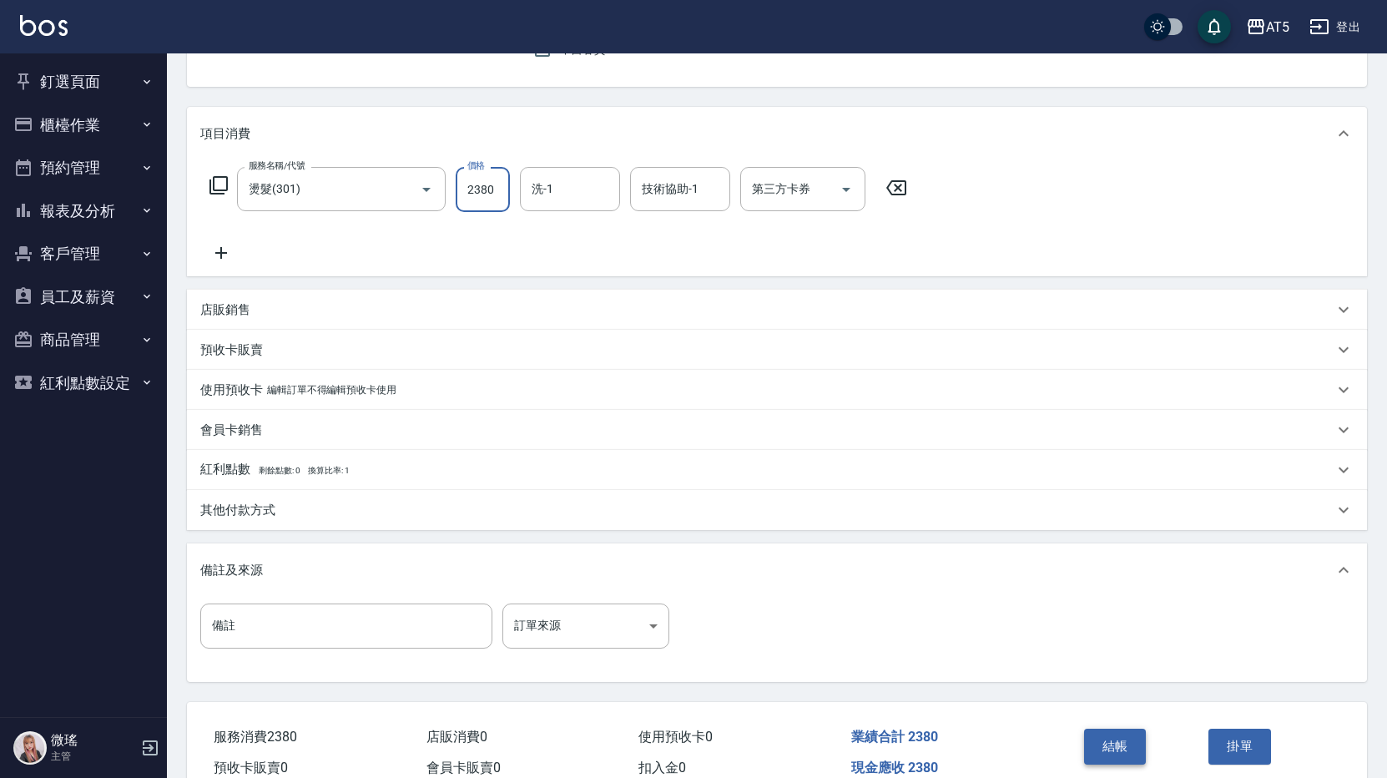
click at [1104, 750] on button "結帳" at bounding box center [1115, 745] width 63 height 35
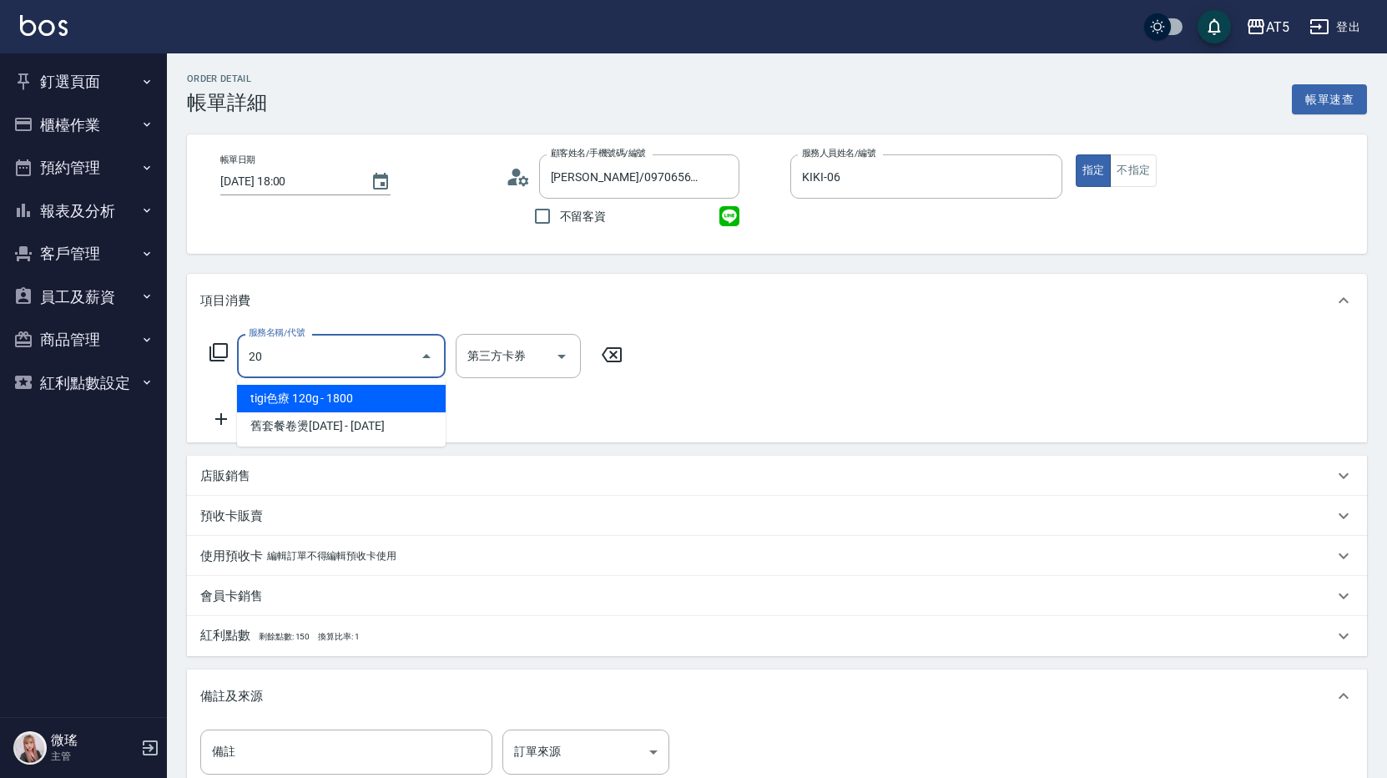
type input "201"
type input "30"
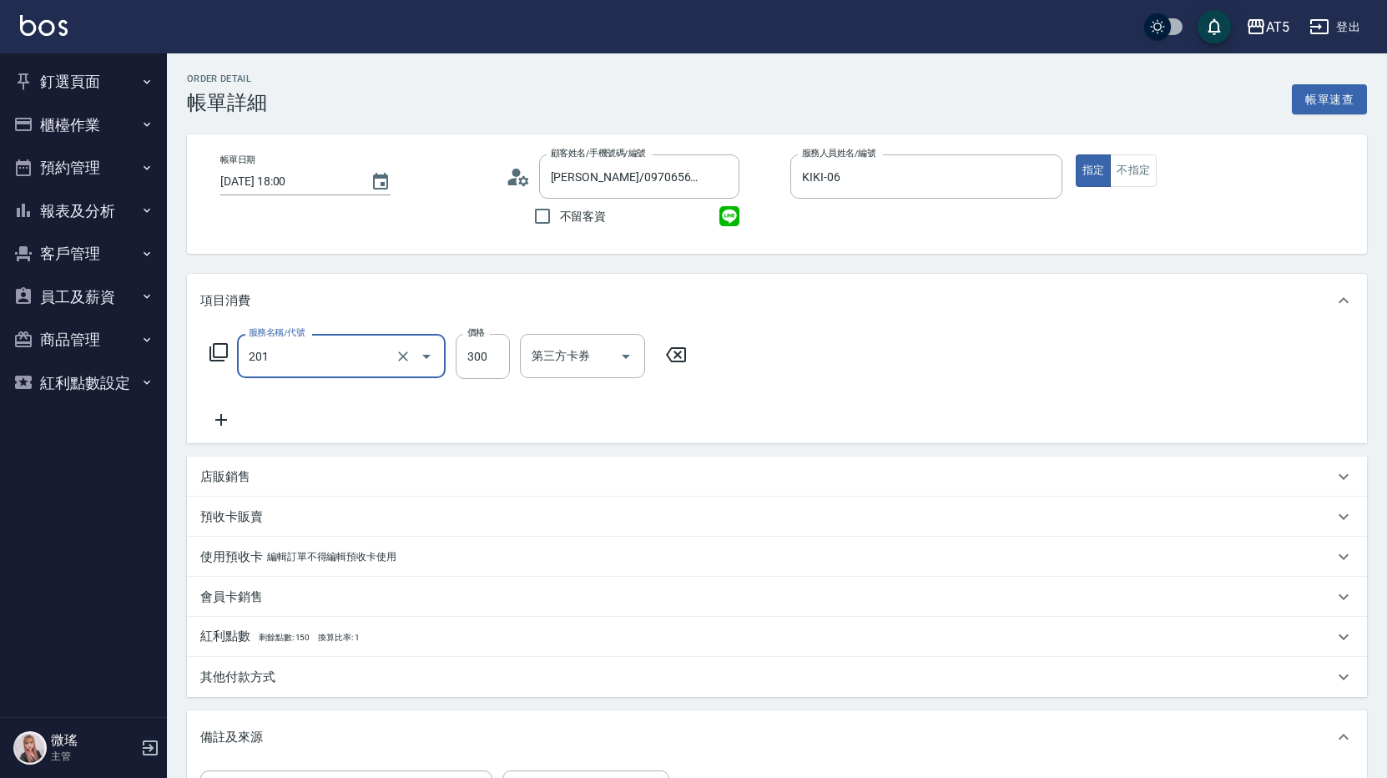
type input "洗髮(201)"
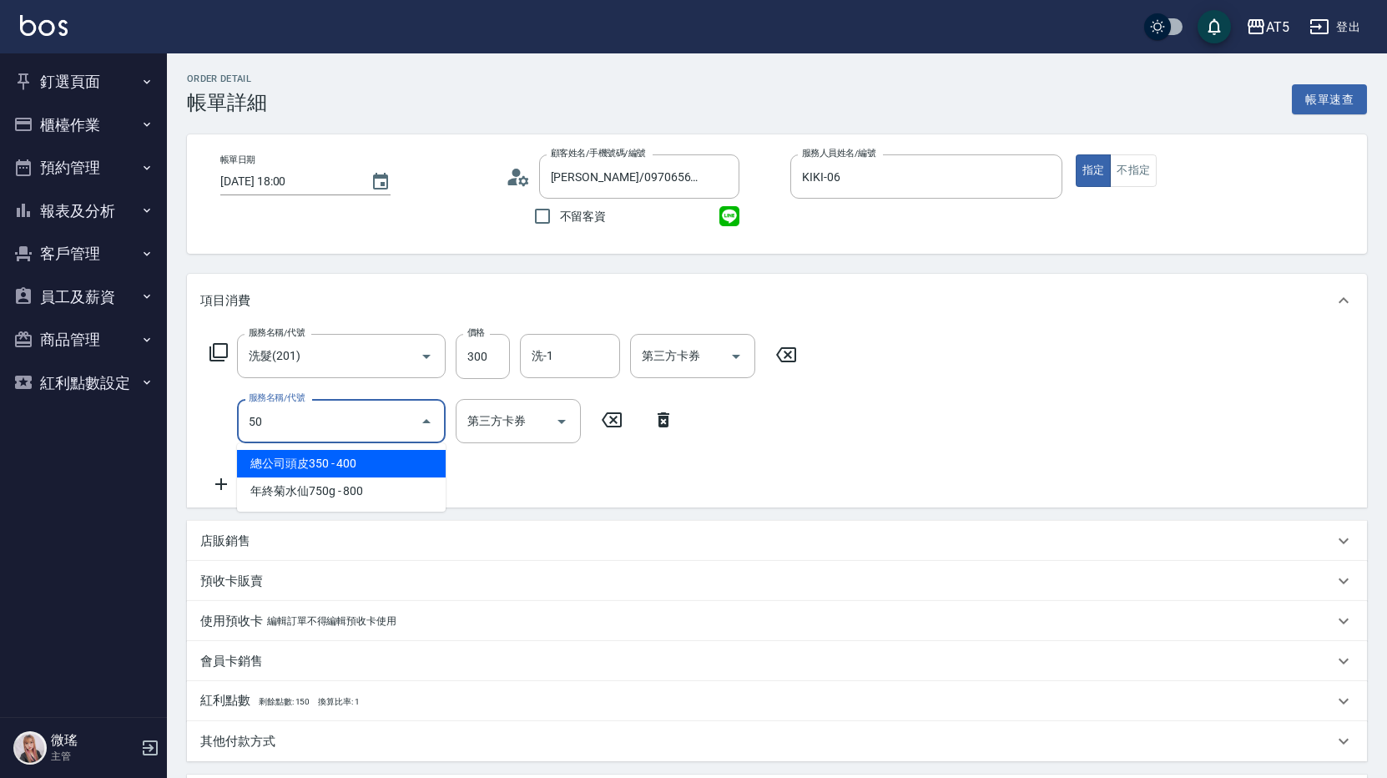
type input "501"
type input "130"
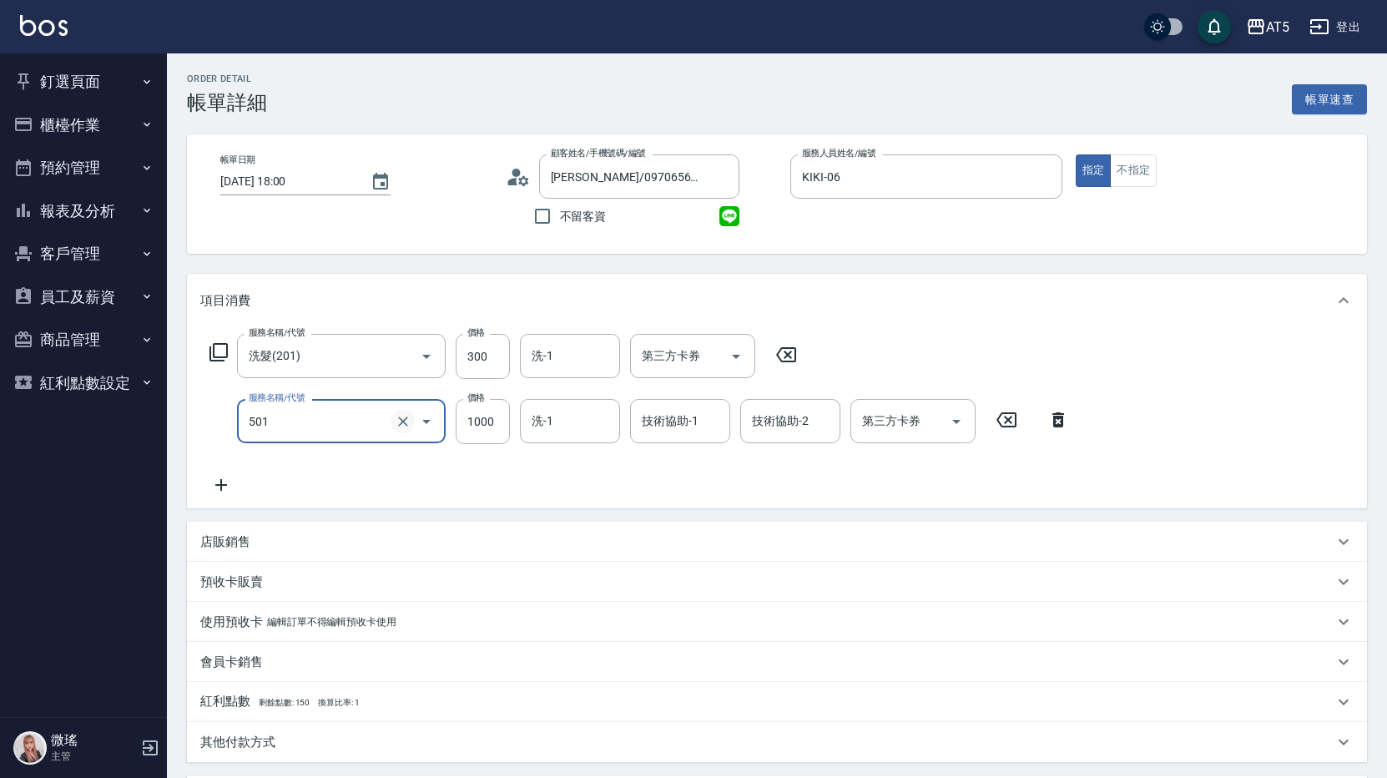
click at [403, 416] on icon "Clear" at bounding box center [403, 421] width 17 height 17
type input "0"
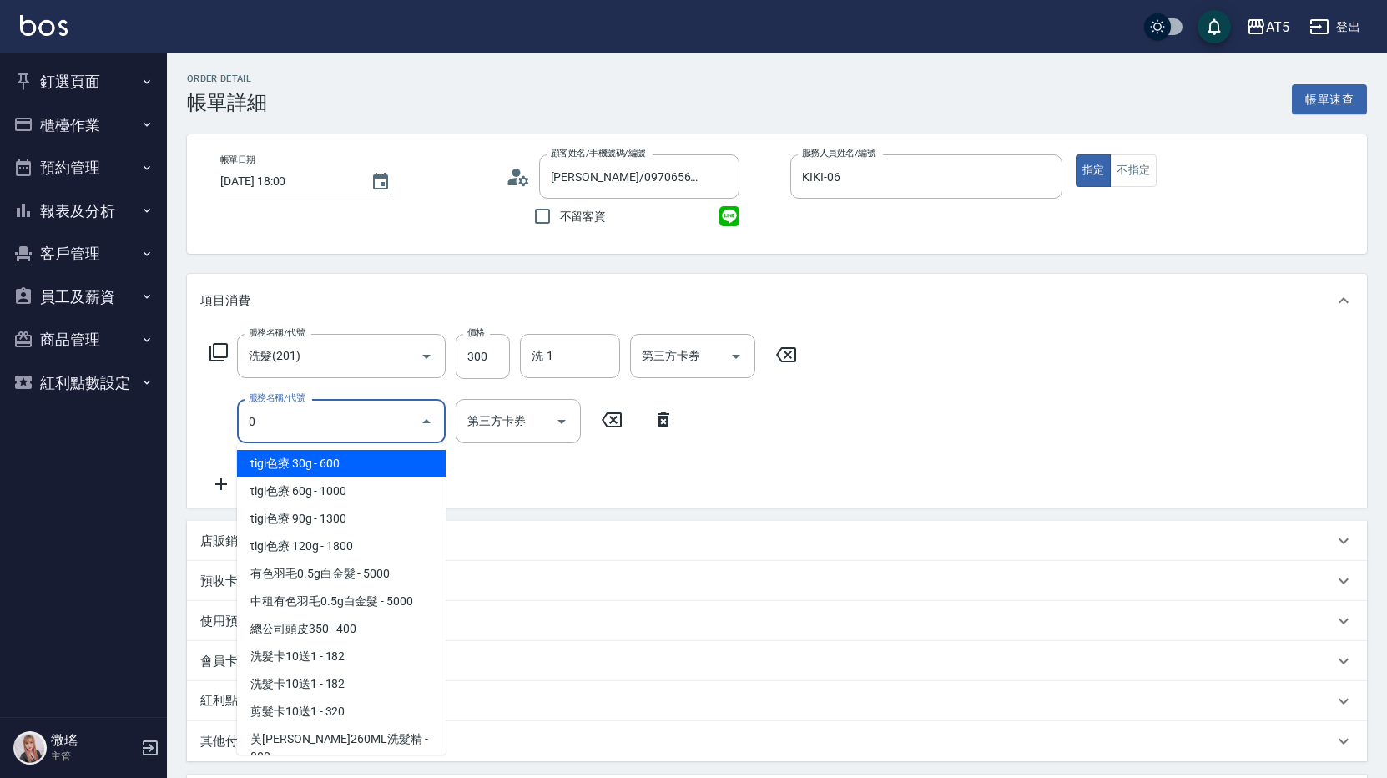
type input "30"
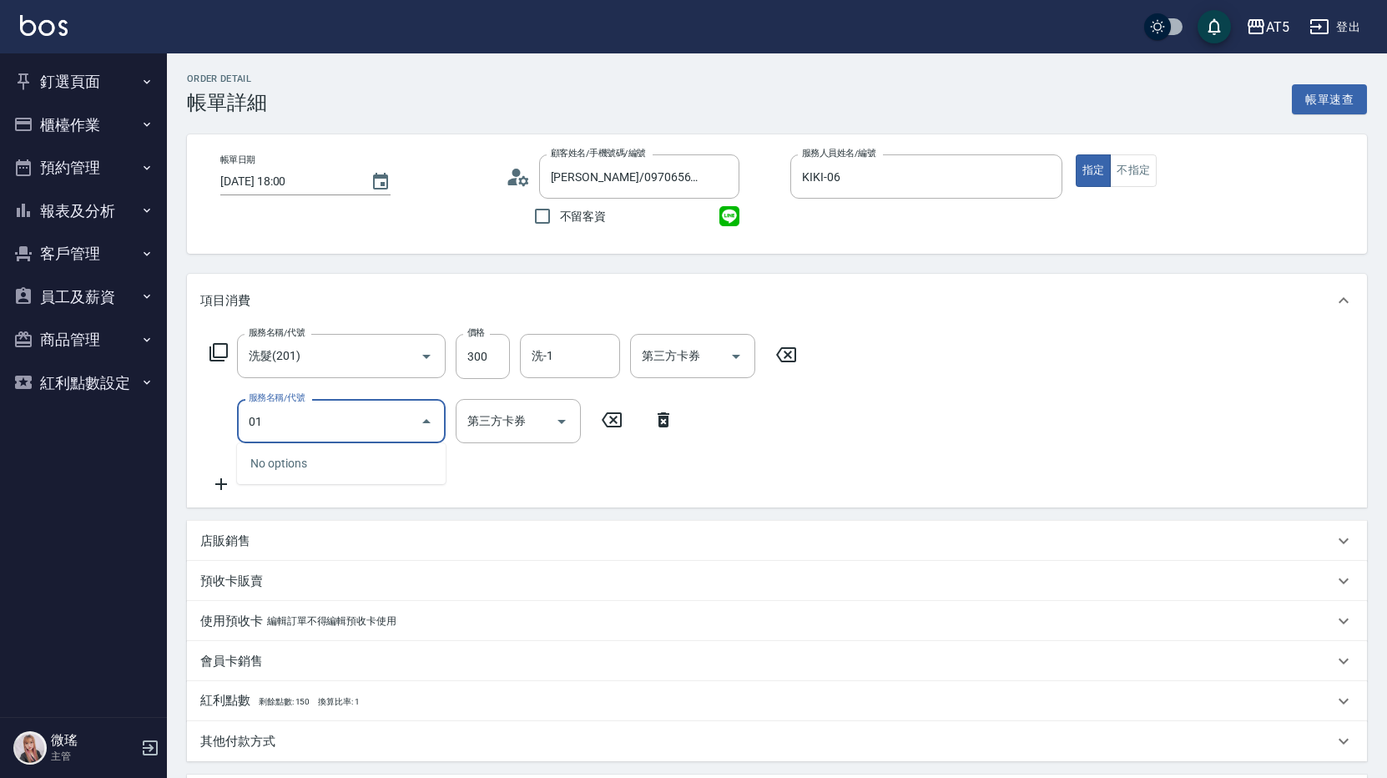
type input "0"
type input "401"
type input "70"
type input "剪髮(401)"
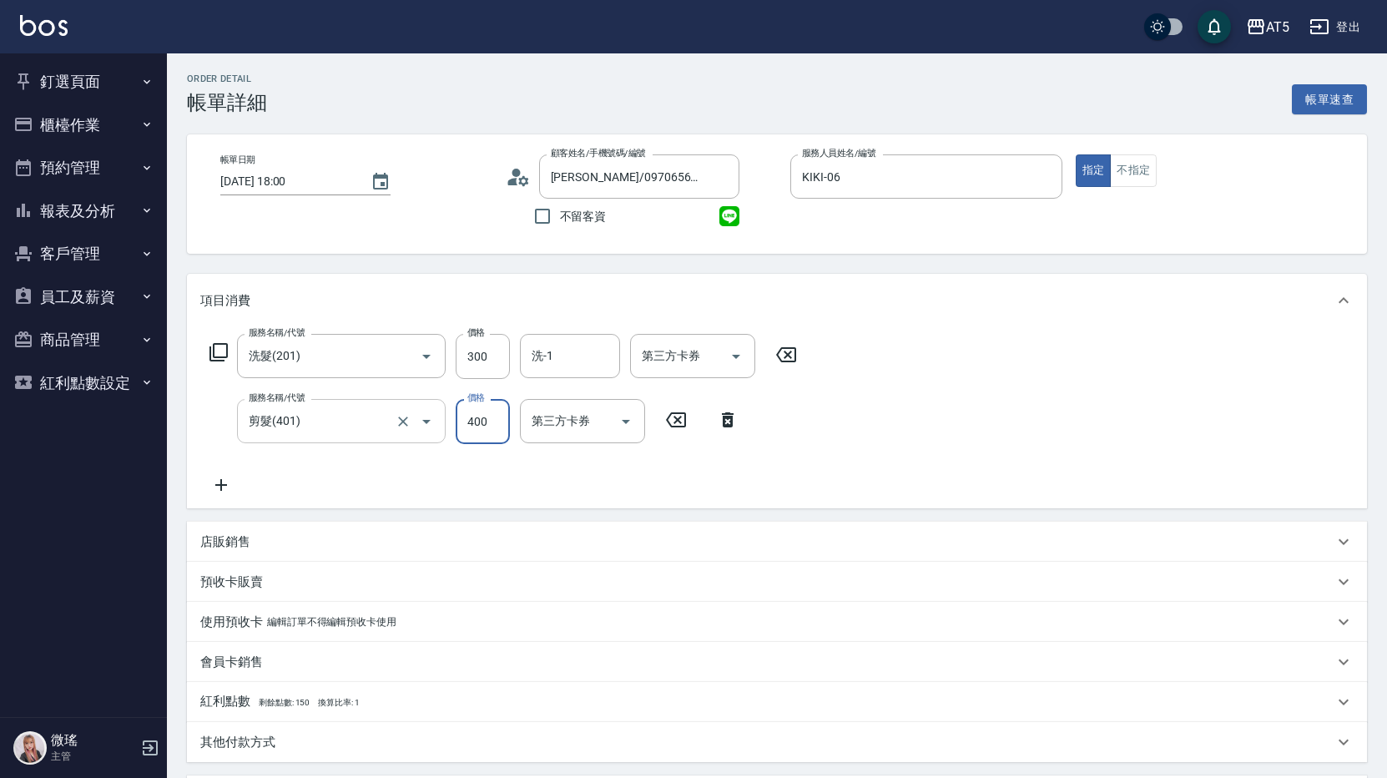
type input "30"
type input "600"
type input "90"
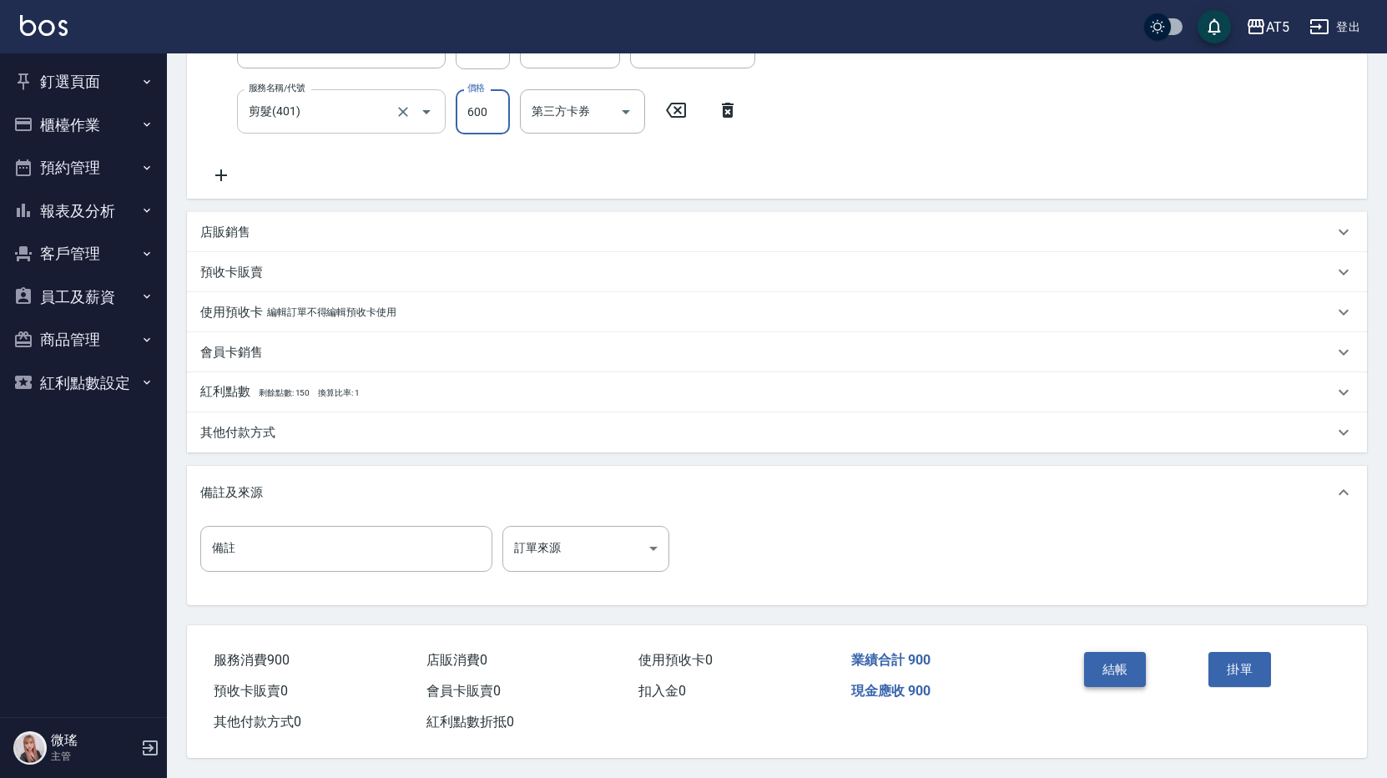
type input "600"
click at [1095, 652] on button "結帳" at bounding box center [1115, 669] width 63 height 35
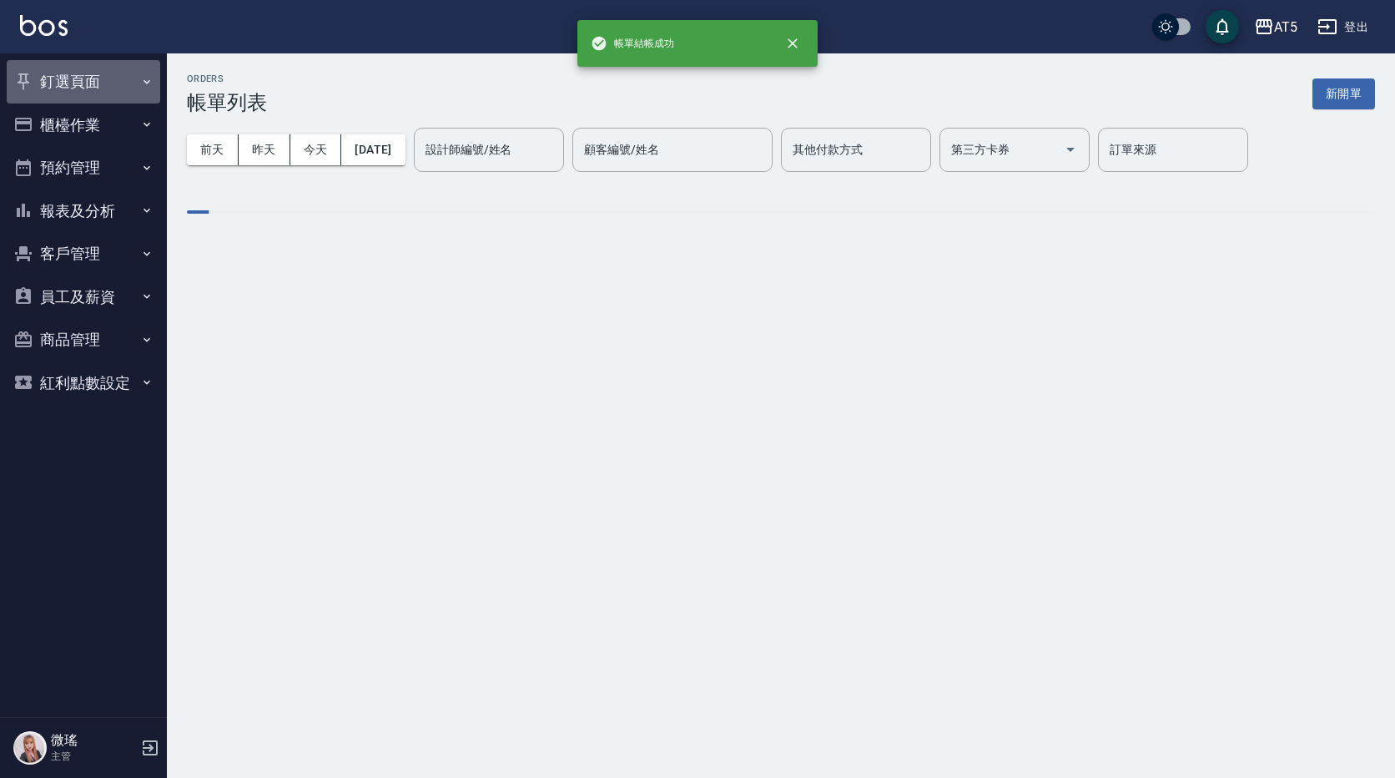
click at [34, 85] on button "釘選頁面" at bounding box center [84, 81] width 154 height 43
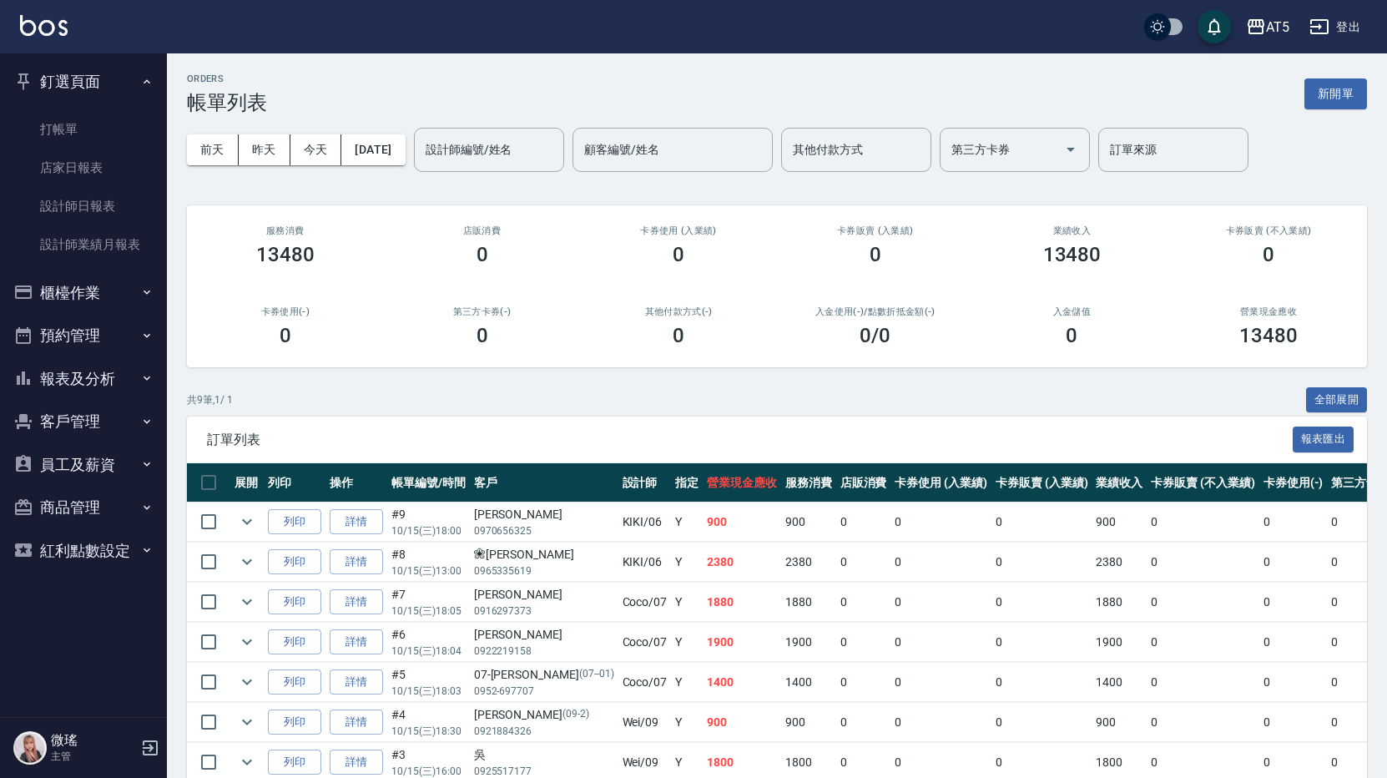
click at [82, 327] on button "預約管理" at bounding box center [84, 335] width 154 height 43
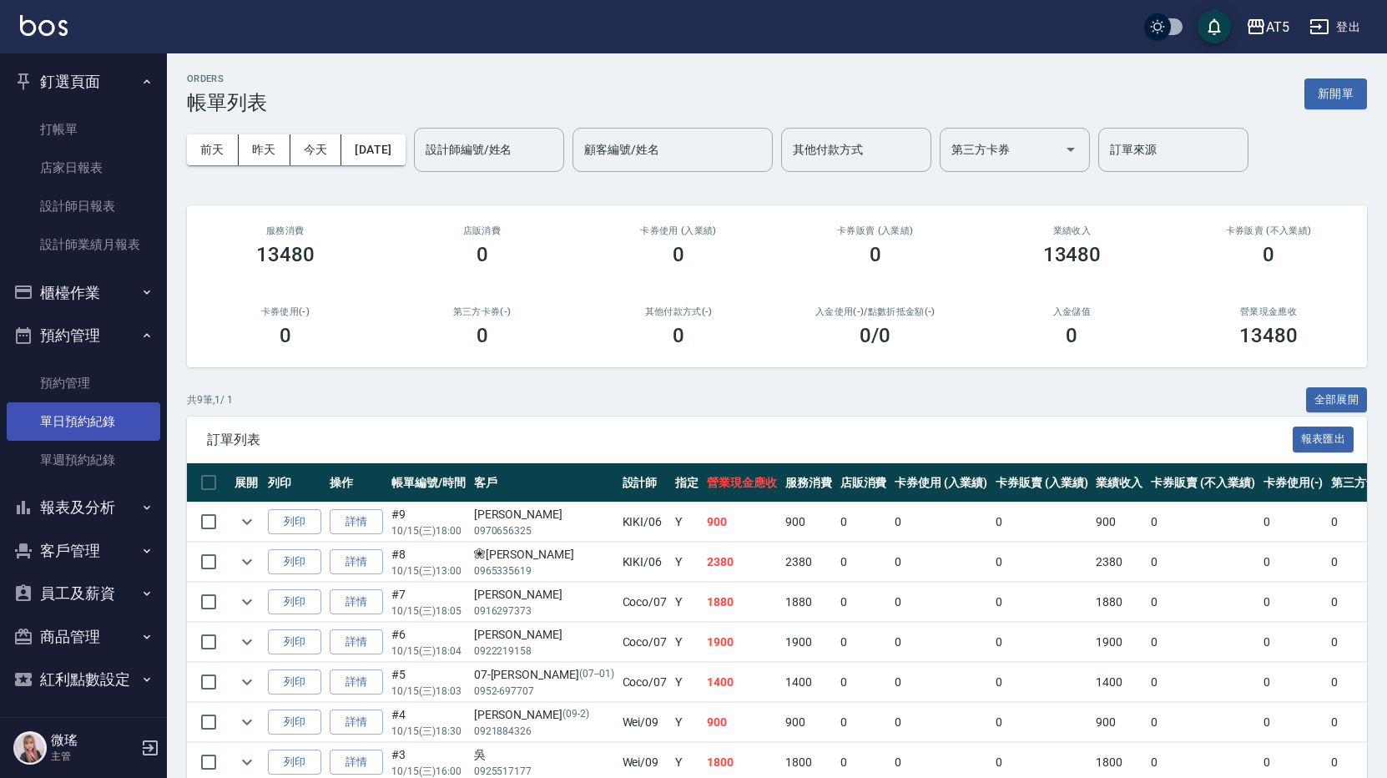
click at [70, 412] on link "單日預約紀錄" at bounding box center [84, 421] width 154 height 38
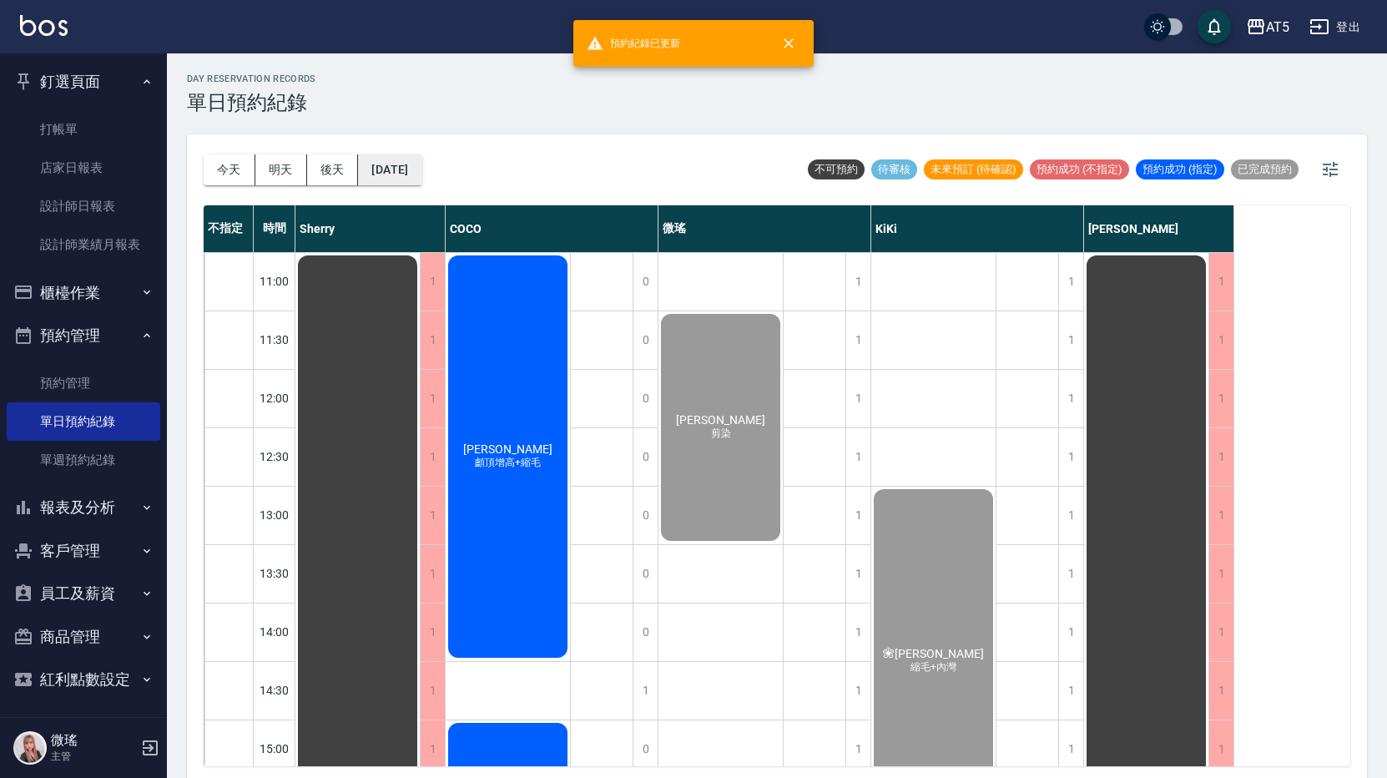
click at [394, 174] on button "2025/10/15" at bounding box center [389, 169] width 63 height 31
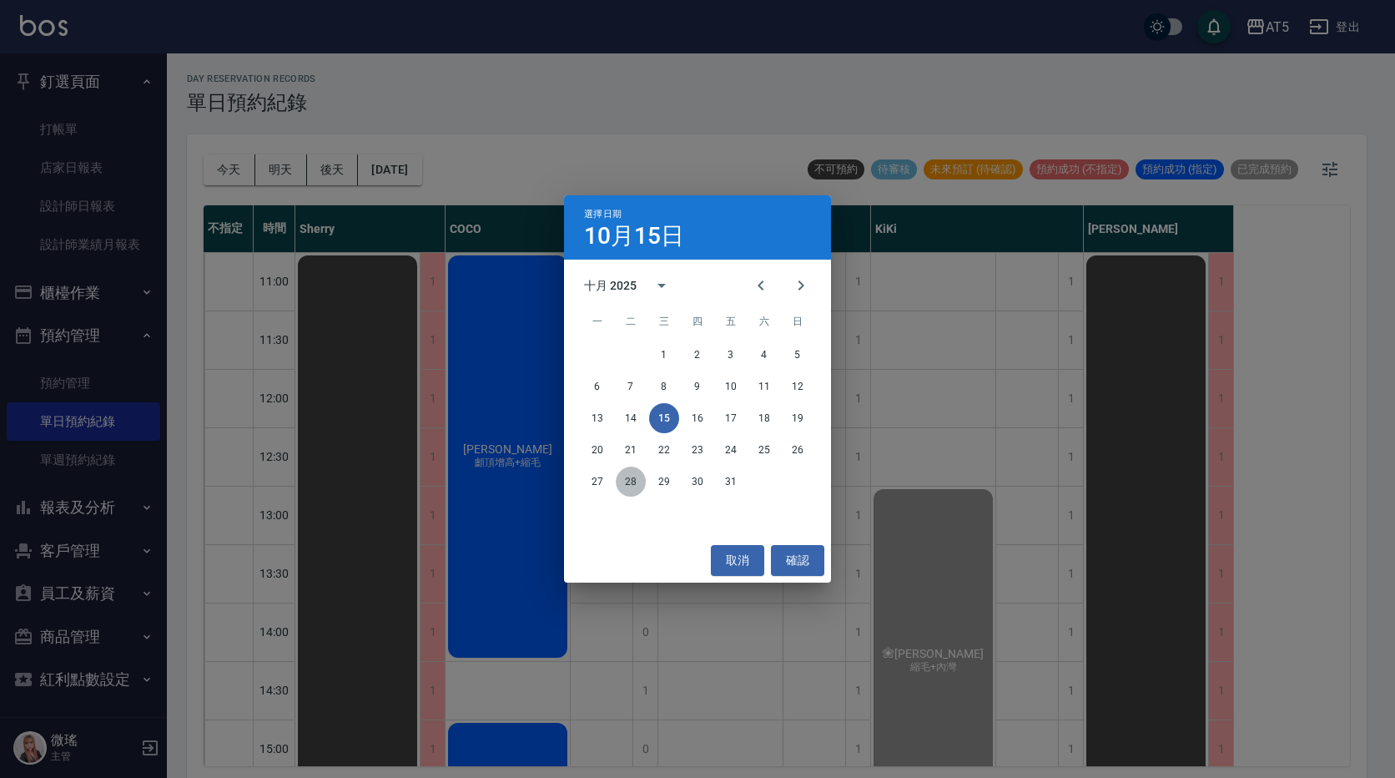
click at [632, 490] on button "28" at bounding box center [631, 481] width 30 height 30
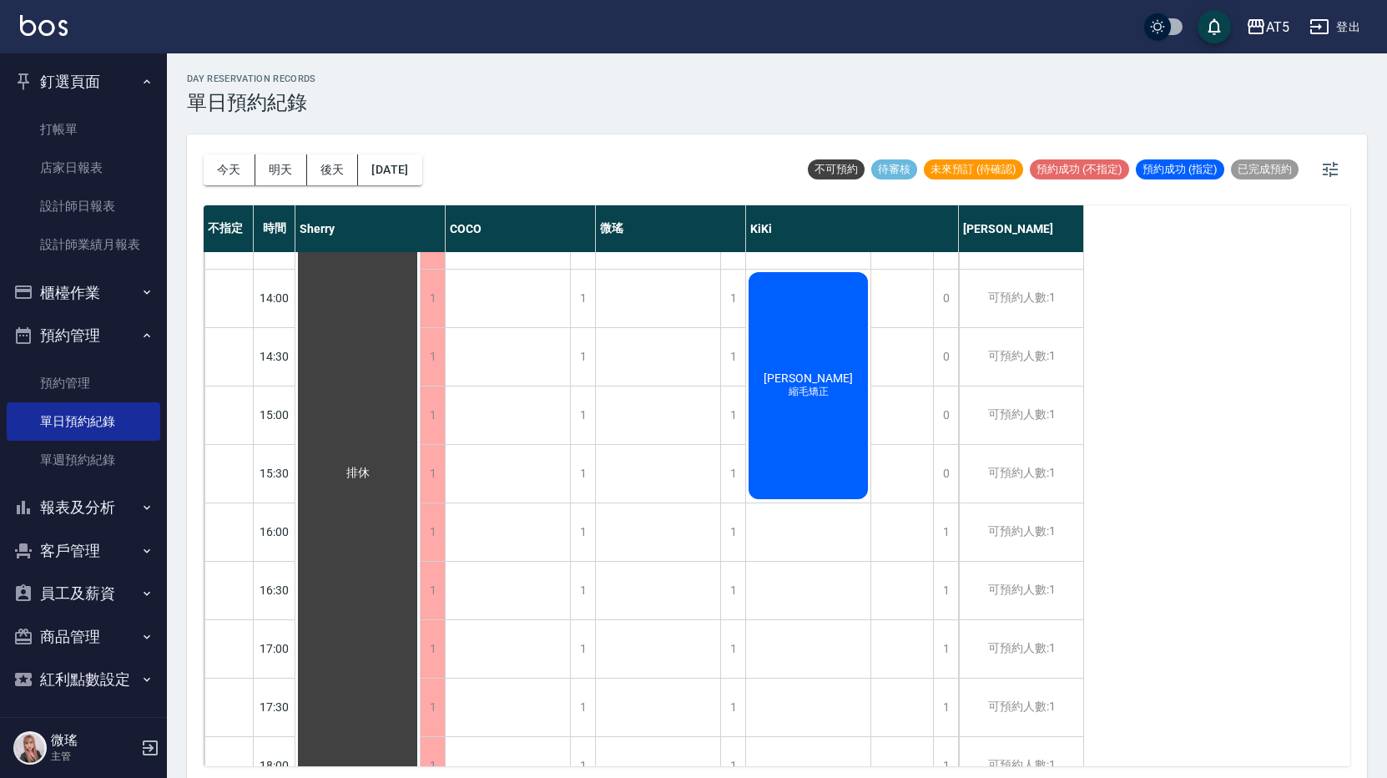
scroll to position [501, 0]
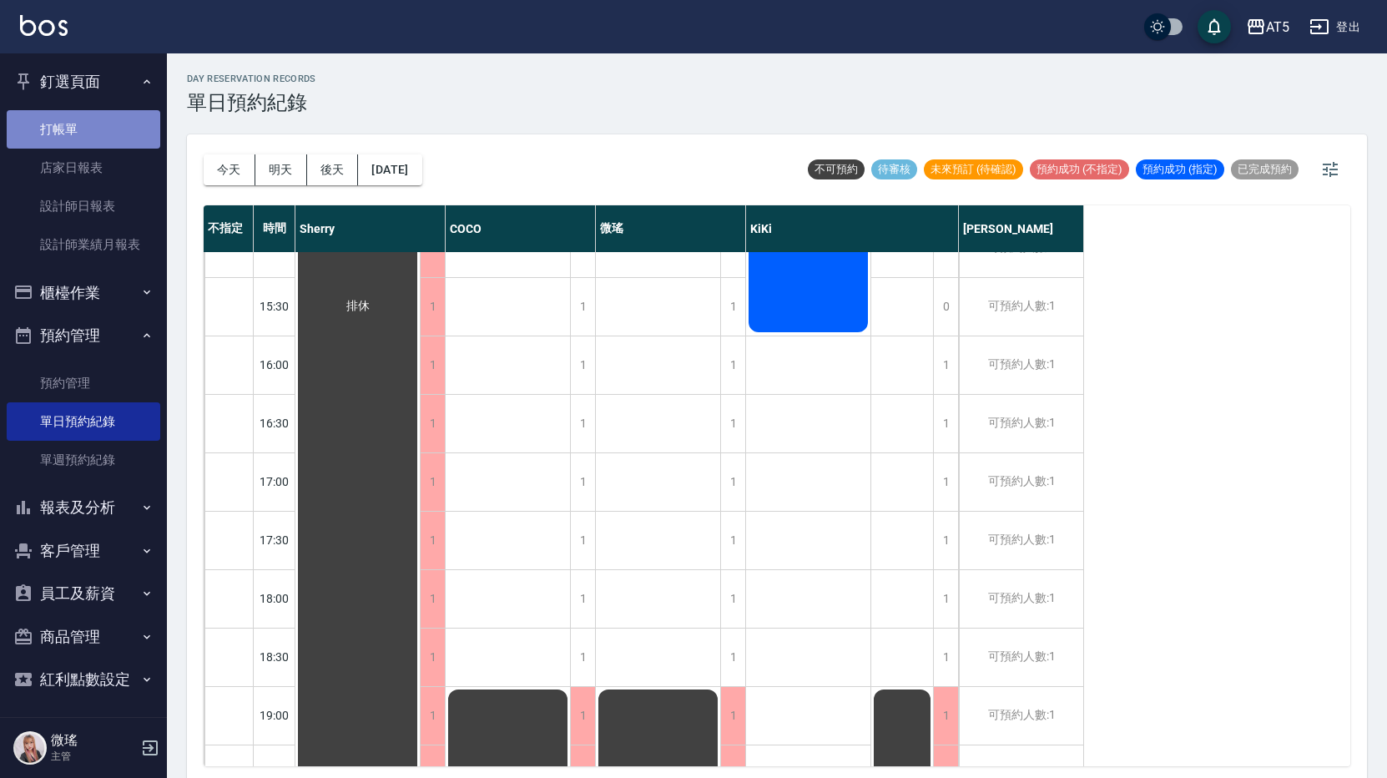
click at [91, 139] on link "打帳單" at bounding box center [84, 129] width 154 height 38
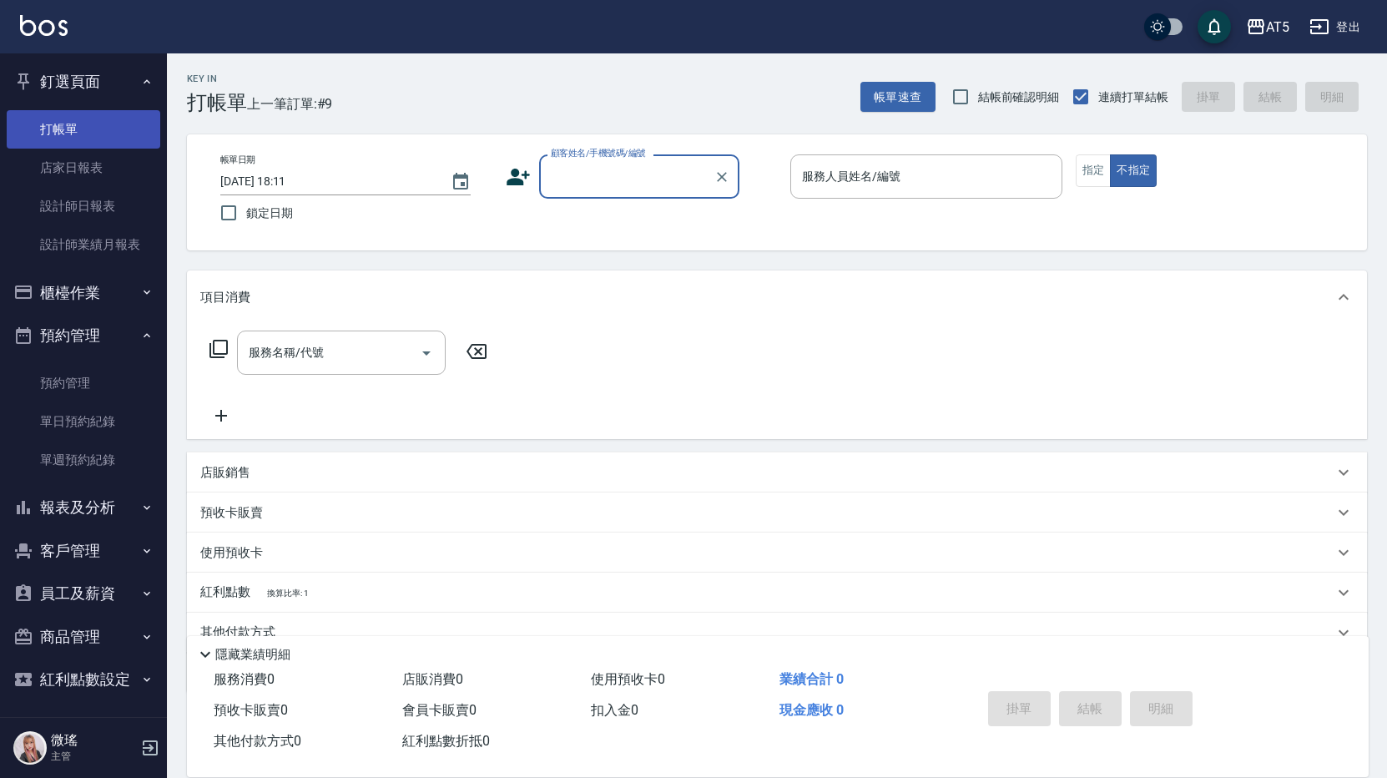
click at [73, 137] on link "打帳單" at bounding box center [84, 129] width 154 height 38
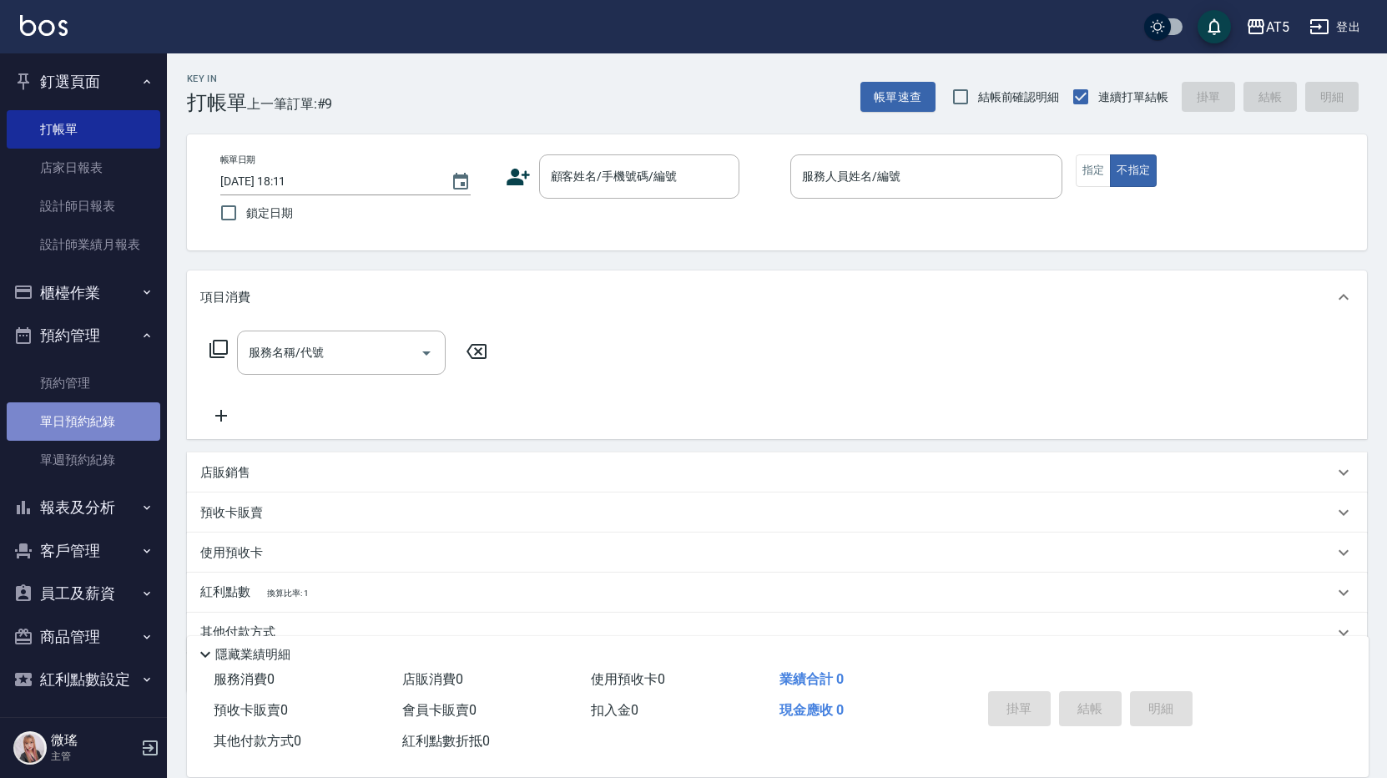
click at [104, 411] on link "單日預約紀錄" at bounding box center [84, 421] width 154 height 38
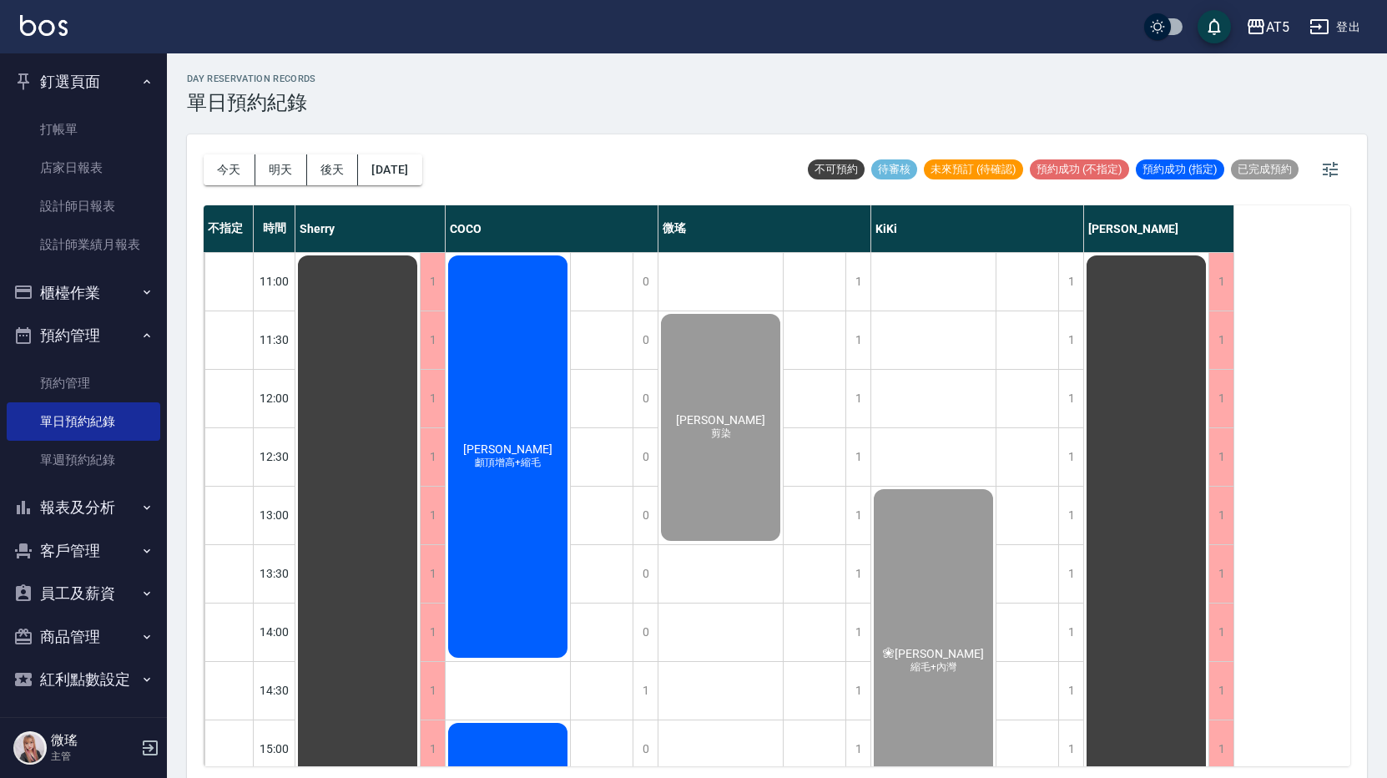
scroll to position [167, 0]
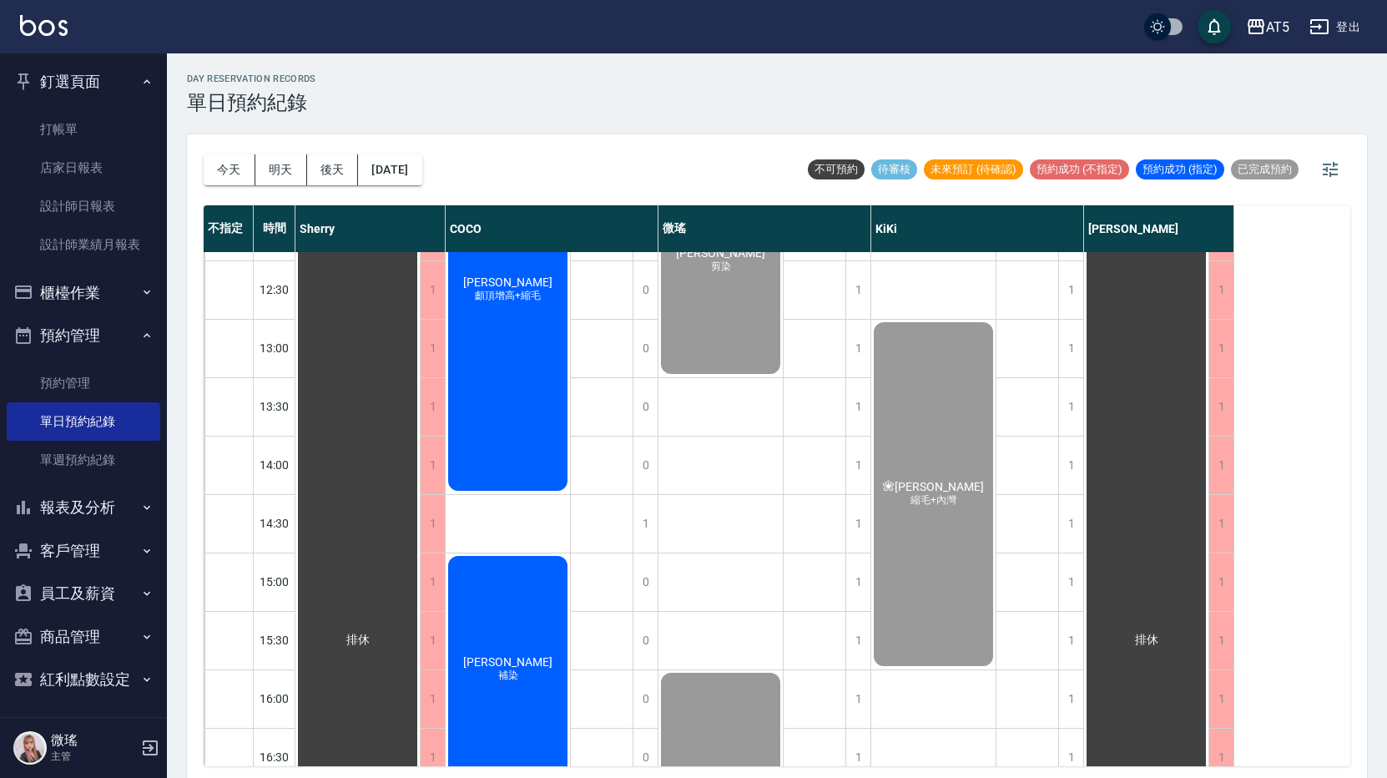
click at [81, 290] on button "櫃檯作業" at bounding box center [84, 292] width 154 height 43
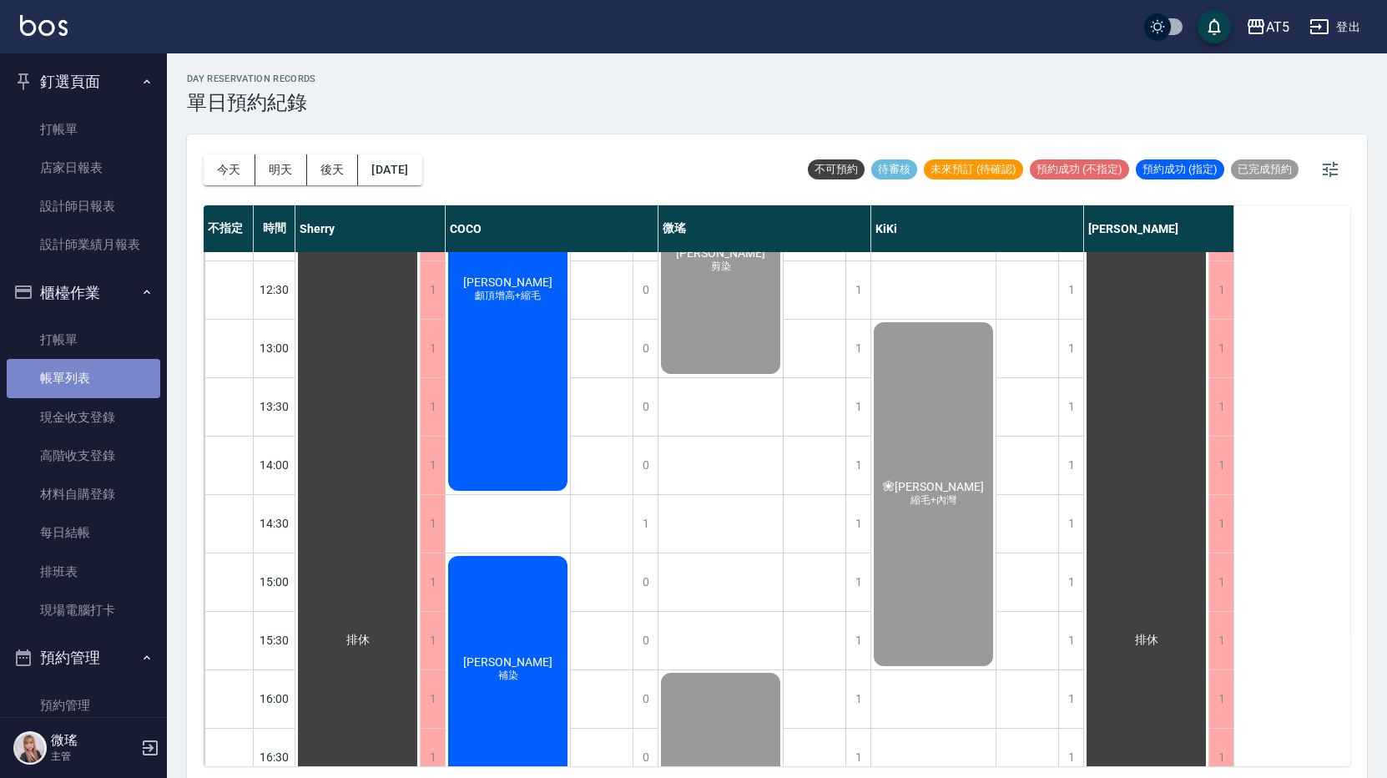
drag, startPoint x: 98, startPoint y: 370, endPoint x: 82, endPoint y: 381, distance: 19.9
click at [98, 370] on link "帳單列表" at bounding box center [84, 378] width 154 height 38
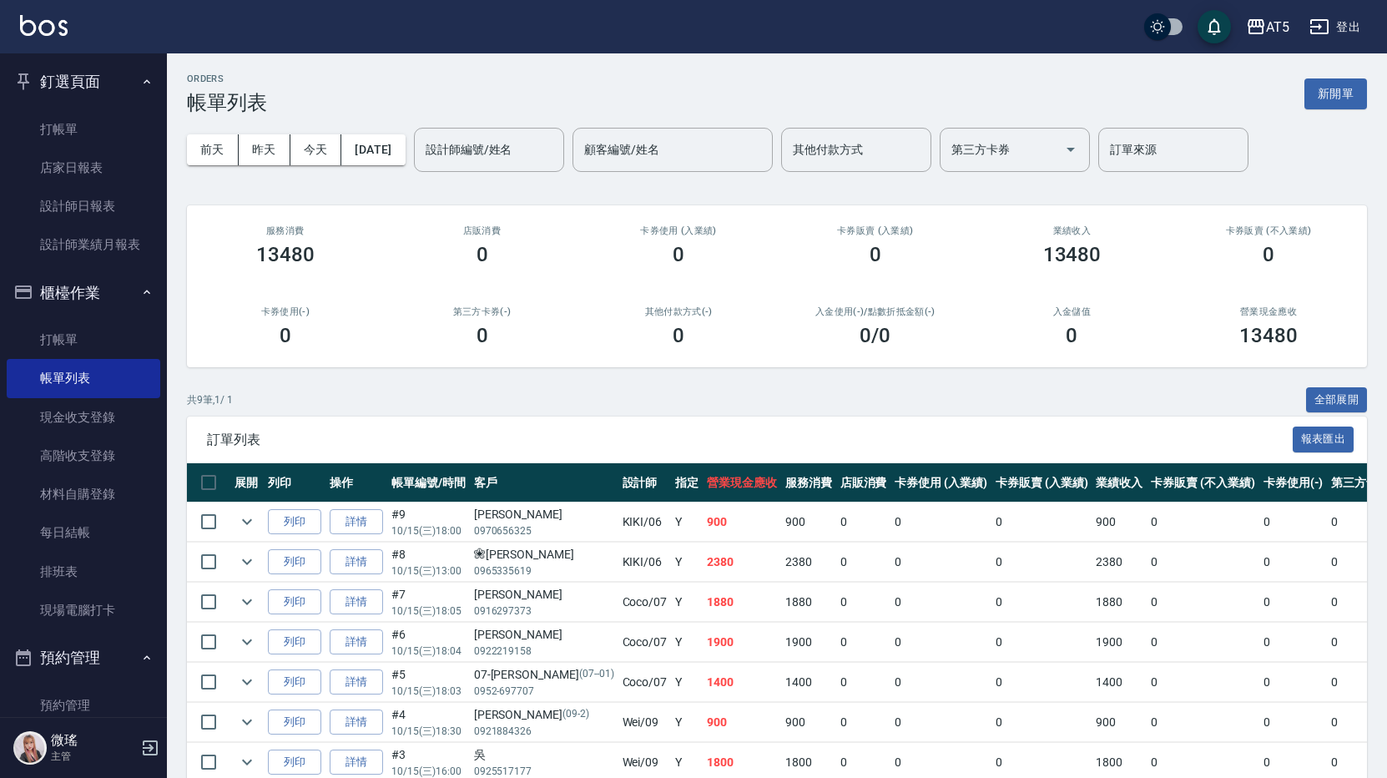
scroll to position [163, 0]
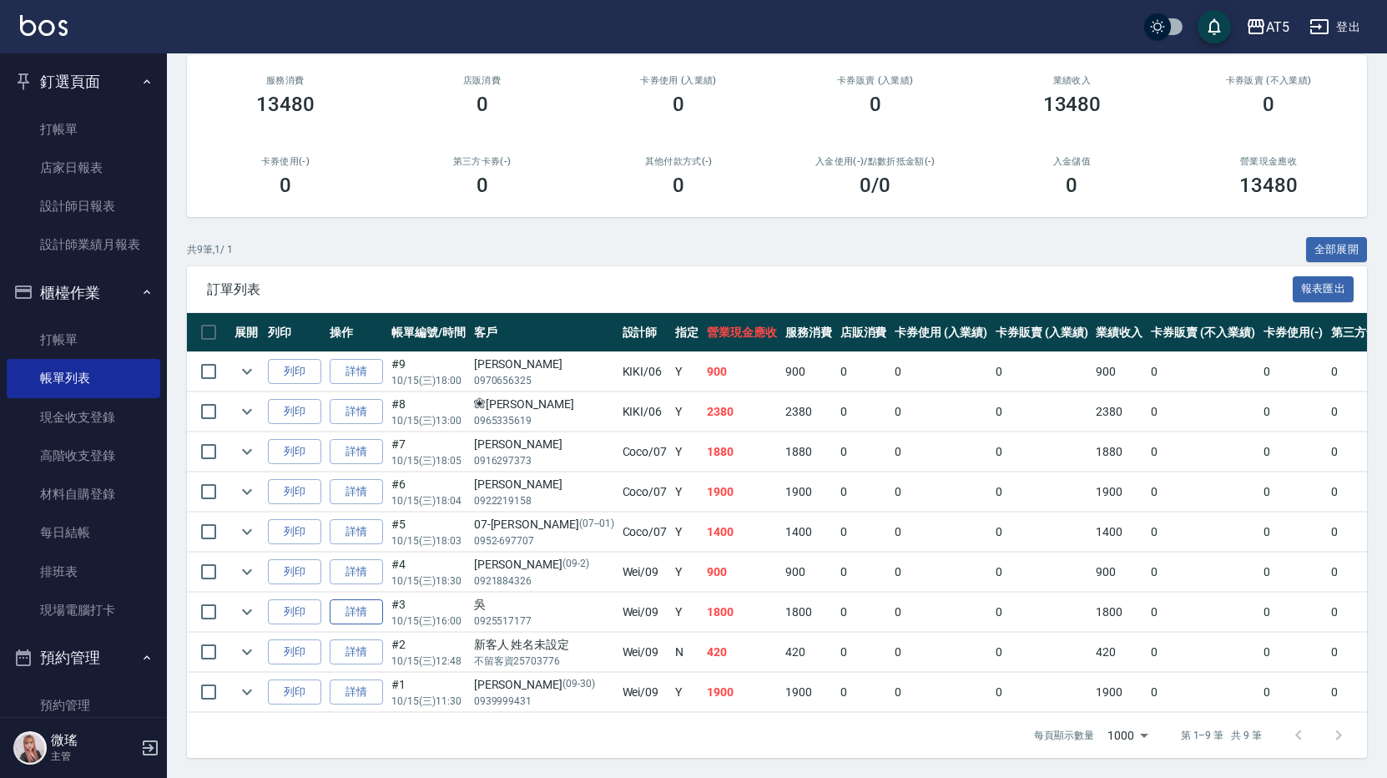
click at [351, 599] on link "詳情" at bounding box center [356, 612] width 53 height 26
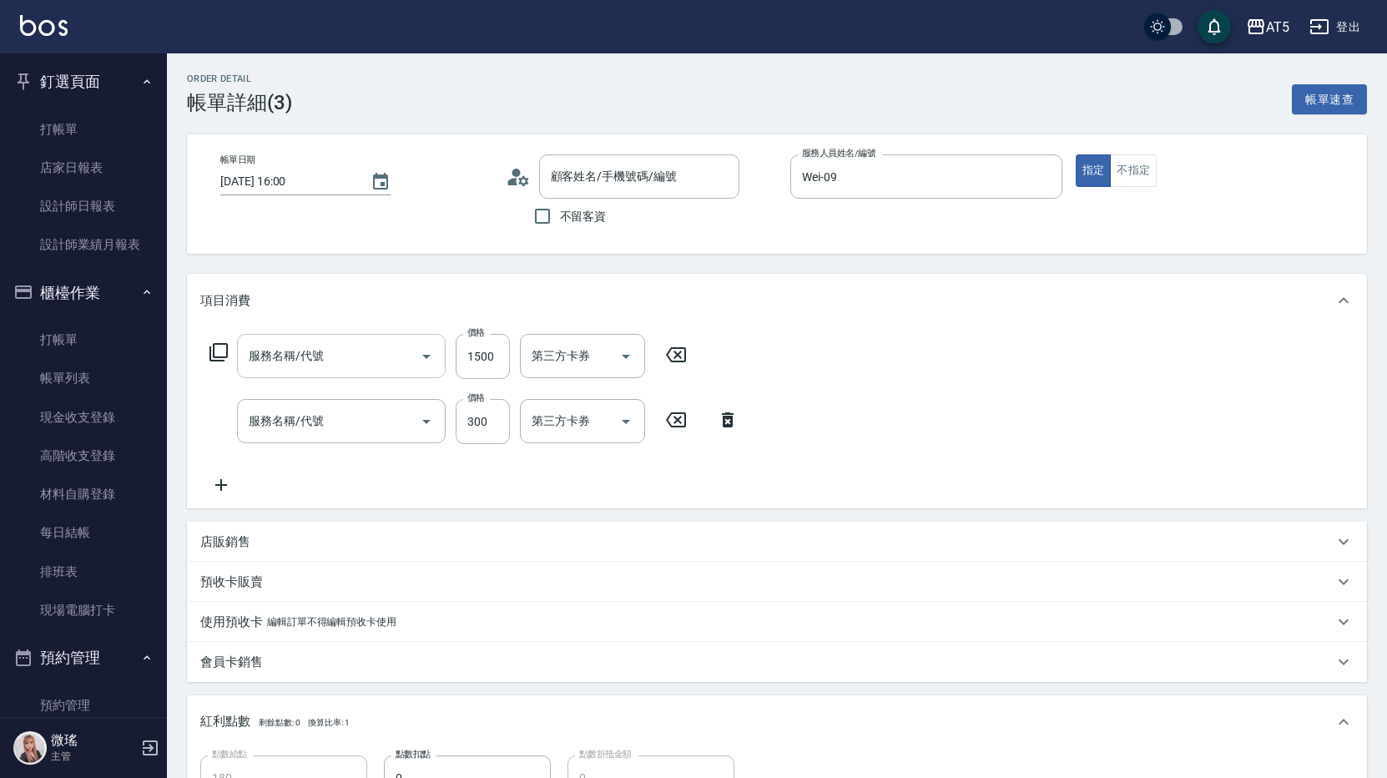
type input "2025/10/15 16:00"
type input "Wei-09"
type input "180"
type input "髮根燙"
type input "燙髮(301)"
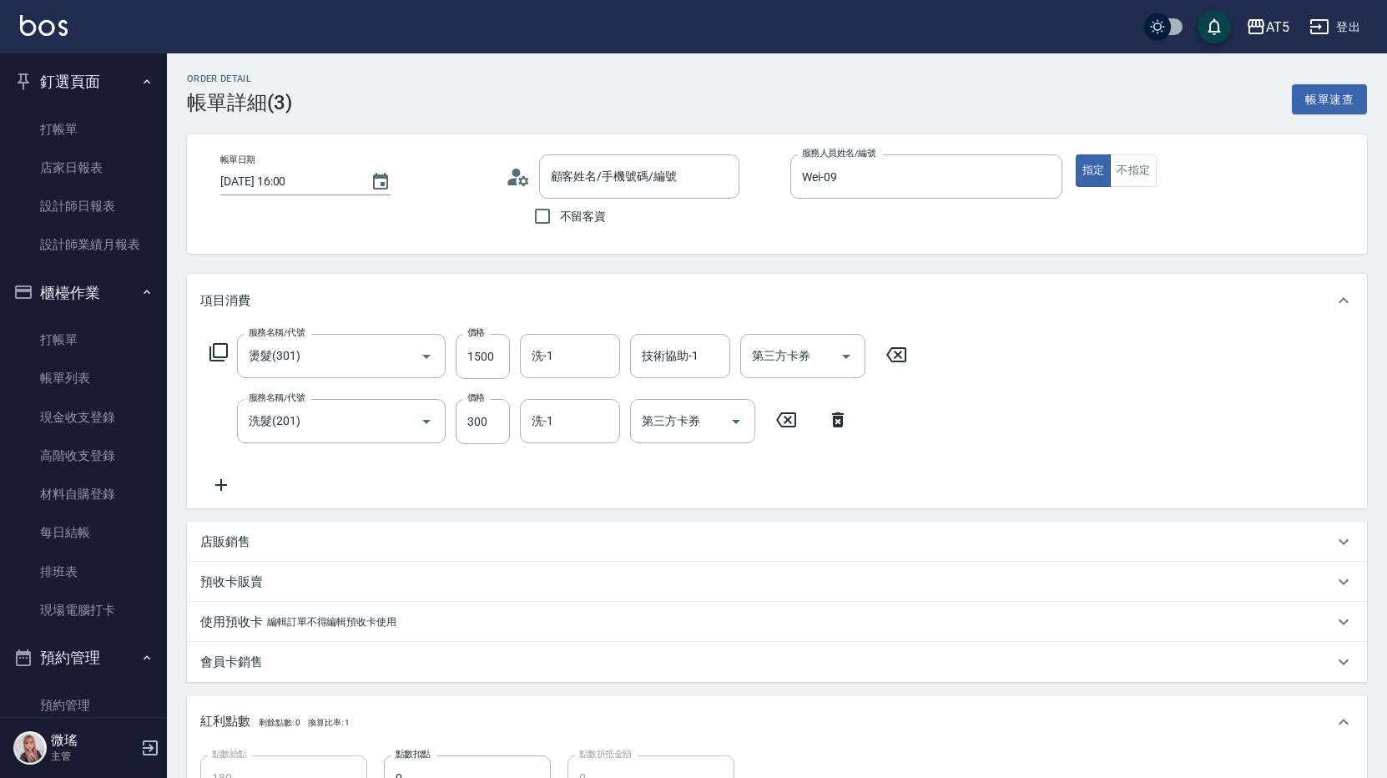
type input "洗髮(201)"
type input "吳/0925517177/null"
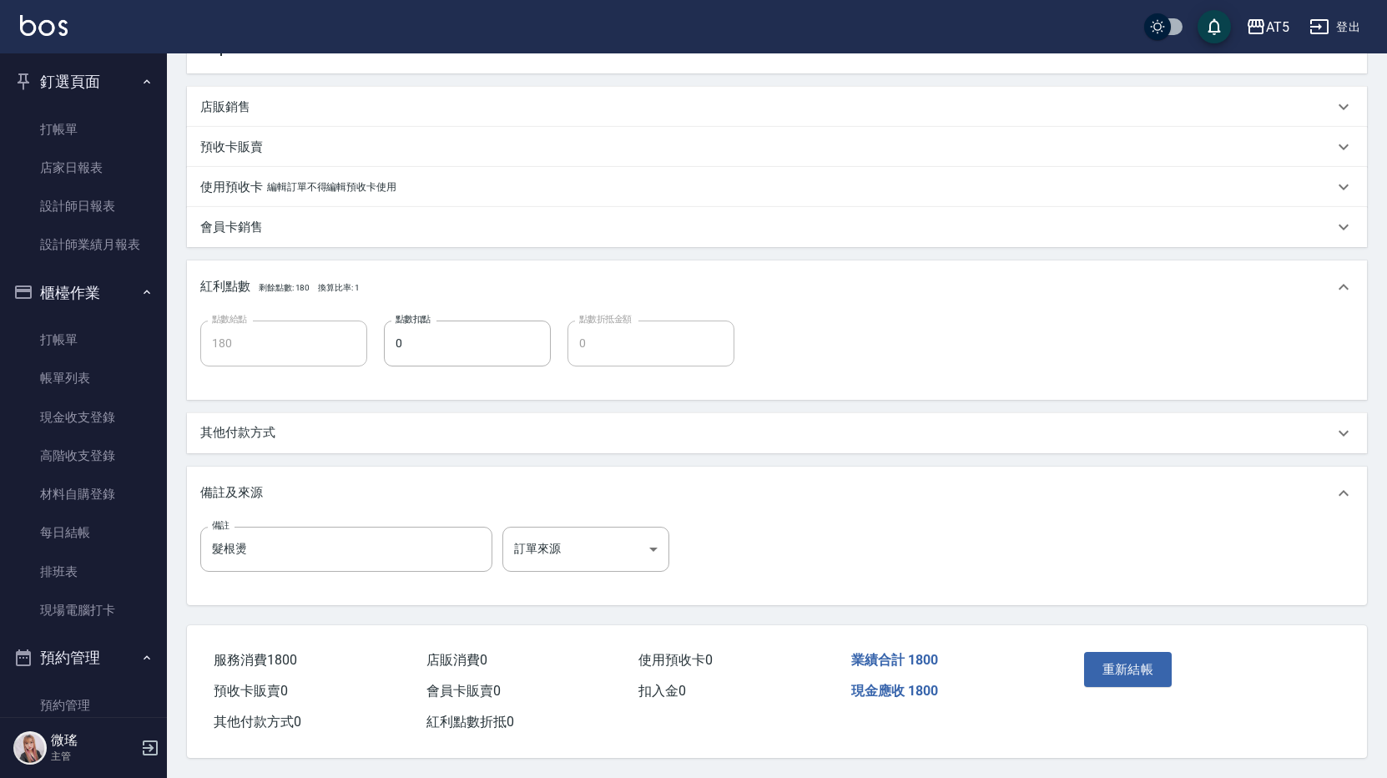
click at [264, 424] on p "其他付款方式" at bounding box center [237, 433] width 75 height 18
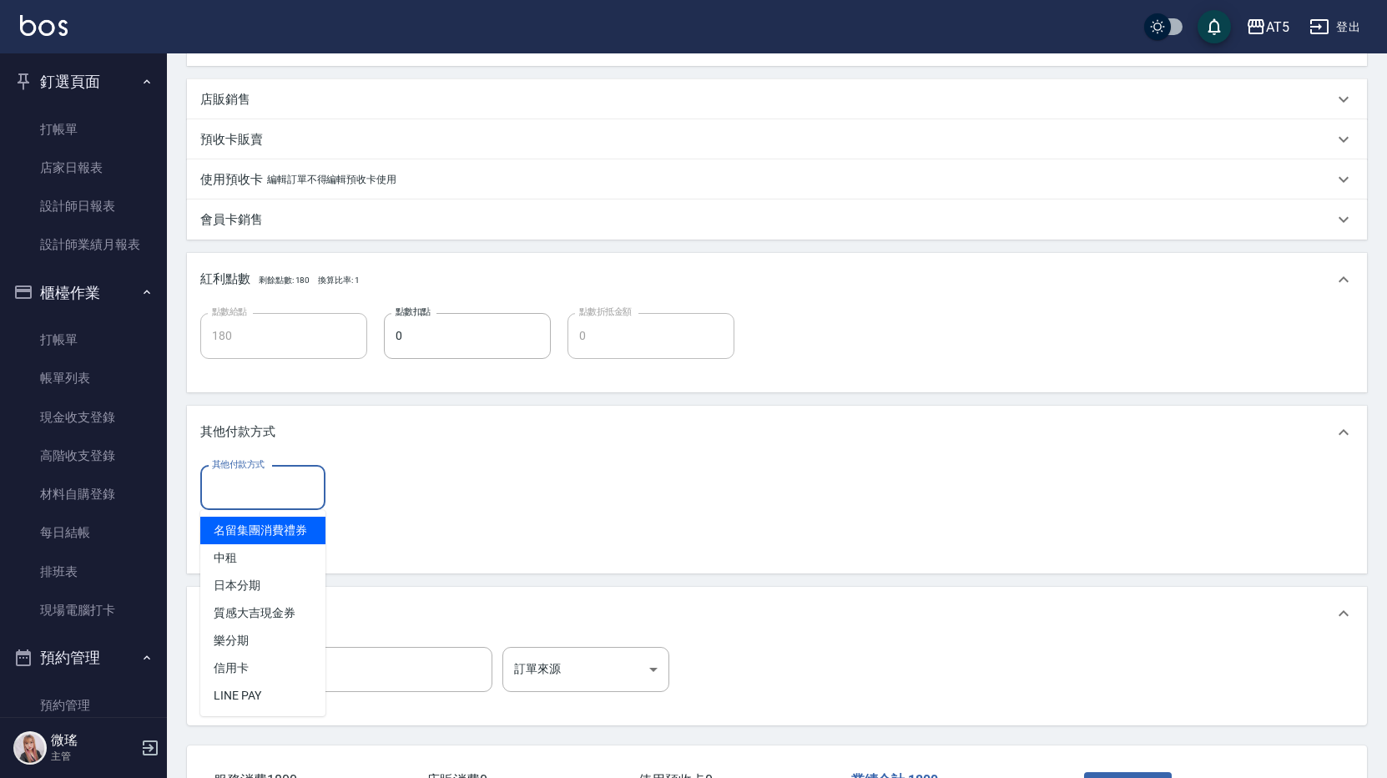
click at [255, 488] on input "其他付款方式" at bounding box center [263, 487] width 110 height 29
click at [259, 559] on span "中租" at bounding box center [262, 558] width 125 height 28
type input "中租"
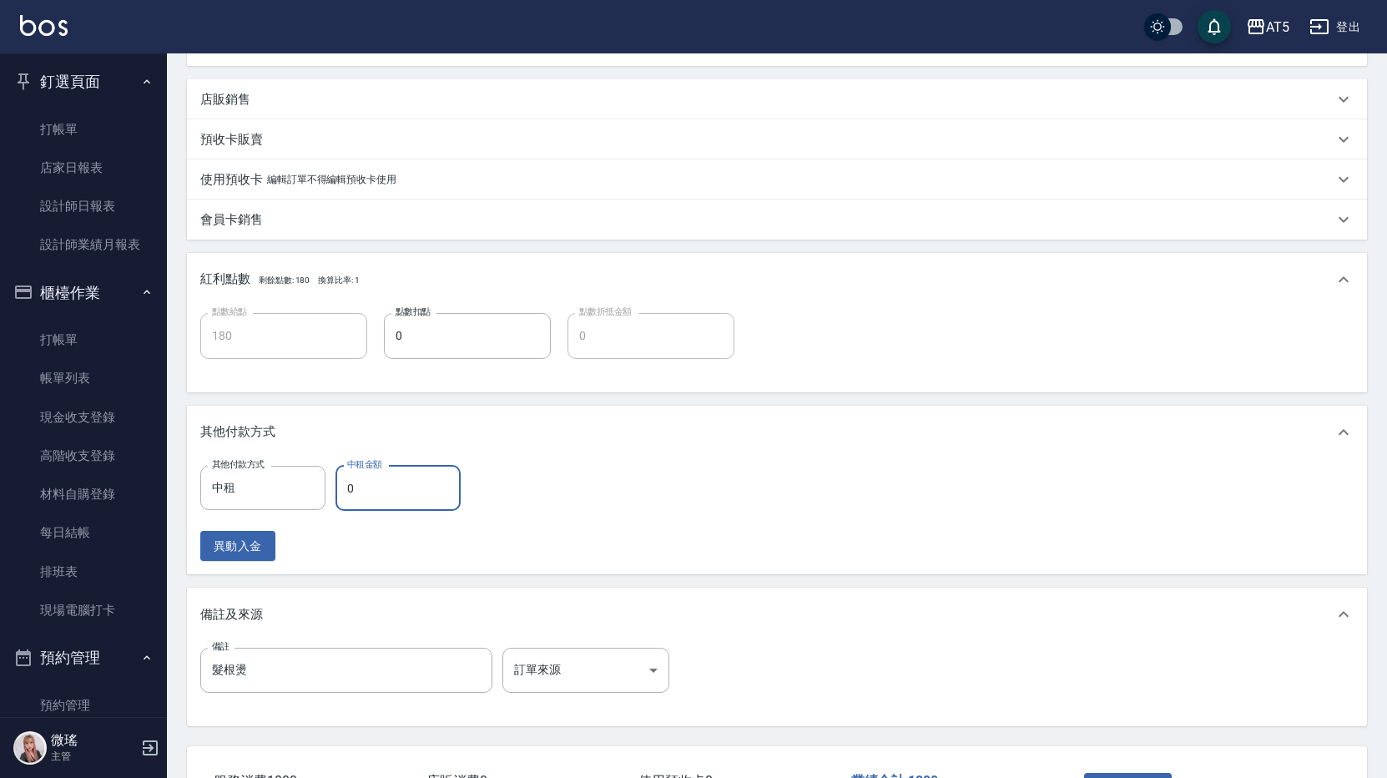
click at [408, 500] on input "0" at bounding box center [397, 488] width 125 height 45
type input "1"
type input "170"
type input "18"
type input "160"
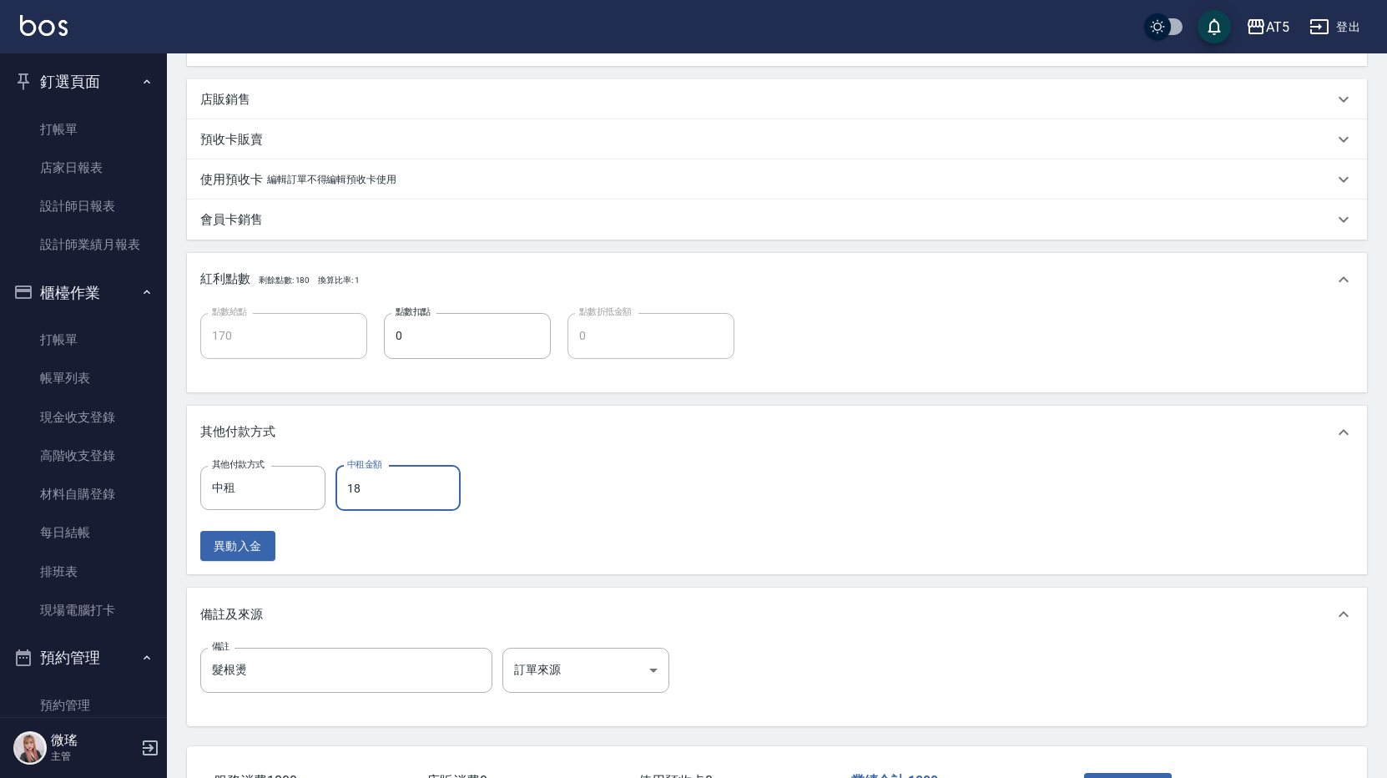
type input "180"
type input "0"
type input "1800"
click at [778, 509] on div "其他付款方式 中租 其他付款方式 中租金額 1800 中租金額 異動入金" at bounding box center [776, 514] width 1153 height 96
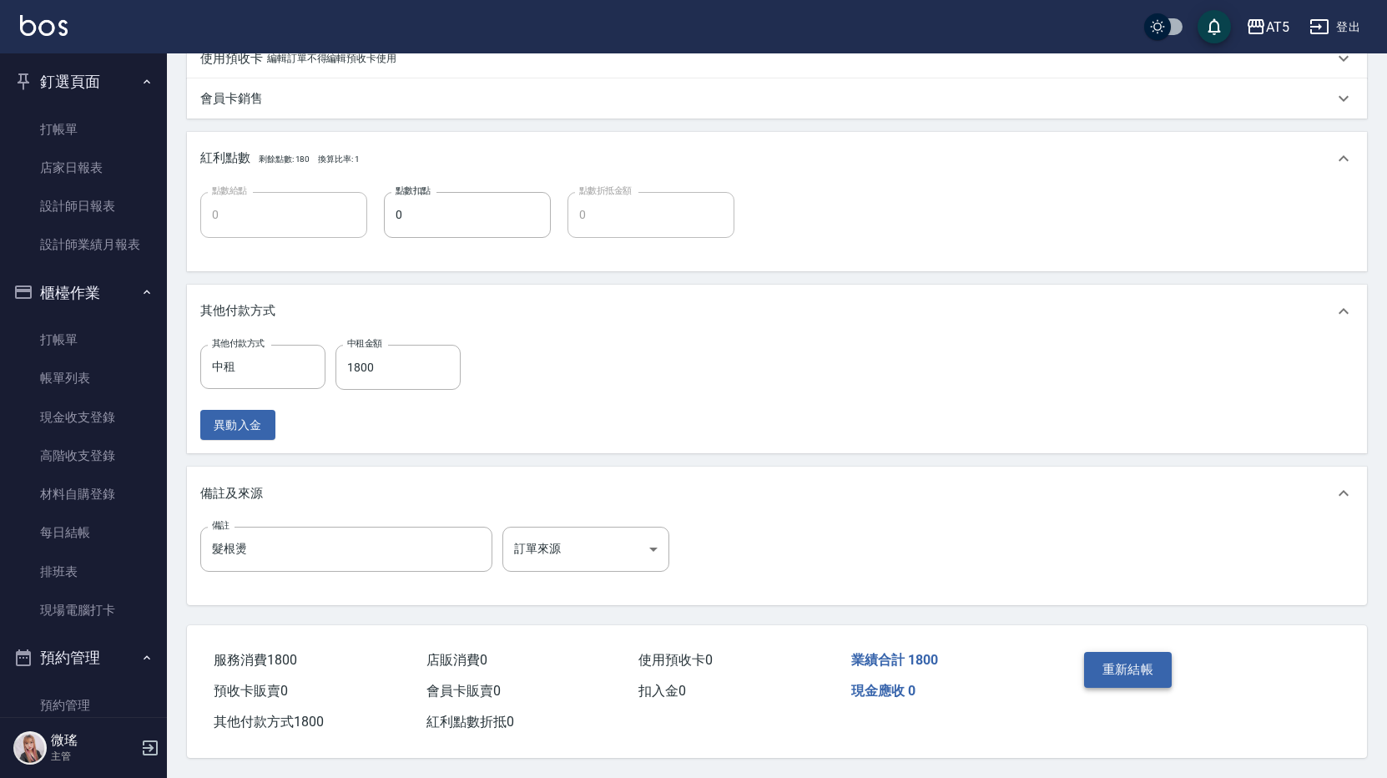
click at [1114, 655] on button "重新結帳" at bounding box center [1128, 669] width 88 height 35
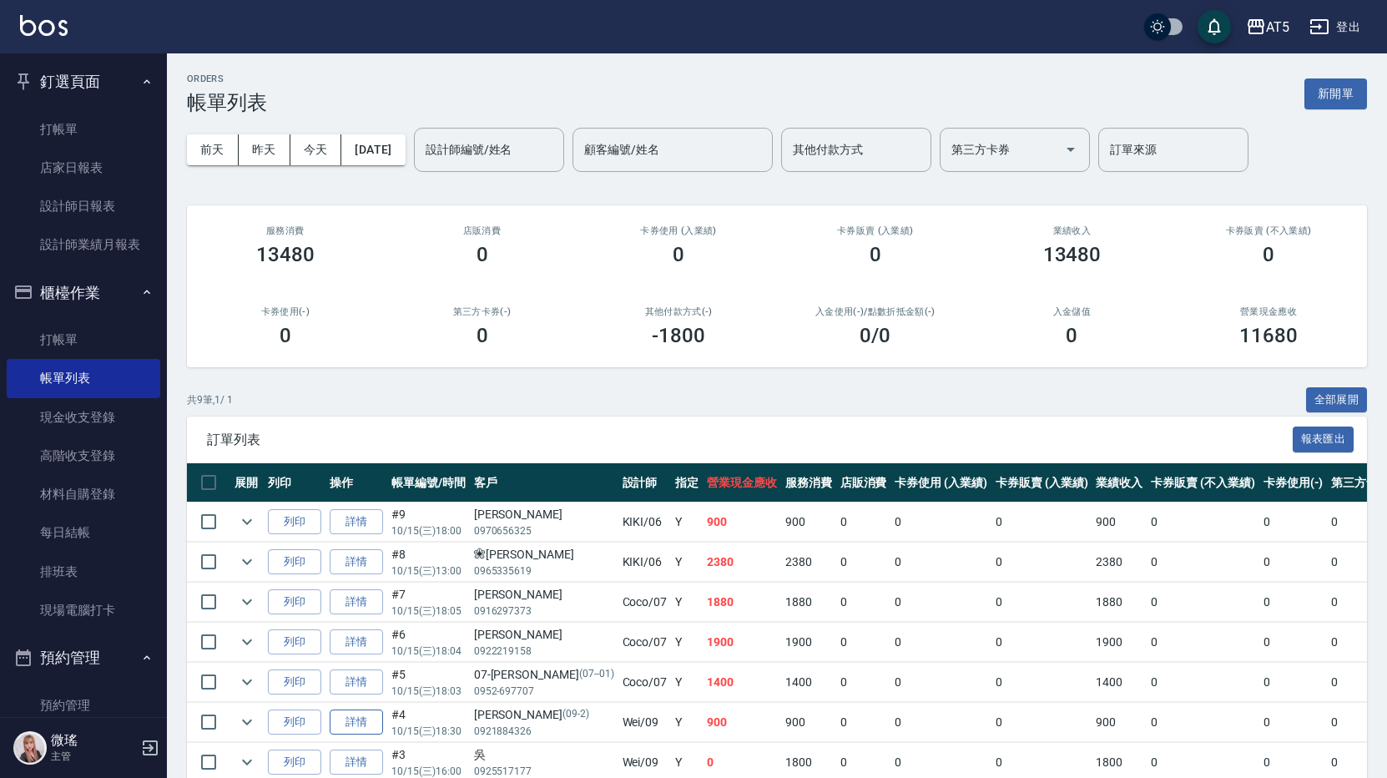
scroll to position [163, 0]
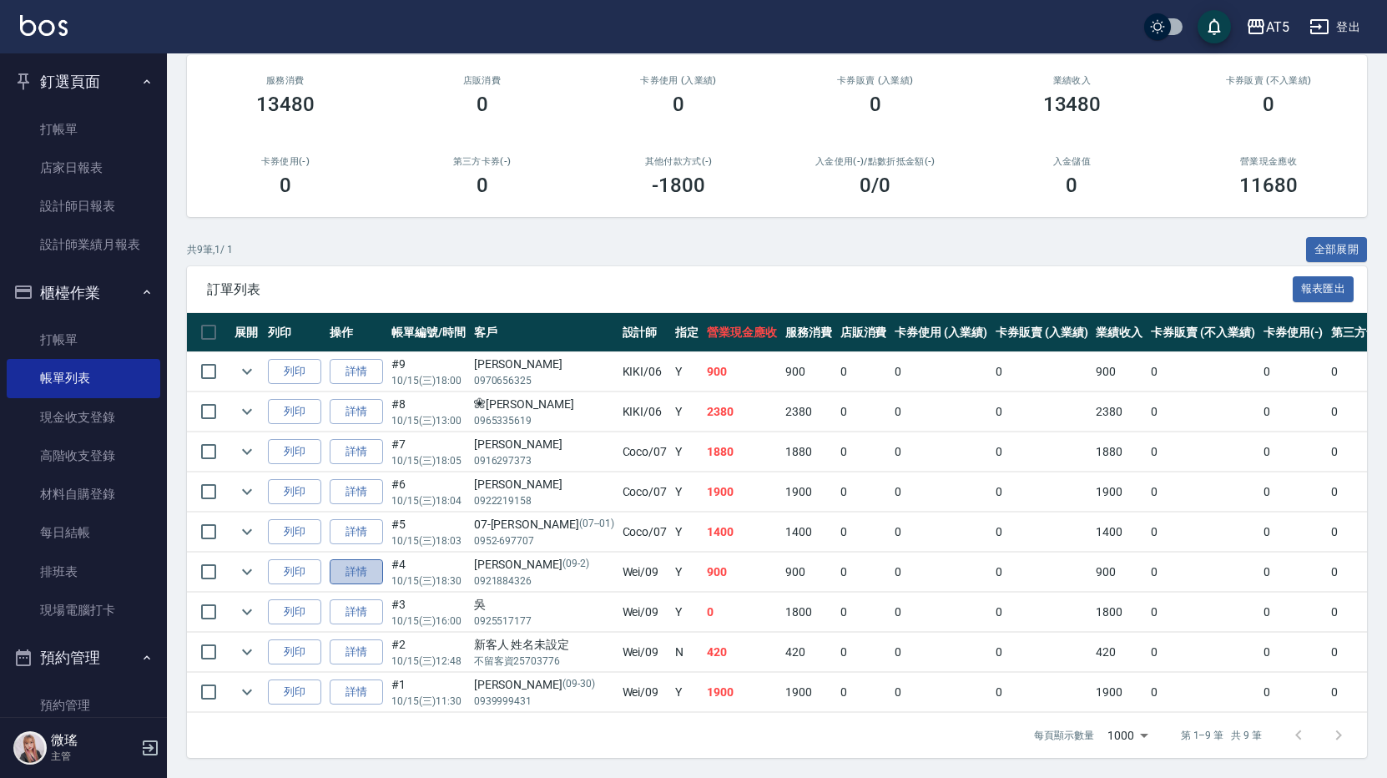
click at [360, 559] on link "詳情" at bounding box center [356, 572] width 53 height 26
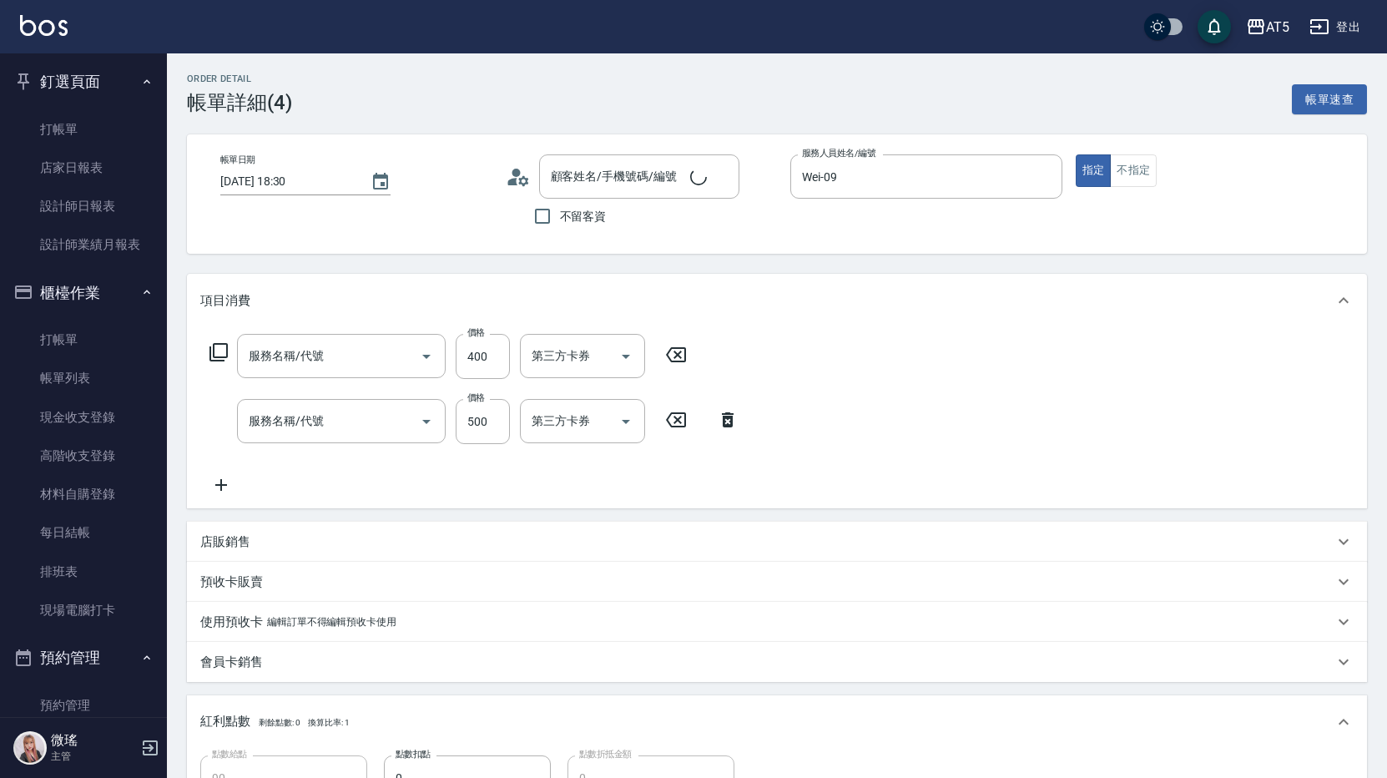
type input "2025/10/15 18:30"
type input "Wei-09"
type input "90"
type input "半頭染"
type input "洗髮(201)"
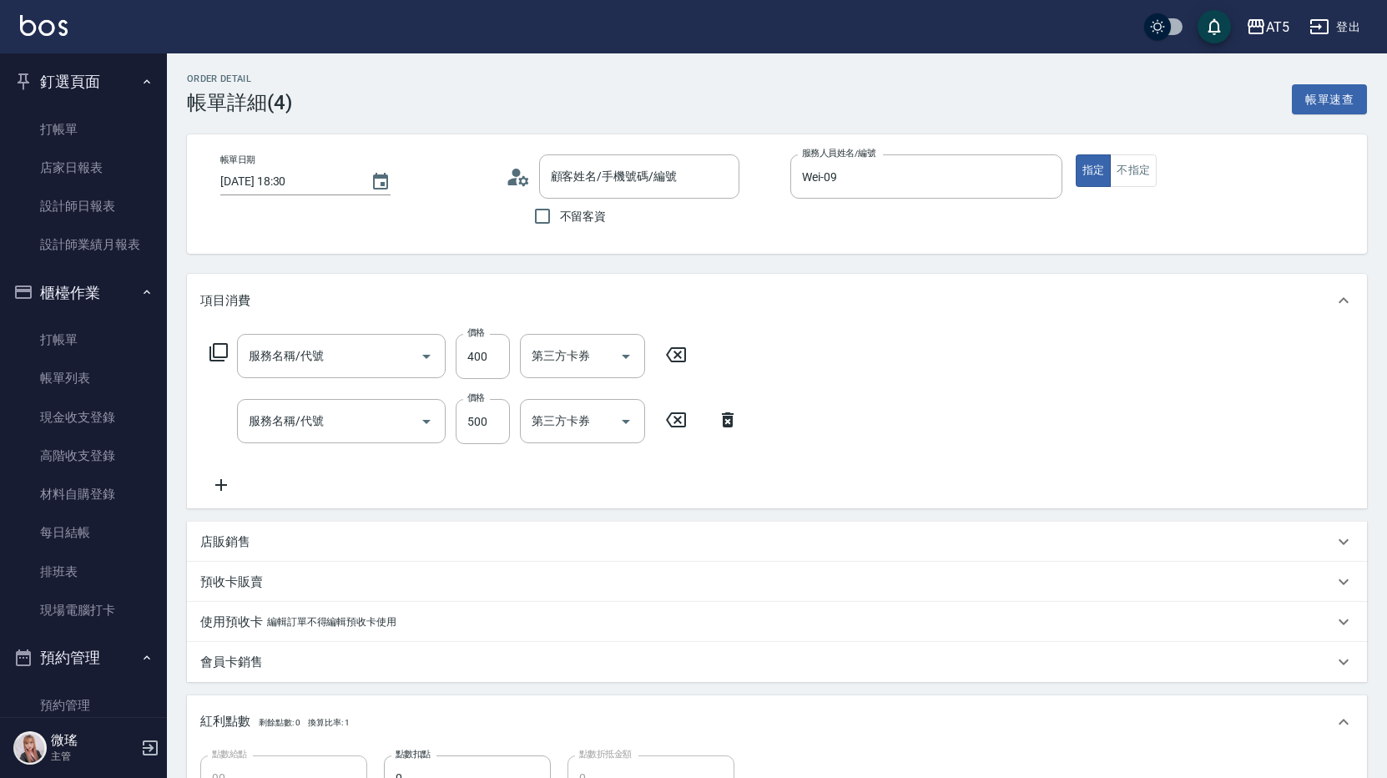
type input "染髮(501)"
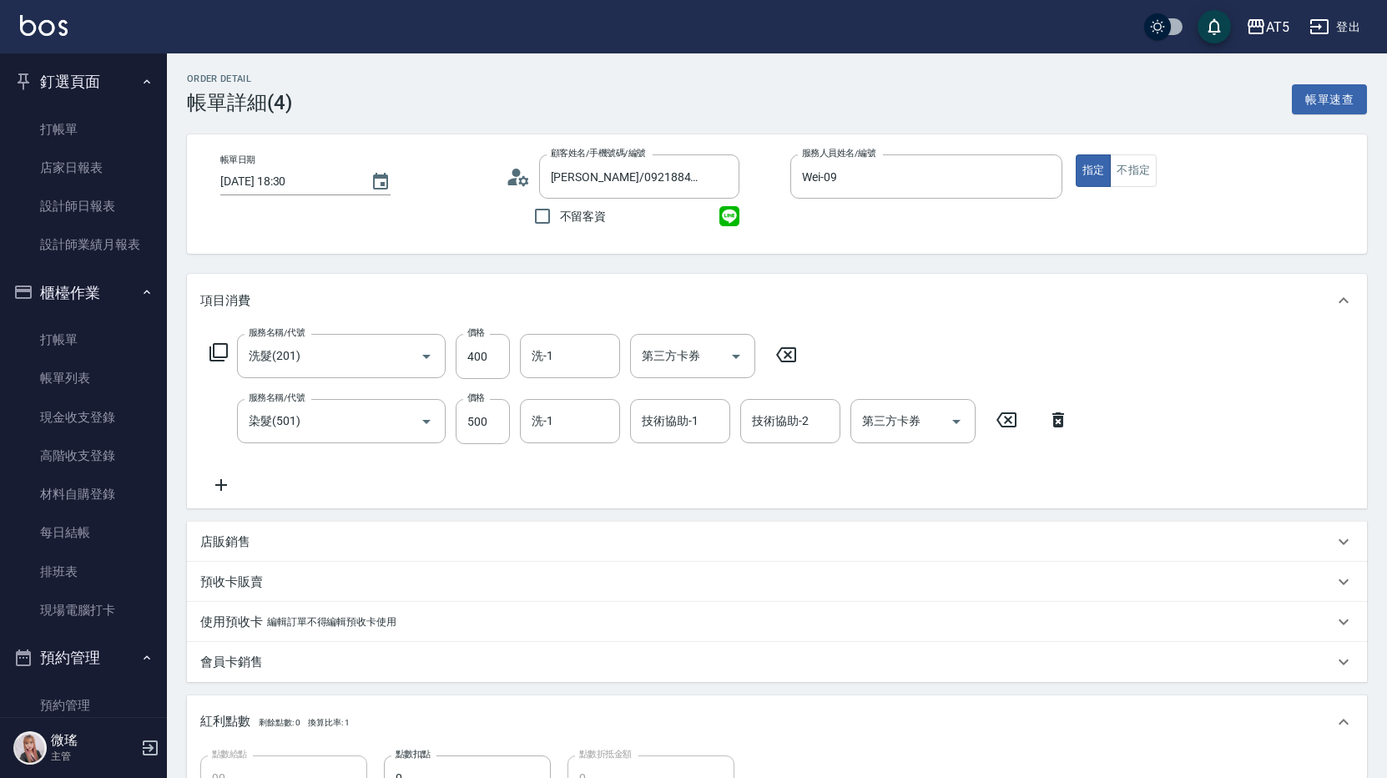
type input "蔡淑雅/0921884326/09-2"
click at [229, 484] on icon at bounding box center [221, 485] width 42 height 20
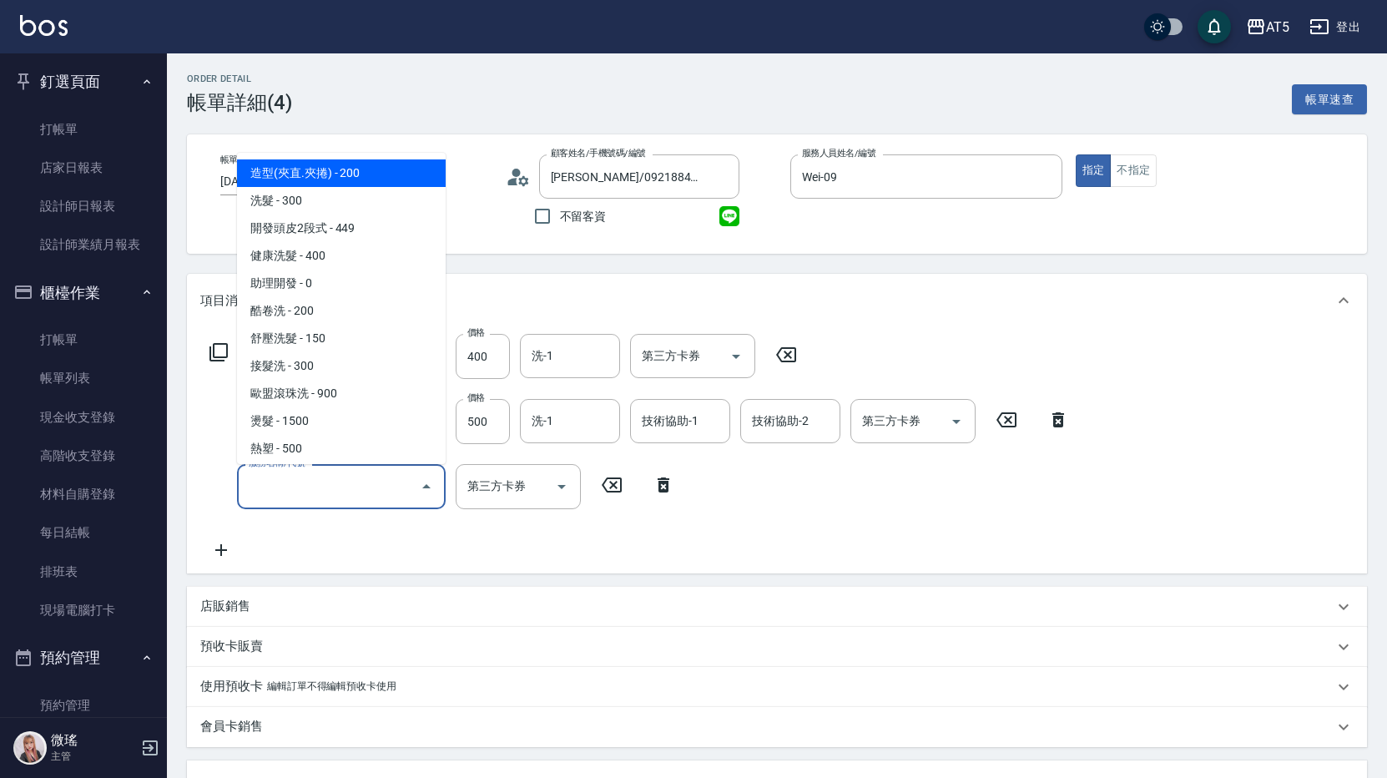
click at [295, 493] on input "服務名稱/代號" at bounding box center [328, 485] width 169 height 29
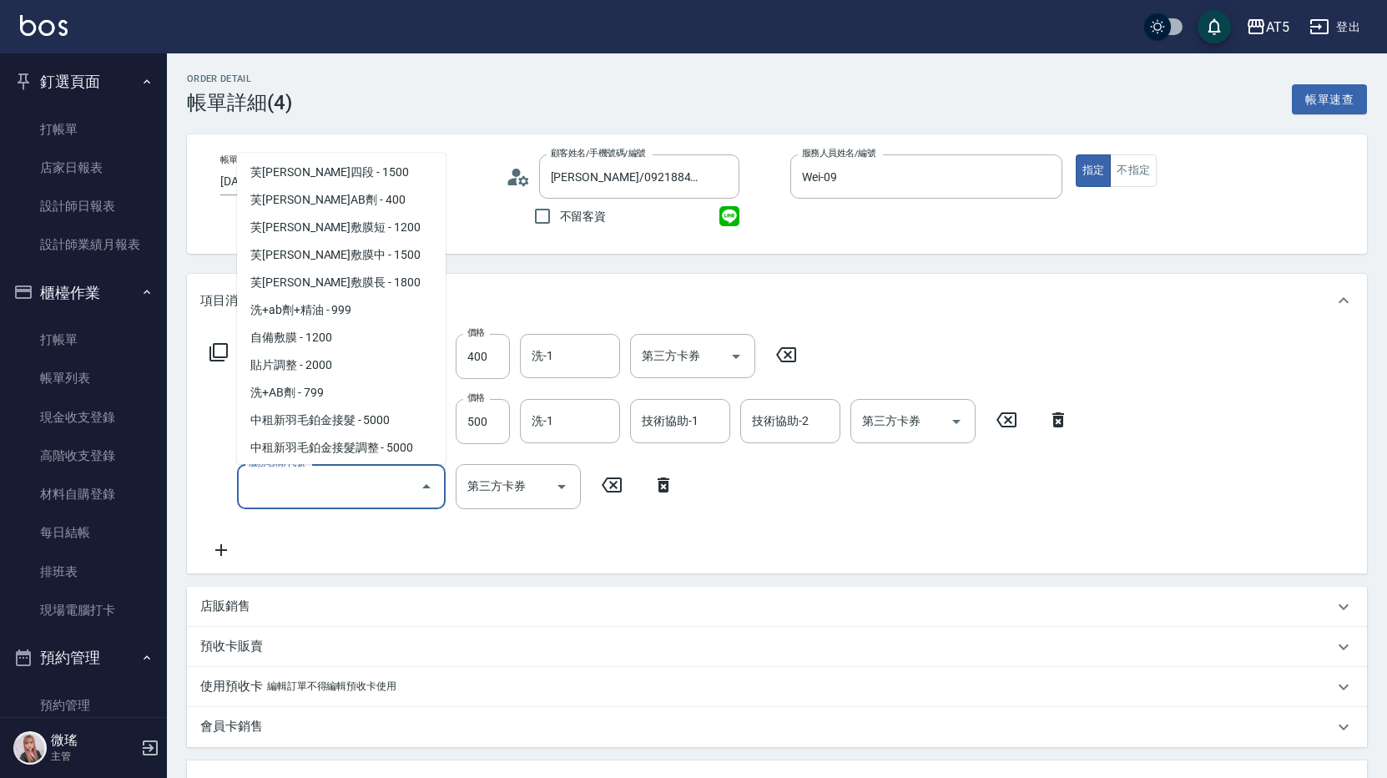
scroll to position [3171, 0]
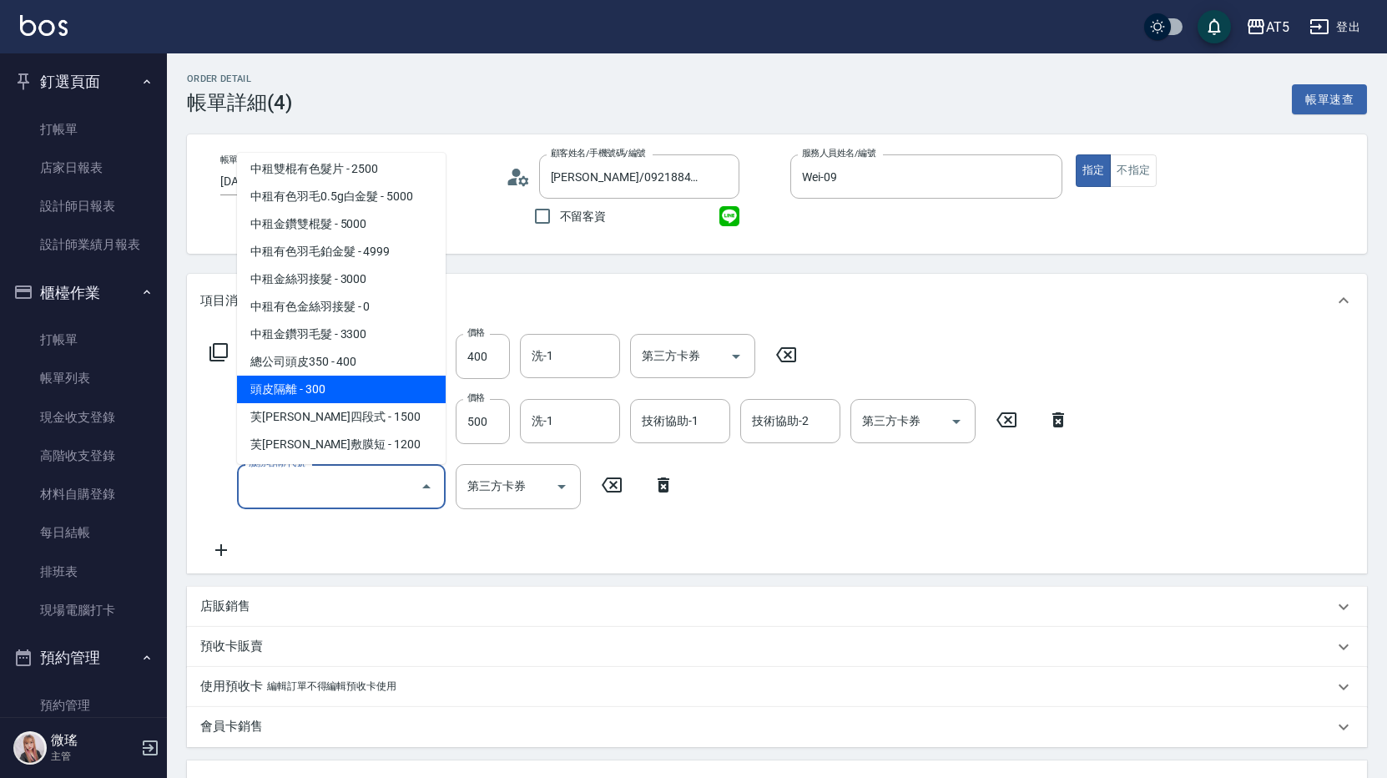
click at [342, 387] on span "頭皮隔離 - 300" at bounding box center [341, 389] width 209 height 28
type input "120"
type input "頭皮隔離(1002)"
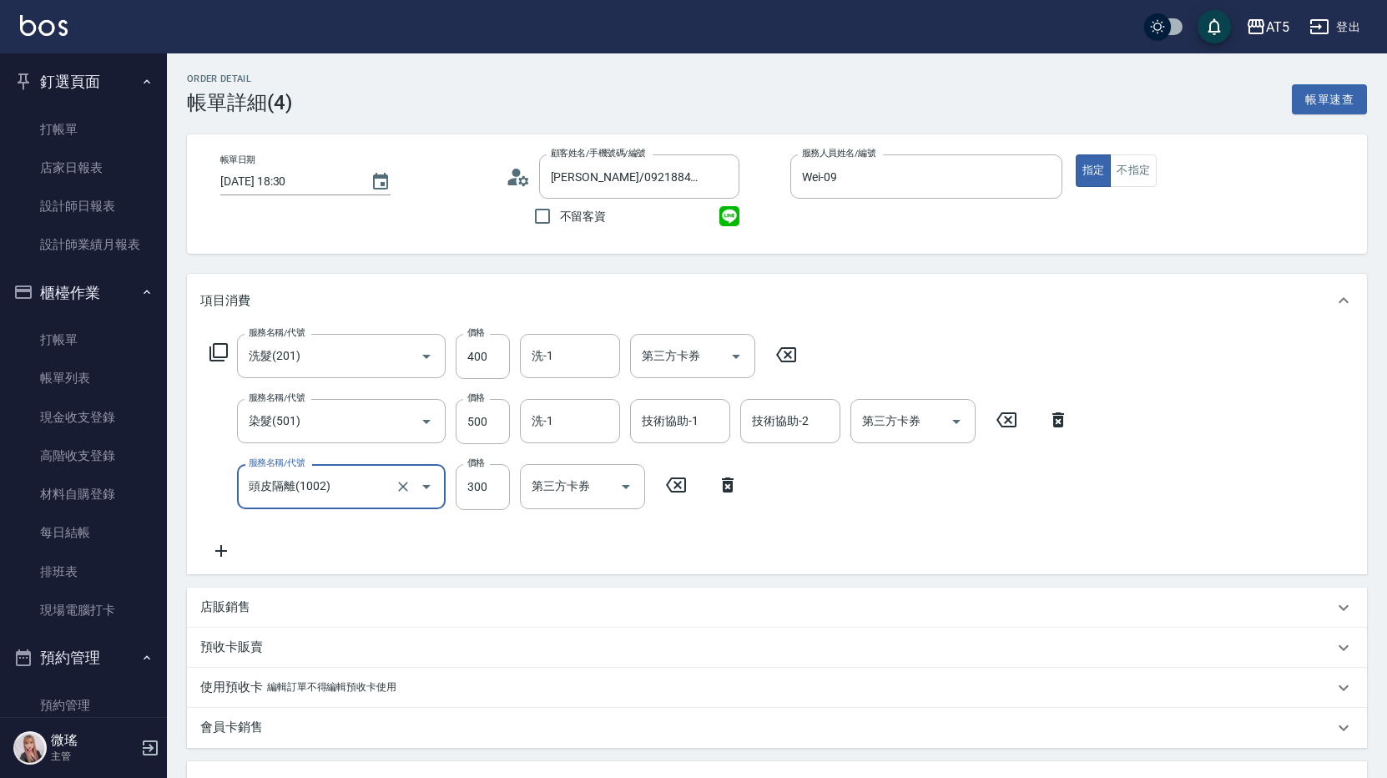
click at [901, 519] on div "服務名稱/代號 洗髮(201) 服務名稱/代號 價格 400 價格 洗-1 洗-1 第三方卡券 第三方卡券 服務名稱/代號 染髮(501) 服務名稱/代號 價…" at bounding box center [639, 447] width 879 height 226
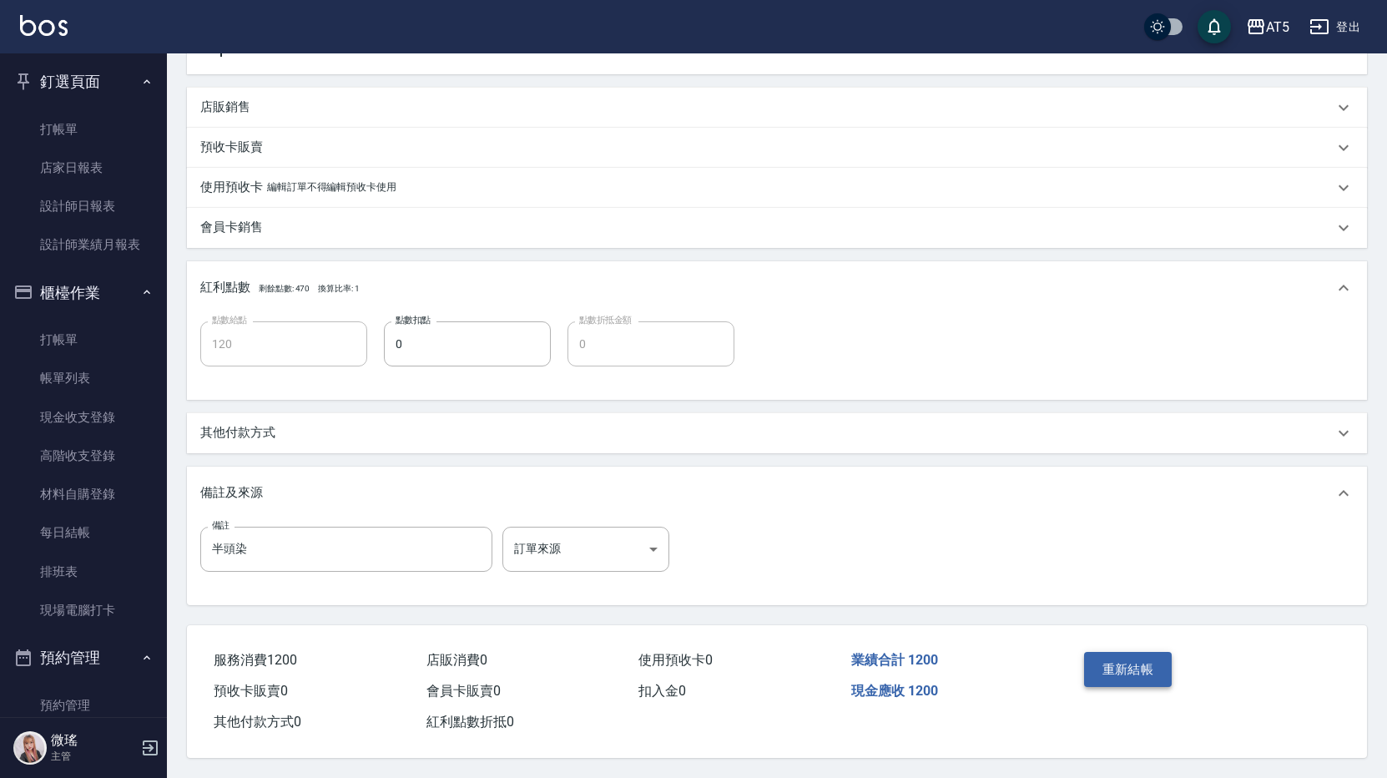
click at [1121, 663] on button "重新結帳" at bounding box center [1128, 669] width 88 height 35
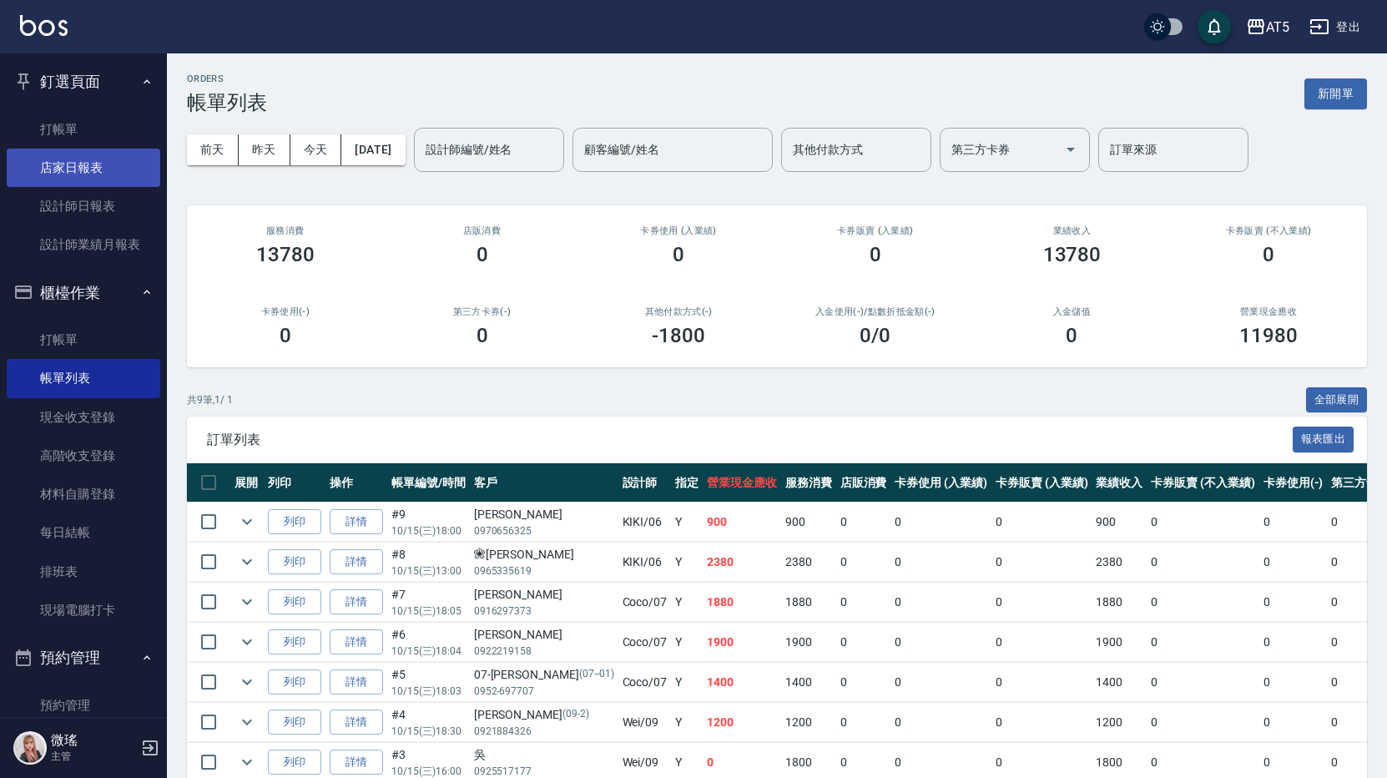
click at [101, 170] on link "店家日報表" at bounding box center [84, 168] width 154 height 38
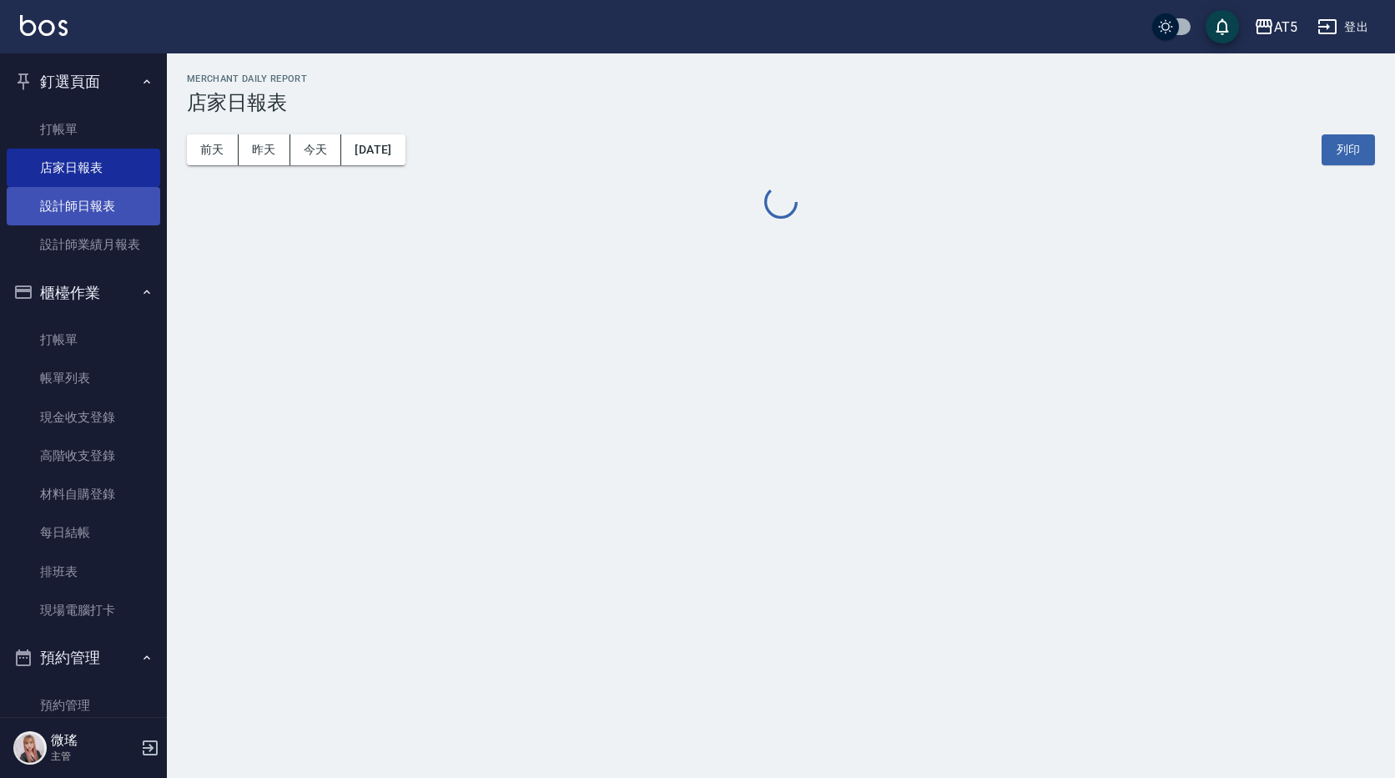
click at [113, 204] on link "設計師日報表" at bounding box center [84, 206] width 154 height 38
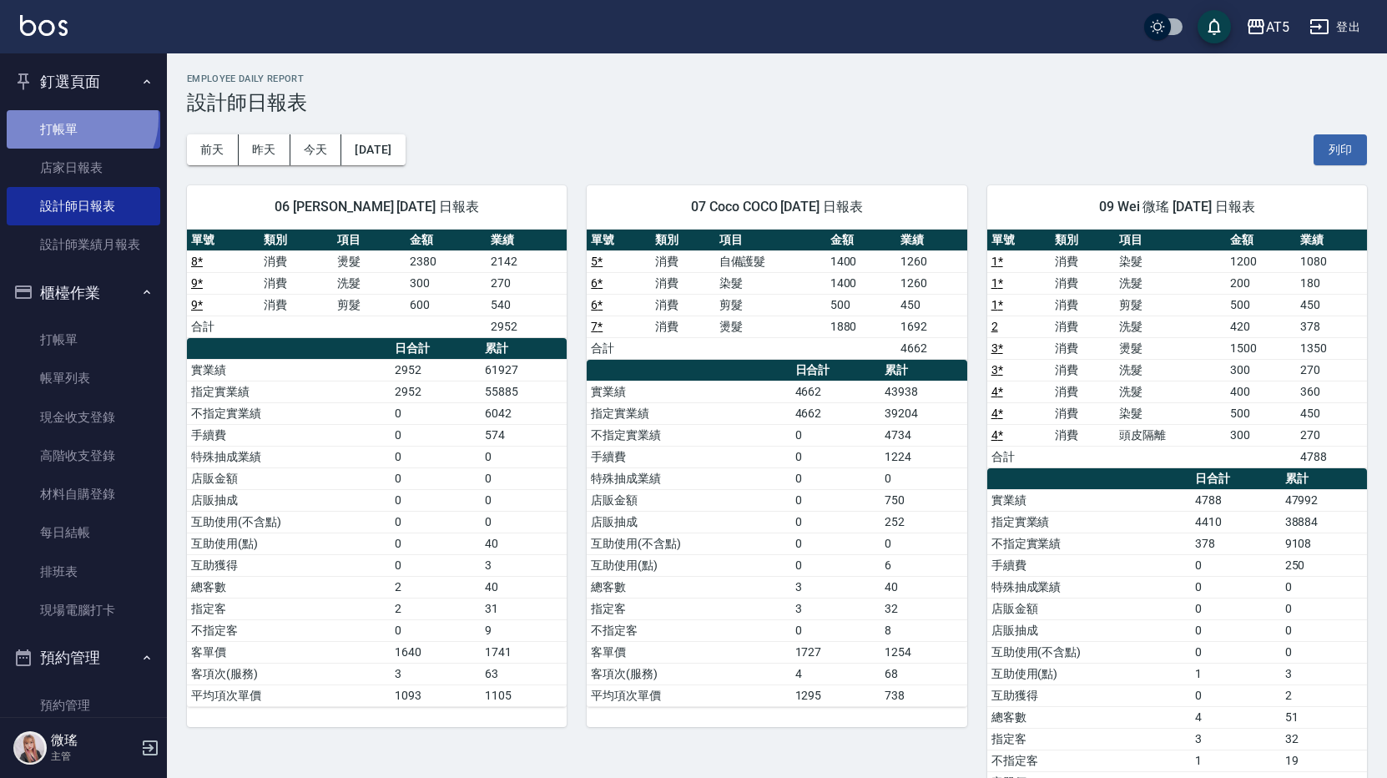
click at [74, 118] on link "打帳單" at bounding box center [84, 129] width 154 height 38
